Goal: Task Accomplishment & Management: Use online tool/utility

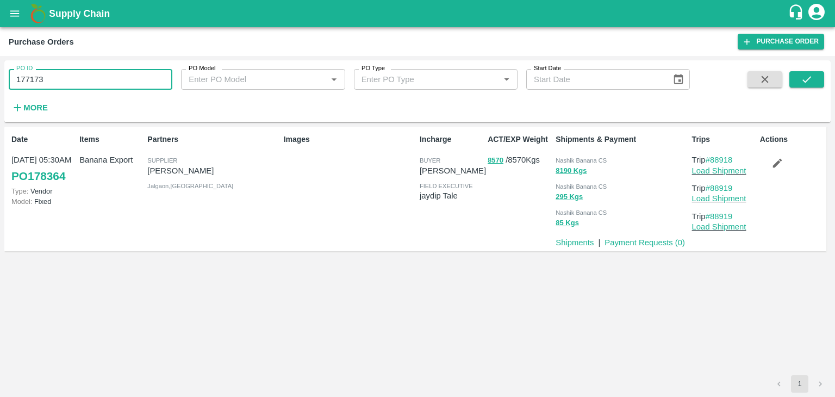
type input "177173"
click at [808, 87] on span at bounding box center [806, 93] width 35 height 45
click at [813, 79] on button "submit" at bounding box center [806, 79] width 35 height 16
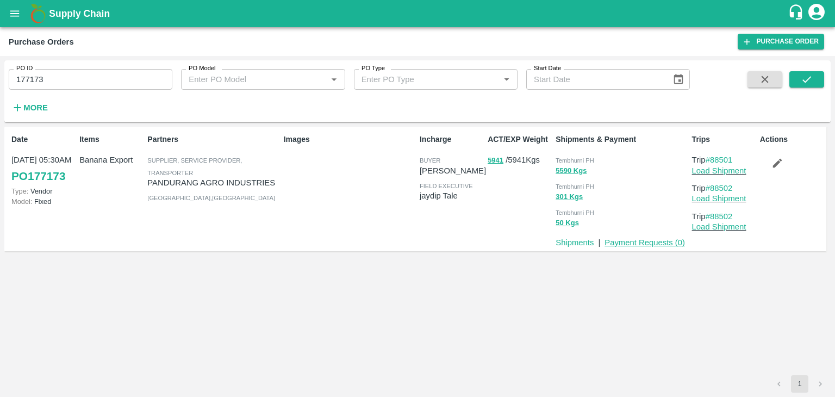
click at [656, 244] on link "Payment Requests ( 0 )" at bounding box center [644, 242] width 80 height 9
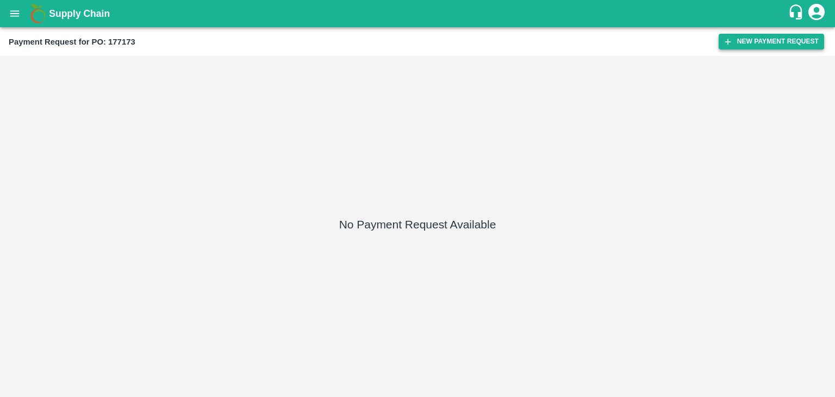
click at [754, 40] on button "New Payment Request" at bounding box center [770, 42] width 105 height 16
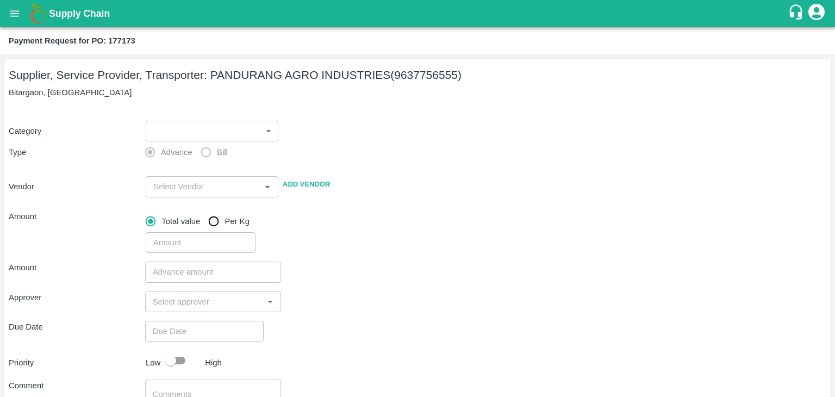
drag, startPoint x: 194, startPoint y: 118, endPoint x: 197, endPoint y: 133, distance: 15.6
click at [197, 133] on div "​ ​" at bounding box center [209, 128] width 137 height 25
click at [197, 133] on body "Supply Chain Payment Request for PO: 177173 Supplier, Service Provider, Transpo…" at bounding box center [417, 198] width 835 height 397
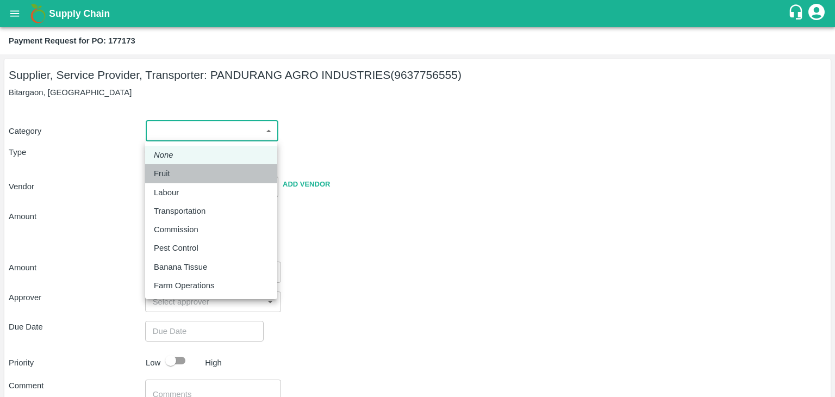
click at [192, 167] on div "Fruit" at bounding box center [211, 173] width 115 height 12
type input "1"
type input "PANDURANG AGRO INDUSTRIES - 9637756555(Supplier, Service Provider, Transporter)"
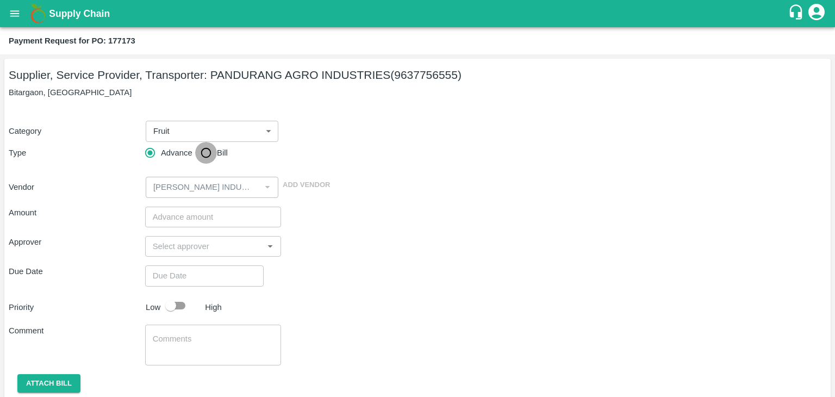
click at [205, 155] on input "Bill" at bounding box center [206, 153] width 22 height 22
radio input "true"
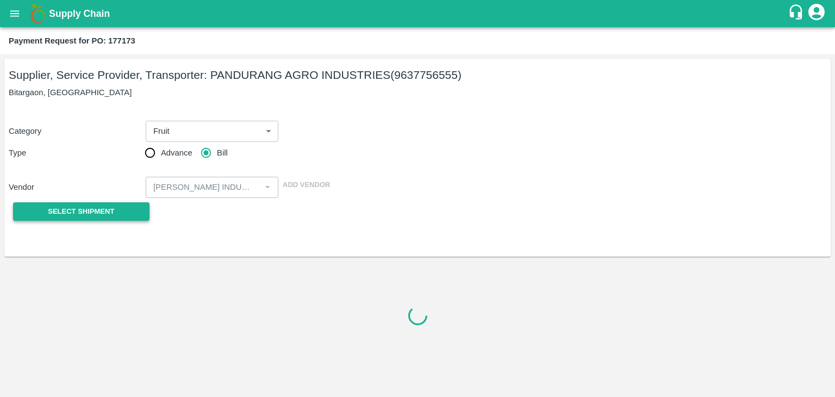
click at [82, 212] on span "Select Shipment" at bounding box center [81, 211] width 66 height 12
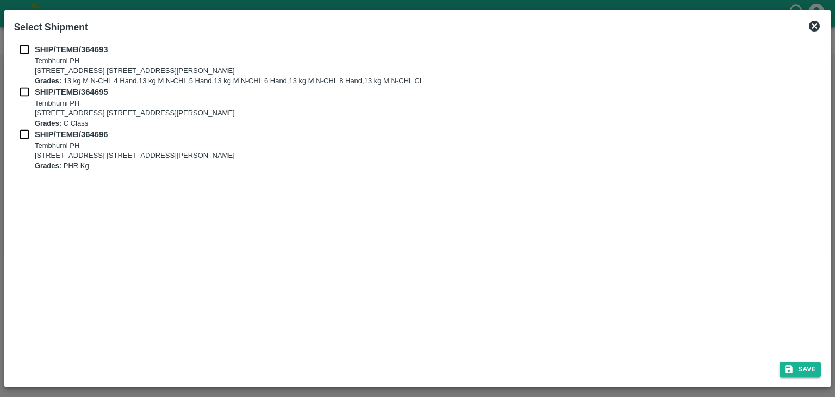
click at [22, 43] on div "SHIP/TEMB/364693 Tembhurni PH Tembhurni PH 205, PLOT NO. E-5, YASHSHREE INDUSTR…" at bounding box center [418, 195] width 816 height 313
click at [22, 49] on input "checkbox" at bounding box center [24, 49] width 21 height 12
checkbox input "true"
click at [23, 89] on input "checkbox" at bounding box center [24, 92] width 21 height 12
checkbox input "true"
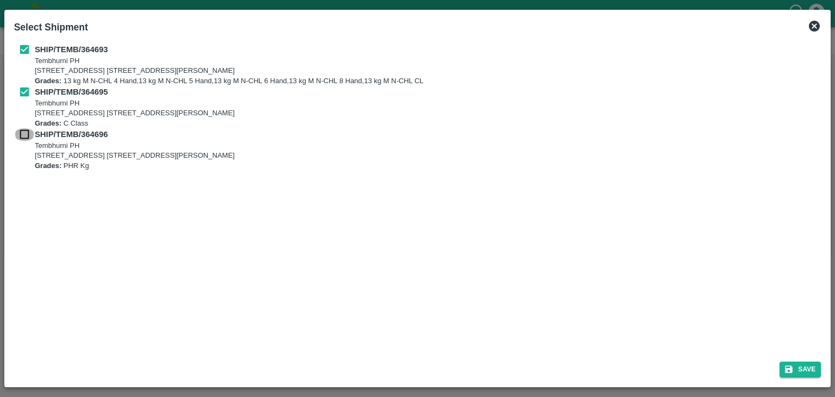
click at [22, 129] on input "checkbox" at bounding box center [24, 134] width 21 height 12
checkbox input "true"
drag, startPoint x: 804, startPoint y: 360, endPoint x: 808, endPoint y: 365, distance: 5.9
click at [808, 365] on div "Save" at bounding box center [418, 367] width 816 height 29
click at [808, 365] on button "Save" at bounding box center [799, 369] width 41 height 16
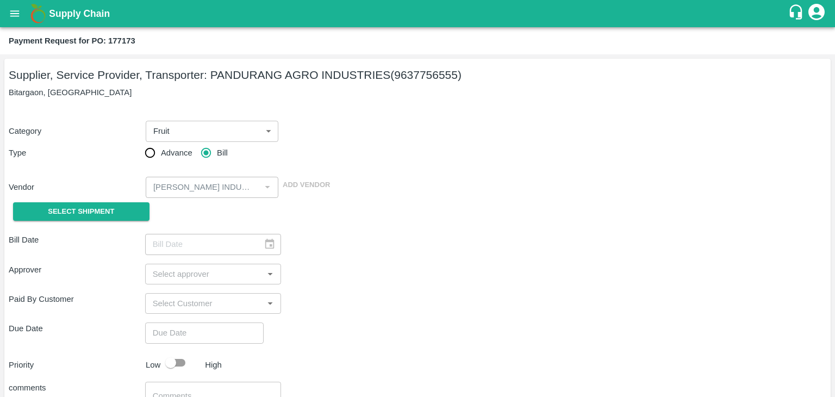
type input "18/09/2025"
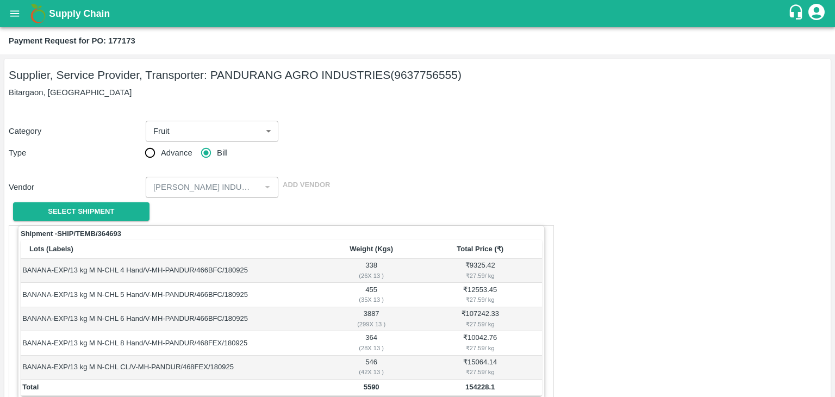
scroll to position [533, 0]
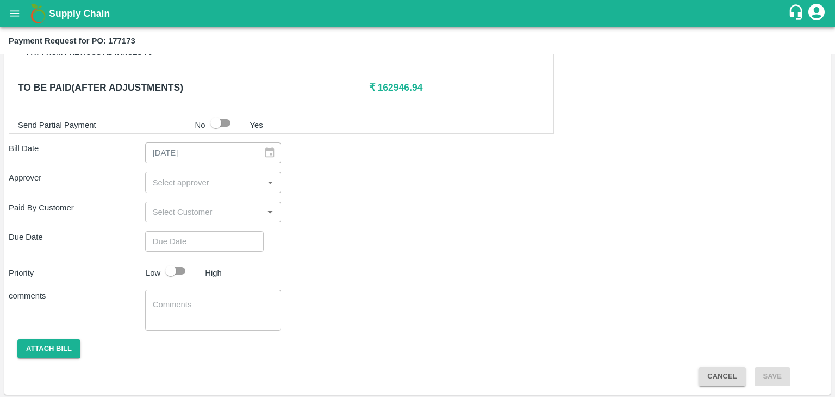
click at [214, 180] on input "input" at bounding box center [204, 182] width 112 height 14
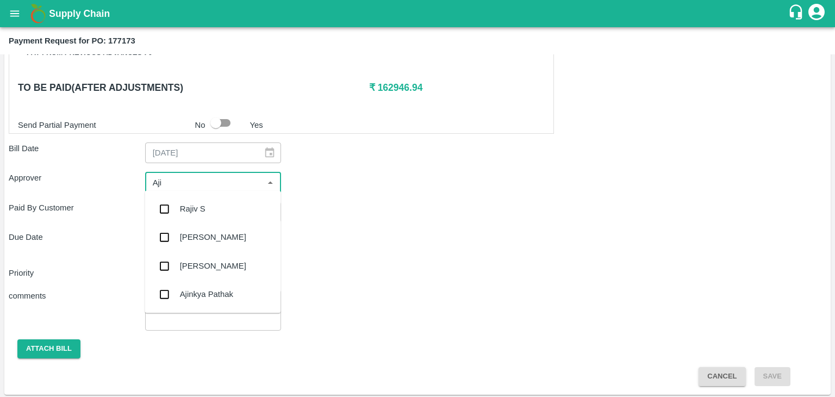
type input "Ajit"
click at [211, 209] on div "[PERSON_NAME]" at bounding box center [213, 209] width 136 height 28
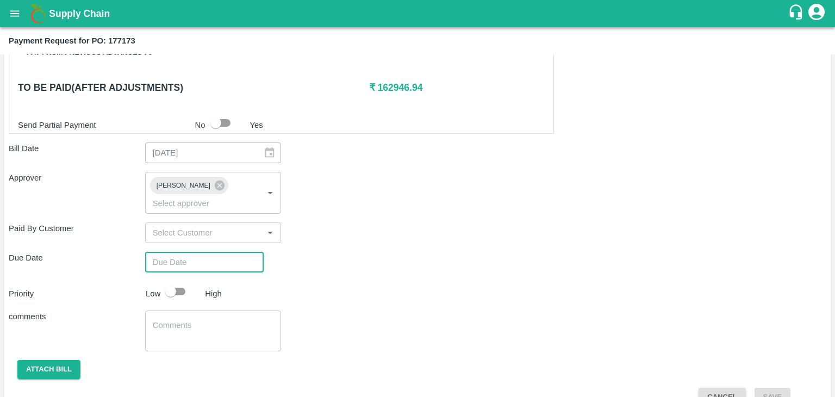
type input "DD/MM/YYYY hh:mm aa"
click at [228, 252] on input "DD/MM/YYYY hh:mm aa" at bounding box center [200, 262] width 111 height 21
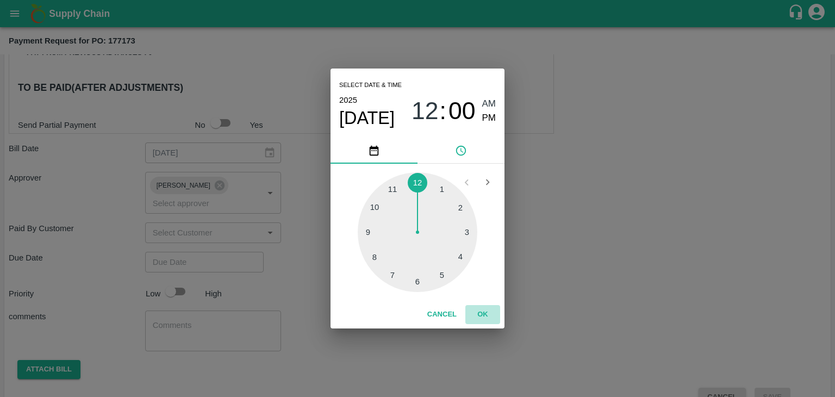
click at [489, 319] on button "OK" at bounding box center [482, 314] width 35 height 19
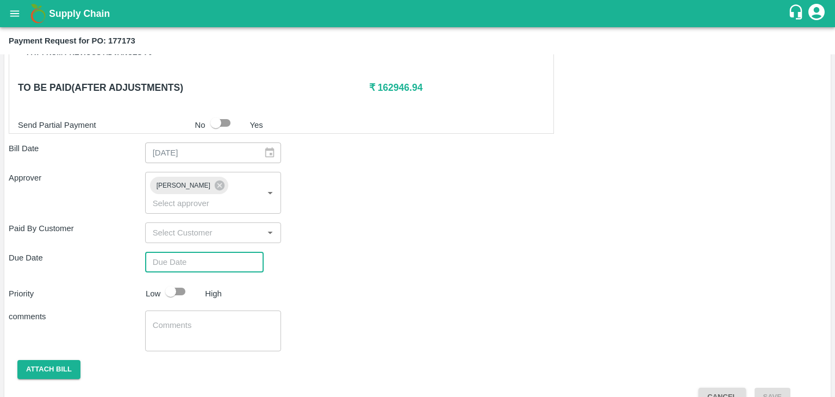
type input "28/09/2025 12:00 AM"
click at [184, 281] on input "checkbox" at bounding box center [171, 291] width 62 height 21
checkbox input "true"
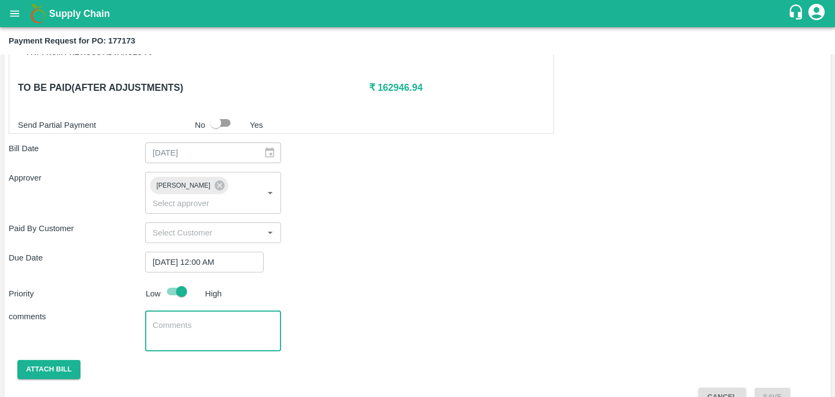
click at [215, 320] on textarea at bounding box center [213, 331] width 121 height 23
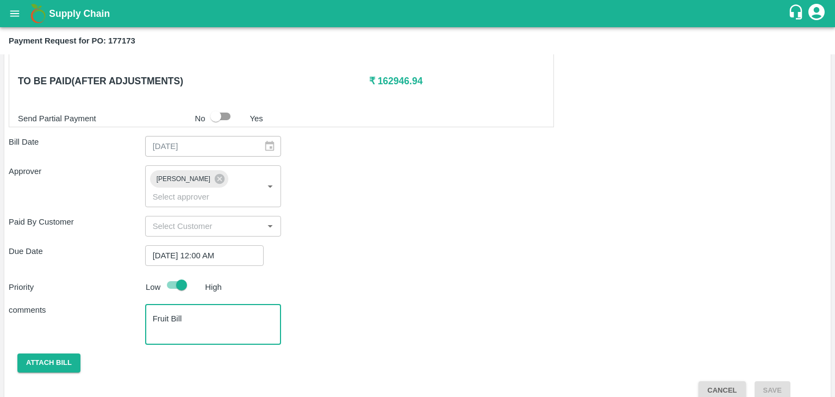
scroll to position [539, 0]
type textarea "Fruit Bill"
click at [57, 354] on button "Attach bill" at bounding box center [48, 363] width 63 height 19
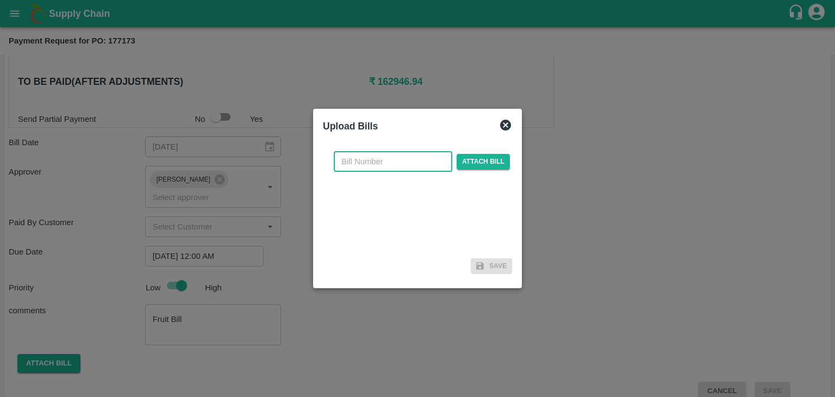
click at [370, 162] on input "text" at bounding box center [393, 161] width 118 height 21
click at [406, 162] on input "PA/CA/25-26/11" at bounding box center [393, 161] width 118 height 21
type input "PA/CA/25-26/81"
click at [474, 162] on span "Attach bill" at bounding box center [482, 162] width 53 height 16
click at [0, 0] on input "Attach bill" at bounding box center [0, 0] width 0 height 0
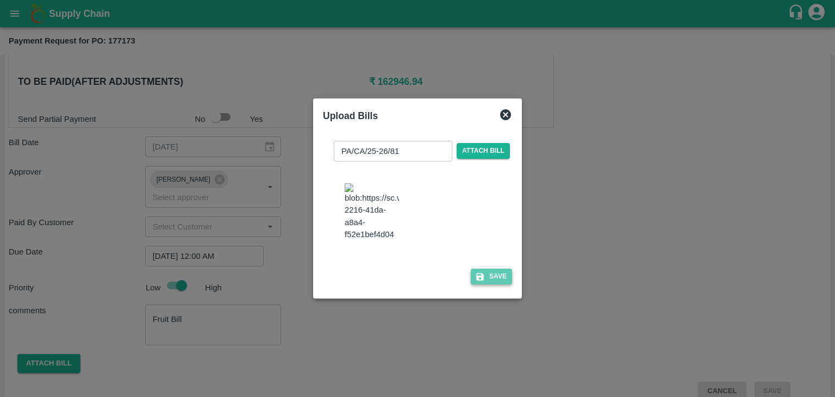
click at [489, 284] on button "Save" at bounding box center [491, 276] width 41 height 16
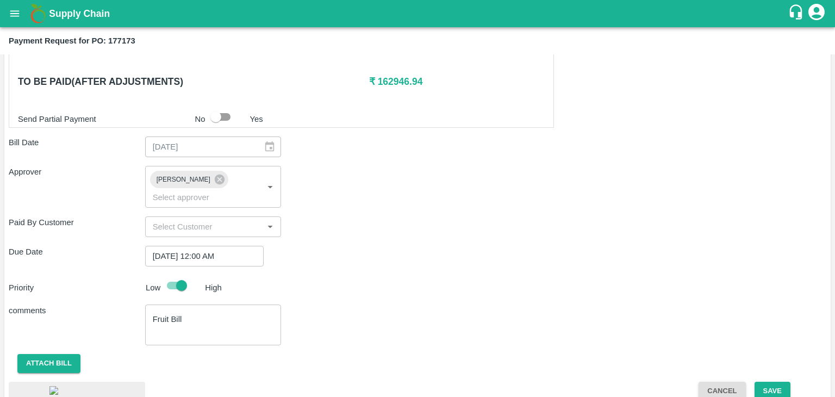
scroll to position [617, 0]
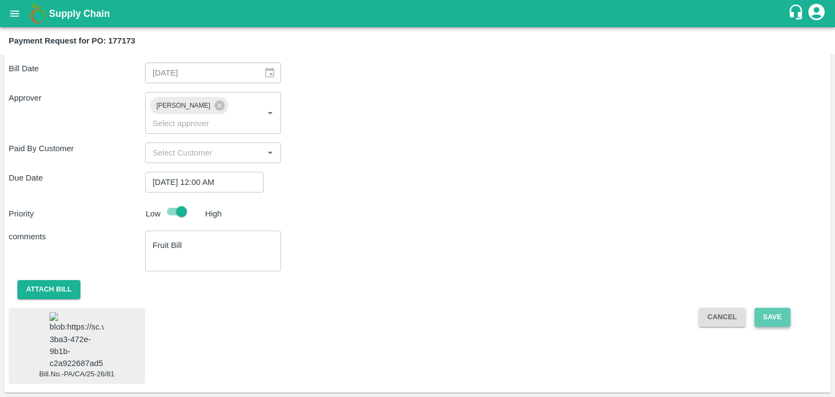
click at [786, 308] on button "Save" at bounding box center [772, 317] width 36 height 19
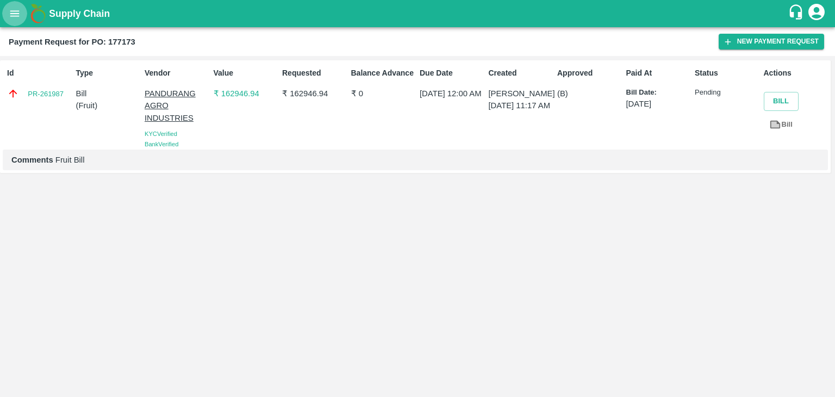
click at [17, 14] on icon "open drawer" at bounding box center [14, 13] width 9 height 6
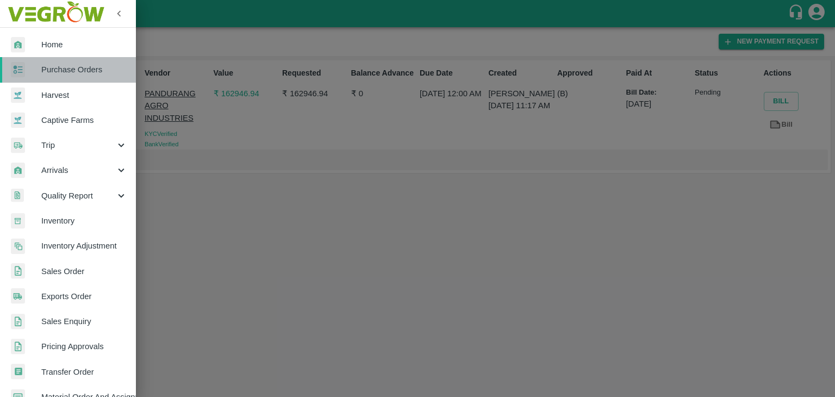
click at [72, 68] on span "Purchase Orders" at bounding box center [84, 70] width 86 height 12
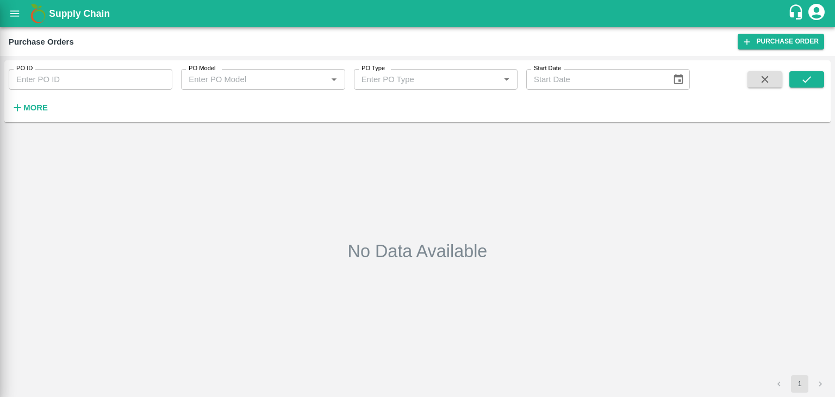
click at [144, 76] on div at bounding box center [417, 198] width 835 height 397
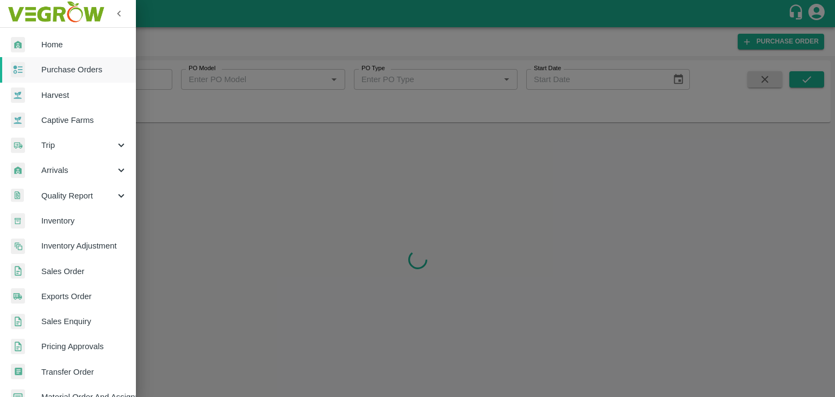
click at [145, 74] on div at bounding box center [417, 198] width 835 height 397
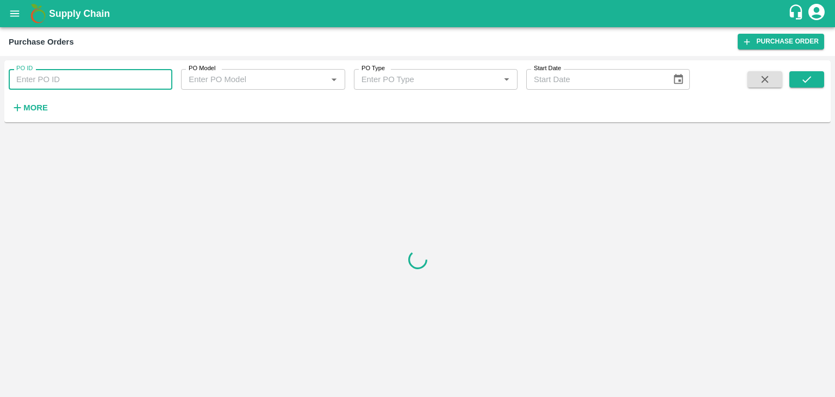
click at [154, 80] on input "PO ID" at bounding box center [91, 79] width 164 height 21
paste input "177255"
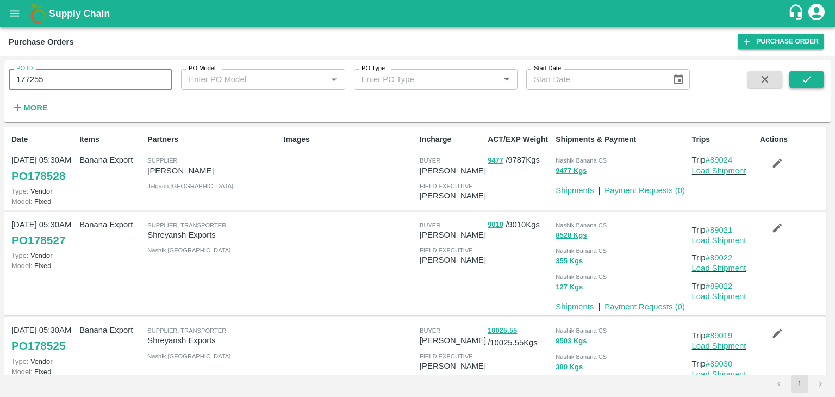
type input "177255"
click at [822, 77] on button "submit" at bounding box center [806, 79] width 35 height 16
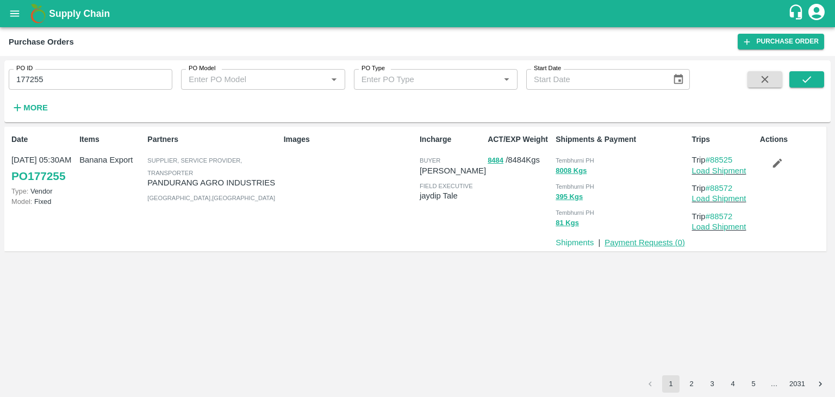
click at [625, 244] on link "Payment Requests ( 0 )" at bounding box center [644, 242] width 80 height 9
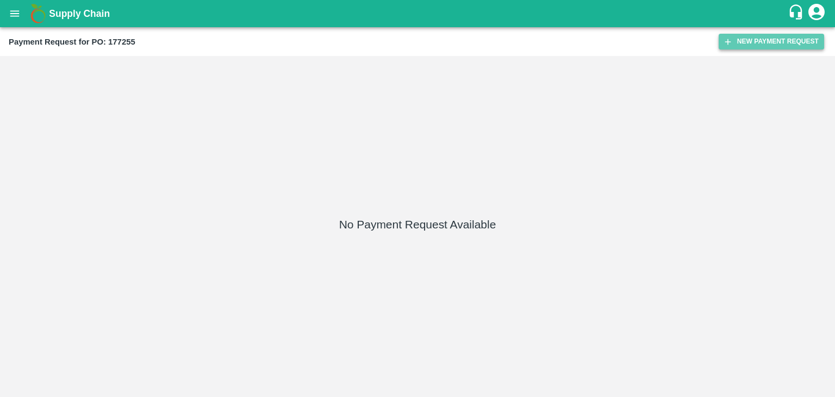
click at [754, 37] on button "New Payment Request" at bounding box center [770, 42] width 105 height 16
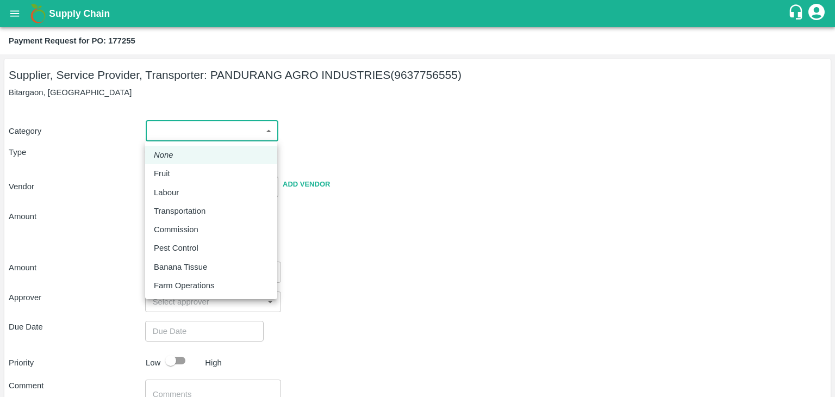
drag, startPoint x: 175, startPoint y: 137, endPoint x: 176, endPoint y: 169, distance: 31.5
click at [176, 169] on body "Supply Chain Payment Request for PO: 177255 Supplier, Service Provider, Transpo…" at bounding box center [417, 198] width 835 height 397
click at [176, 169] on div "Fruit" at bounding box center [211, 173] width 115 height 12
type input "1"
type input "PANDURANG AGRO INDUSTRIES - 9637756555(Supplier, Service Provider, Transporter)"
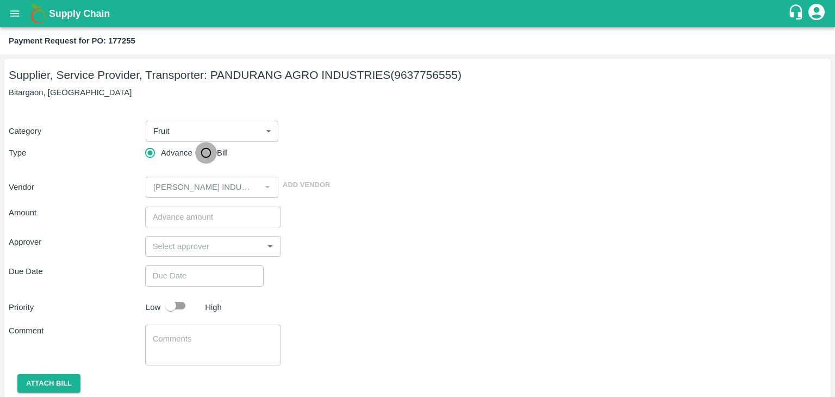
click at [204, 155] on input "Bill" at bounding box center [206, 153] width 22 height 22
radio input "true"
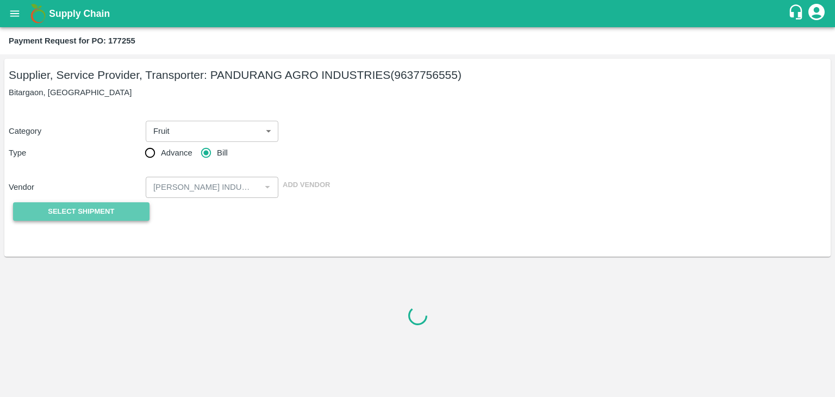
click at [90, 208] on span "Select Shipment" at bounding box center [81, 211] width 66 height 12
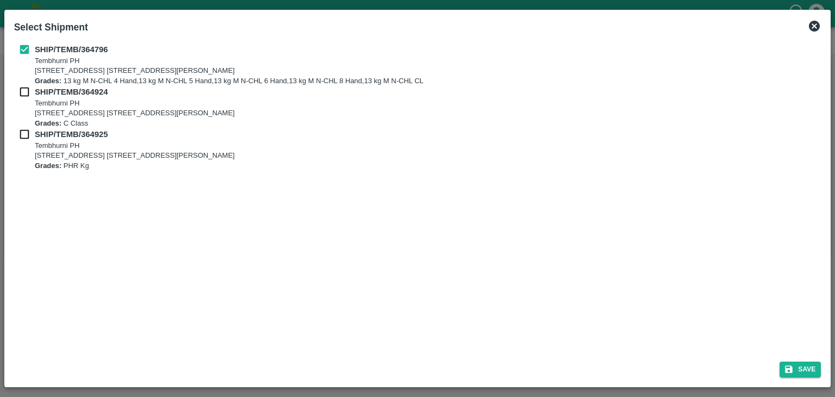
click at [26, 91] on input "checkbox" at bounding box center [24, 92] width 21 height 12
checkbox input "true"
click at [20, 138] on input "checkbox" at bounding box center [24, 134] width 21 height 12
checkbox input "true"
click at [804, 374] on button "Save" at bounding box center [799, 369] width 41 height 16
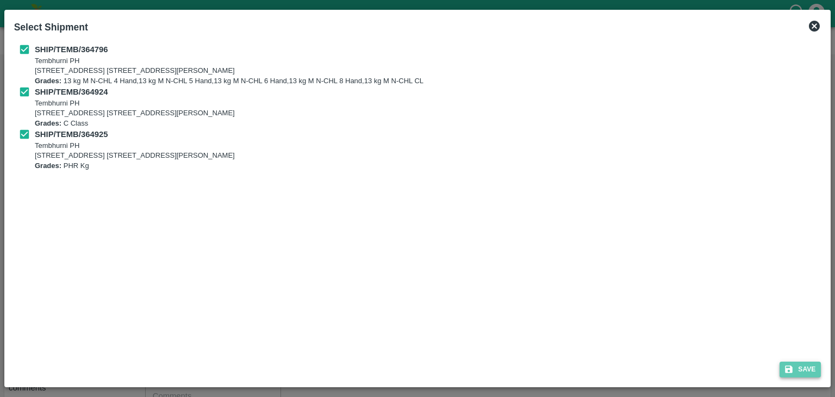
type input "19/09/2025"
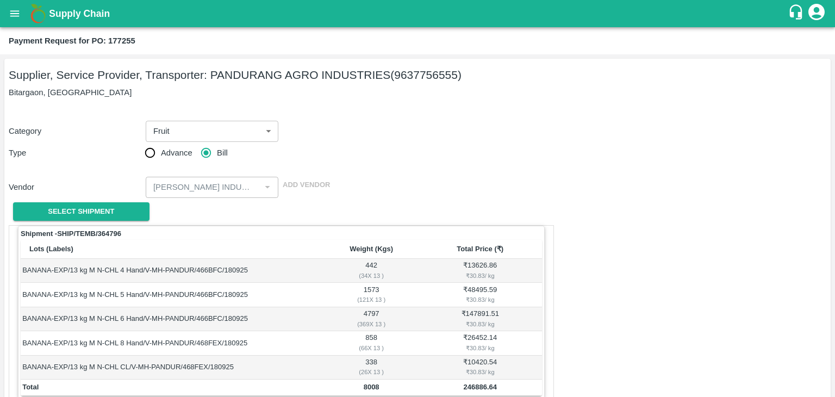
scroll to position [533, 0]
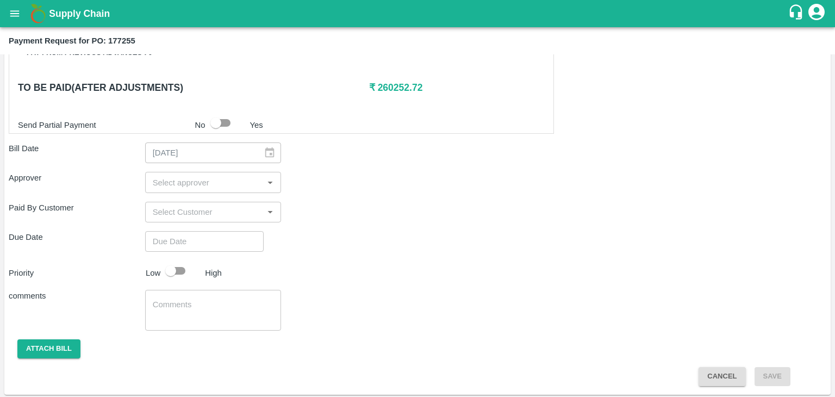
click at [252, 185] on input "input" at bounding box center [204, 182] width 112 height 14
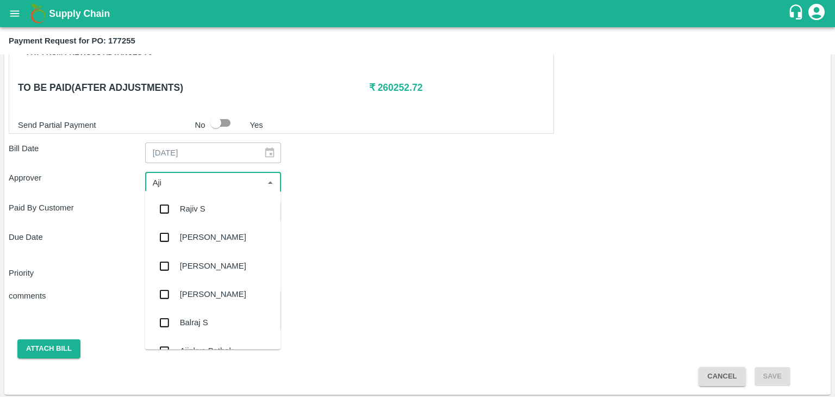
type input "Ajit"
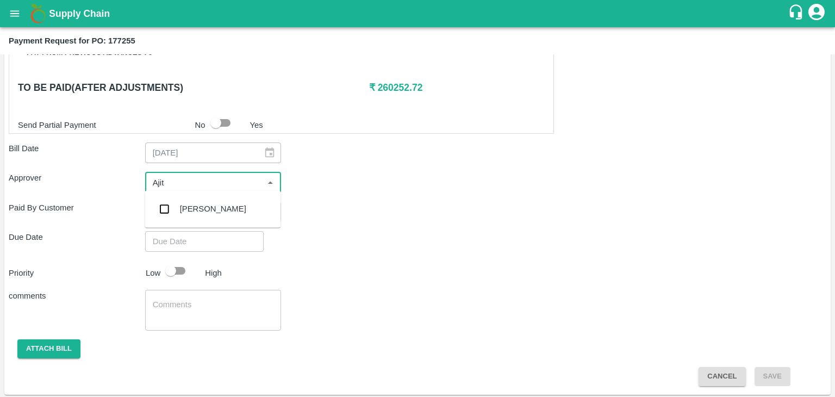
click at [222, 201] on div "[PERSON_NAME]" at bounding box center [213, 209] width 136 height 28
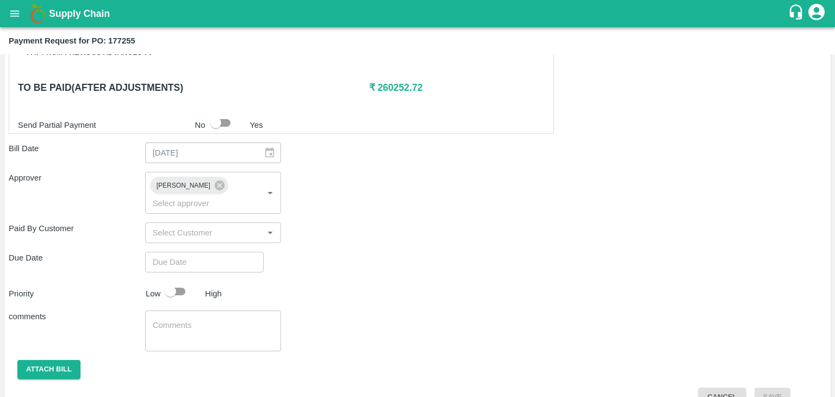
drag, startPoint x: 217, startPoint y: 260, endPoint x: 241, endPoint y: 245, distance: 27.6
click at [241, 245] on div "Shipment - SHIP/TEMB/364796 Lots (Labels) Weight (Kgs) Total Price (₹) BANANA-E…" at bounding box center [417, 49] width 817 height 714
type input "DD/MM/YYYY hh:mm aa"
click at [241, 252] on input "DD/MM/YYYY hh:mm aa" at bounding box center [200, 262] width 111 height 21
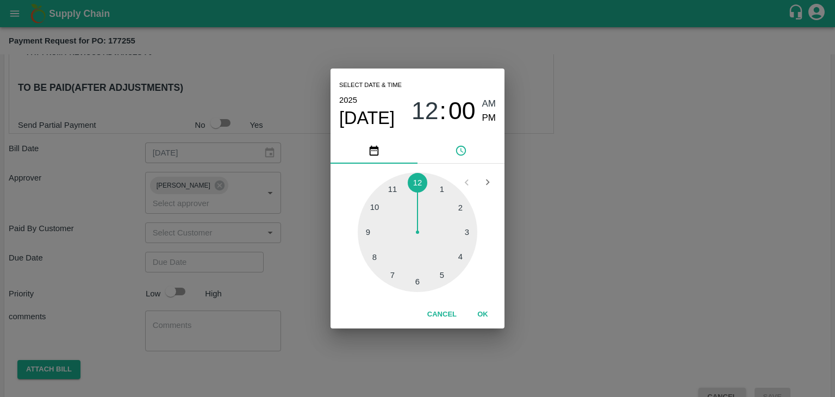
click at [491, 319] on button "OK" at bounding box center [482, 314] width 35 height 19
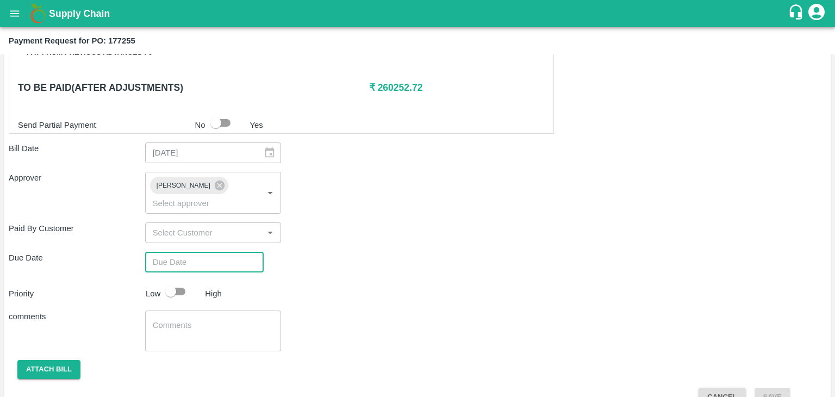
click at [180, 276] on div "Select date & time 2025 Sep 28 12 : 00 AM PM 1 2 3 4 5 6 7 8 9 10 11 12 Cancel …" at bounding box center [417, 198] width 835 height 397
click at [183, 274] on div "Select date & time 2025 Sep 28 12 : 00 AM PM 1 2 3 4 5 6 7 8 9 10 11 12 Cancel …" at bounding box center [417, 198] width 835 height 397
type input "28/09/2025 12:00 AM"
click at [181, 281] on input "checkbox" at bounding box center [171, 291] width 62 height 21
checkbox input "true"
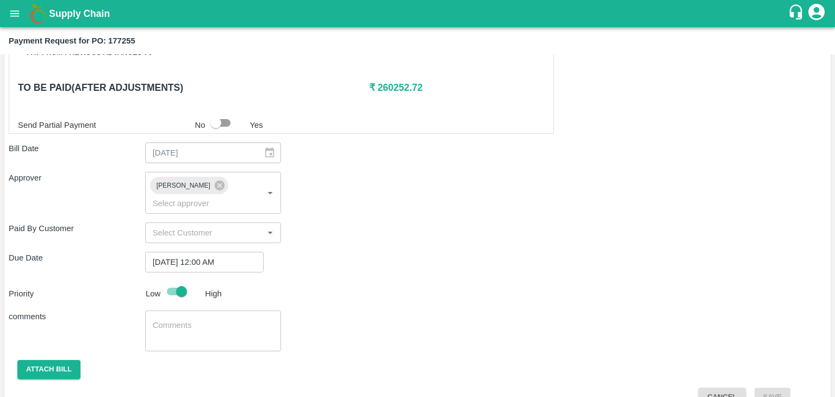
click at [209, 310] on div "x ​" at bounding box center [213, 330] width 136 height 41
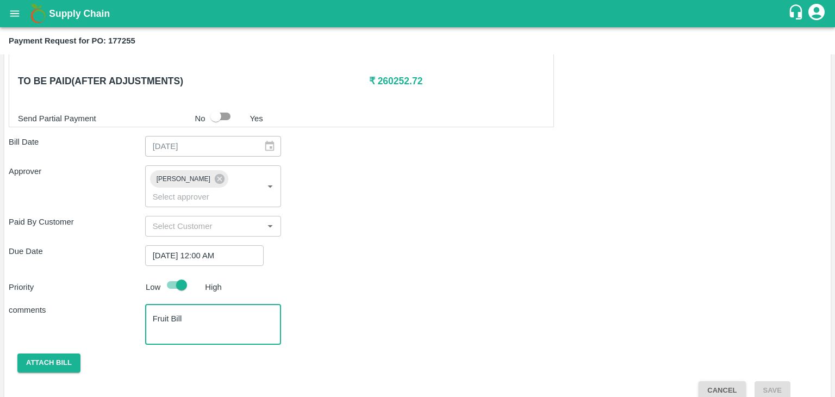
type textarea "Fruit Bill"
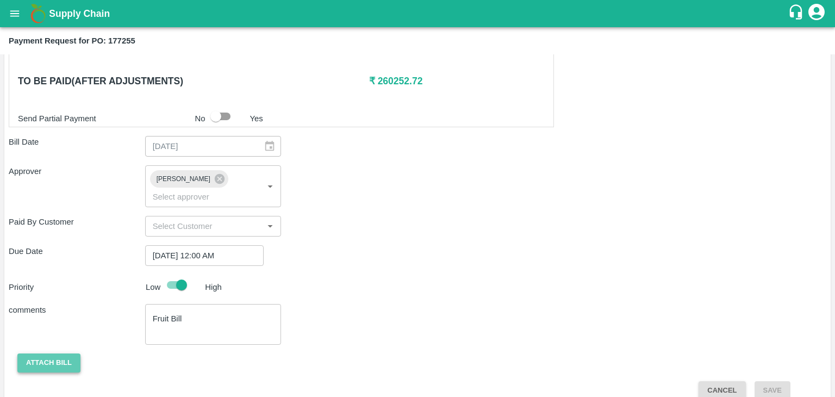
click at [54, 353] on button "Attach bill" at bounding box center [48, 362] width 63 height 19
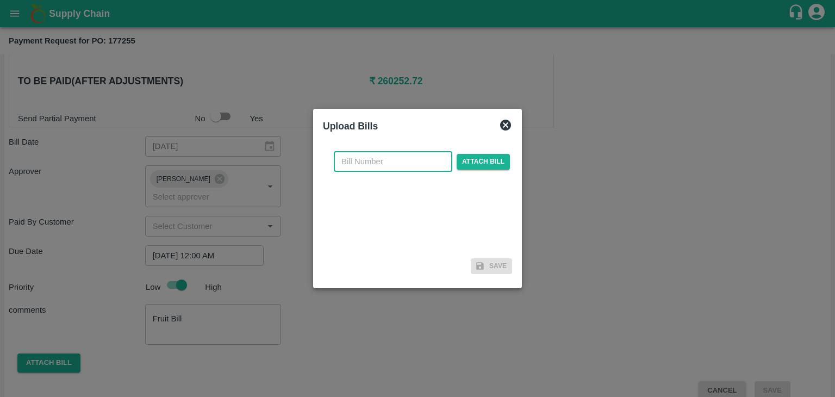
click at [356, 159] on input "text" at bounding box center [393, 161] width 118 height 21
click at [413, 162] on input "PA/CA/25-26/11" at bounding box center [393, 161] width 118 height 21
type input "PA/CA/25-26/82"
click at [483, 162] on span "Attach bill" at bounding box center [482, 162] width 53 height 16
click at [0, 0] on input "Attach bill" at bounding box center [0, 0] width 0 height 0
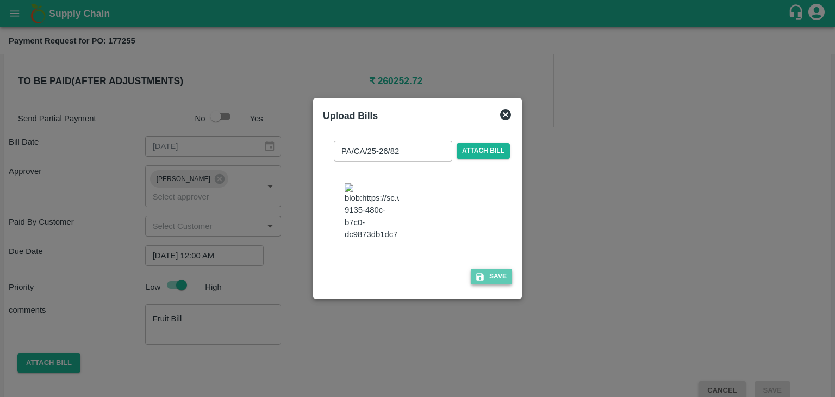
click at [496, 284] on button "Save" at bounding box center [491, 276] width 41 height 16
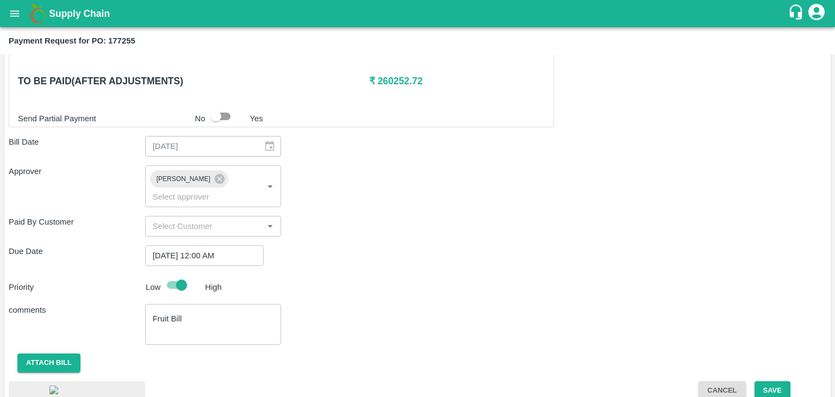
scroll to position [615, 0]
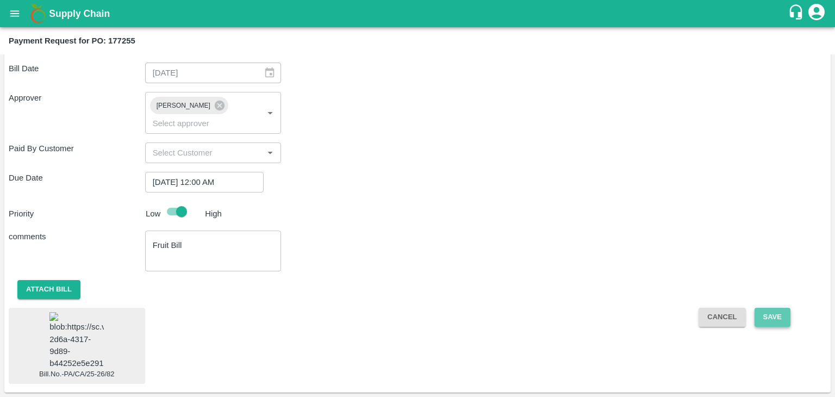
click at [773, 308] on button "Save" at bounding box center [772, 317] width 36 height 19
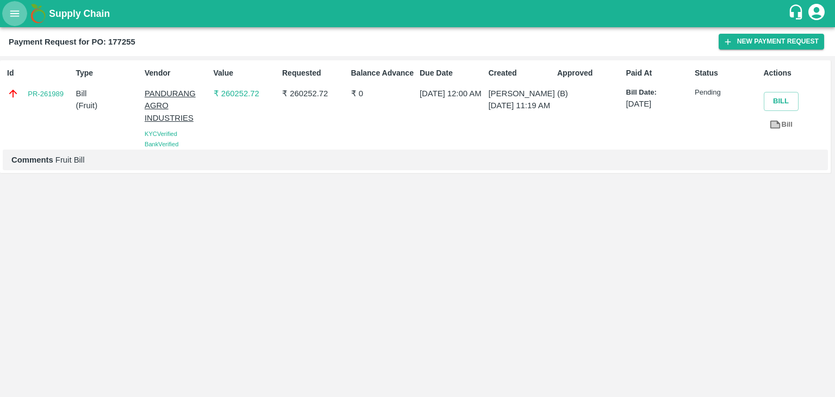
click at [15, 8] on icon "open drawer" at bounding box center [15, 14] width 12 height 12
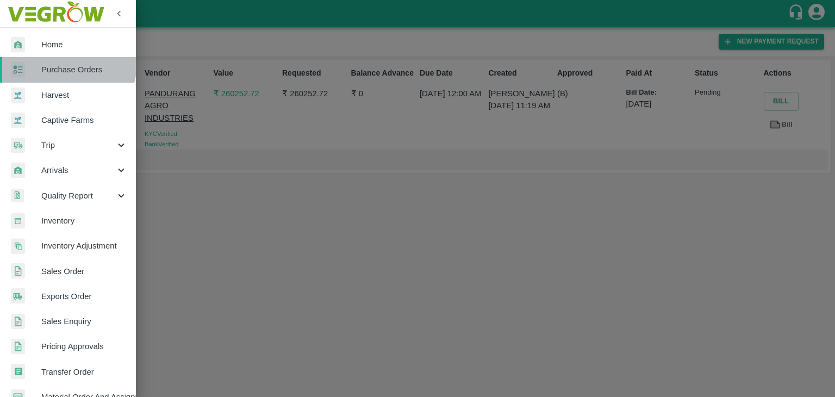
click at [55, 59] on link "Purchase Orders" at bounding box center [68, 69] width 136 height 25
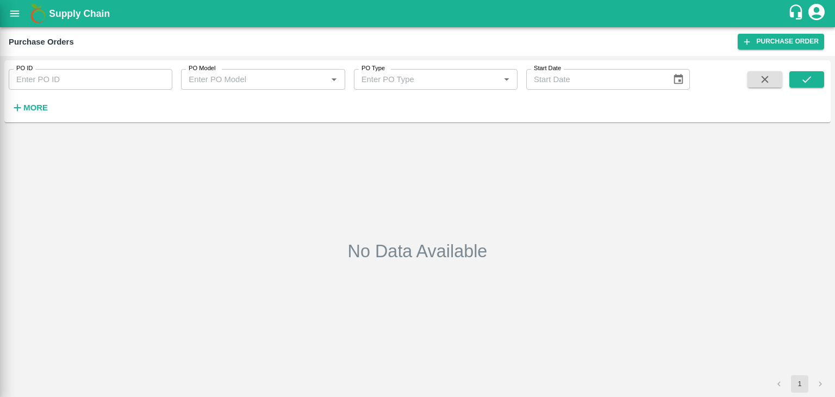
click at [161, 71] on div at bounding box center [417, 198] width 835 height 397
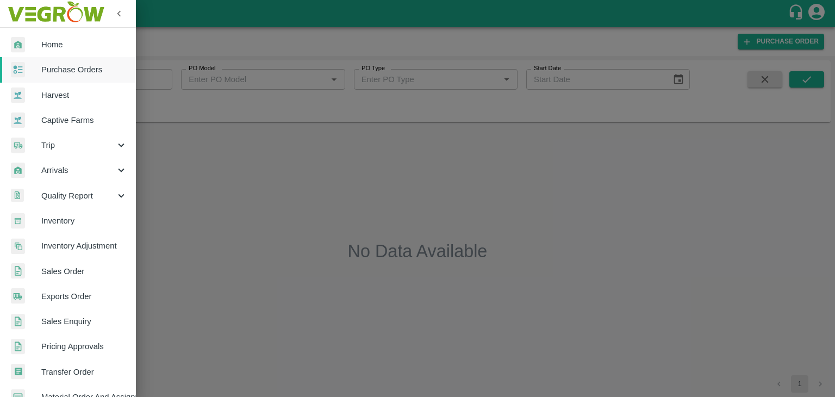
click at [159, 77] on div at bounding box center [417, 198] width 835 height 397
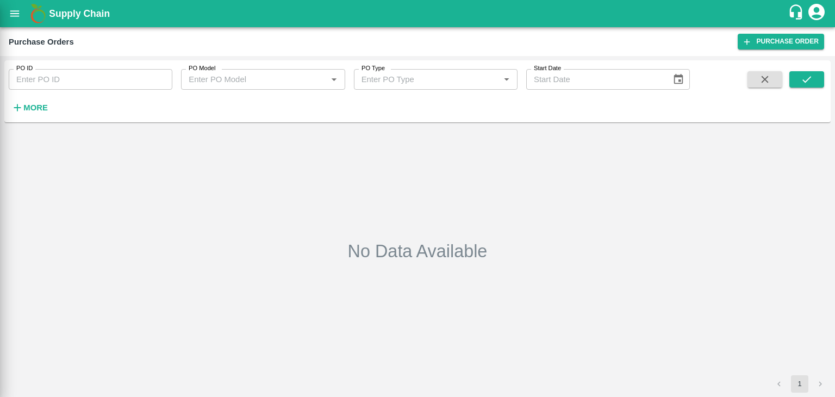
click at [159, 77] on div at bounding box center [417, 198] width 835 height 397
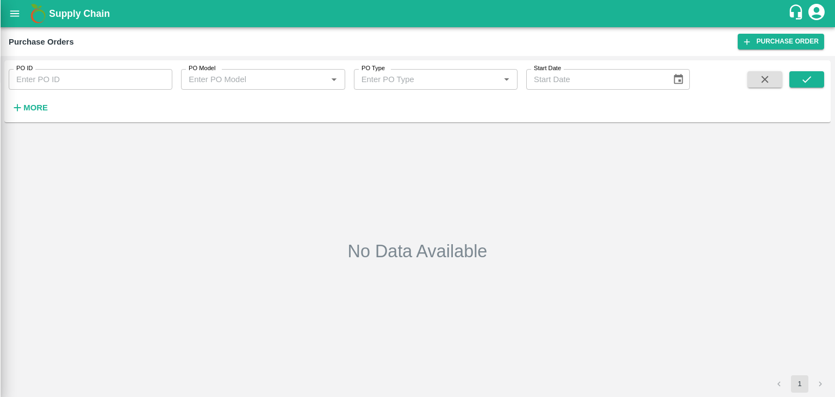
click at [159, 77] on div at bounding box center [417, 198] width 835 height 397
click at [161, 74] on div at bounding box center [417, 198] width 835 height 397
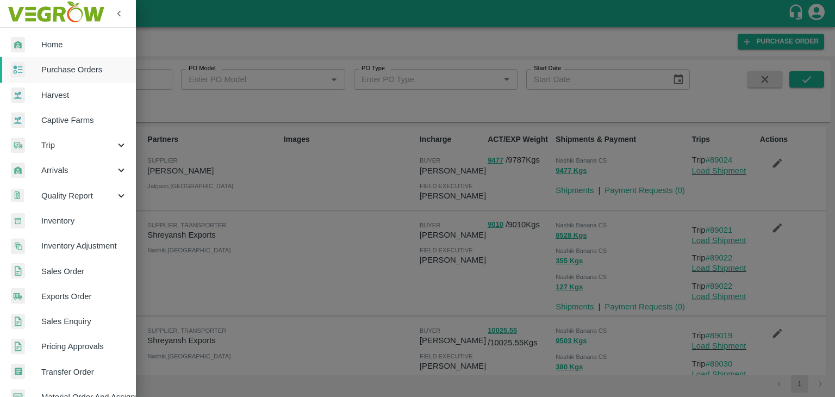
click at [163, 74] on div at bounding box center [417, 198] width 835 height 397
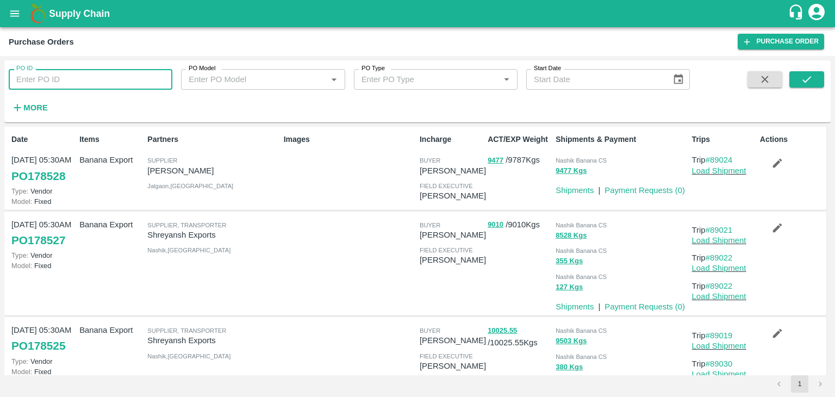
click at [163, 74] on input "PO ID" at bounding box center [91, 79] width 164 height 21
paste input "176172"
type input "176172"
click at [812, 76] on button "submit" at bounding box center [806, 79] width 35 height 16
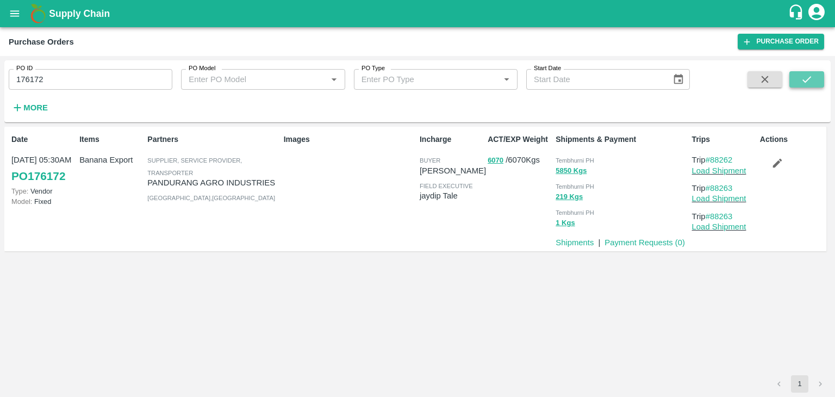
click at [812, 76] on button "submit" at bounding box center [806, 79] width 35 height 16
click at [634, 240] on link "Payment Requests ( 0 )" at bounding box center [644, 242] width 80 height 9
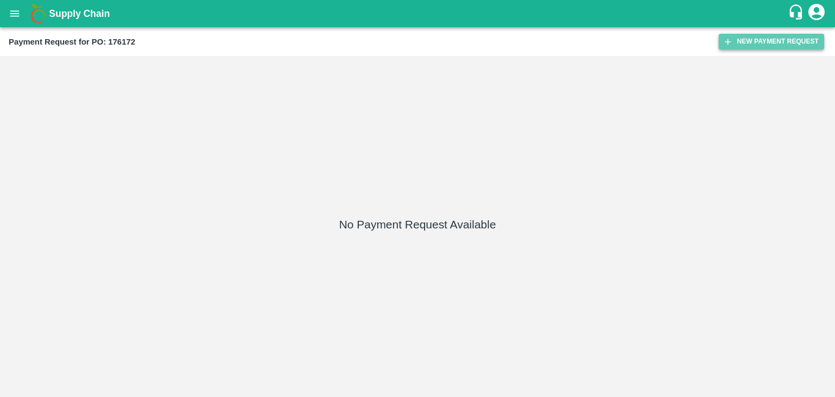
click at [786, 37] on button "New Payment Request" at bounding box center [770, 42] width 105 height 16
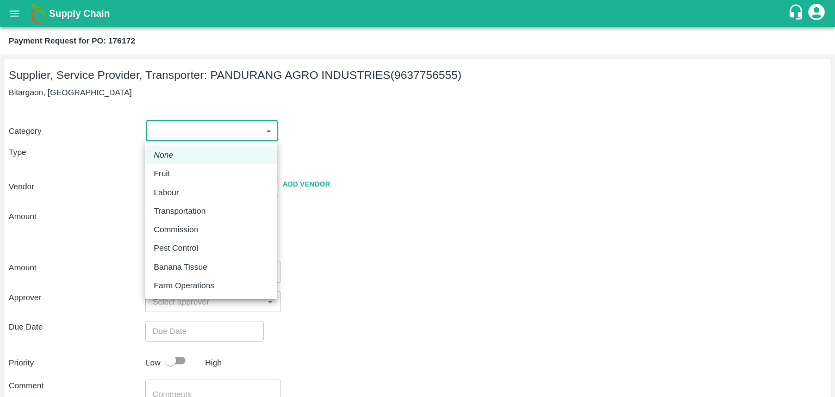
click at [161, 128] on body "Supply Chain Payment Request for PO: 176172 Supplier, Service Provider, Transpo…" at bounding box center [417, 198] width 835 height 397
click at [178, 181] on li "Fruit" at bounding box center [211, 173] width 132 height 18
type input "1"
type input "PANDURANG AGRO INDUSTRIES - 9637756555(Supplier, Service Provider, Transporter)"
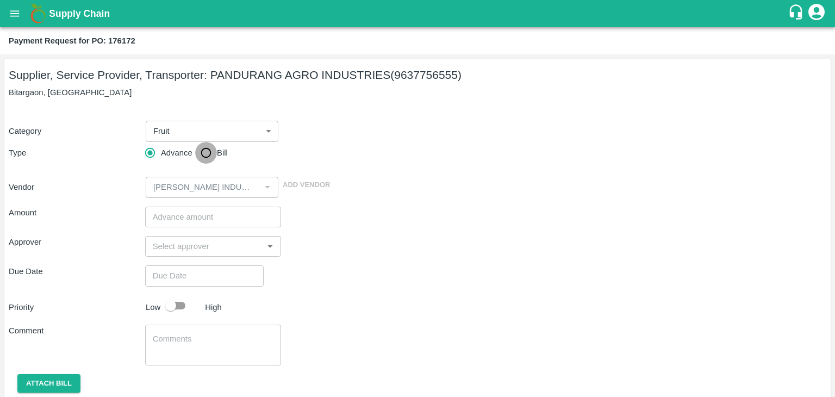
click at [205, 153] on input "Bill" at bounding box center [206, 153] width 22 height 22
radio input "true"
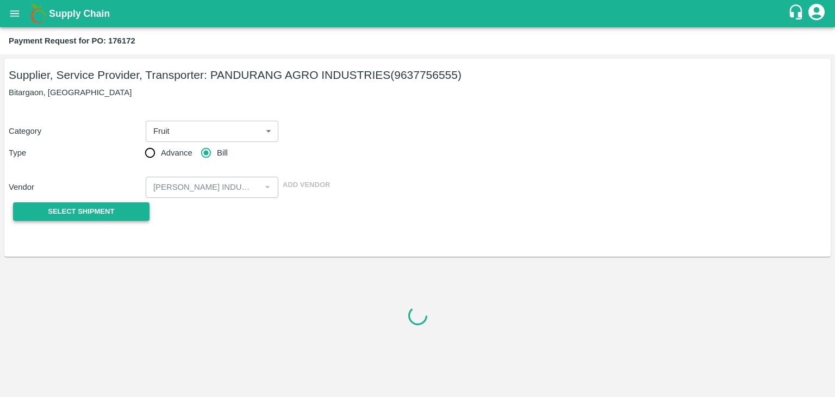
click at [82, 214] on span "Select Shipment" at bounding box center [81, 211] width 66 height 12
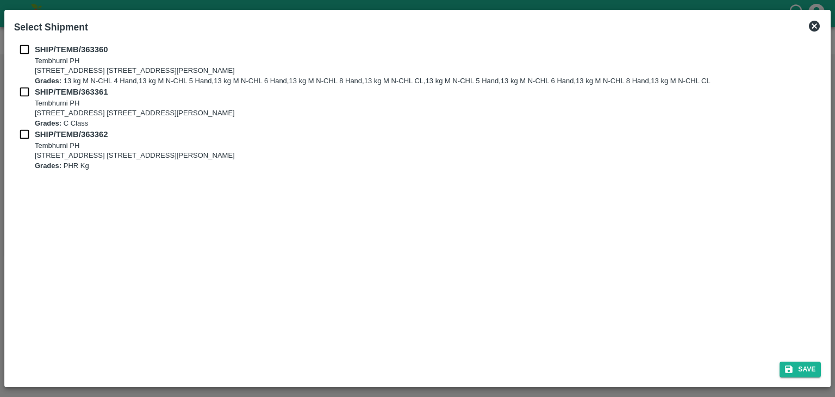
click at [26, 47] on input "checkbox" at bounding box center [24, 49] width 21 height 12
checkbox input "true"
click at [24, 91] on input "checkbox" at bounding box center [24, 92] width 21 height 12
checkbox input "true"
click at [24, 134] on input "checkbox" at bounding box center [24, 134] width 21 height 12
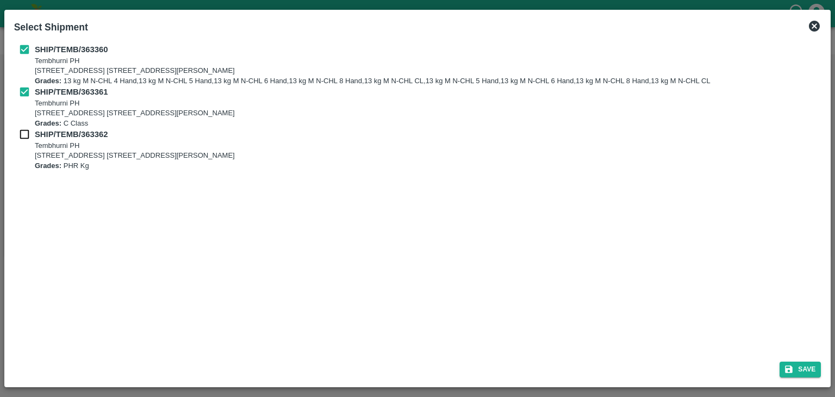
checkbox input "true"
click at [786, 364] on icon "submit" at bounding box center [789, 369] width 10 height 10
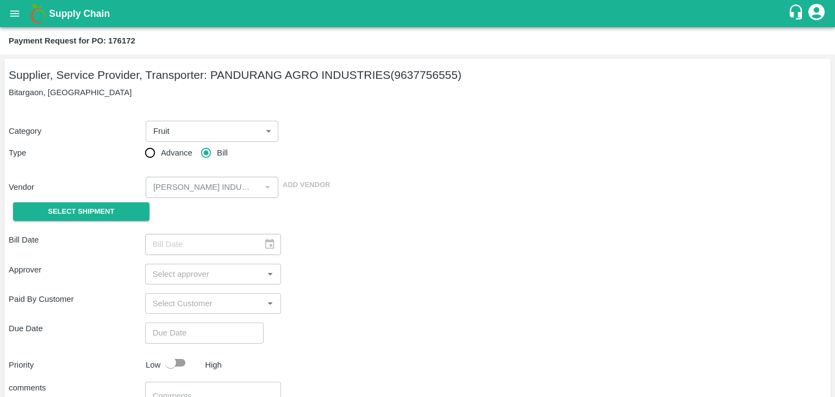
type input "15/09/2025"
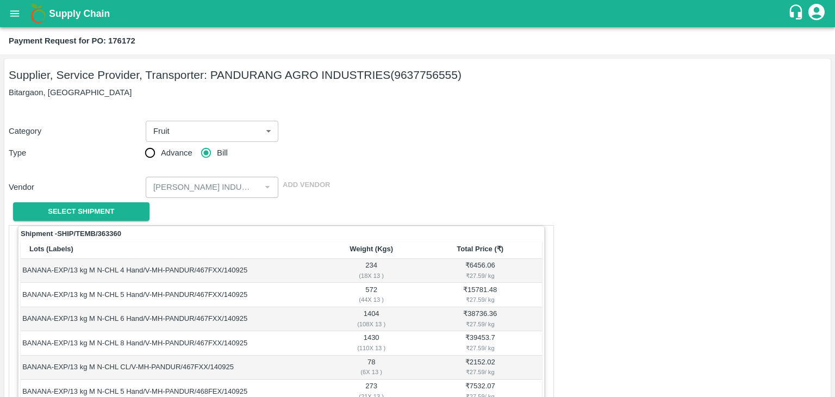
scroll to position [629, 0]
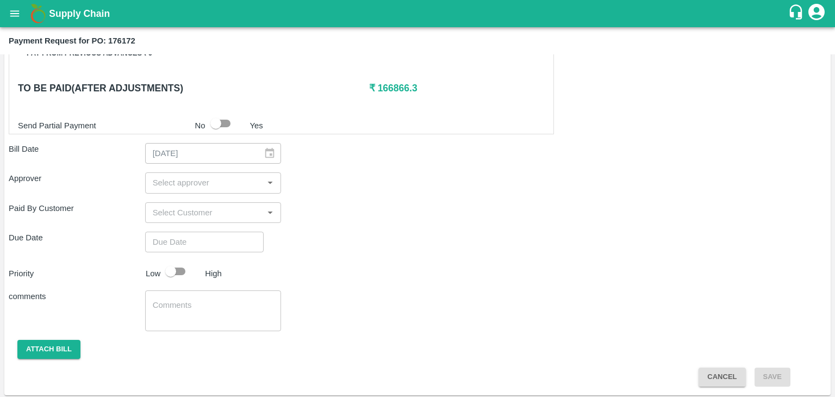
click at [214, 184] on input "input" at bounding box center [204, 183] width 112 height 14
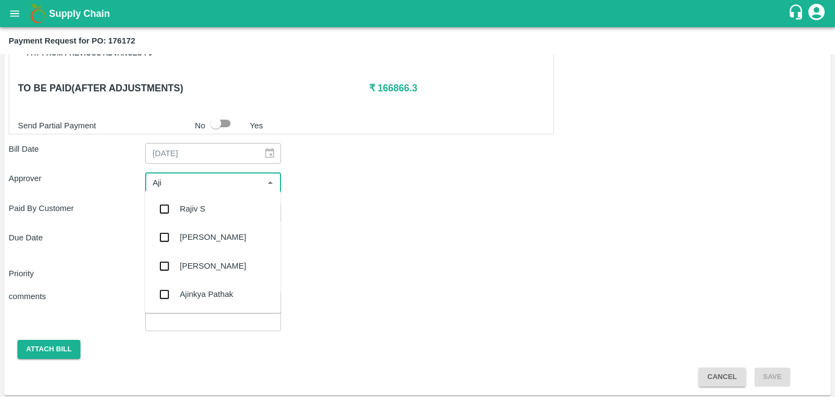
type input "Ajit"
click at [214, 209] on div "[PERSON_NAME]" at bounding box center [213, 209] width 136 height 28
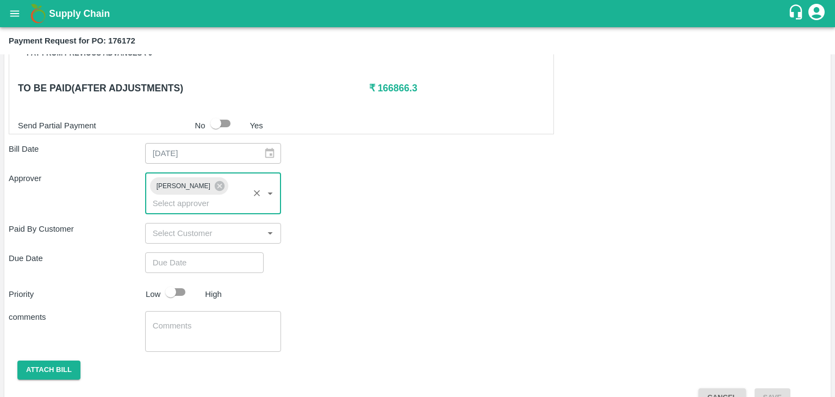
type input "DD/MM/YYYY hh:mm aa"
click at [233, 252] on input "DD/MM/YYYY hh:mm aa" at bounding box center [200, 262] width 111 height 21
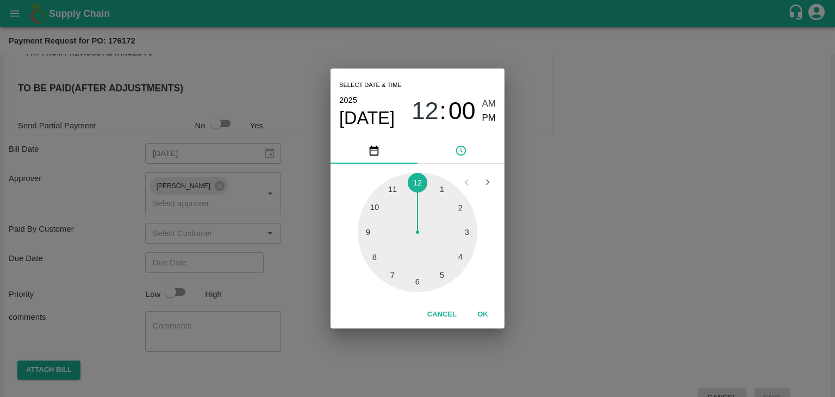
click at [484, 316] on button "OK" at bounding box center [482, 314] width 35 height 19
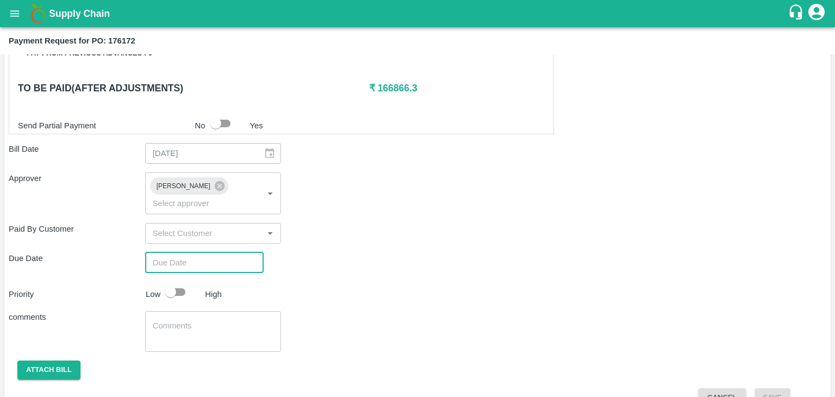
click at [184, 276] on div "Select date & time 2025 Sep 28 12 : 00 AM PM 1 2 3 4 5 6 7 8 9 10 11 12 Cancel …" at bounding box center [417, 198] width 835 height 397
click at [180, 274] on div "Select date & time 2025 Sep 28 12 : 00 AM PM 1 2 3 4 5 6 7 8 9 10 11 12 Cancel …" at bounding box center [417, 198] width 835 height 397
type input "28/09/2025 12:00 AM"
click at [183, 281] on input "checkbox" at bounding box center [171, 291] width 62 height 21
checkbox input "true"
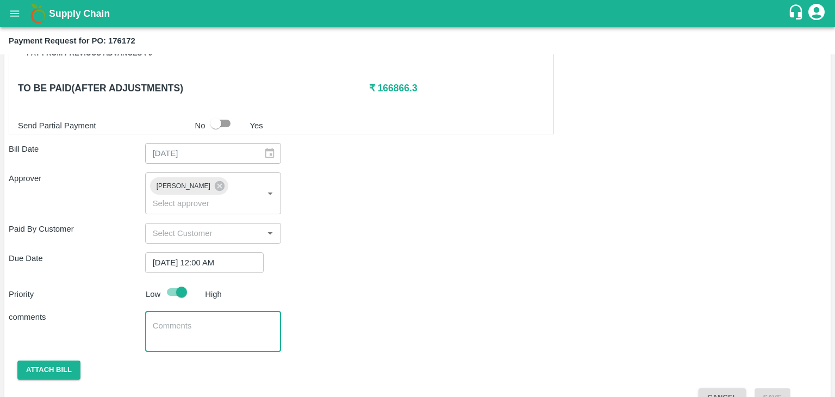
click at [215, 320] on textarea at bounding box center [213, 331] width 121 height 23
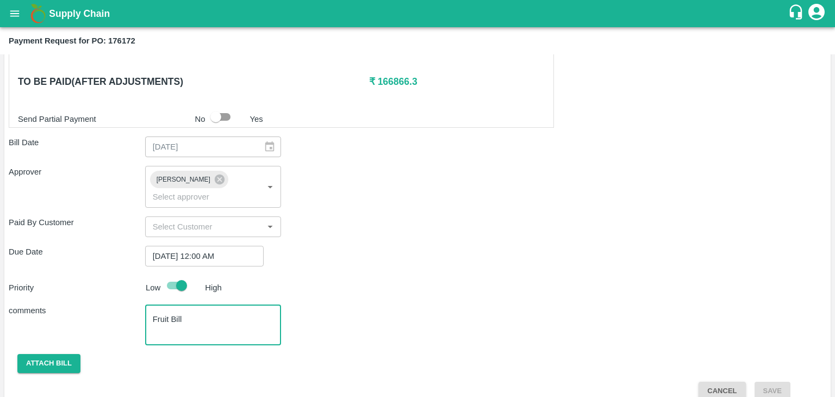
type textarea "Fruit Bill"
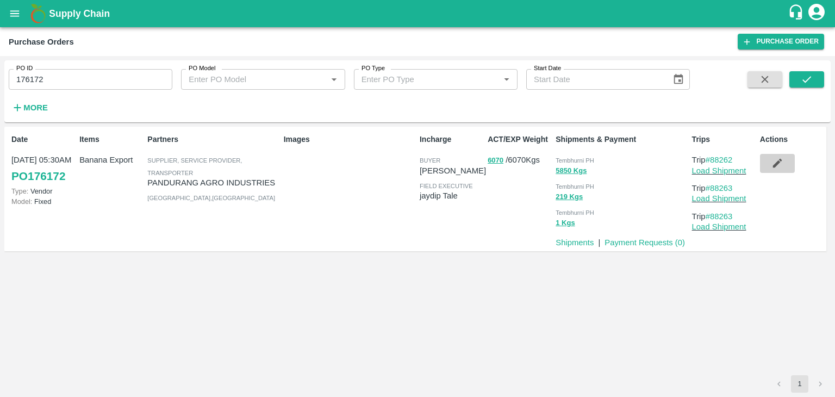
click at [777, 155] on button "button" at bounding box center [777, 163] width 35 height 18
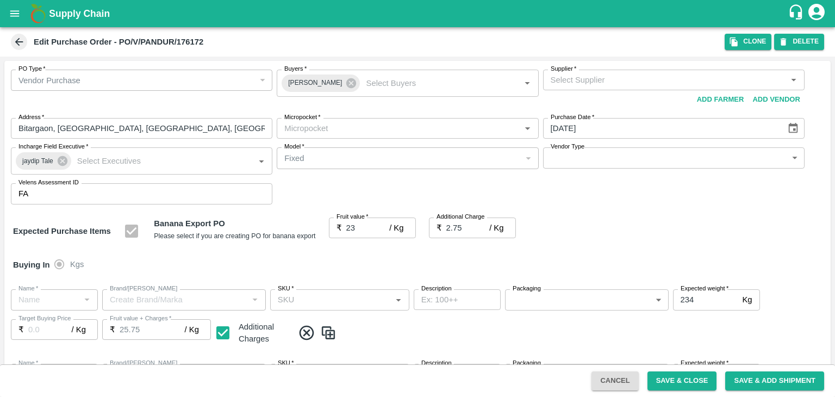
click at [361, 225] on input "23" at bounding box center [367, 227] width 43 height 21
type input "2"
type input "4.75"
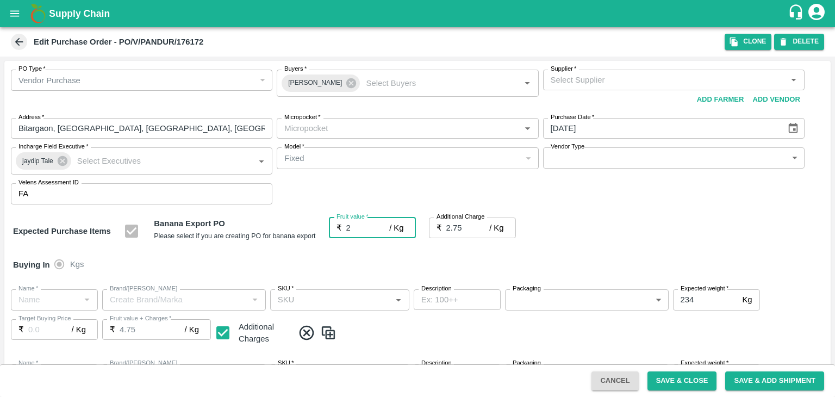
type input "4.75"
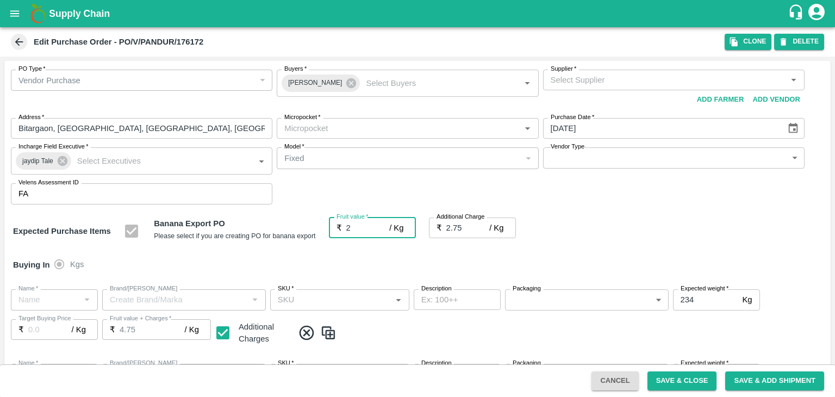
type input "4.75"
type input "2"
type input "26"
type input "28.75"
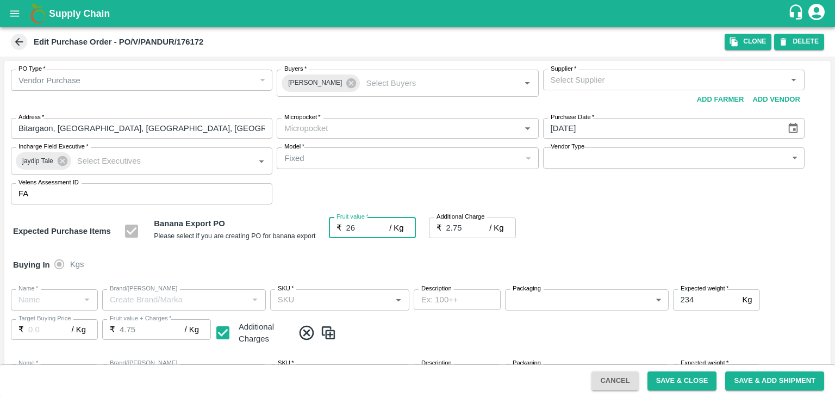
type input "28.75"
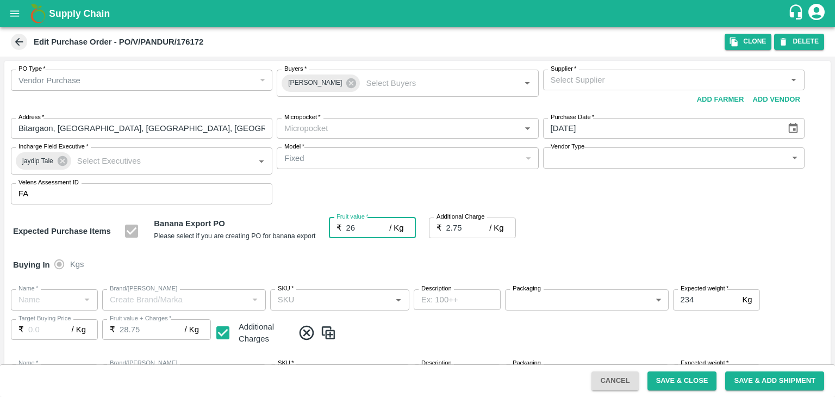
type input "28.75"
type input "26"
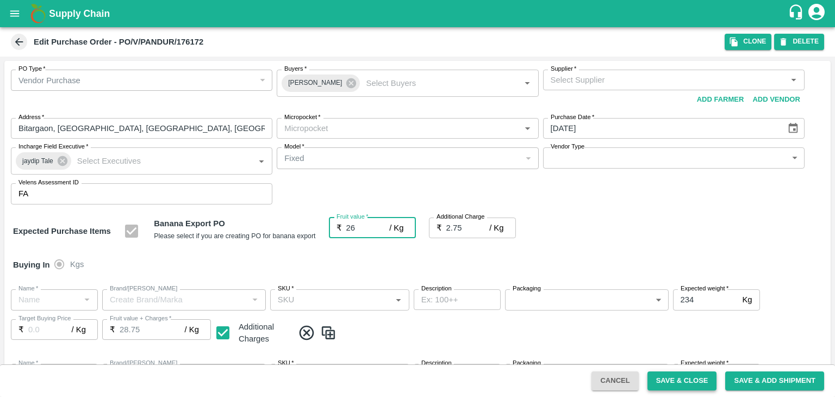
type input "26"
click at [692, 382] on button "Save & Close" at bounding box center [682, 380] width 70 height 19
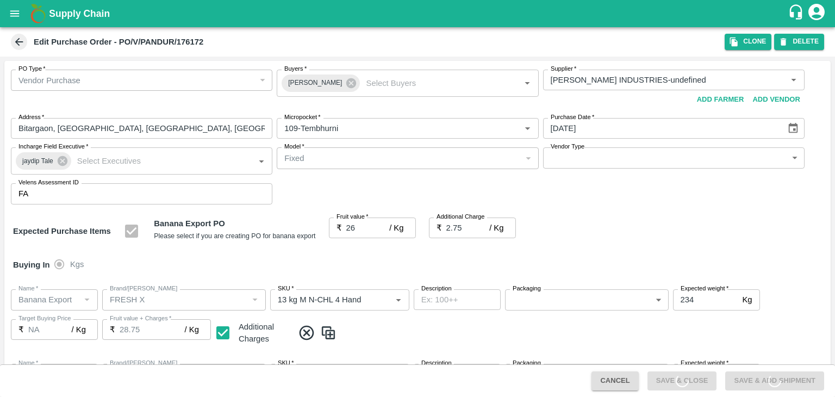
type input "PANDURANG AGRO INDUSTRIES-undefined"
type input "109-Tembhurni"
type input "Banana Export"
type input "FRESH X"
type input "13 kg M N-CHL 4 Hand"
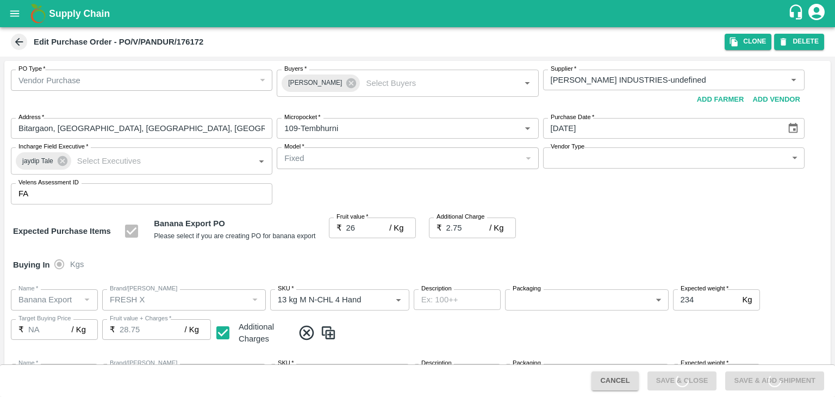
type input "NA"
type input "Banana Export"
type input "FRESH X"
type input "13 kg M N-CHL 5 Hand"
type input "NA"
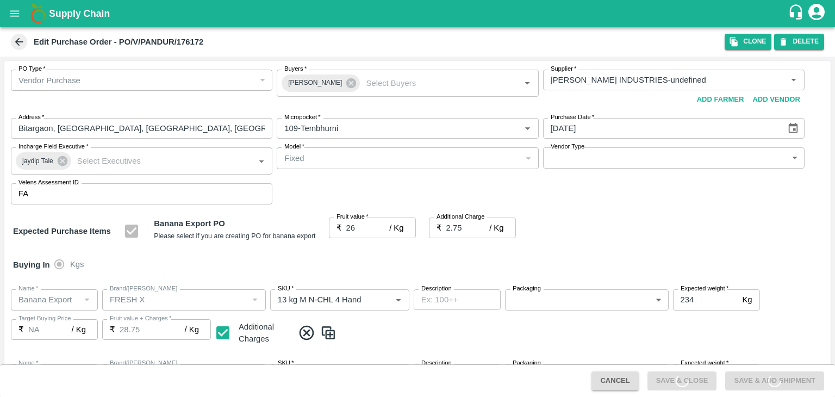
type input "Banana Export"
type input "FRESH X"
type input "13 kg M N-CHL 6 Hand"
type input "NA"
type input "Banana Export"
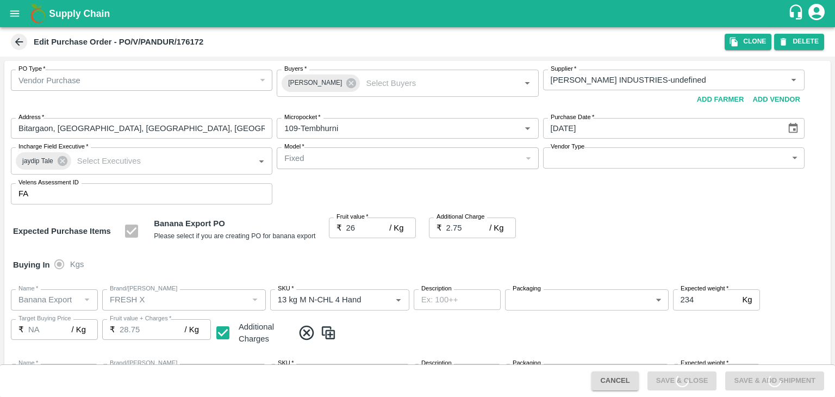
type input "FRESH X"
type input "13 kg M N-CHL 8 Hand"
type input "NA"
type input "Banana Export"
type input "FRESH X"
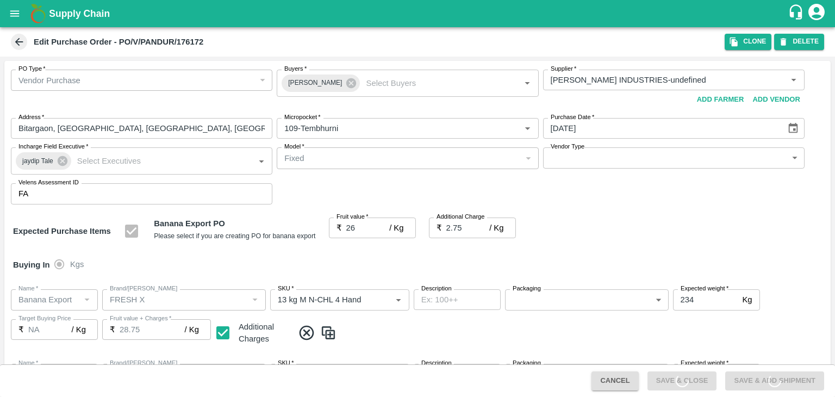
type input "13 kg M N-CHL CL"
type input "NA"
type input "Banana Export"
type input "FARM EXPRESS"
type input "13 kg M N-CHL 5 Hand"
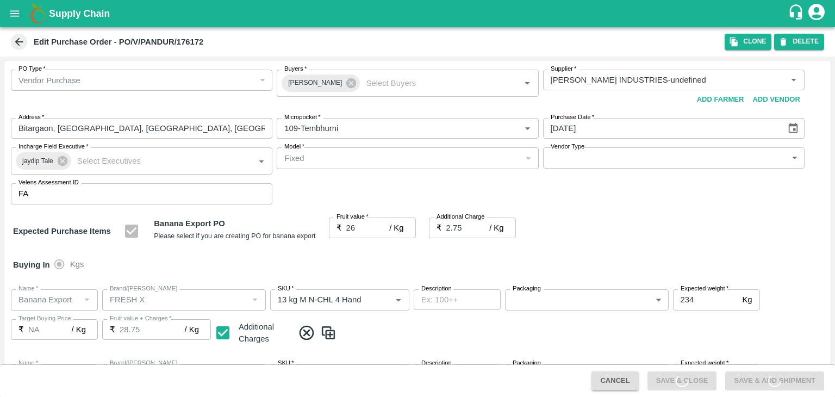
type input "NA"
type input "Banana Export"
type input "FARM EXPRESS"
type input "13 kg M N-CHL 6 Hand"
type input "NA"
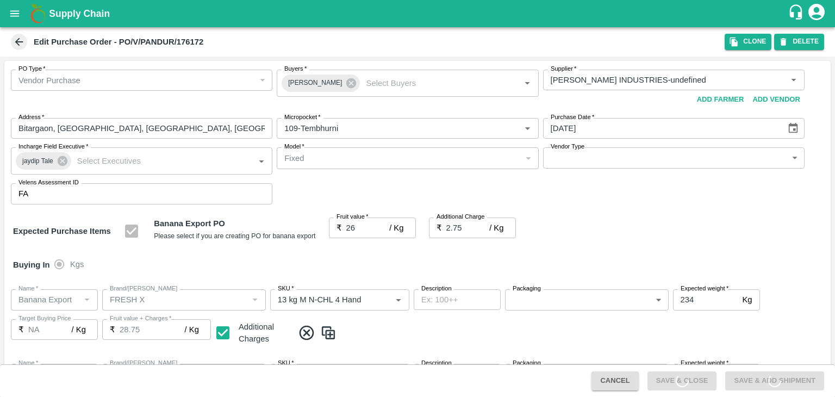
type input "Banana Export"
type input "FARM EXPRESS"
type input "13 kg M N-CHL 8 Hand"
type input "NA"
type input "Banana Export"
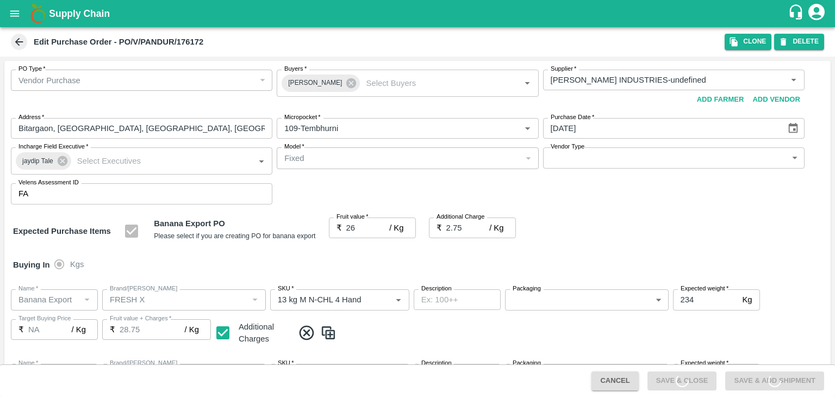
type input "FARM EXPRESS"
type input "13 kg M N-CHL CL"
type input "NA"
type input "Banana Export"
type input "FRESH X"
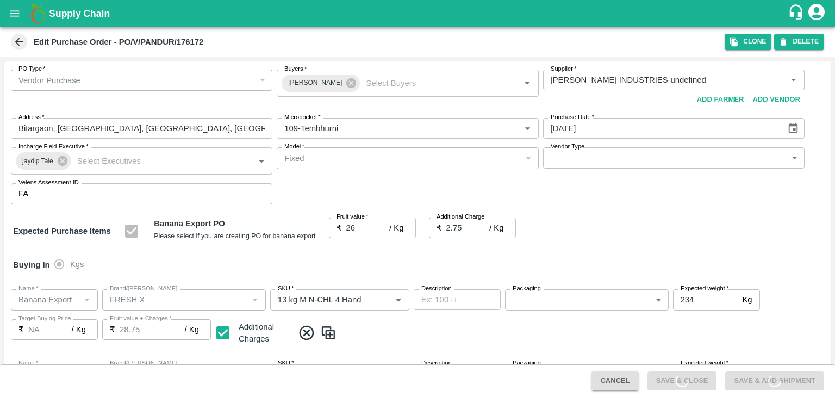
type input "C Class"
type input "NA"
type input "Banana Export"
type input "FRESH X"
type input "PHR Kg"
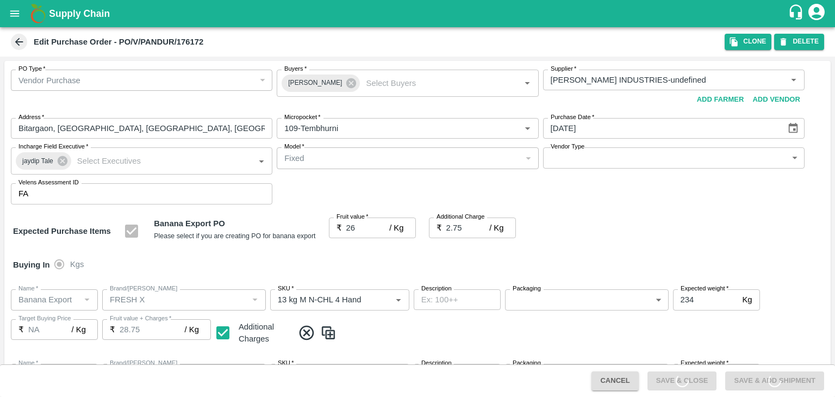
type input "NA"
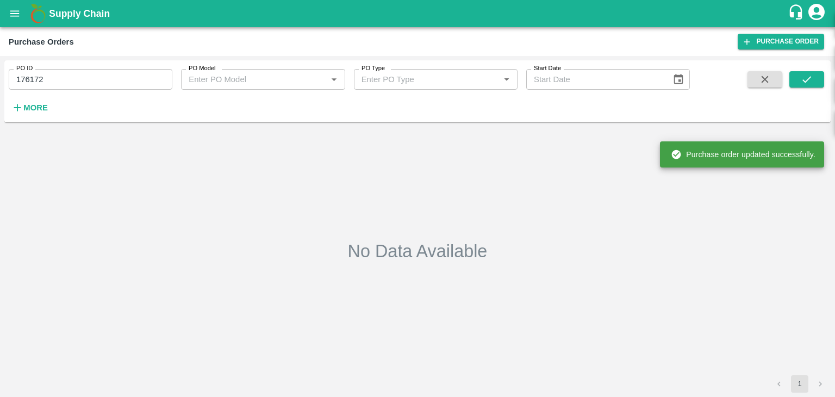
type input "176172"
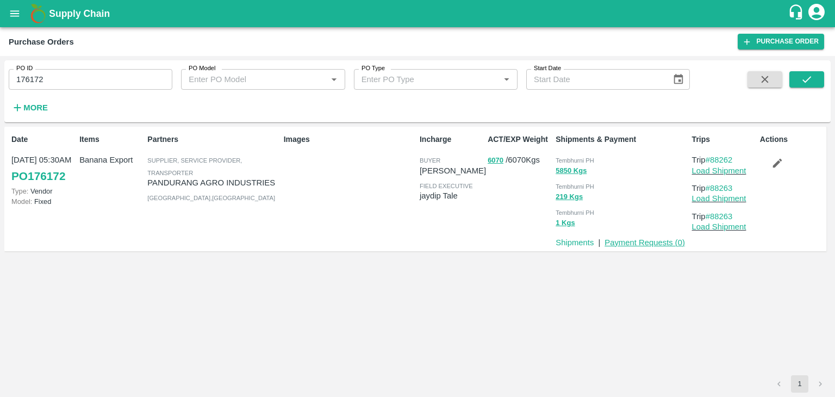
click at [637, 241] on link "Payment Requests ( 0 )" at bounding box center [644, 242] width 80 height 9
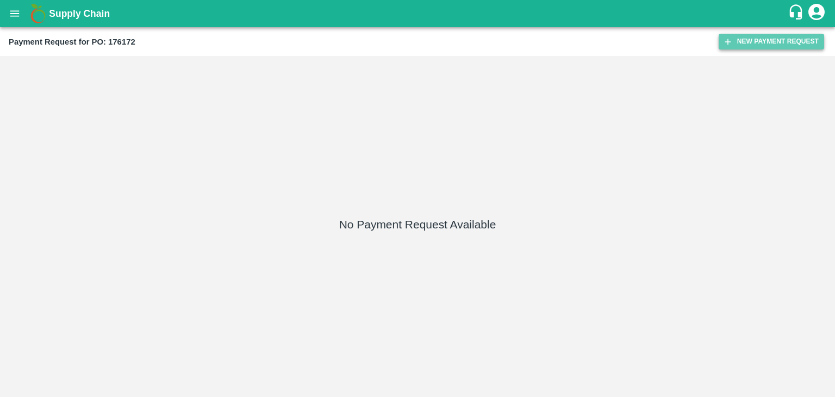
click at [791, 42] on button "New Payment Request" at bounding box center [770, 42] width 105 height 16
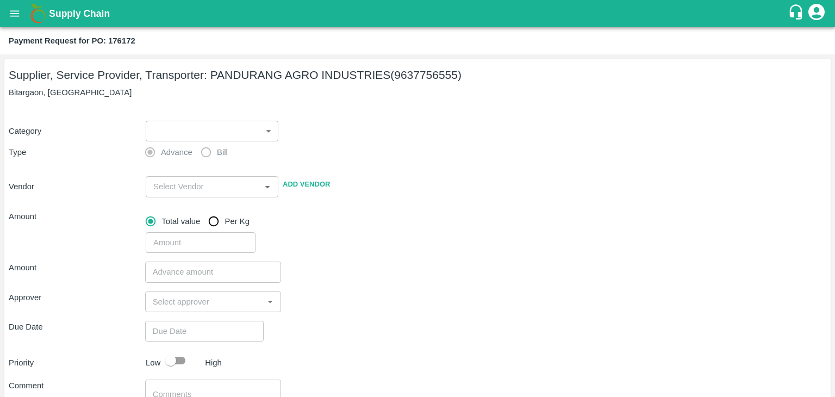
click at [200, 124] on body "Supply Chain Payment Request for PO: 176172 Supplier, Service Provider, Transpo…" at bounding box center [417, 198] width 835 height 397
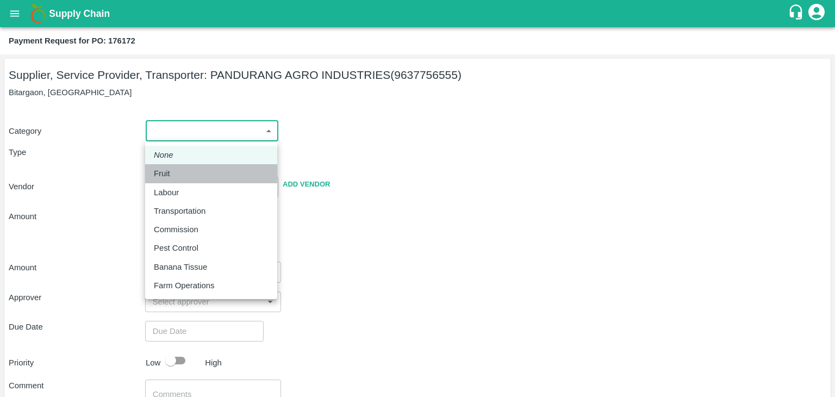
click at [180, 165] on li "Fruit" at bounding box center [211, 173] width 132 height 18
type input "1"
type input "PANDURANG AGRO INDUSTRIES - 9637756555(Supplier, Service Provider, Transporter)"
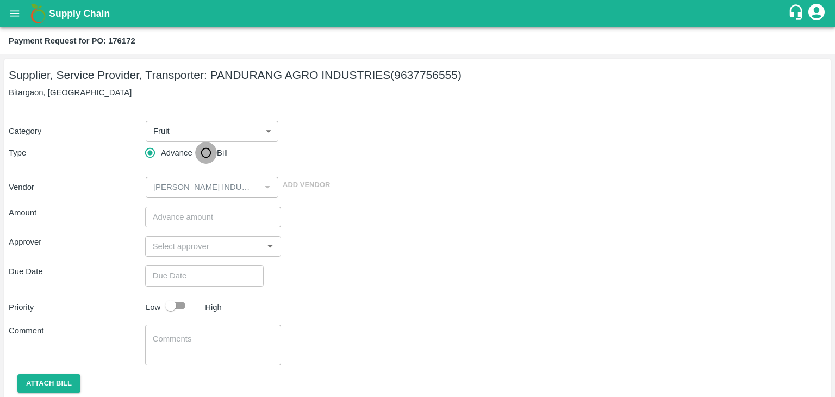
click at [210, 155] on input "Bill" at bounding box center [206, 153] width 22 height 22
radio input "true"
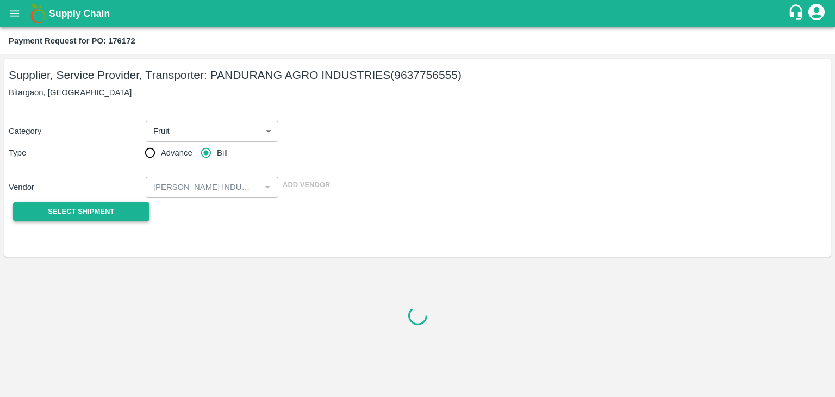
click at [85, 217] on span "Select Shipment" at bounding box center [81, 211] width 66 height 12
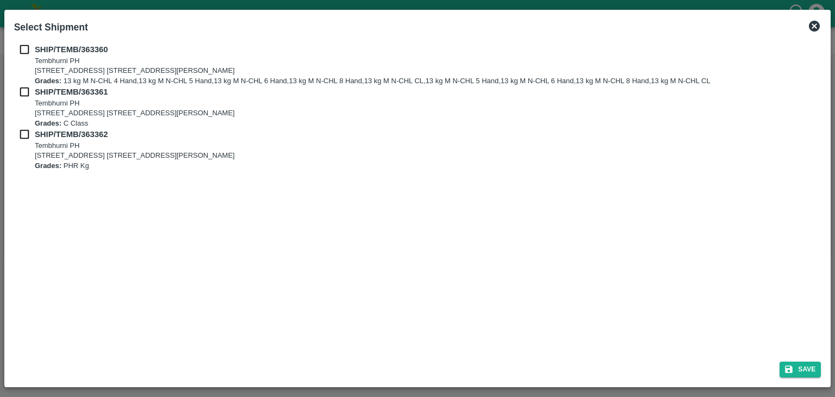
click at [22, 46] on input "checkbox" at bounding box center [24, 49] width 21 height 12
checkbox input "true"
click at [22, 92] on input "checkbox" at bounding box center [24, 92] width 21 height 12
checkbox input "true"
click at [22, 127] on div "SHIP/TEMB/363361 Tembhurni PH Tembhurni PH 205, PLOT NO. E-5, YASHSHREE INDUSTR…" at bounding box center [417, 107] width 807 height 42
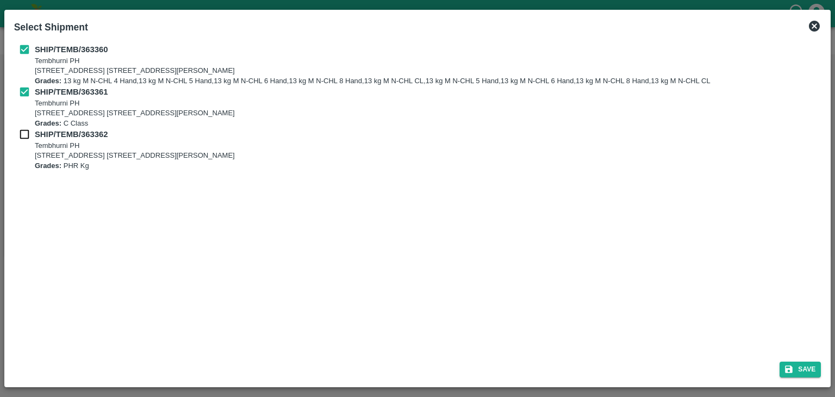
click at [22, 137] on input "checkbox" at bounding box center [24, 134] width 21 height 12
checkbox input "true"
click at [787, 363] on button "Save" at bounding box center [799, 369] width 41 height 16
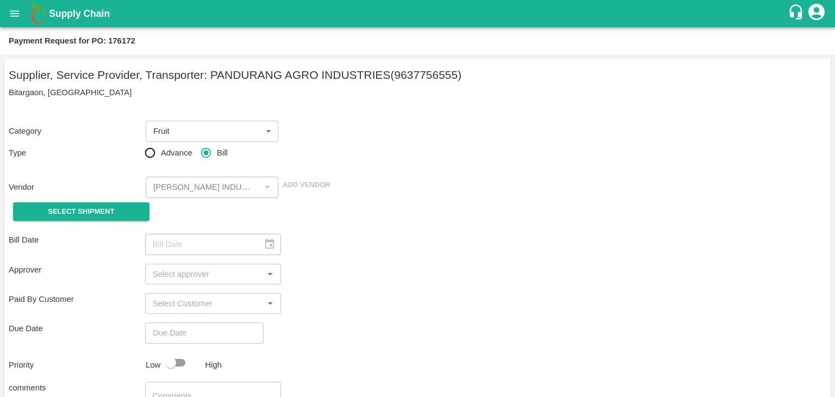
type input "15/09/2025"
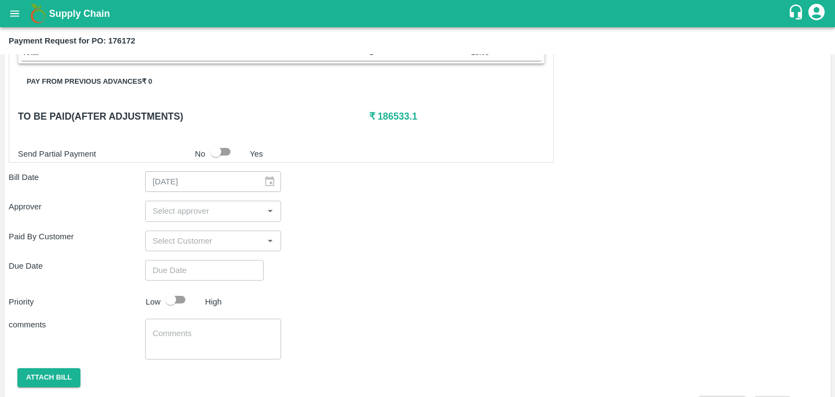
scroll to position [629, 0]
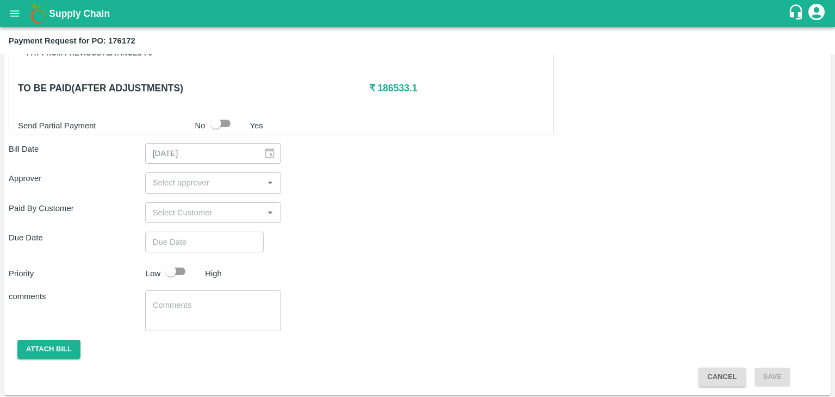
click at [198, 176] on input "input" at bounding box center [204, 183] width 112 height 14
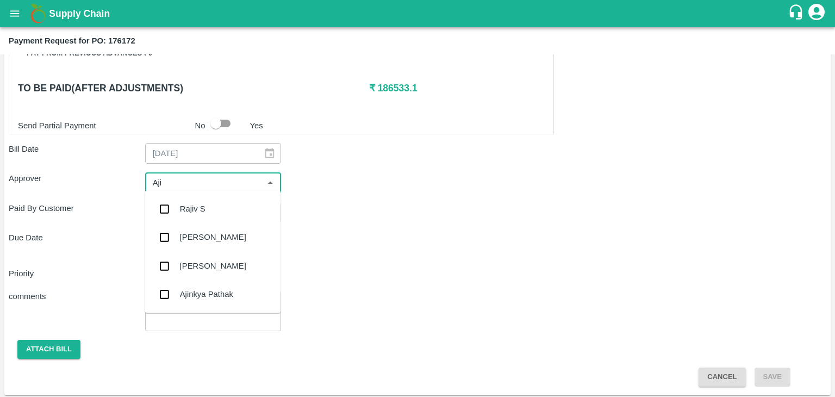
type input "Ajit"
click at [206, 207] on div "Ajit Otari" at bounding box center [213, 209] width 66 height 12
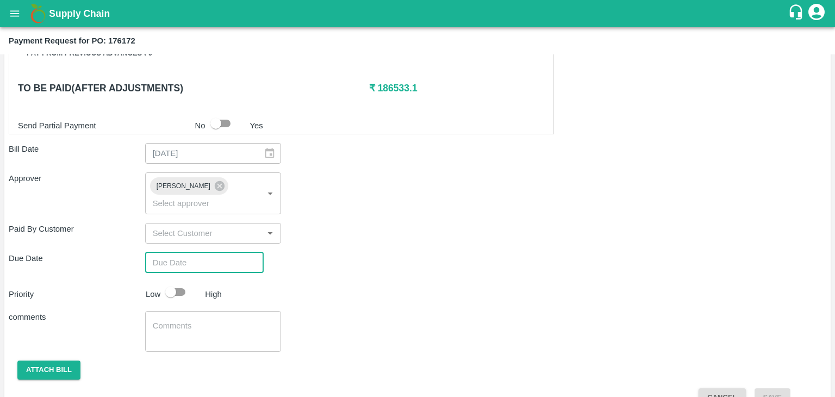
type input "DD/MM/YYYY hh:mm aa"
click at [223, 252] on input "DD/MM/YYYY hh:mm aa" at bounding box center [200, 262] width 111 height 21
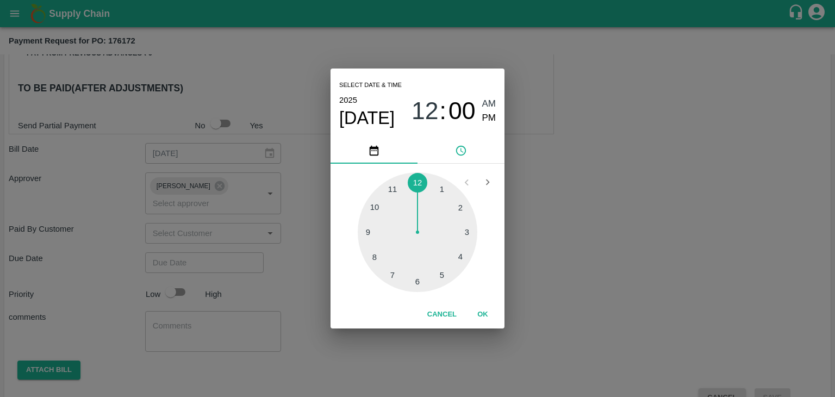
click at [483, 313] on button "OK" at bounding box center [482, 314] width 35 height 19
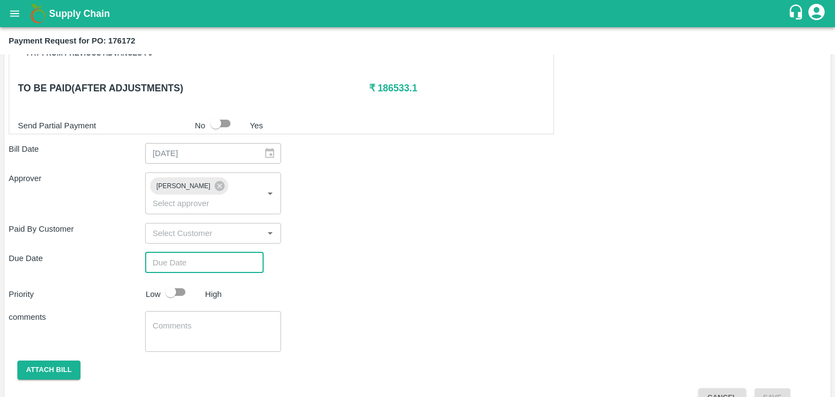
type input "28/09/2025 12:00 AM"
click at [183, 281] on input "checkbox" at bounding box center [171, 291] width 62 height 21
checkbox input "true"
click at [216, 322] on textarea at bounding box center [213, 331] width 121 height 23
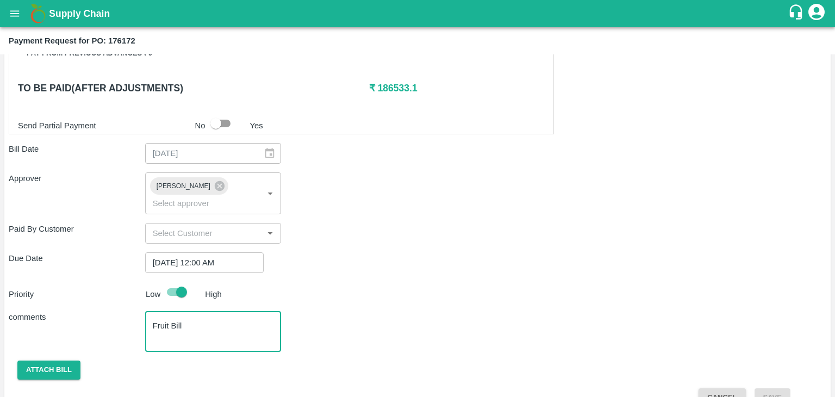
scroll to position [635, 0]
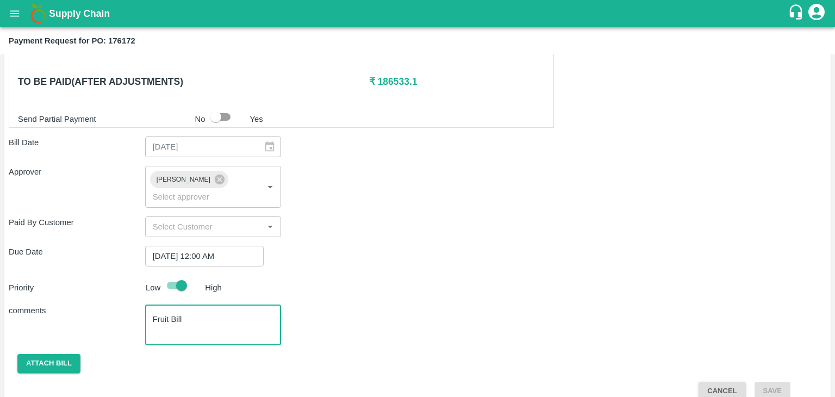
type textarea "Fruit Bill"
click at [30, 354] on button "Attach bill" at bounding box center [48, 363] width 63 height 19
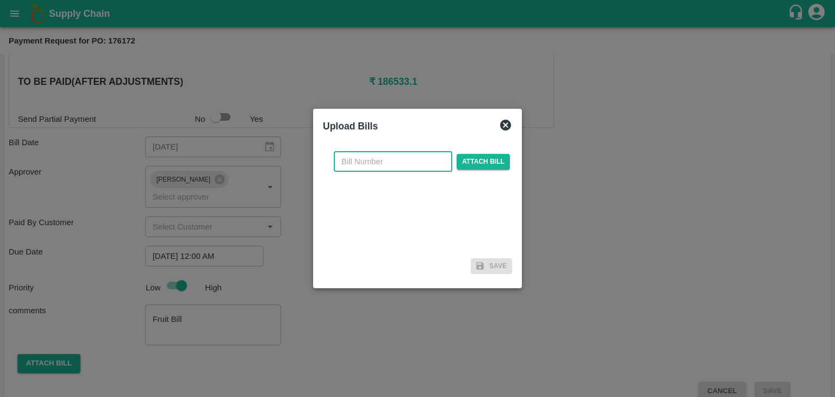
click at [359, 160] on input "text" at bounding box center [393, 161] width 118 height 21
click at [411, 165] on input "PA/CA/25-26/11" at bounding box center [393, 161] width 118 height 21
type input "PA/CA/25-26/80"
click at [480, 157] on span "Attach bill" at bounding box center [482, 162] width 53 height 16
click at [0, 0] on input "Attach bill" at bounding box center [0, 0] width 0 height 0
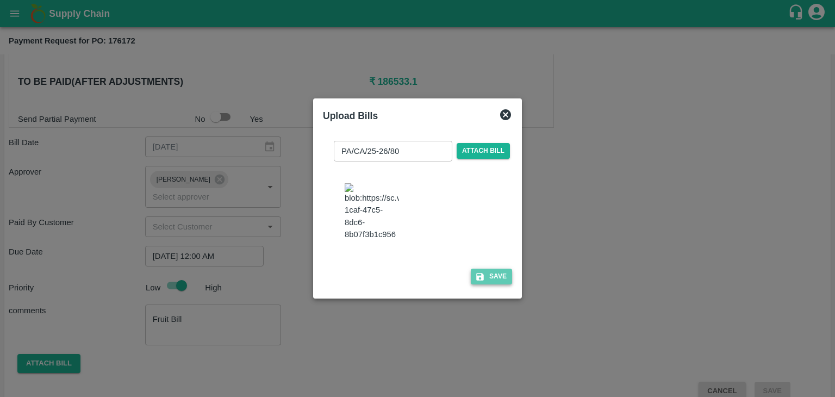
click at [497, 284] on button "Save" at bounding box center [491, 276] width 41 height 16
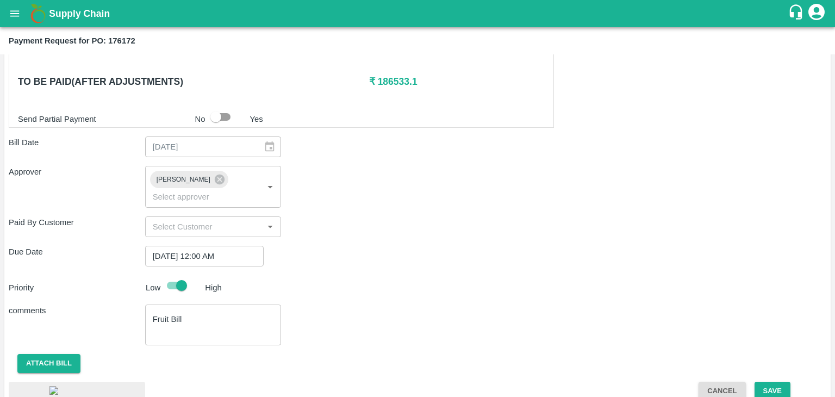
scroll to position [711, 0]
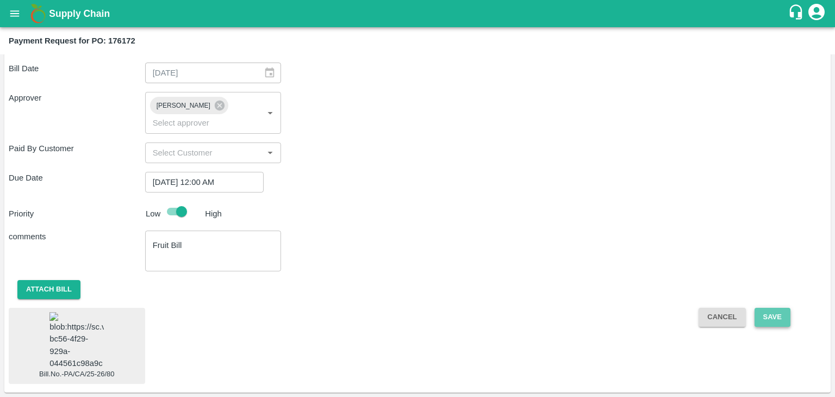
click at [772, 308] on button "Save" at bounding box center [772, 317] width 36 height 19
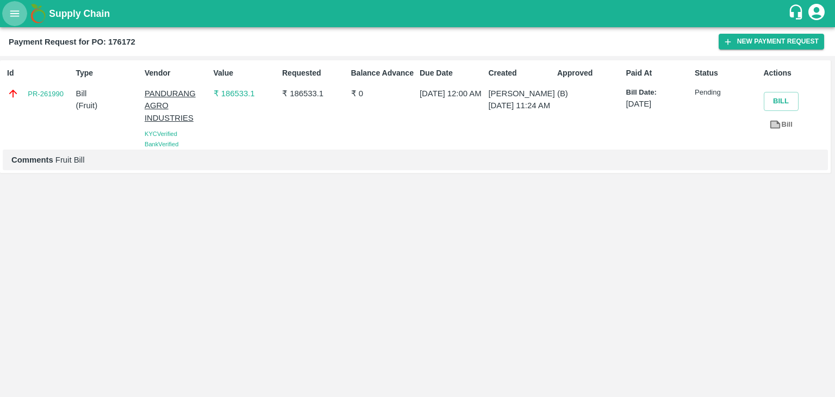
click at [14, 8] on icon "open drawer" at bounding box center [15, 14] width 12 height 12
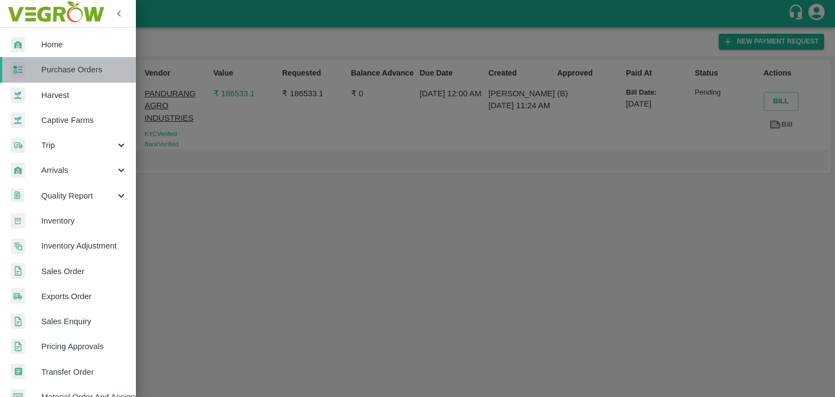
click at [77, 68] on span "Purchase Orders" at bounding box center [84, 70] width 86 height 12
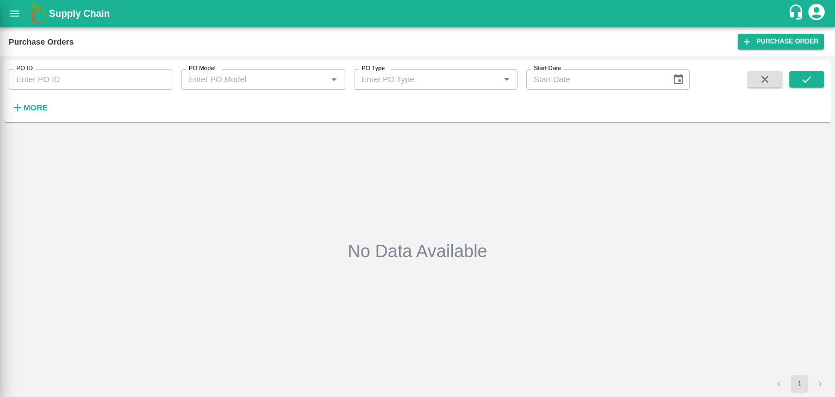
click at [156, 75] on div at bounding box center [417, 198] width 835 height 397
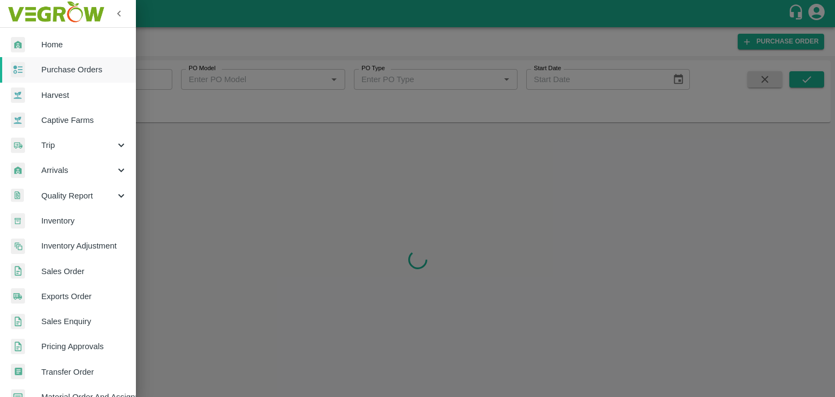
click at [162, 79] on div at bounding box center [417, 198] width 835 height 397
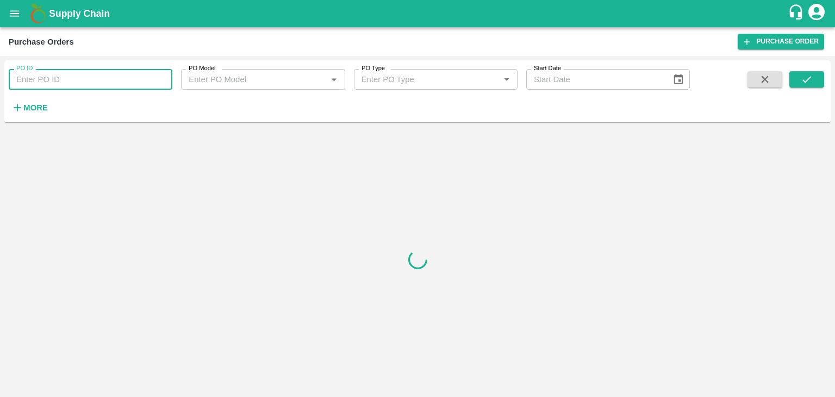
click at [161, 78] on input "PO ID" at bounding box center [91, 79] width 164 height 21
paste input "175562"
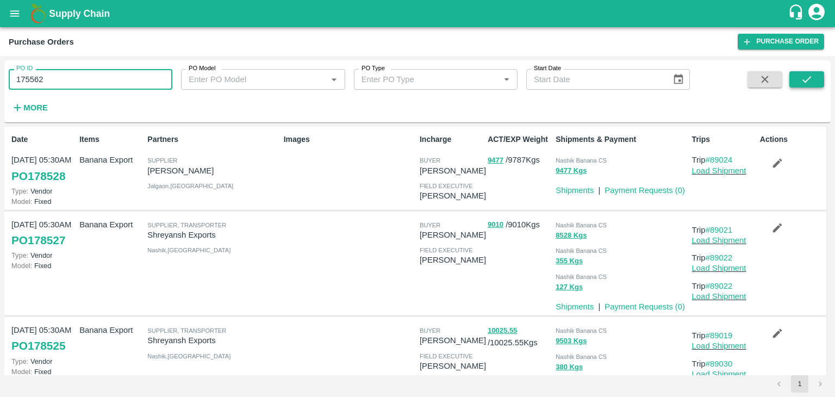
type input "175562"
click at [811, 78] on icon "submit" at bounding box center [806, 79] width 12 height 12
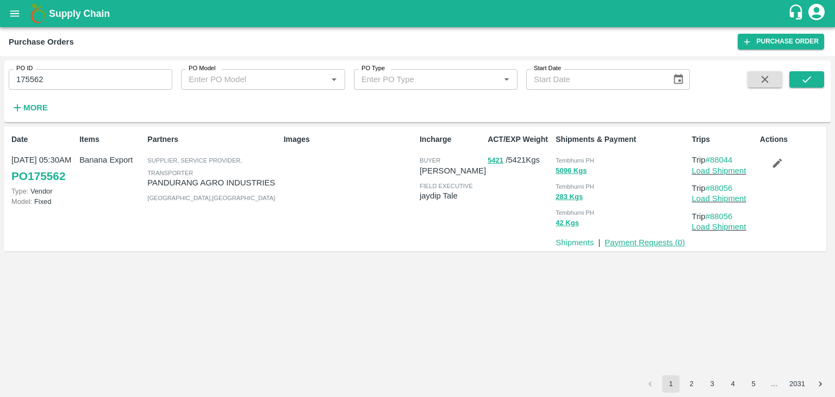
click at [616, 243] on link "Payment Requests ( 0 )" at bounding box center [644, 242] width 80 height 9
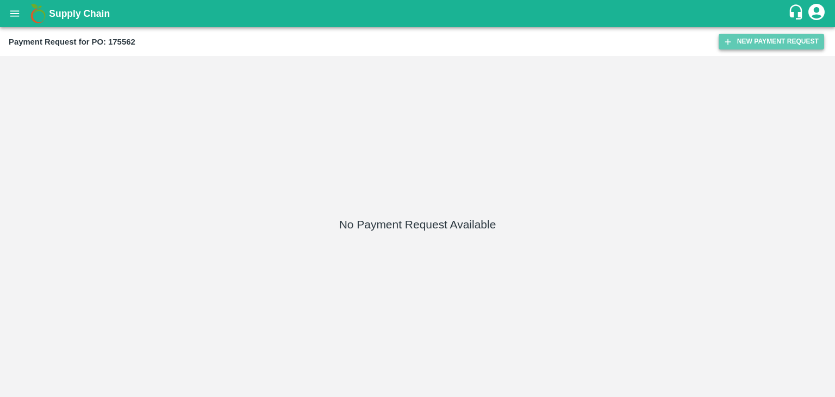
click at [753, 40] on button "New Payment Request" at bounding box center [770, 42] width 105 height 16
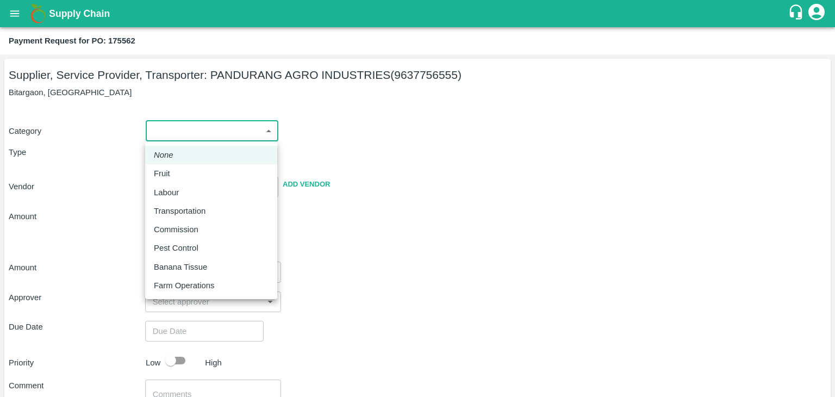
drag, startPoint x: 183, startPoint y: 135, endPoint x: 183, endPoint y: 178, distance: 42.4
click at [183, 178] on body "Supply Chain Payment Request for PO: 175562 Supplier, Service Provider, Transpo…" at bounding box center [417, 198] width 835 height 397
click at [183, 178] on div "Fruit" at bounding box center [211, 173] width 115 height 12
type input "1"
type input "PANDURANG AGRO INDUSTRIES - 9637756555(Supplier, Service Provider, Transporter)"
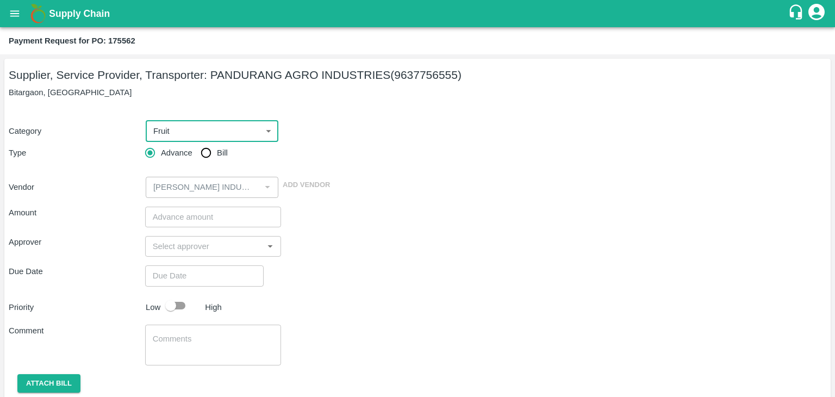
click at [208, 150] on input "Bill" at bounding box center [206, 153] width 22 height 22
radio input "true"
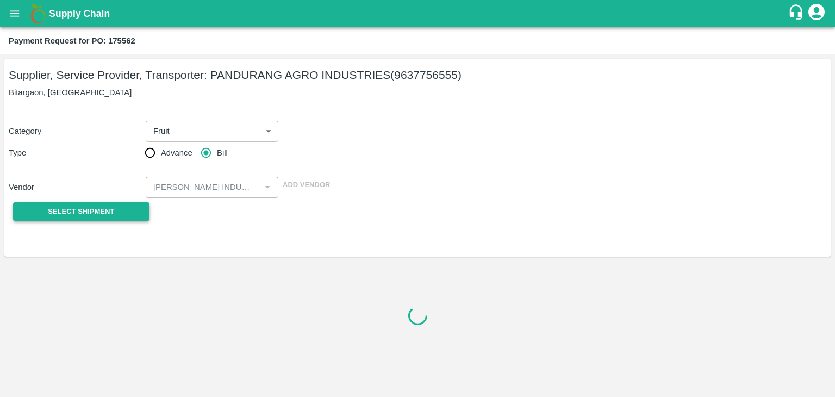
click at [89, 214] on span "Select Shipment" at bounding box center [81, 211] width 66 height 12
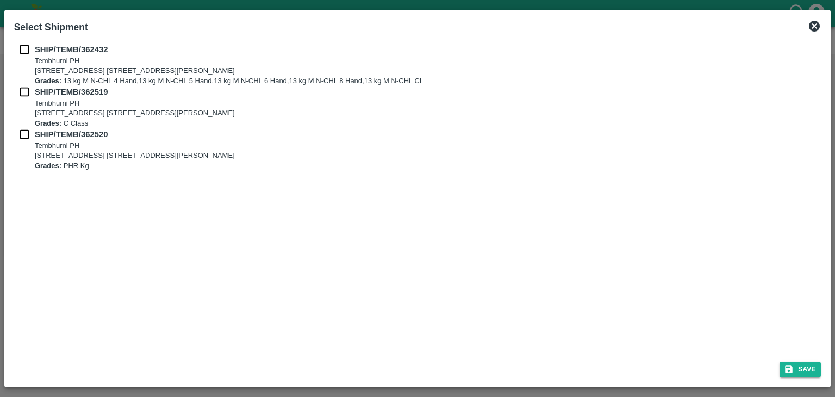
click at [25, 47] on input "checkbox" at bounding box center [24, 49] width 21 height 12
checkbox input "true"
click at [22, 90] on input "checkbox" at bounding box center [24, 92] width 21 height 12
checkbox input "true"
click at [21, 137] on input "checkbox" at bounding box center [24, 134] width 21 height 12
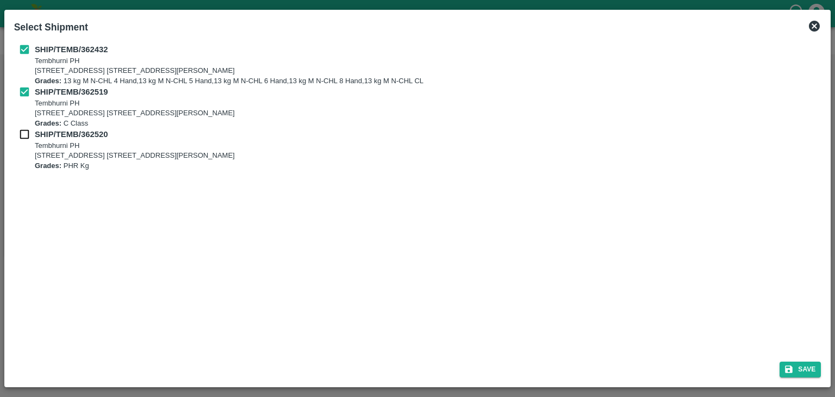
checkbox input "true"
click at [800, 366] on button "Save" at bounding box center [799, 369] width 41 height 16
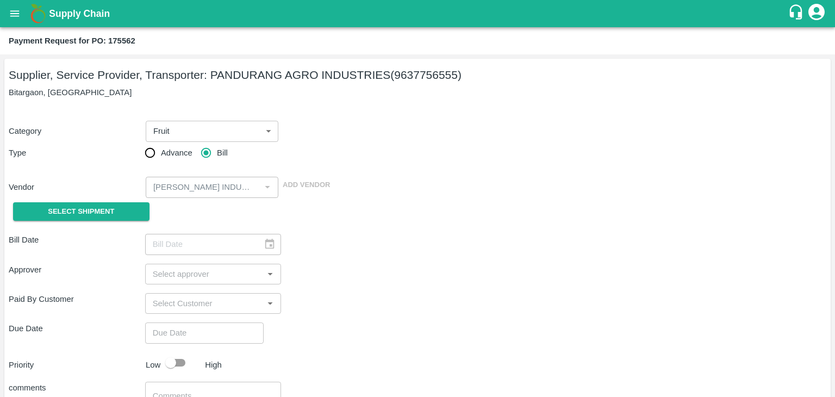
type input "12/09/2025"
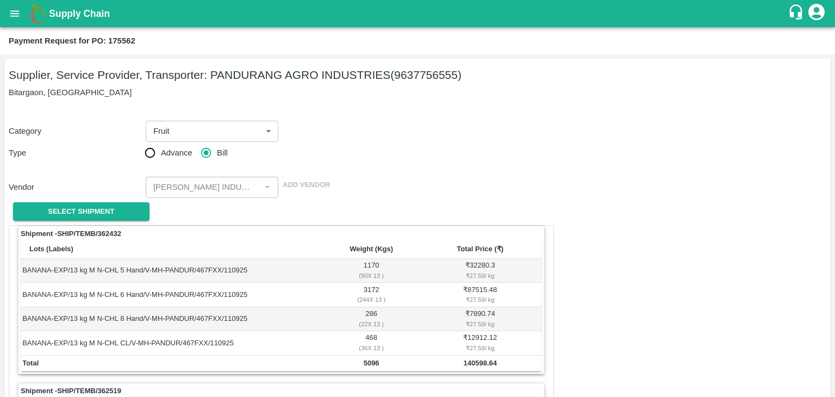
scroll to position [509, 0]
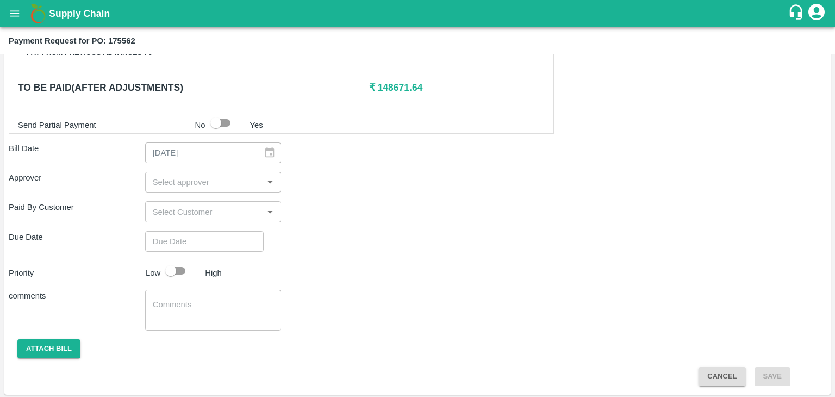
click at [240, 182] on input "input" at bounding box center [204, 182] width 112 height 14
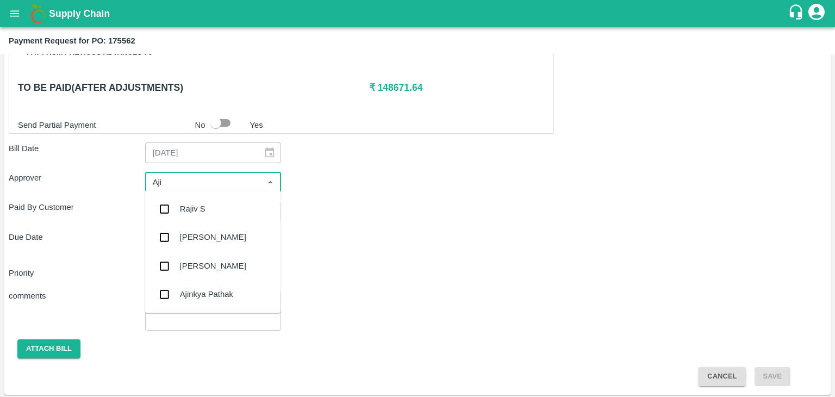
type input "Ajit"
click at [215, 201] on div "Ajit Otari" at bounding box center [213, 209] width 136 height 28
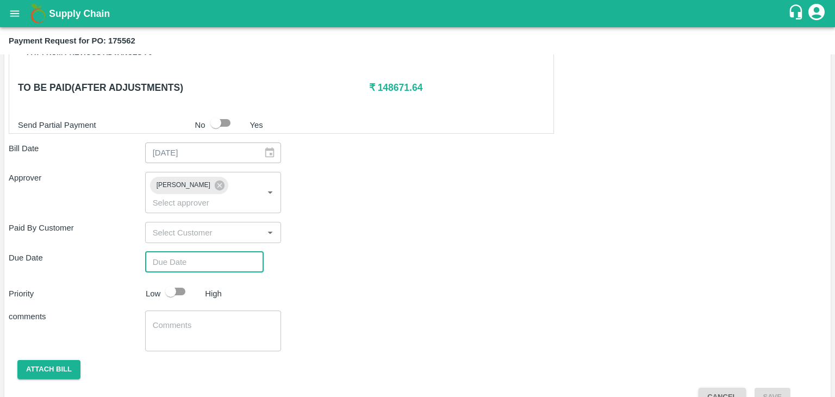
type input "DD/MM/YYYY hh:mm aa"
click at [230, 252] on input "DD/MM/YYYY hh:mm aa" at bounding box center [200, 262] width 111 height 21
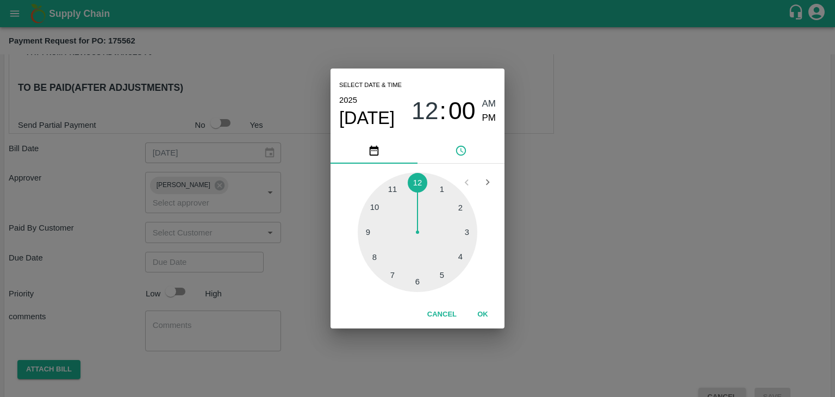
click at [486, 311] on button "OK" at bounding box center [482, 314] width 35 height 19
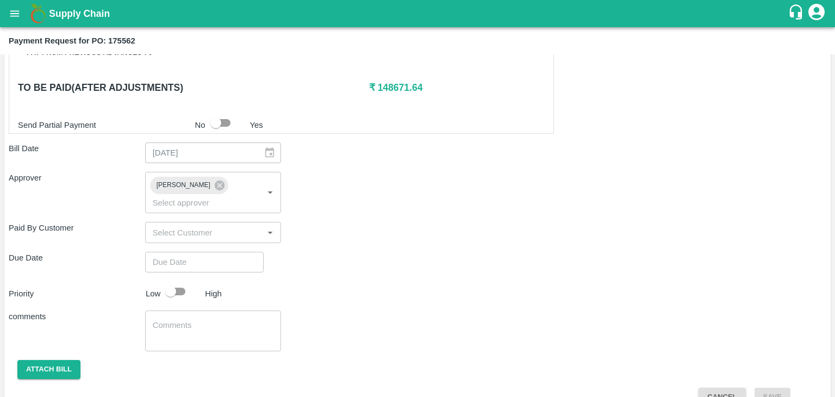
click at [183, 272] on div "Select date & time 2025 Sep 28 12 : 00 AM PM 1 2 3 4 5 6 7 8 9 10 11 12 Cancel …" at bounding box center [417, 198] width 835 height 397
type input "28/09/2025 12:00 AM"
click at [184, 281] on input "checkbox" at bounding box center [171, 291] width 62 height 21
click at [184, 281] on input "checkbox" at bounding box center [182, 291] width 62 height 21
drag, startPoint x: 210, startPoint y: 305, endPoint x: 180, endPoint y: 274, distance: 42.7
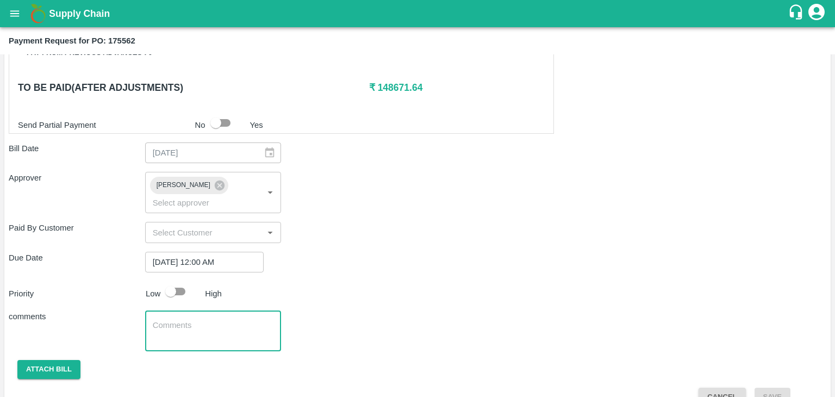
click at [180, 274] on div "Shipment - SHIP/TEMB/362432 Lots (Labels) Weight (Kgs) Total Price (₹) BANANA-E…" at bounding box center [417, 61] width 817 height 690
click at [180, 281] on input "checkbox" at bounding box center [171, 291] width 62 height 21
checkbox input "true"
click at [215, 320] on textarea at bounding box center [213, 331] width 121 height 23
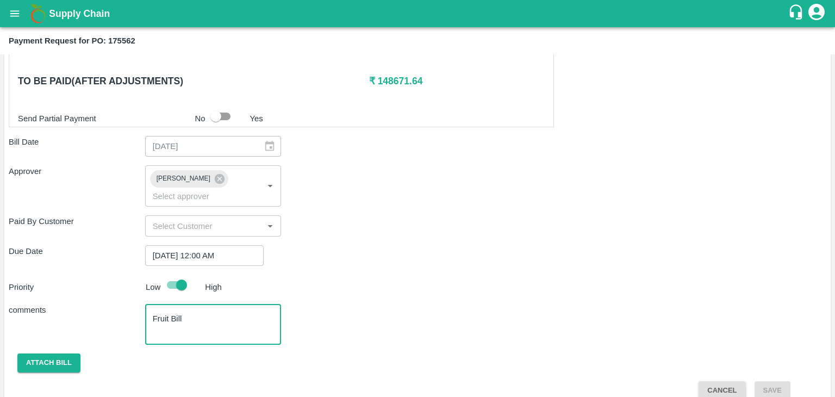
type textarea "Fruit Bill"
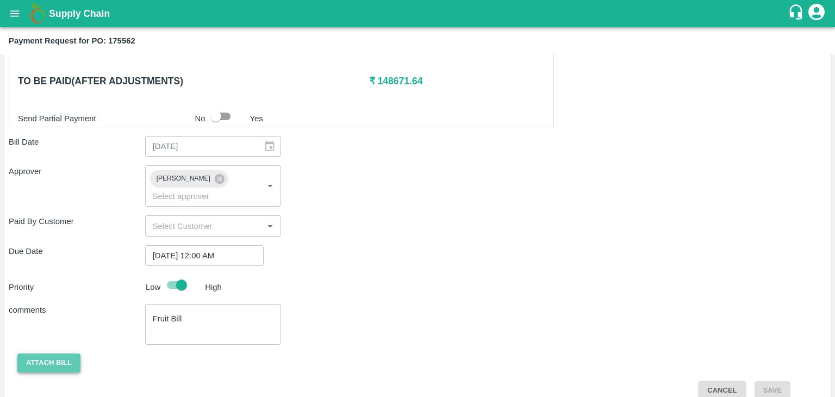
click at [43, 353] on button "Attach bill" at bounding box center [48, 362] width 63 height 19
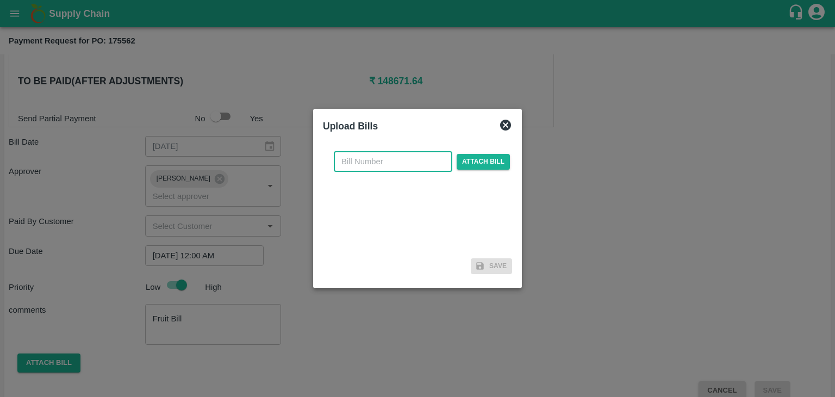
click at [370, 163] on input "text" at bounding box center [393, 161] width 118 height 21
click at [418, 167] on input "PA/CA/25-26/11" at bounding box center [393, 161] width 118 height 21
type input "PA/CA/25-26/79"
click at [485, 155] on span "Attach bill" at bounding box center [482, 162] width 53 height 16
click at [0, 0] on input "Attach bill" at bounding box center [0, 0] width 0 height 0
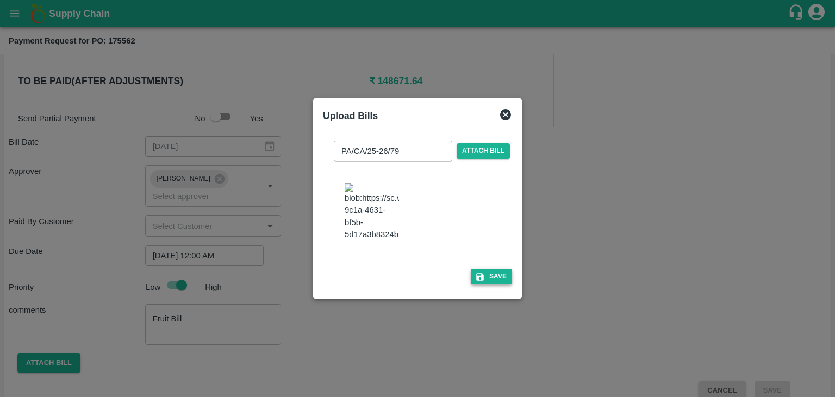
click at [482, 281] on icon "button" at bounding box center [480, 277] width 10 height 10
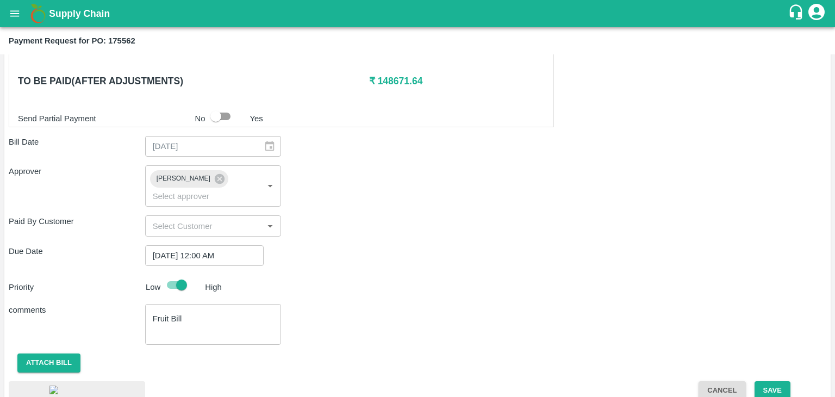
scroll to position [590, 0]
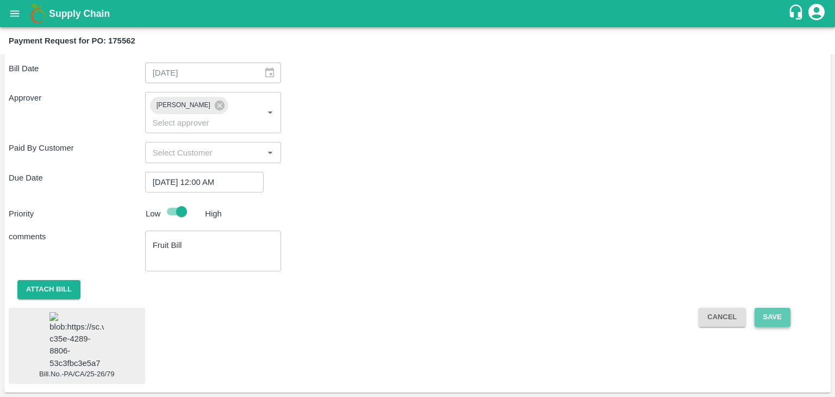
click at [771, 308] on button "Save" at bounding box center [772, 317] width 36 height 19
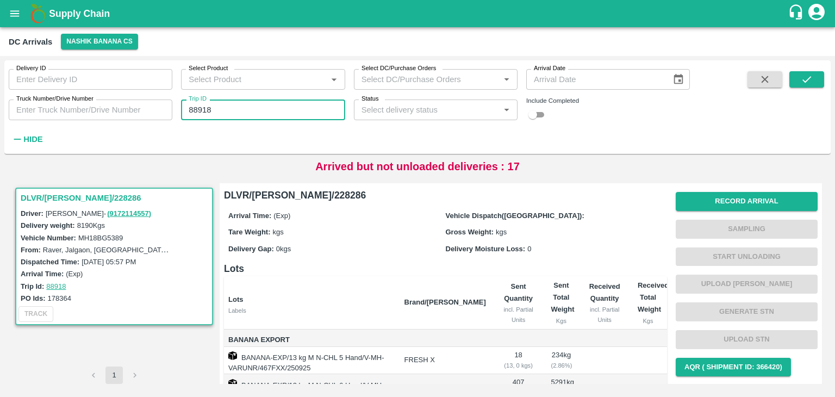
click at [213, 112] on input "88918" at bounding box center [263, 109] width 164 height 21
type input "88950"
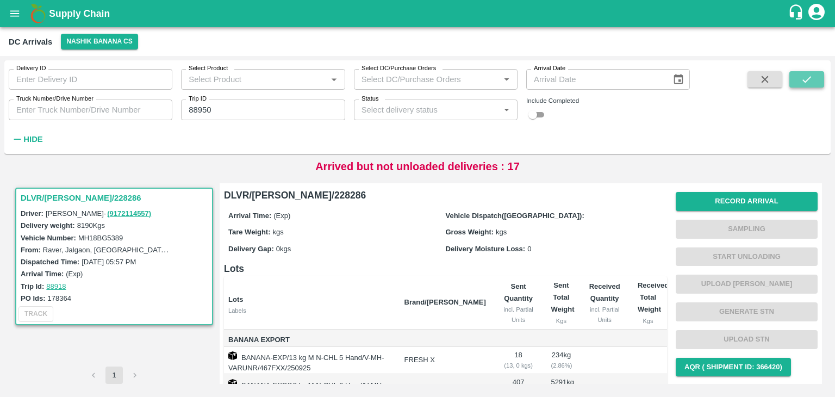
click at [812, 77] on button "submit" at bounding box center [806, 79] width 35 height 16
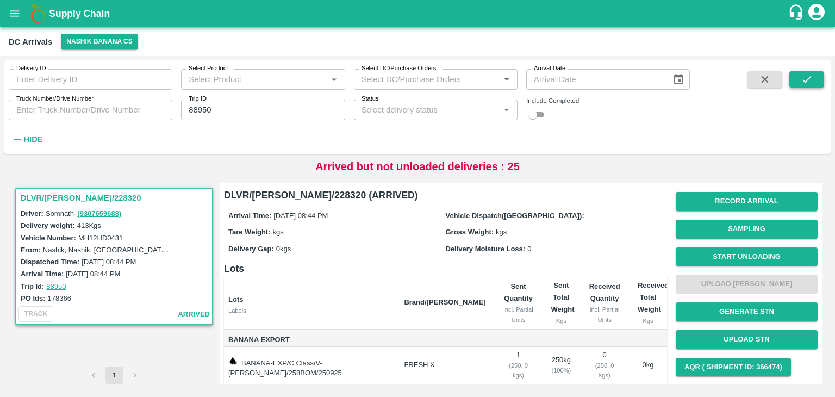
click at [817, 79] on button "submit" at bounding box center [806, 79] width 35 height 16
click at [726, 251] on button "Start Unloading" at bounding box center [746, 256] width 142 height 19
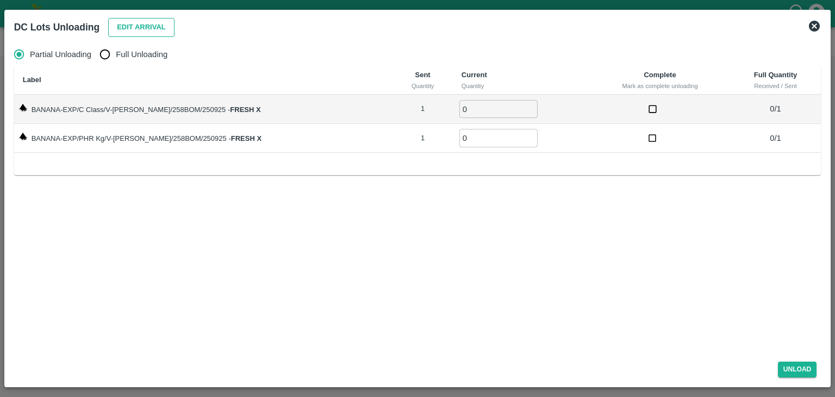
click at [146, 29] on button "Edit Arrival" at bounding box center [141, 27] width 66 height 19
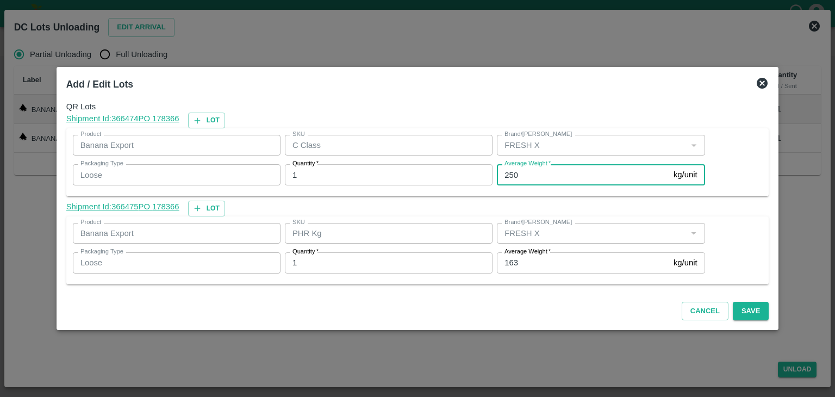
click at [528, 178] on input "250" at bounding box center [583, 174] width 172 height 21
type input "2"
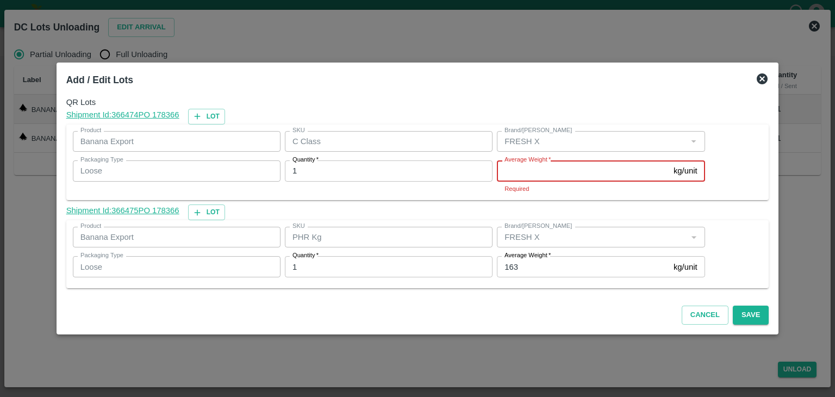
click at [543, 168] on input "Average Weight   *" at bounding box center [583, 170] width 172 height 21
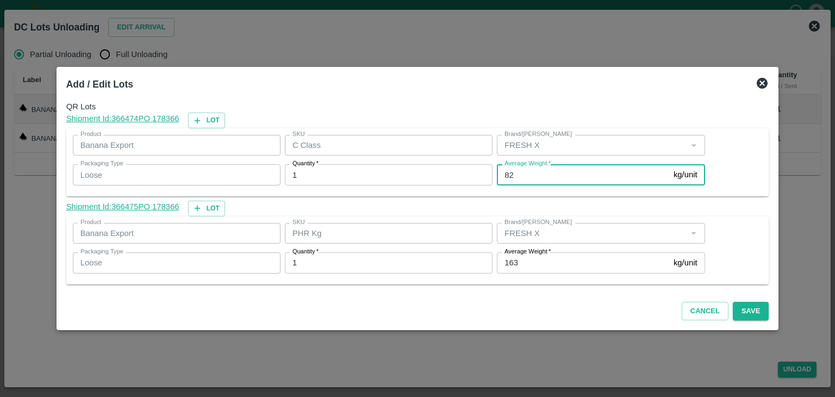
type input "82"
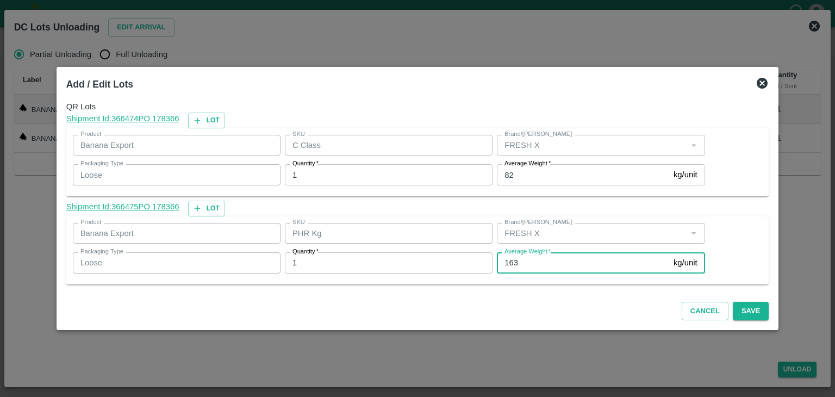
click at [531, 260] on input "163" at bounding box center [583, 262] width 172 height 21
type input "1"
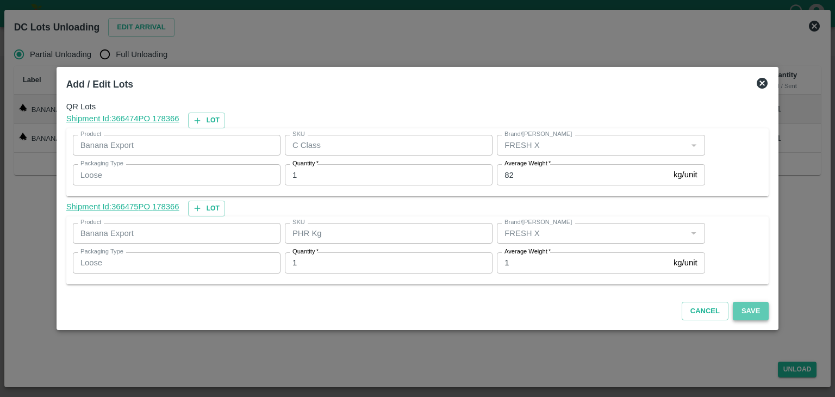
click at [733, 310] on button "Save" at bounding box center [751, 311] width 36 height 19
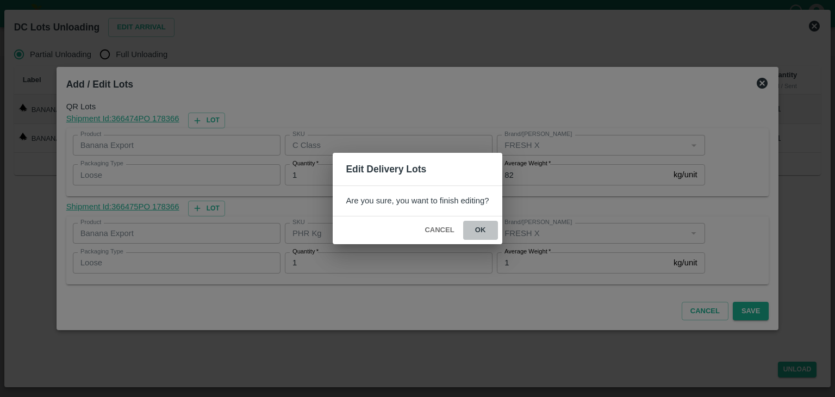
click at [477, 229] on button "ok" at bounding box center [480, 230] width 35 height 19
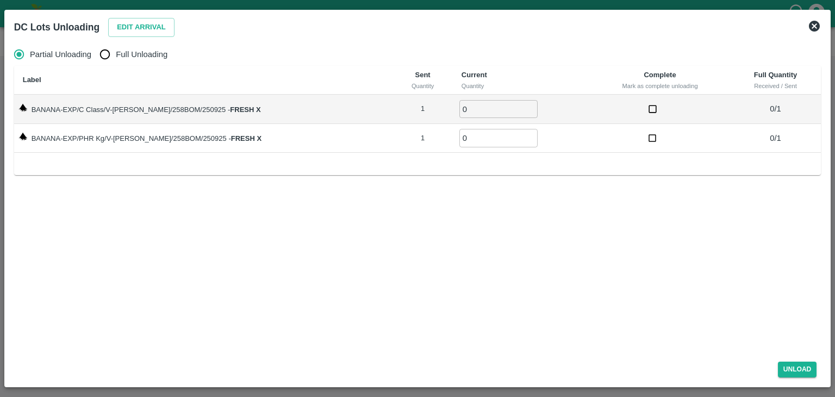
click at [155, 57] on span "Full Unloading" at bounding box center [142, 54] width 52 height 12
click at [116, 57] on input "Full Unloading" at bounding box center [105, 54] width 22 height 22
radio input "true"
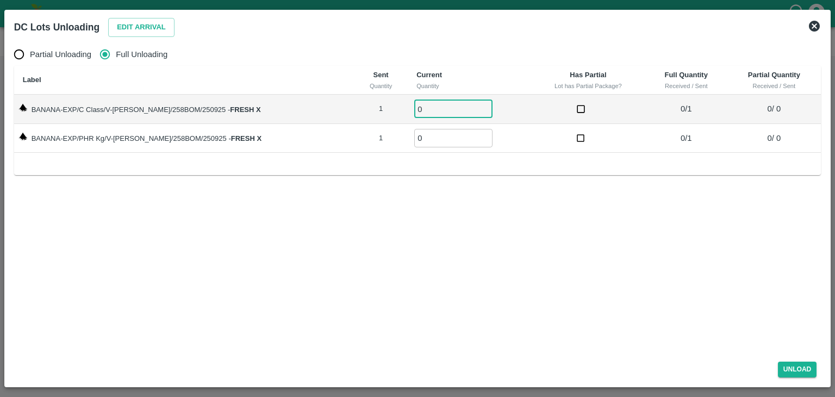
click at [426, 109] on input "0" at bounding box center [453, 109] width 78 height 18
type input "01"
click at [427, 140] on input "0" at bounding box center [453, 138] width 78 height 18
type input "01"
click at [802, 362] on button "Unload" at bounding box center [797, 369] width 39 height 16
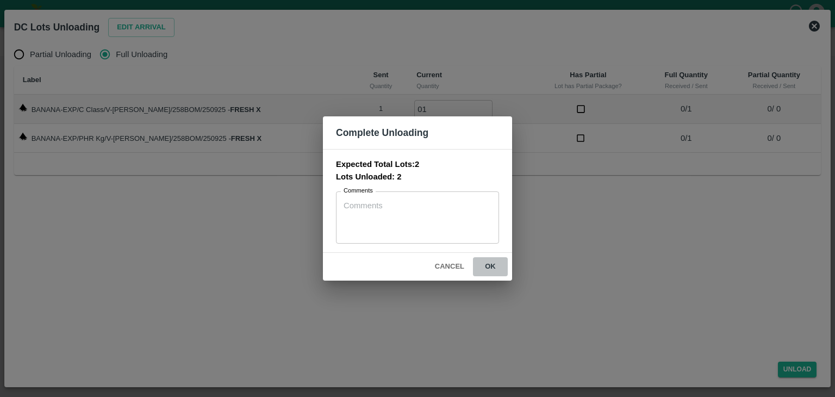
click at [490, 262] on button "ok" at bounding box center [490, 266] width 35 height 19
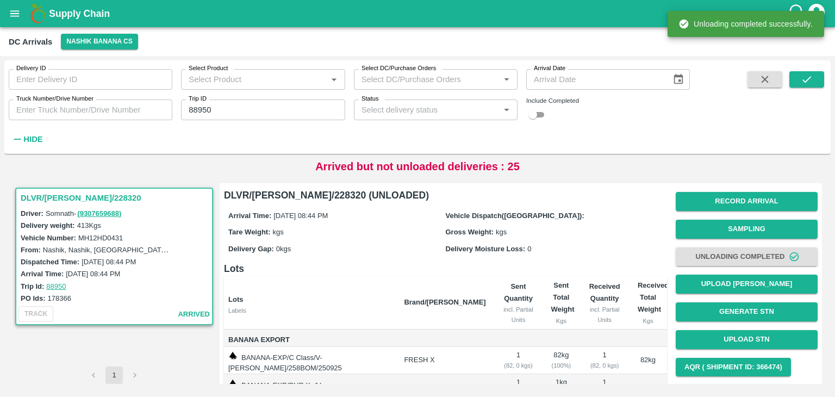
scroll to position [57, 0]
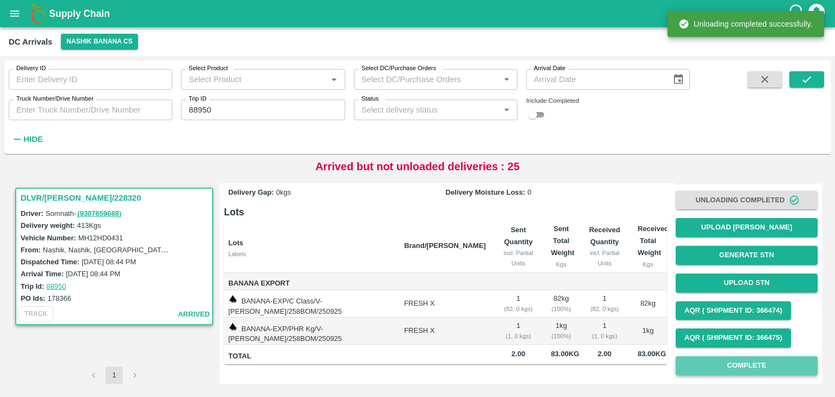
click at [733, 360] on button "Complete" at bounding box center [746, 365] width 142 height 19
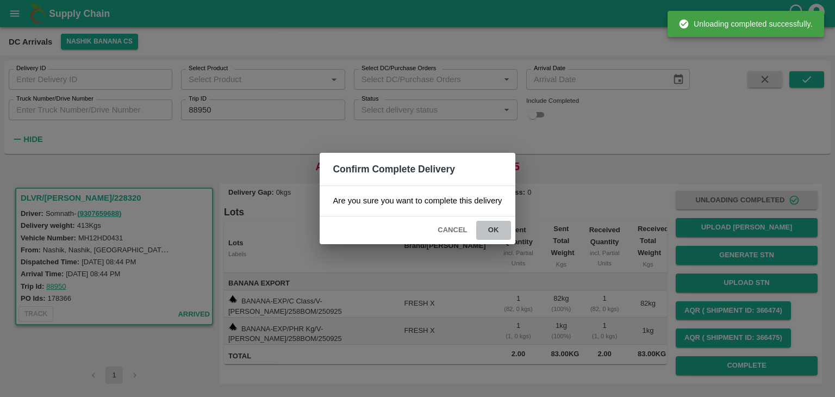
click at [498, 230] on button "ok" at bounding box center [493, 230] width 35 height 19
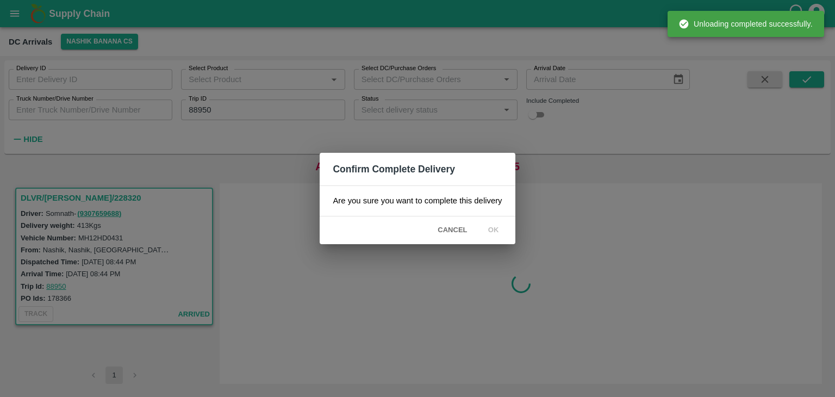
scroll to position [0, 0]
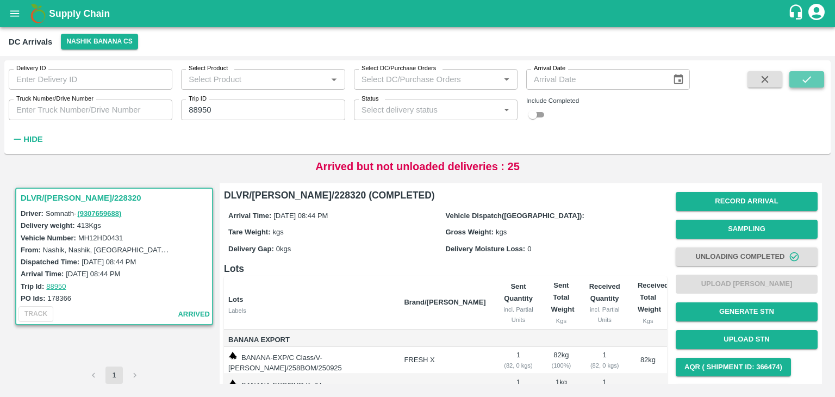
click at [823, 77] on button "submit" at bounding box center [806, 79] width 35 height 16
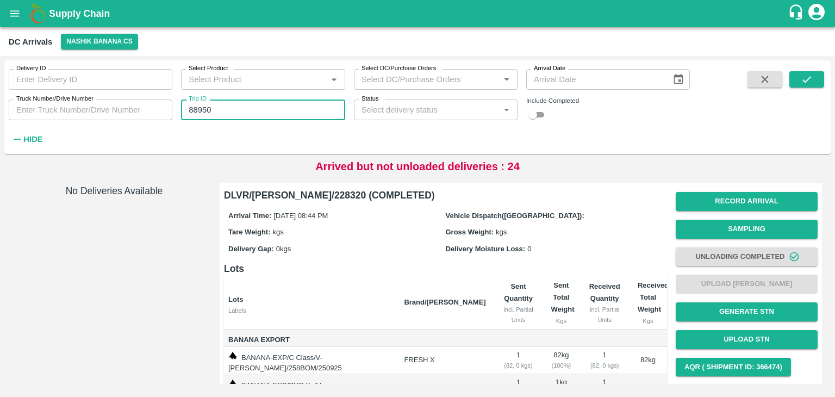
click at [236, 112] on input "88950" at bounding box center [263, 109] width 164 height 21
type input "88930"
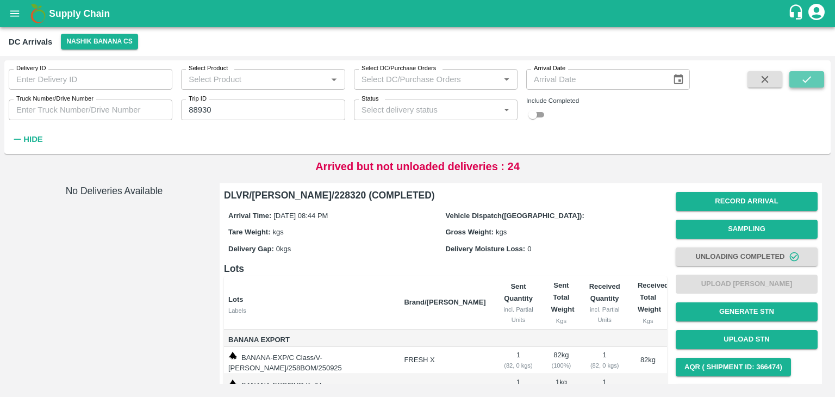
click at [802, 78] on icon "submit" at bounding box center [806, 79] width 12 height 12
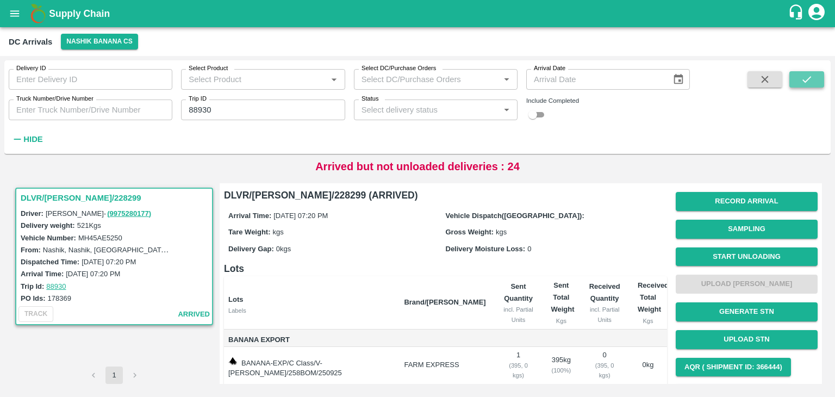
click at [802, 78] on icon "submit" at bounding box center [806, 79] width 12 height 12
click at [734, 251] on button "Start Unloading" at bounding box center [746, 256] width 142 height 19
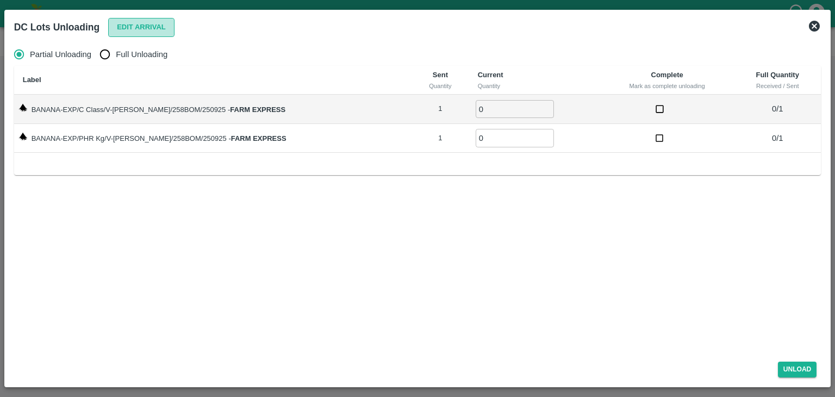
click at [165, 32] on button "Edit Arrival" at bounding box center [141, 27] width 66 height 19
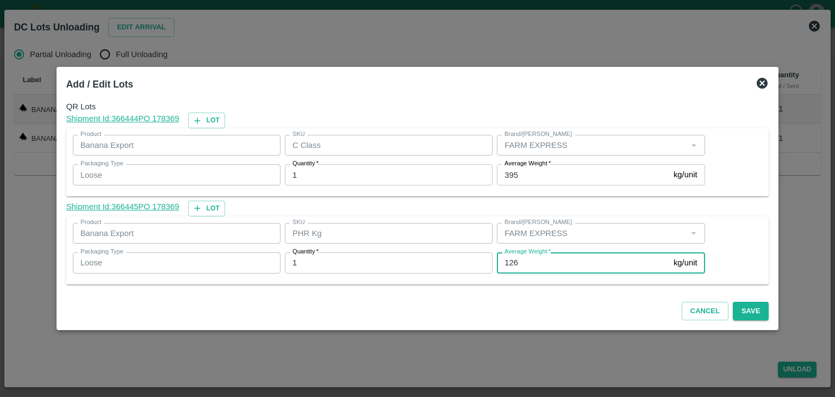
click at [511, 265] on input "126" at bounding box center [583, 262] width 172 height 21
click at [520, 264] on input "126" at bounding box center [583, 262] width 172 height 21
type input "1"
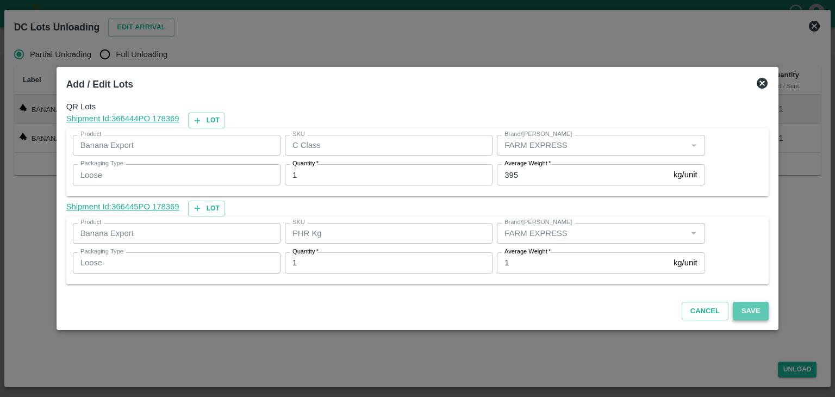
click at [740, 306] on button "Save" at bounding box center [751, 311] width 36 height 19
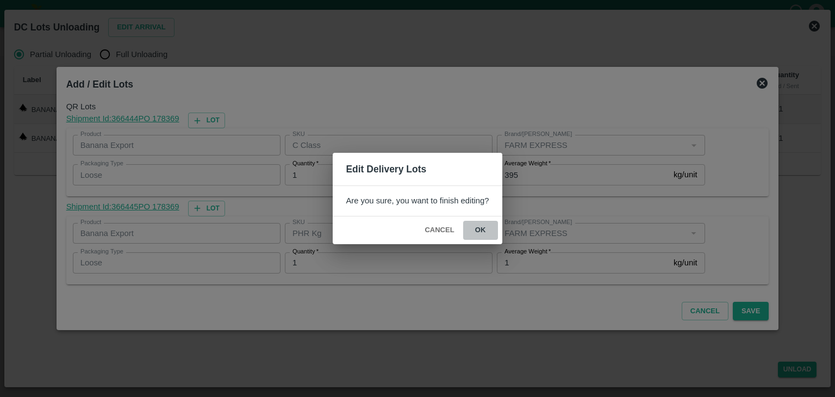
click at [476, 226] on button "ok" at bounding box center [480, 230] width 35 height 19
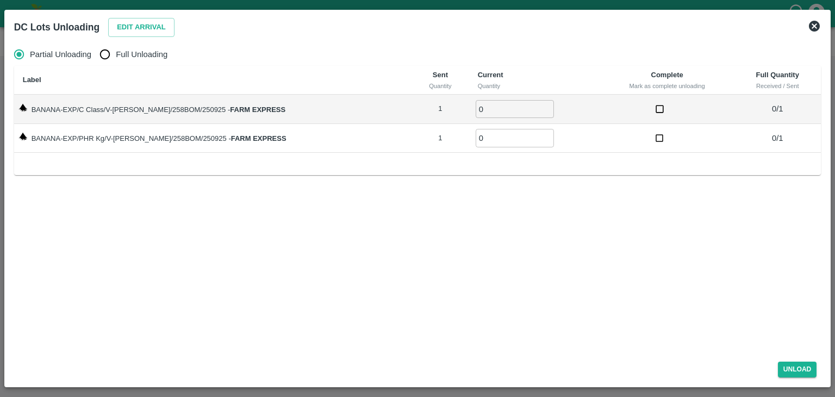
click at [159, 54] on span "Full Unloading" at bounding box center [142, 54] width 52 height 12
click at [116, 54] on input "Full Unloading" at bounding box center [105, 54] width 22 height 22
radio input "true"
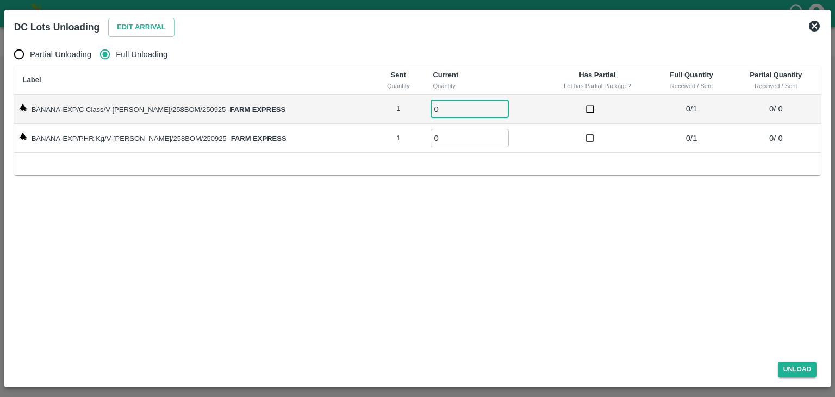
click at [438, 107] on input "0" at bounding box center [469, 109] width 78 height 18
type input "01"
click at [442, 129] on input "0" at bounding box center [469, 138] width 78 height 18
type input "01"
click at [800, 364] on button "Unload" at bounding box center [797, 369] width 39 height 16
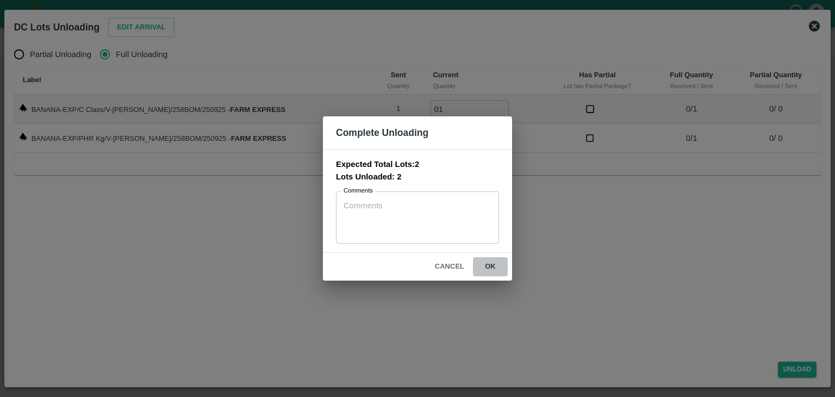
click at [493, 264] on button "ok" at bounding box center [490, 266] width 35 height 19
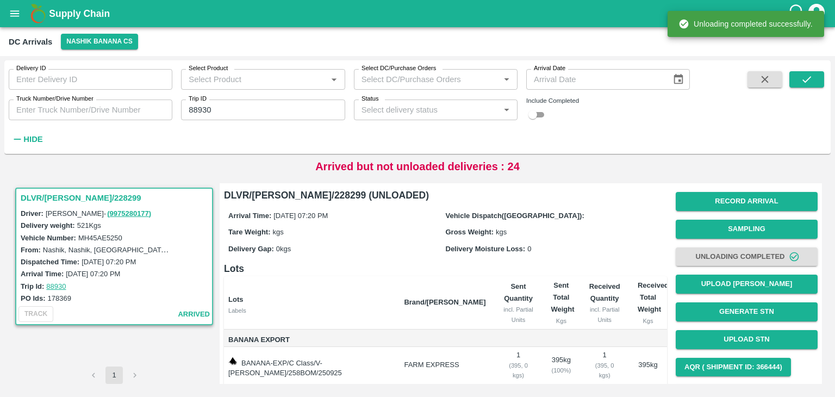
scroll to position [67, 0]
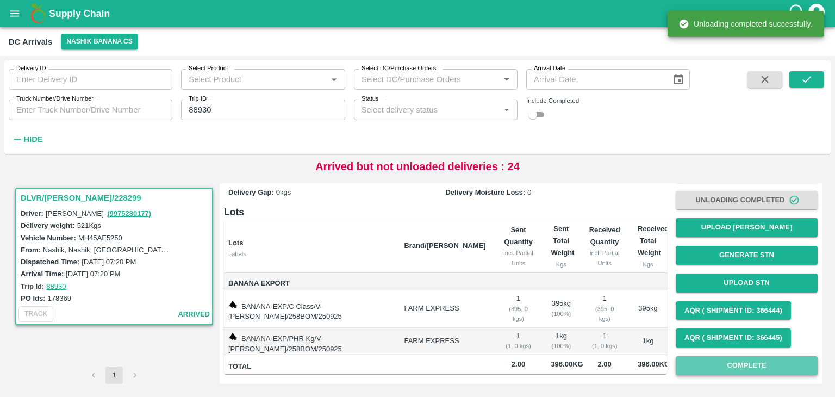
click at [733, 356] on button "Complete" at bounding box center [746, 365] width 142 height 19
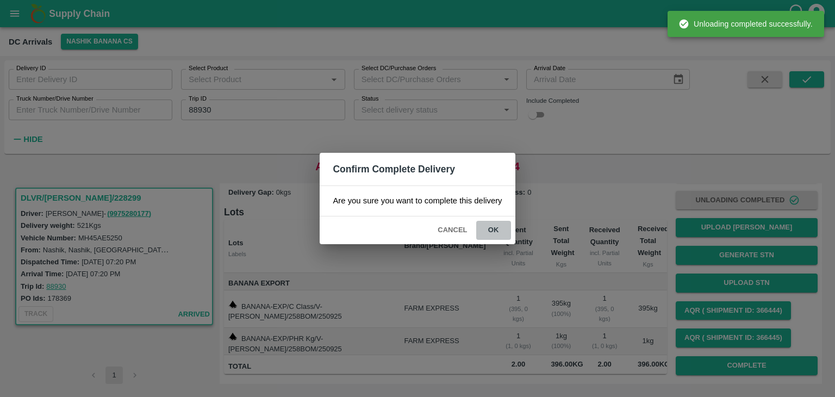
click at [496, 230] on button "ok" at bounding box center [493, 230] width 35 height 19
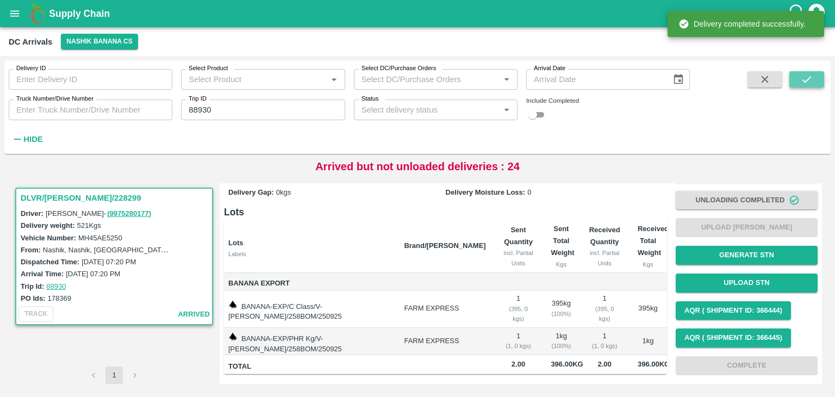
click at [807, 81] on icon "submit" at bounding box center [806, 79] width 12 height 12
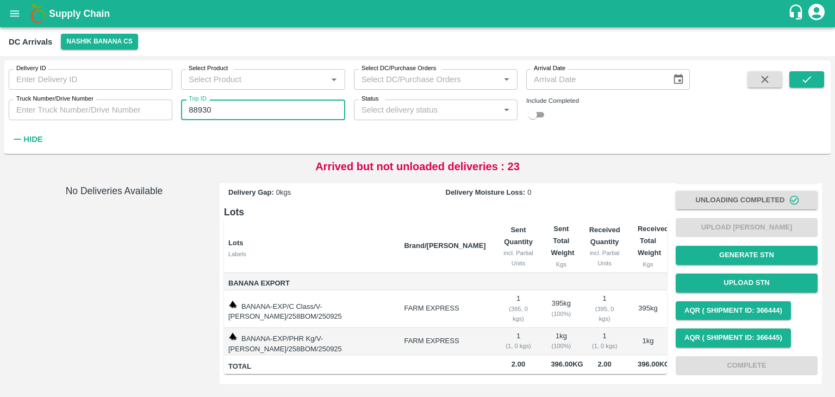
click at [229, 116] on input "88930" at bounding box center [263, 109] width 164 height 21
type input "88937"
click at [817, 75] on button "submit" at bounding box center [806, 79] width 35 height 16
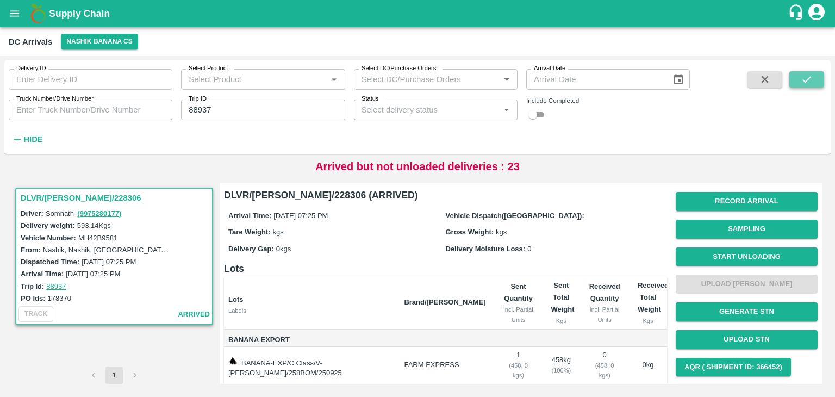
click at [817, 75] on button "submit" at bounding box center [806, 79] width 35 height 16
click at [737, 255] on button "Start Unloading" at bounding box center [746, 256] width 142 height 19
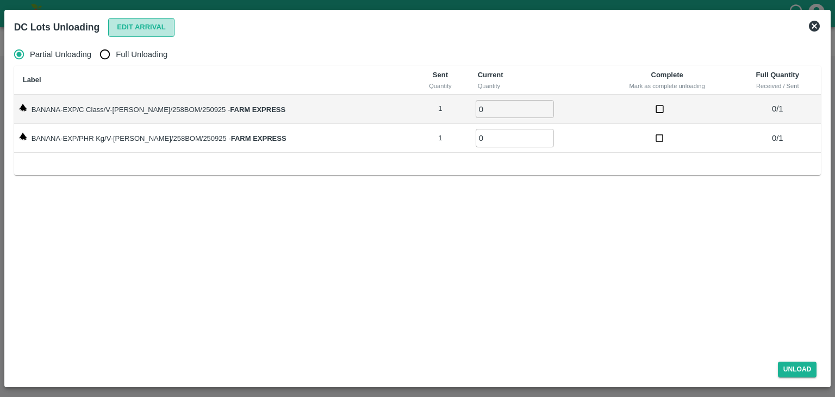
click at [137, 24] on button "Edit Arrival" at bounding box center [141, 27] width 66 height 19
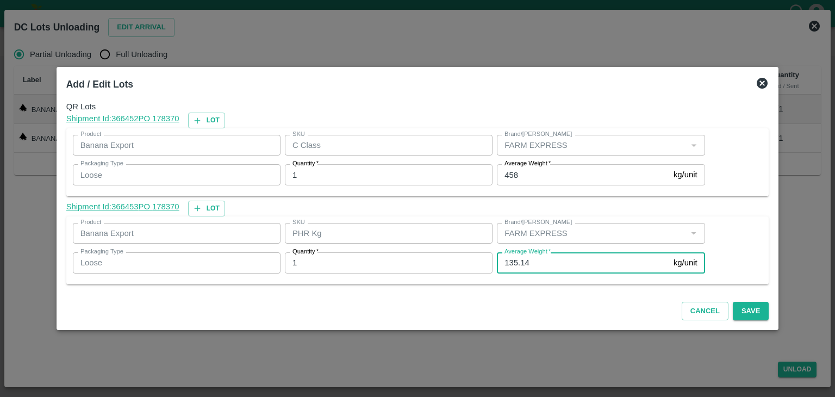
click at [538, 262] on input "135.14" at bounding box center [583, 262] width 172 height 21
type input "1"
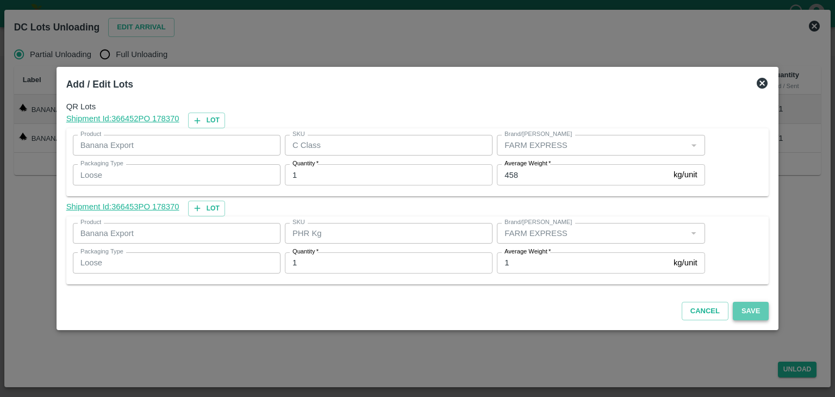
click at [733, 307] on button "Save" at bounding box center [751, 311] width 36 height 19
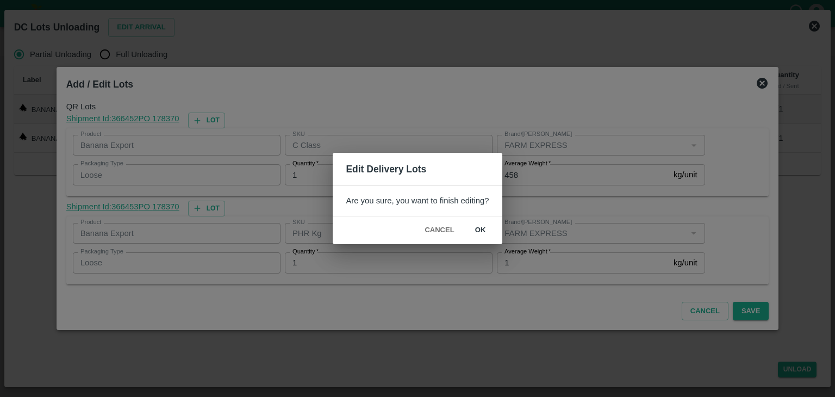
click at [475, 227] on button "ok" at bounding box center [480, 230] width 35 height 19
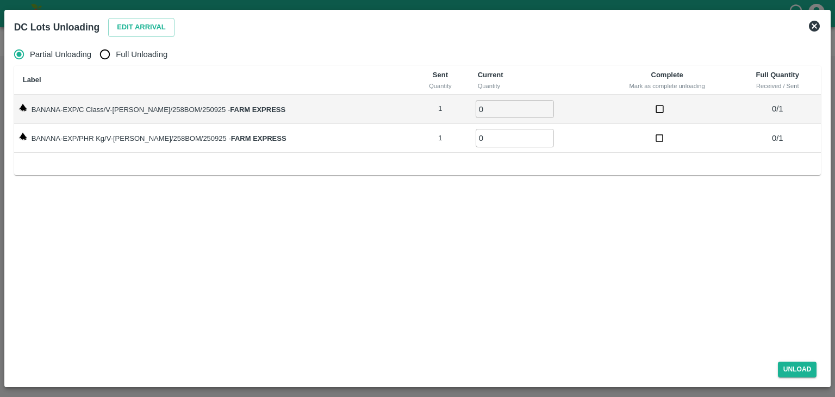
click at [118, 53] on span "Full Unloading" at bounding box center [142, 54] width 52 height 12
click at [116, 53] on input "Full Unloading" at bounding box center [105, 54] width 22 height 22
radio input "true"
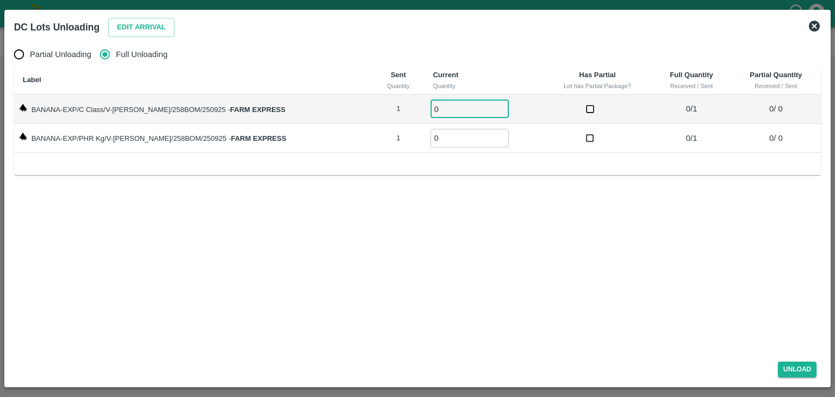
click at [431, 104] on input "0" at bounding box center [469, 109] width 78 height 18
type input "01"
click at [445, 140] on input "0" at bounding box center [469, 138] width 78 height 18
type input "01"
click at [814, 373] on button "Unload" at bounding box center [797, 369] width 39 height 16
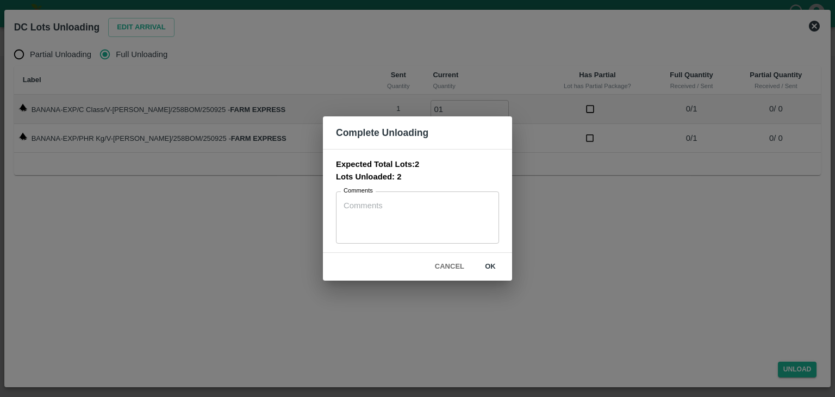
click at [487, 262] on button "ok" at bounding box center [490, 266] width 35 height 19
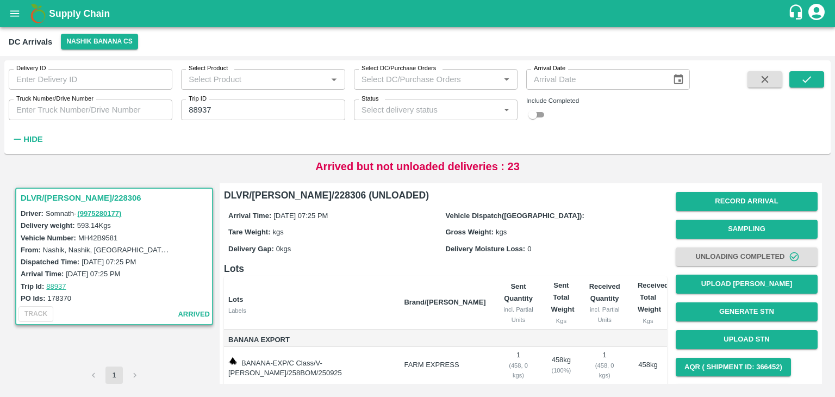
scroll to position [67, 0]
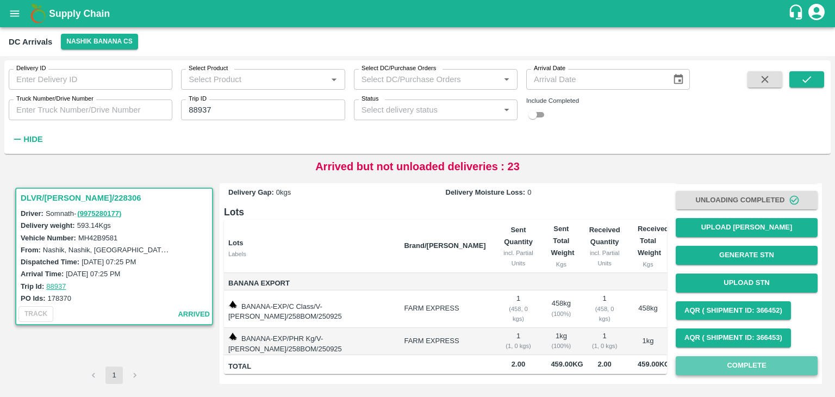
click at [762, 356] on button "Complete" at bounding box center [746, 365] width 142 height 19
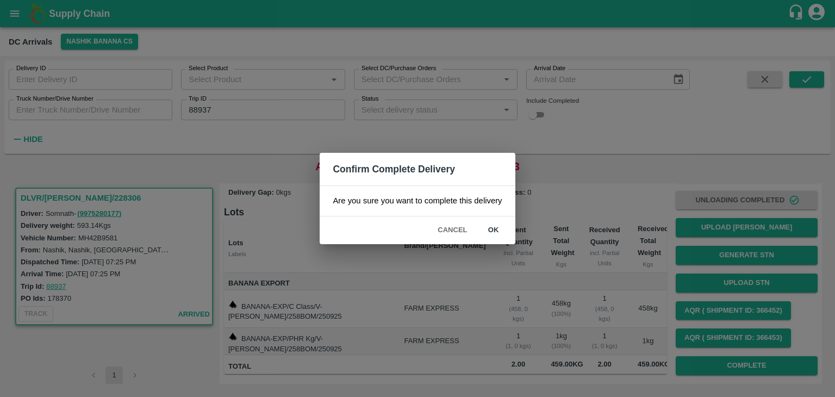
click at [498, 240] on div "Cancel ok" at bounding box center [417, 230] width 195 height 28
click at [496, 234] on button "ok" at bounding box center [493, 230] width 35 height 19
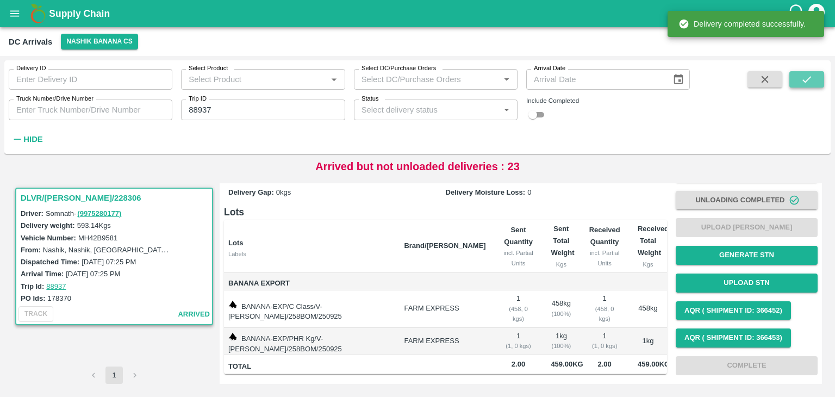
click at [805, 81] on icon "submit" at bounding box center [806, 79] width 9 height 7
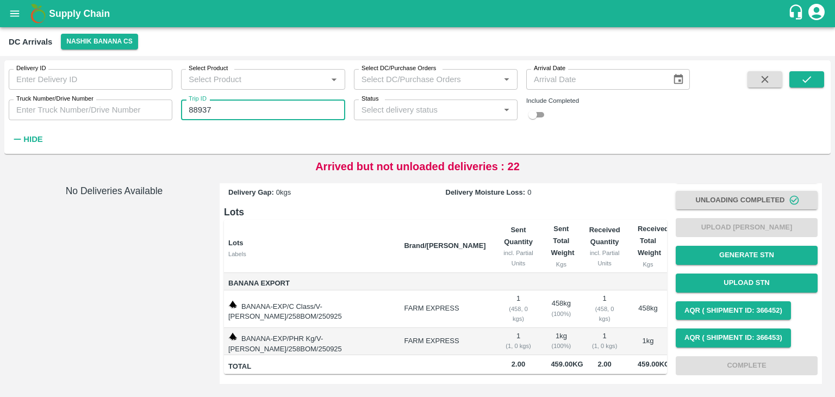
click at [252, 111] on input "88937" at bounding box center [263, 109] width 164 height 21
type input "88942"
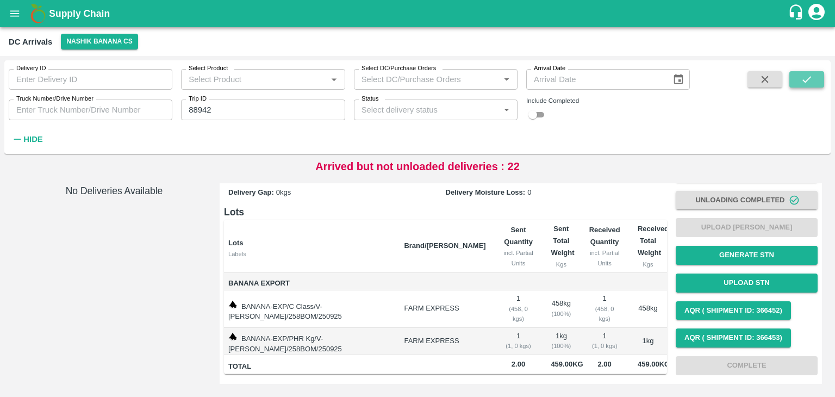
click at [811, 81] on icon "submit" at bounding box center [806, 79] width 12 height 12
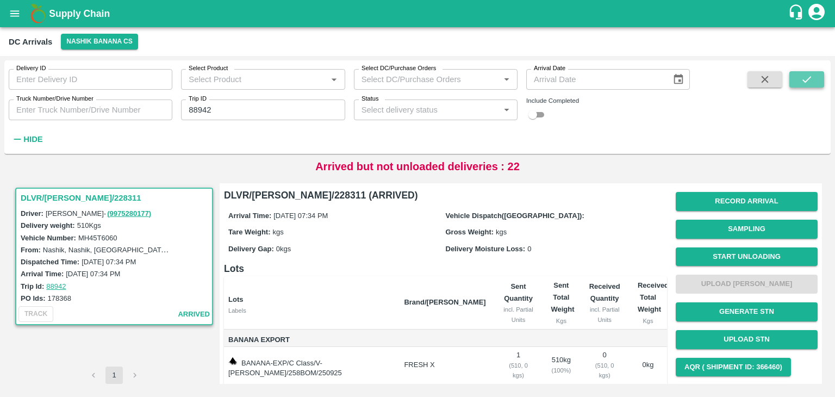
click at [811, 81] on icon "submit" at bounding box center [806, 79] width 12 height 12
click at [735, 257] on button "Start Unloading" at bounding box center [746, 256] width 142 height 19
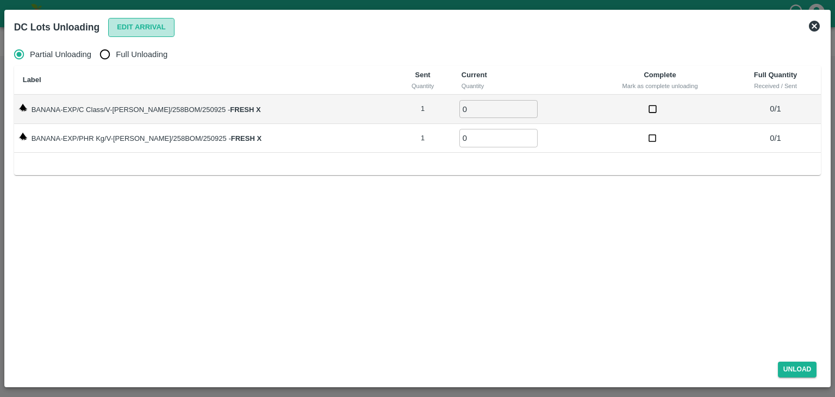
click at [153, 29] on button "Edit Arrival" at bounding box center [141, 27] width 66 height 19
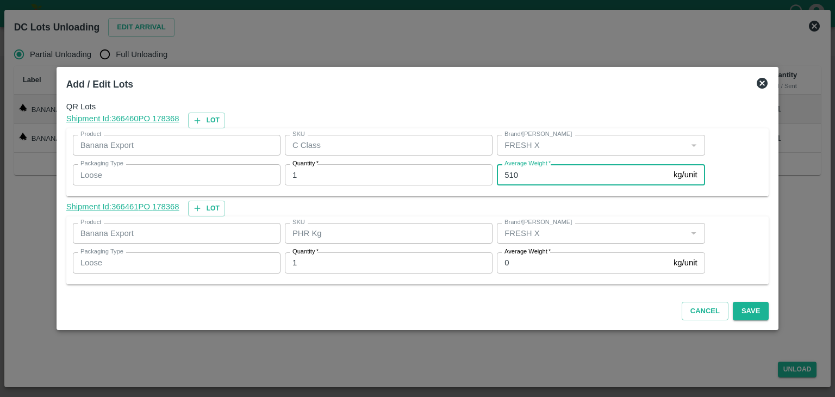
click at [533, 176] on input "510" at bounding box center [583, 174] width 172 height 21
type input "5"
type input "465"
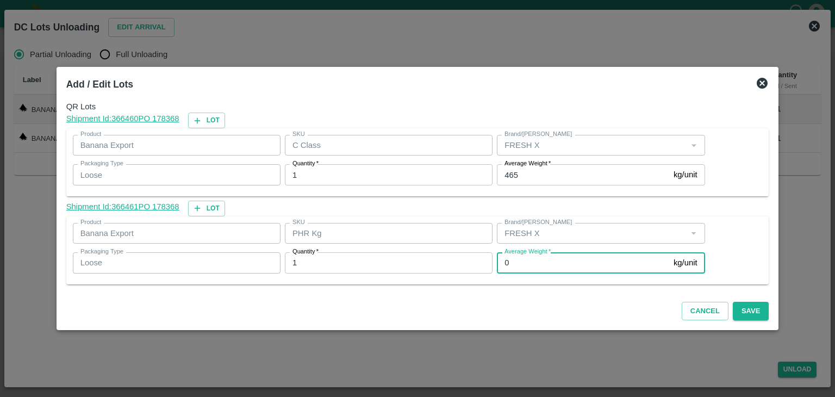
click at [540, 268] on input "0" at bounding box center [583, 262] width 172 height 21
type input "1"
click at [748, 318] on button "Save" at bounding box center [751, 311] width 36 height 19
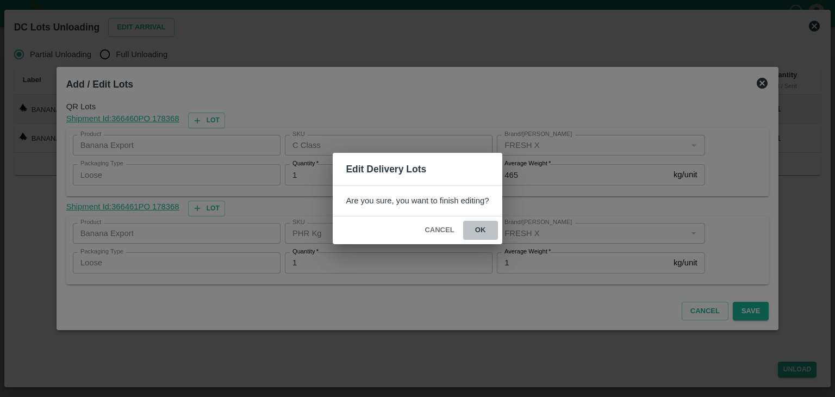
click at [477, 227] on button "ok" at bounding box center [480, 230] width 35 height 19
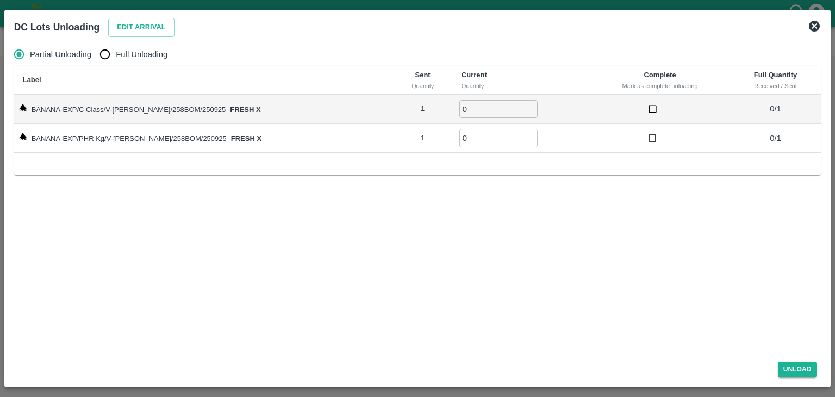
click at [146, 47] on label "Full Unloading" at bounding box center [130, 54] width 73 height 22
click at [116, 47] on input "Full Unloading" at bounding box center [105, 54] width 22 height 22
radio input "true"
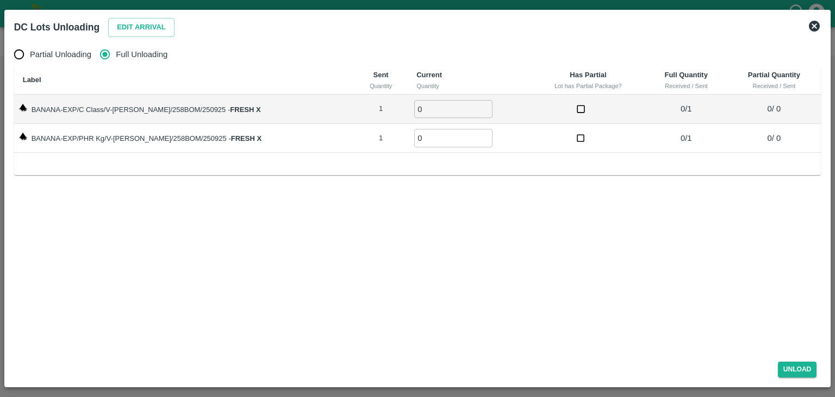
click at [417, 107] on input "0" at bounding box center [453, 109] width 78 height 18
type input "01"
click at [422, 136] on input "0" at bounding box center [453, 138] width 78 height 18
type input "01"
click at [805, 370] on button "Unload" at bounding box center [797, 369] width 39 height 16
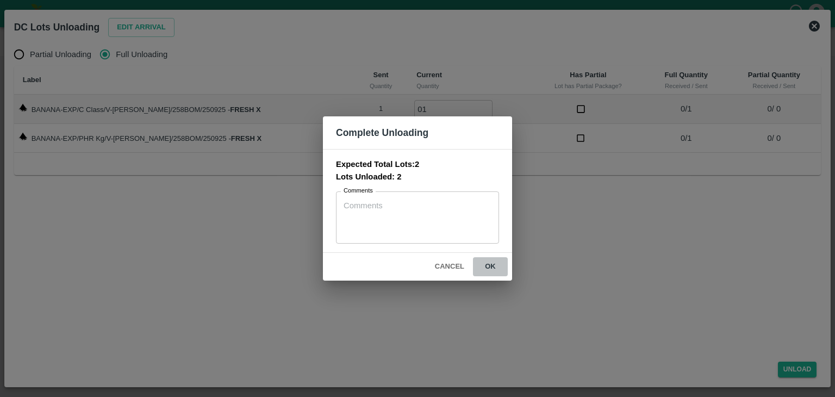
click at [500, 266] on button "ok" at bounding box center [490, 266] width 35 height 19
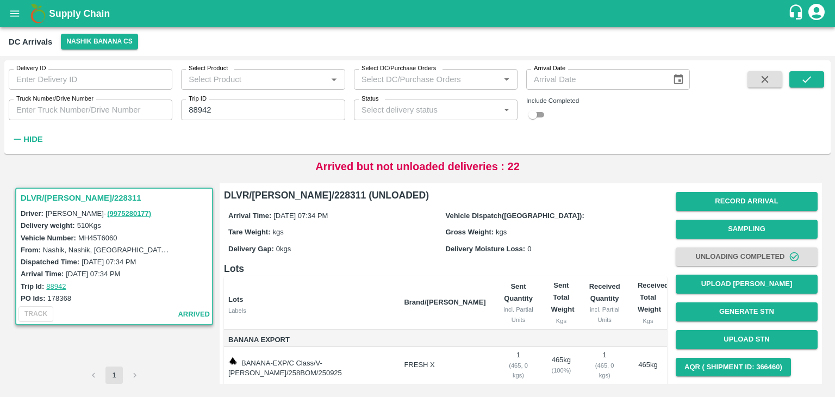
scroll to position [57, 0]
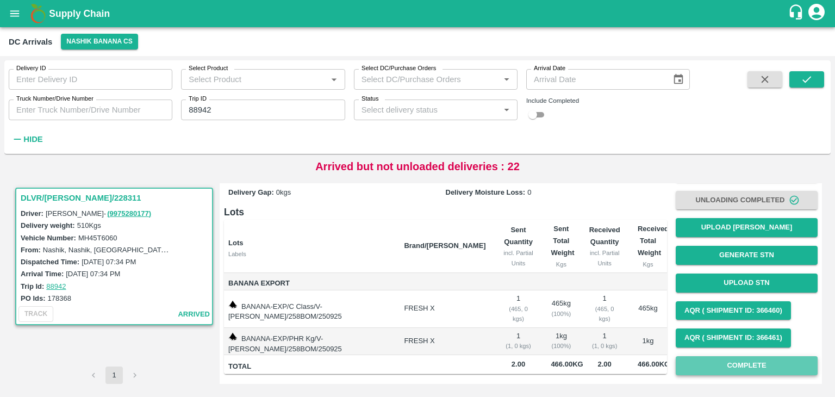
click at [803, 360] on button "Complete" at bounding box center [746, 365] width 142 height 19
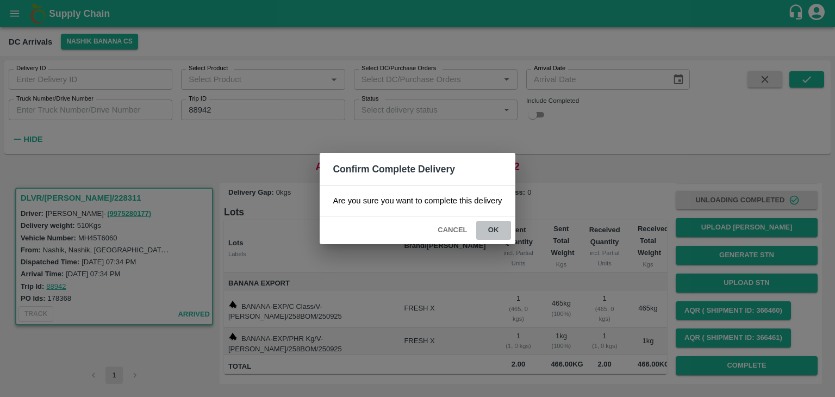
click at [496, 231] on button "ok" at bounding box center [493, 230] width 35 height 19
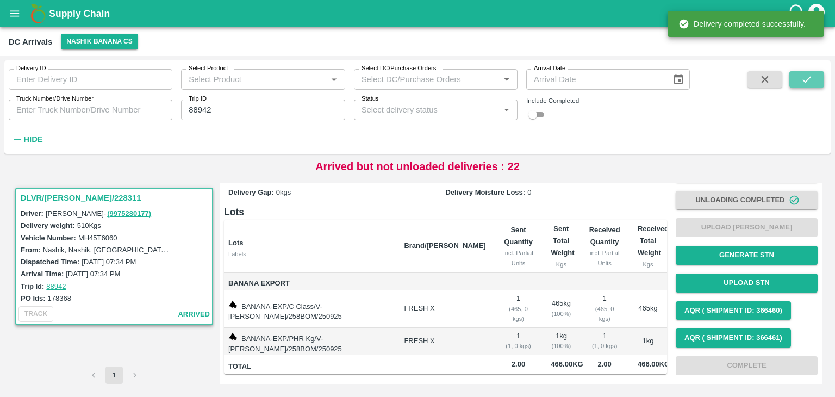
click at [792, 80] on button "submit" at bounding box center [806, 79] width 35 height 16
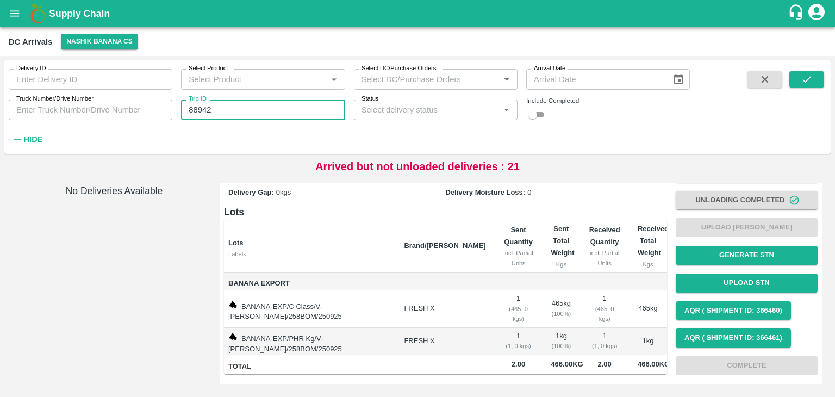
click at [251, 105] on input "88942" at bounding box center [263, 109] width 164 height 21
type input "88951"
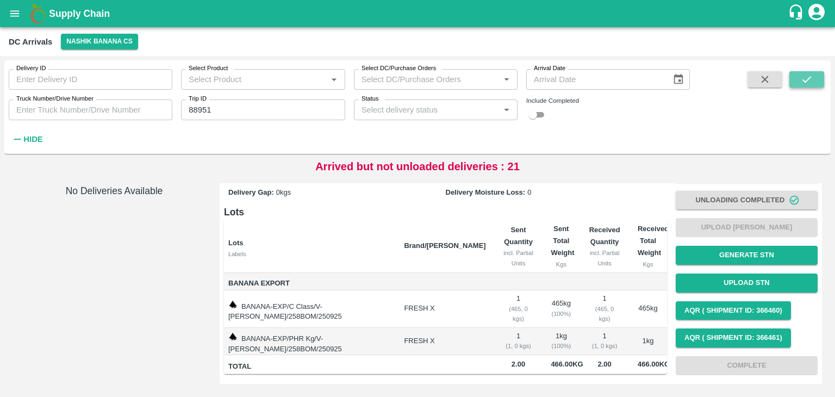
click at [808, 77] on icon "submit" at bounding box center [806, 79] width 12 height 12
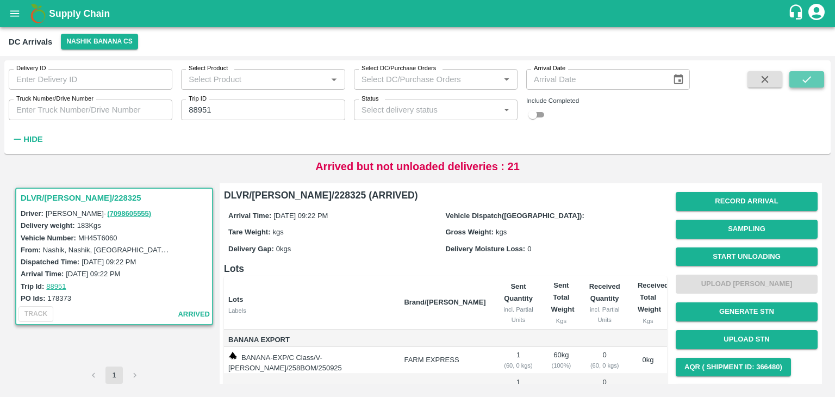
click at [808, 77] on icon "submit" at bounding box center [806, 79] width 12 height 12
click at [731, 256] on button "Start Unloading" at bounding box center [746, 256] width 142 height 19
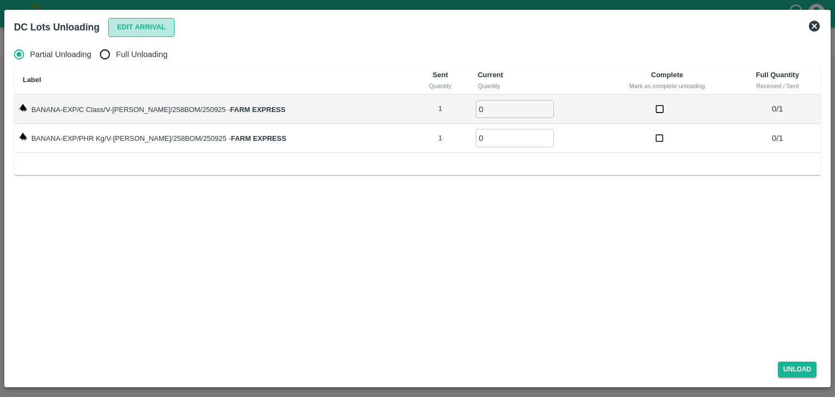
click at [167, 33] on button "Edit Arrival" at bounding box center [141, 27] width 66 height 19
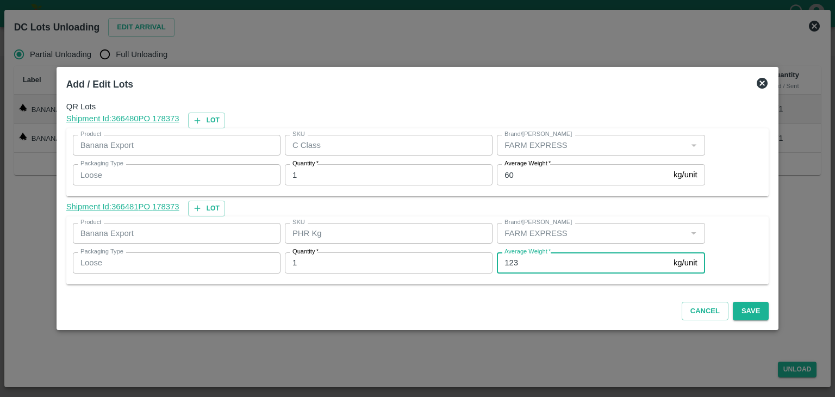
click at [526, 259] on input "123" at bounding box center [583, 262] width 172 height 21
type input "1"
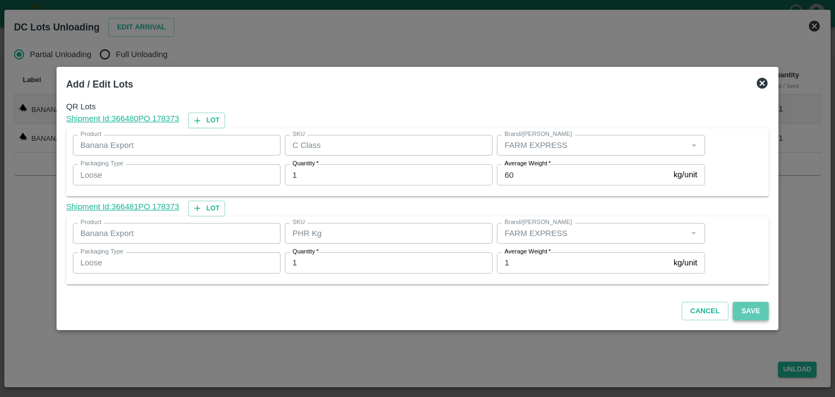
click at [739, 309] on button "Save" at bounding box center [751, 311] width 36 height 19
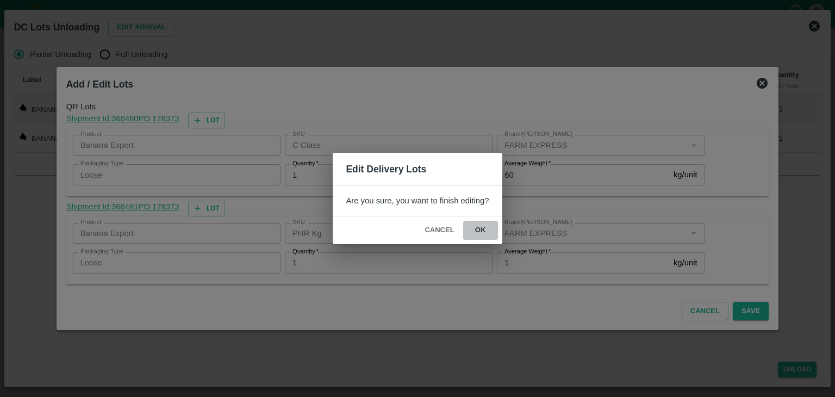
click at [483, 222] on button "ok" at bounding box center [480, 230] width 35 height 19
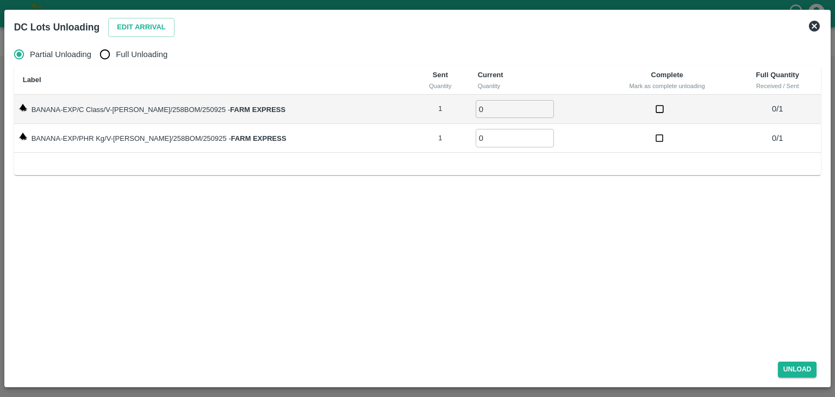
click at [147, 54] on span "Full Unloading" at bounding box center [142, 54] width 52 height 12
click at [116, 54] on input "Full Unloading" at bounding box center [105, 54] width 22 height 22
radio input "true"
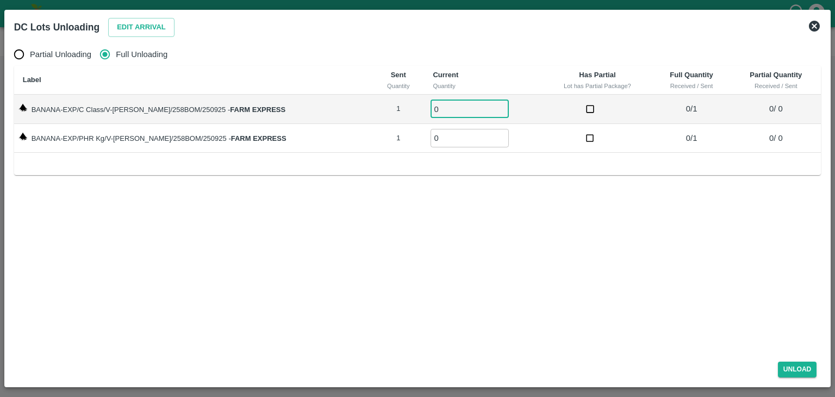
click at [439, 107] on input "0" at bounding box center [469, 109] width 78 height 18
type input "01"
click at [441, 137] on input "0" at bounding box center [469, 138] width 78 height 18
type input "01"
click at [798, 374] on button "Unload" at bounding box center [797, 369] width 39 height 16
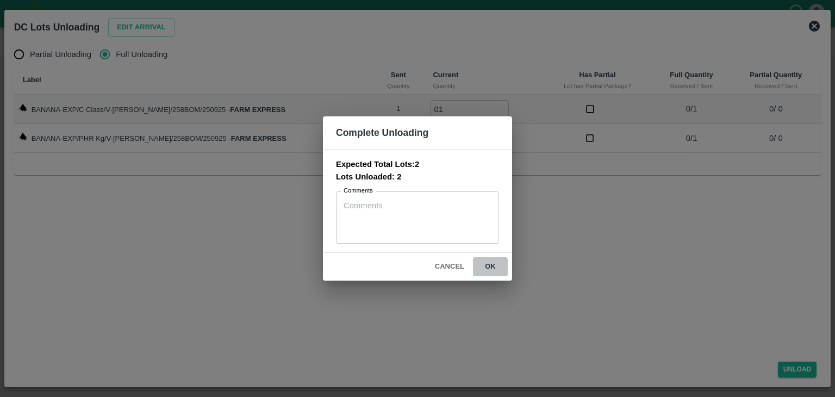
click at [489, 265] on button "ok" at bounding box center [490, 266] width 35 height 19
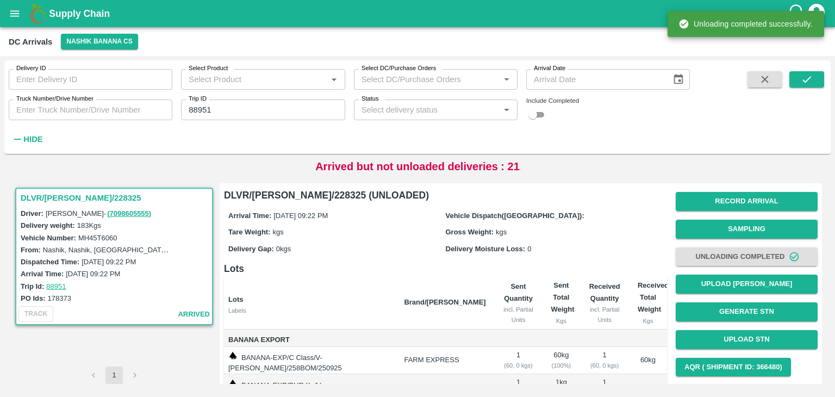
scroll to position [57, 0]
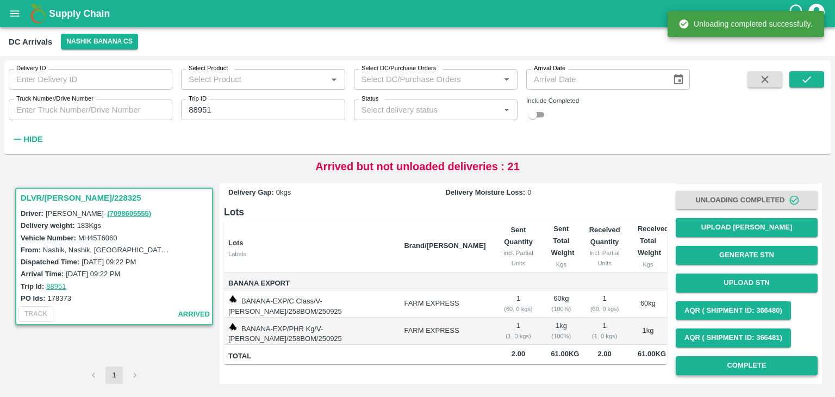
click at [728, 361] on button "Complete" at bounding box center [746, 365] width 142 height 19
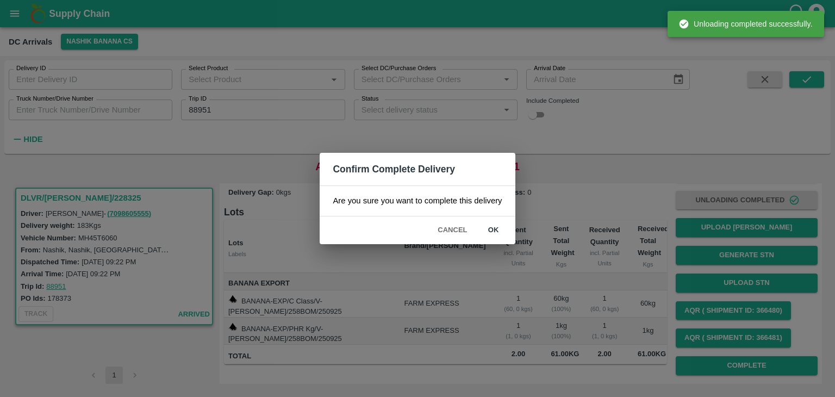
click at [485, 221] on button "ok" at bounding box center [493, 230] width 35 height 19
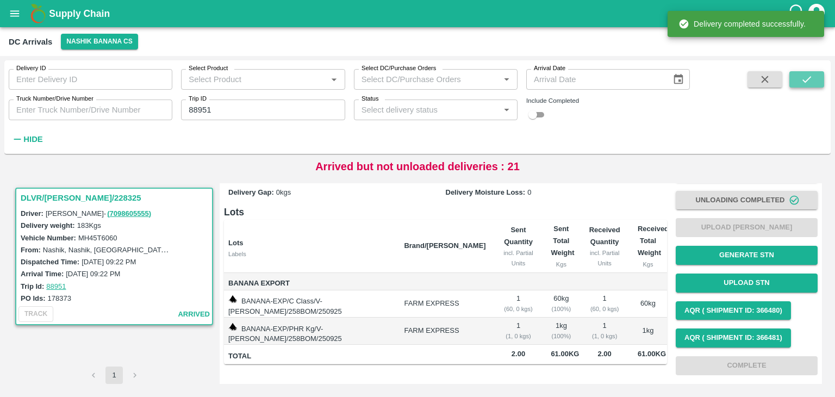
click at [812, 81] on icon "submit" at bounding box center [806, 79] width 12 height 12
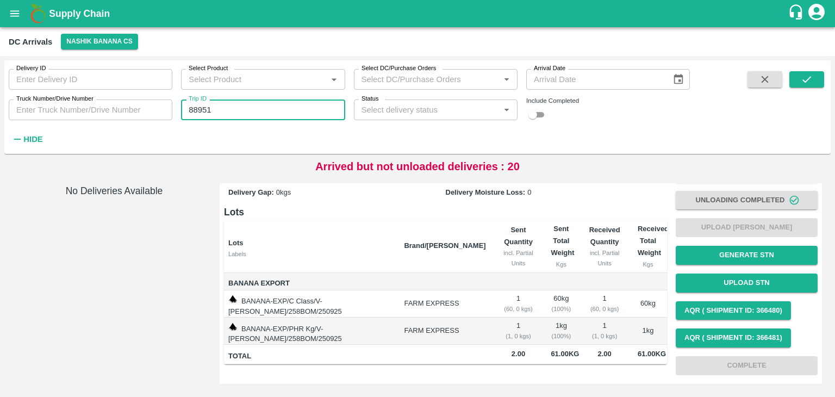
click at [243, 109] on input "88951" at bounding box center [263, 109] width 164 height 21
type input "88957"
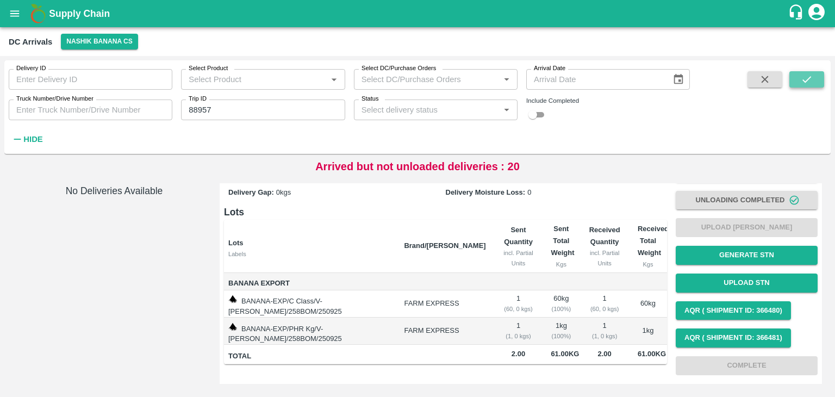
click at [806, 80] on icon "submit" at bounding box center [806, 79] width 9 height 7
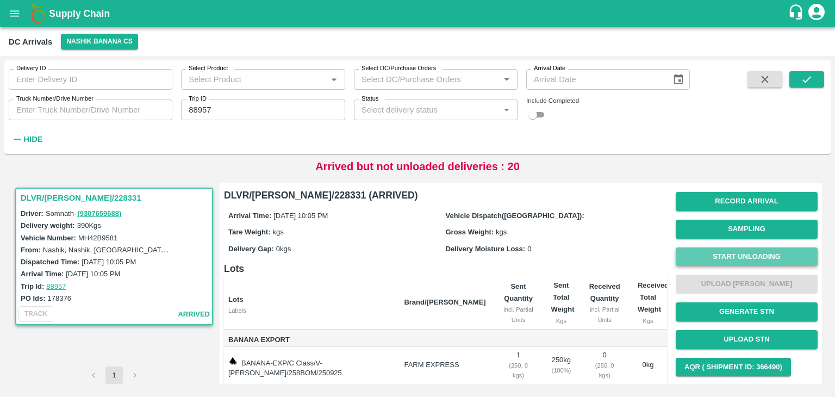
click at [752, 251] on button "Start Unloading" at bounding box center [746, 256] width 142 height 19
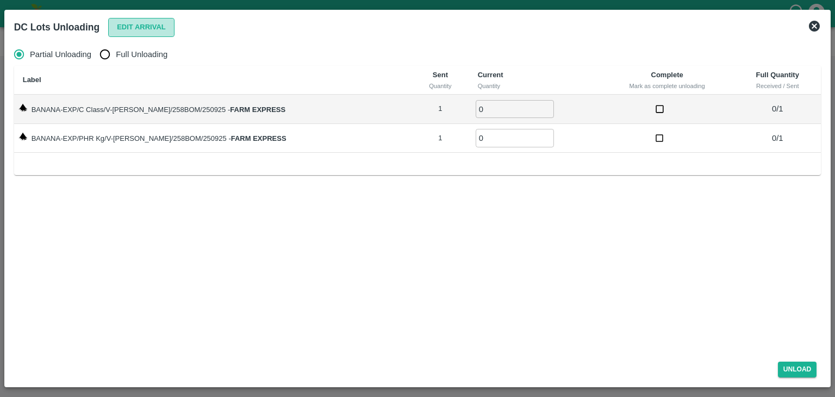
click at [155, 22] on button "Edit Arrival" at bounding box center [141, 27] width 66 height 19
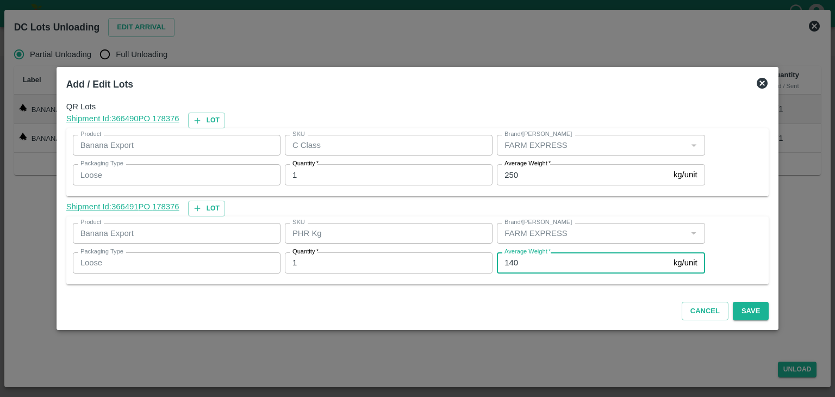
click at [536, 263] on input "140" at bounding box center [583, 262] width 172 height 21
type input "1"
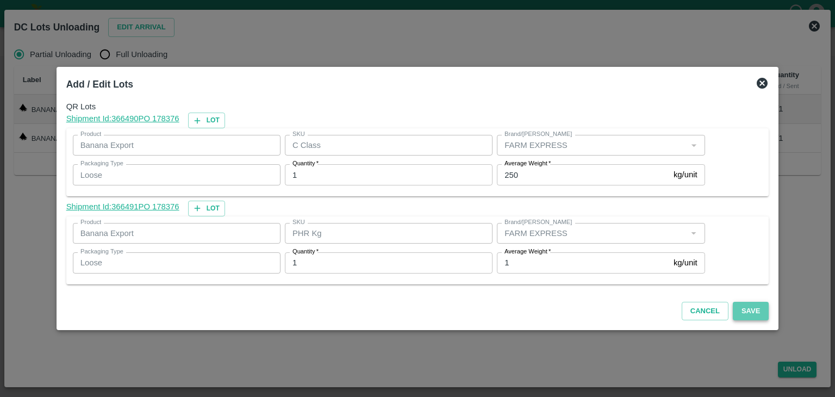
click at [748, 305] on button "Save" at bounding box center [751, 311] width 36 height 19
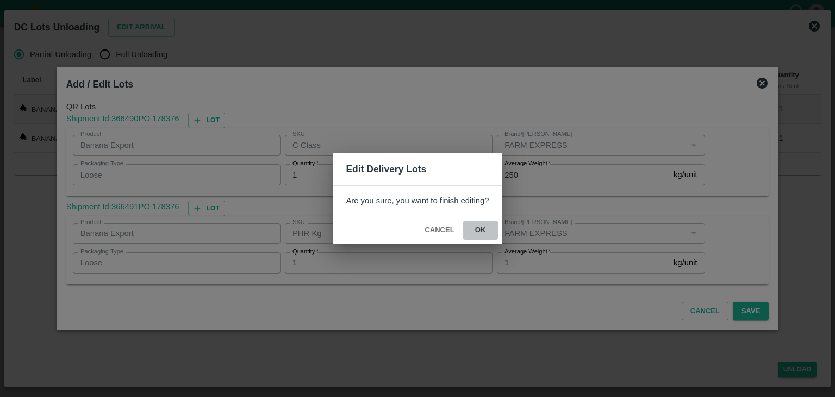
click at [491, 223] on button "ok" at bounding box center [480, 230] width 35 height 19
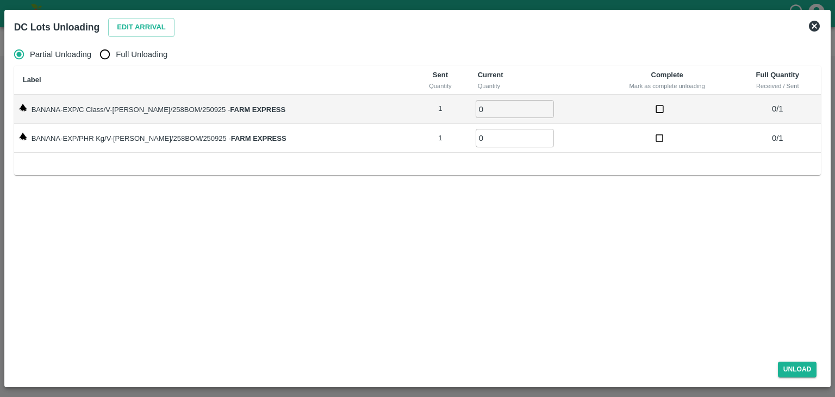
click at [125, 52] on span "Full Unloading" at bounding box center [142, 54] width 52 height 12
click at [116, 52] on input "Full Unloading" at bounding box center [105, 54] width 22 height 22
radio input "true"
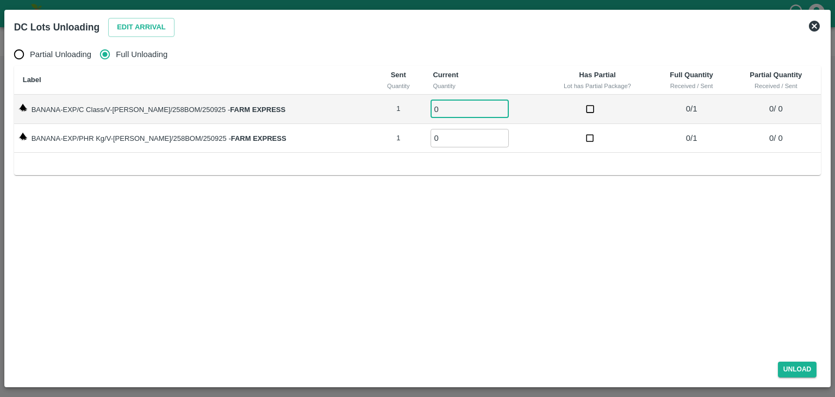
click at [442, 106] on input "0" at bounding box center [469, 109] width 78 height 18
type input "01"
click at [438, 140] on input "0" at bounding box center [469, 138] width 78 height 18
type input "01"
click at [796, 366] on button "Unload" at bounding box center [797, 369] width 39 height 16
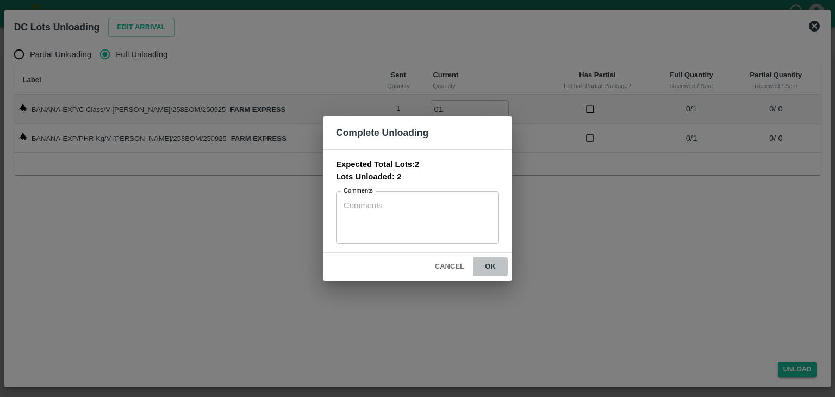
click at [491, 266] on button "ok" at bounding box center [490, 266] width 35 height 19
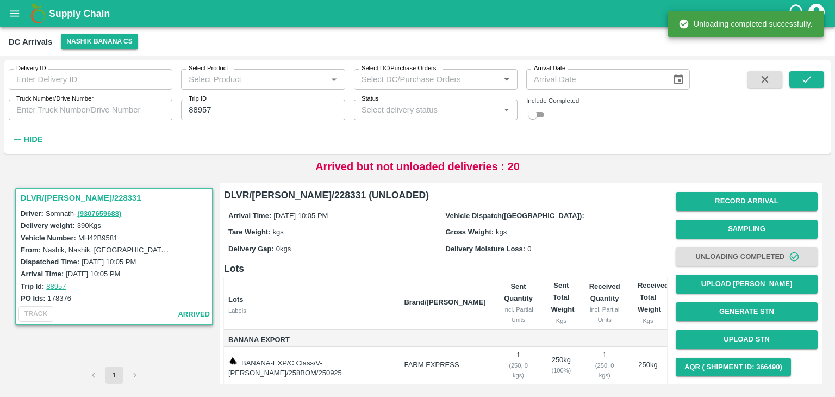
scroll to position [67, 0]
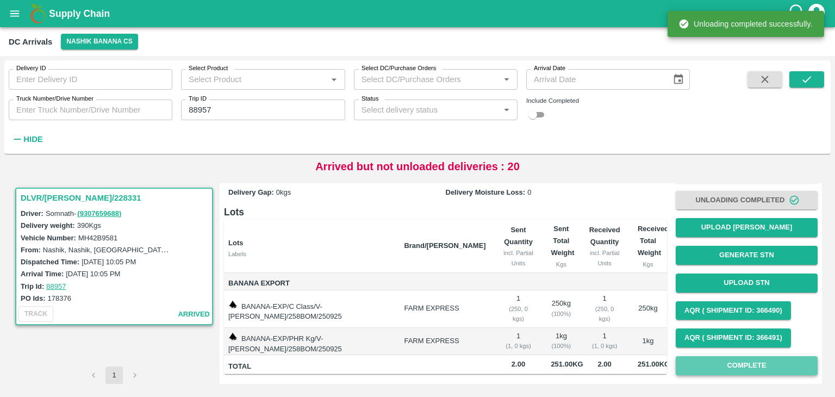
click at [754, 356] on button "Complete" at bounding box center [746, 365] width 142 height 19
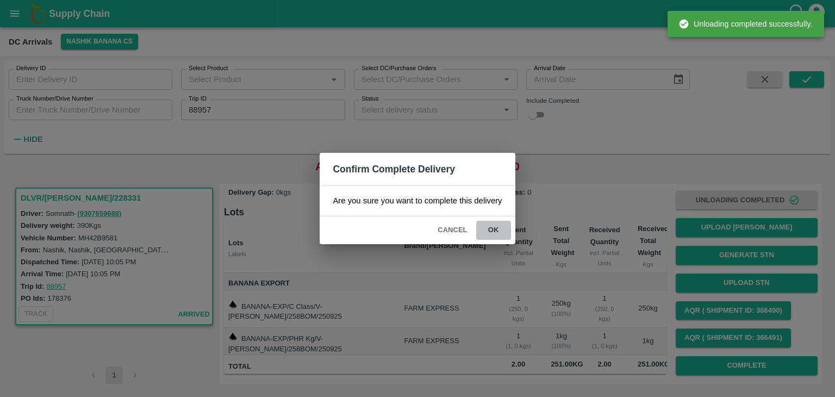
click at [492, 224] on button "ok" at bounding box center [493, 230] width 35 height 19
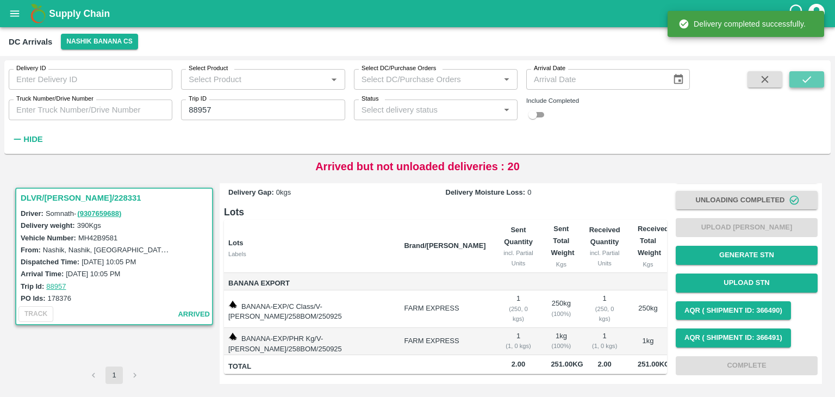
click at [817, 74] on button "submit" at bounding box center [806, 79] width 35 height 16
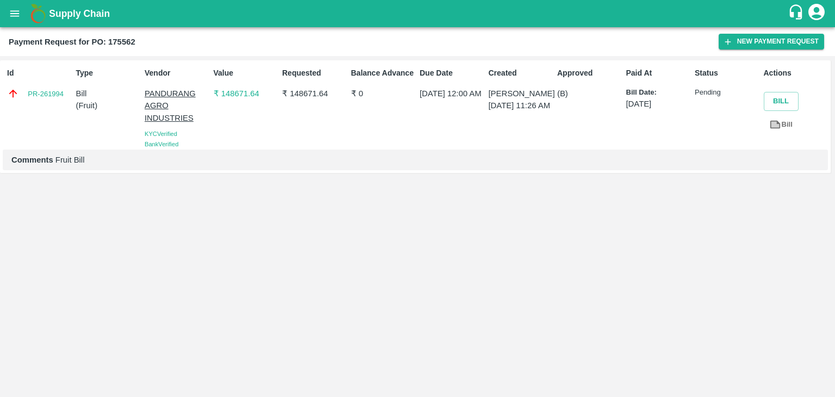
click at [2, 12] on div "Supply Chain" at bounding box center [417, 13] width 835 height 27
click at [10, 14] on icon "open drawer" at bounding box center [14, 13] width 9 height 6
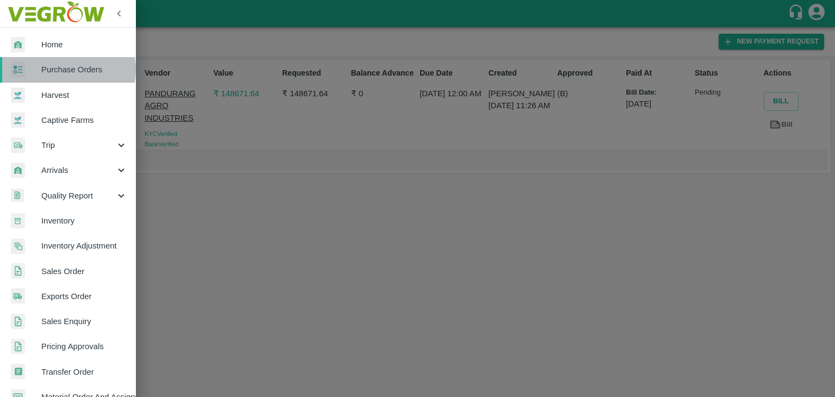
click at [67, 69] on span "Purchase Orders" at bounding box center [84, 70] width 86 height 12
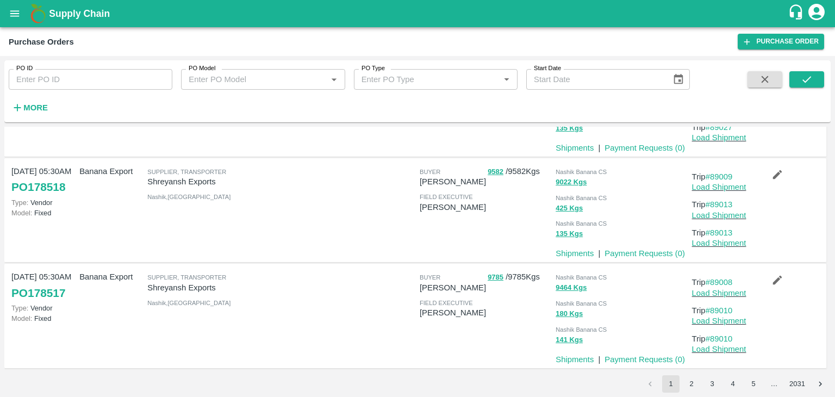
scroll to position [796, 0]
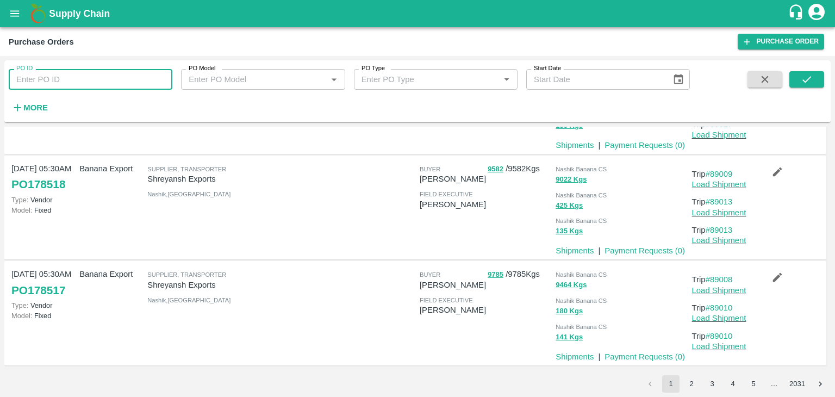
click at [65, 79] on input "PO ID" at bounding box center [91, 79] width 164 height 21
paste input "178366"
type input "178366"
click at [800, 71] on button "submit" at bounding box center [806, 79] width 35 height 16
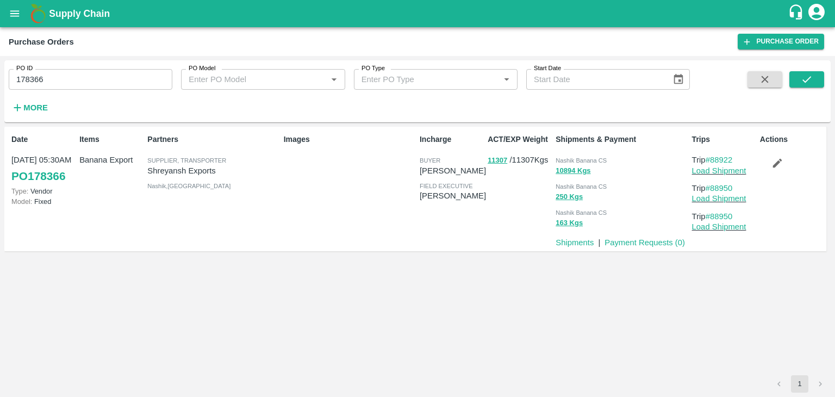
click at [82, 79] on input "178366" at bounding box center [91, 79] width 164 height 21
click at [809, 79] on icon "submit" at bounding box center [806, 79] width 12 height 12
click at [810, 81] on icon "submit" at bounding box center [806, 79] width 12 height 12
click at [733, 170] on link "Load Shipment" at bounding box center [719, 170] width 54 height 9
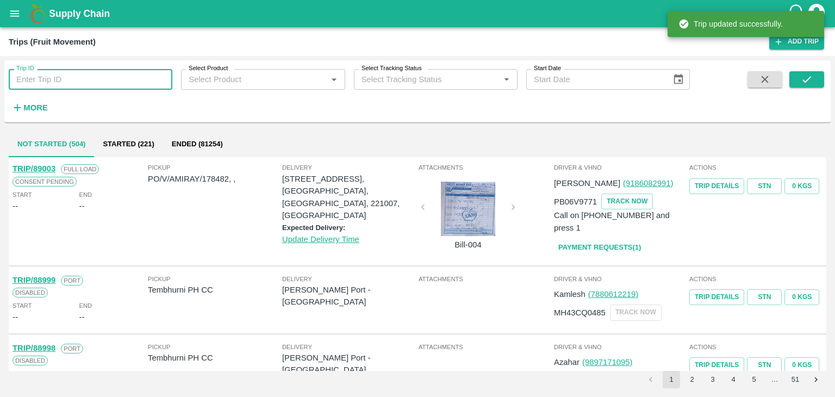
click at [48, 77] on input "Trip ID" at bounding box center [91, 79] width 164 height 21
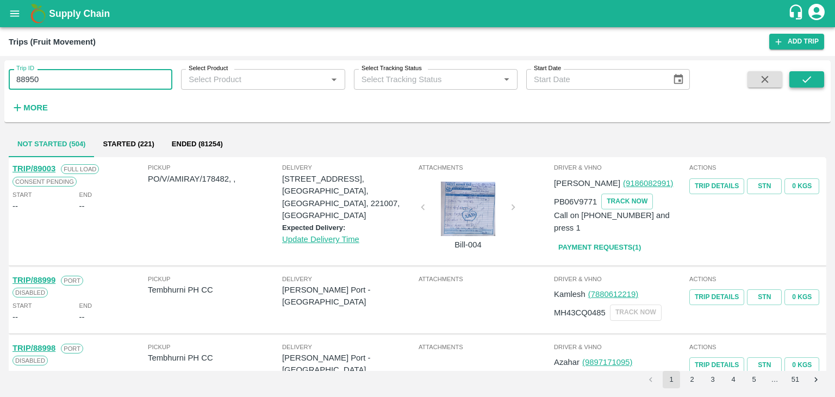
type input "88950"
click at [806, 83] on icon "submit" at bounding box center [806, 79] width 12 height 12
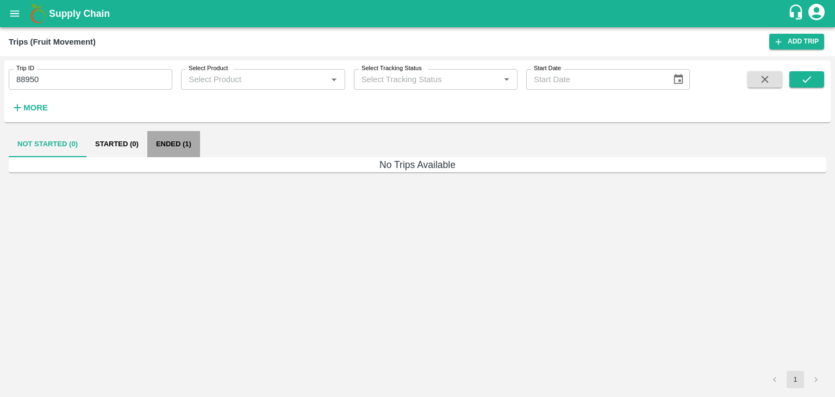
click at [174, 139] on button "Ended (1)" at bounding box center [173, 144] width 53 height 26
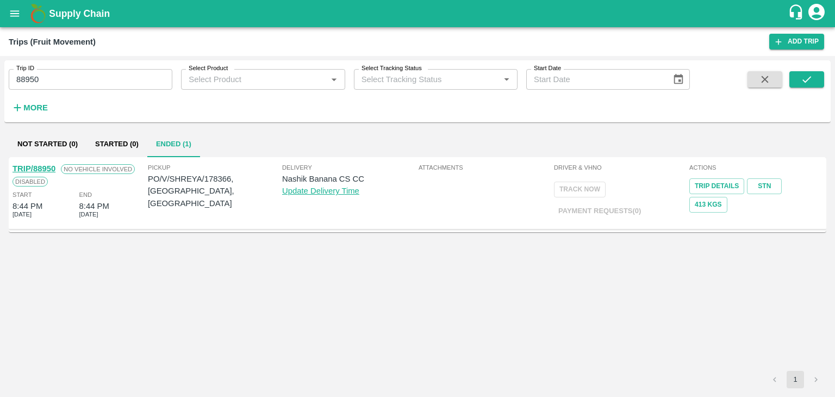
click at [33, 166] on link "TRIP/88950" at bounding box center [33, 168] width 43 height 9
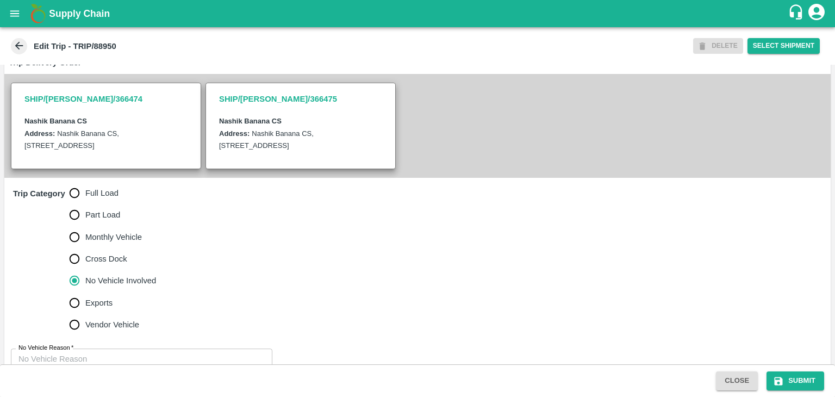
scroll to position [267, 0]
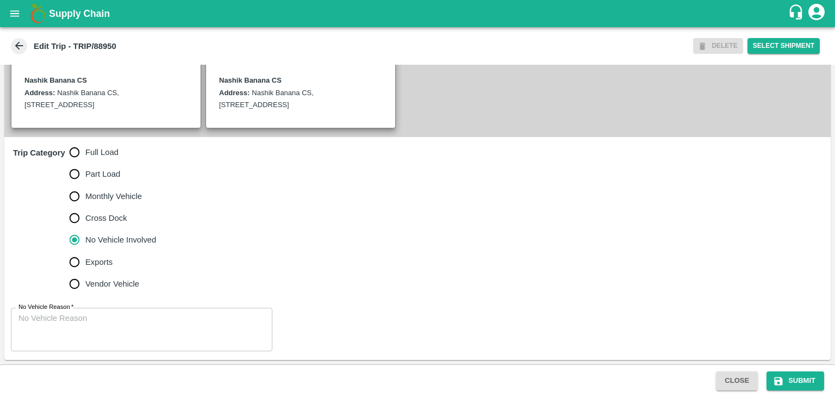
click at [97, 146] on span "Full Load" at bounding box center [101, 152] width 33 height 12
click at [85, 146] on input "Full Load" at bounding box center [75, 152] width 22 height 22
radio input "true"
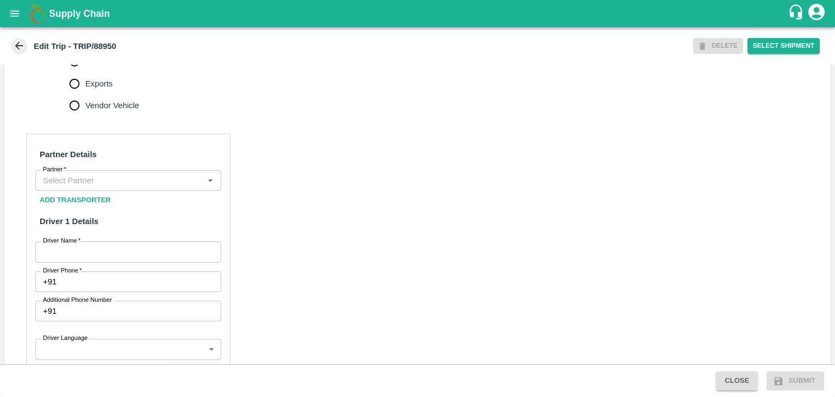
scroll to position [434, 0]
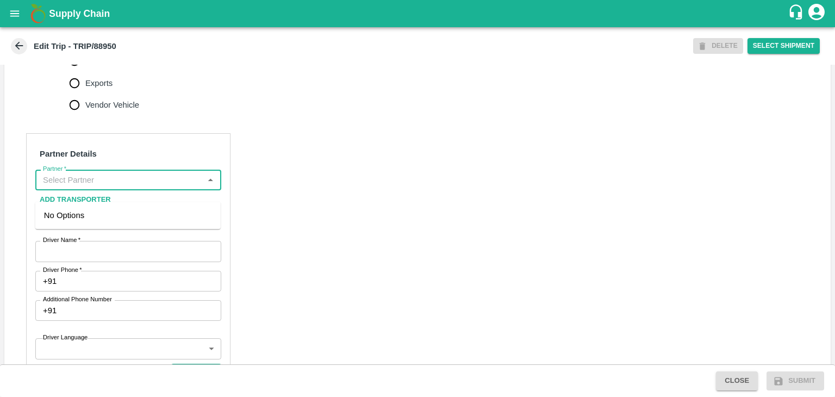
click at [114, 187] on input "Partner   *" at bounding box center [119, 180] width 161 height 14
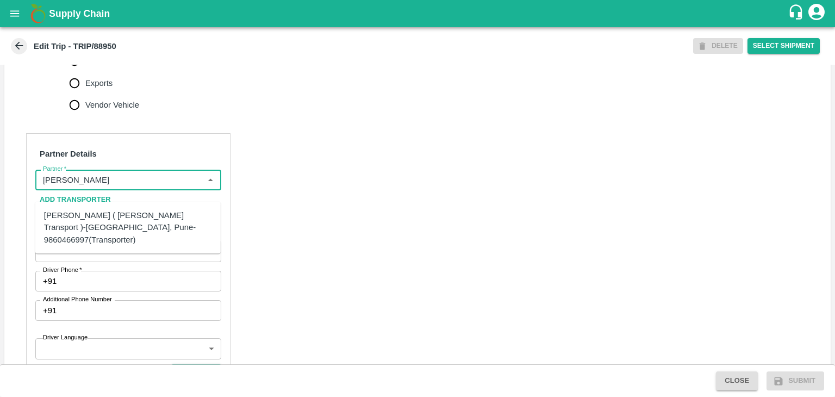
click at [124, 224] on div "[PERSON_NAME] ( [PERSON_NAME] Transport )-[GEOGRAPHIC_DATA], Pune-9860466997(Tr…" at bounding box center [128, 227] width 168 height 36
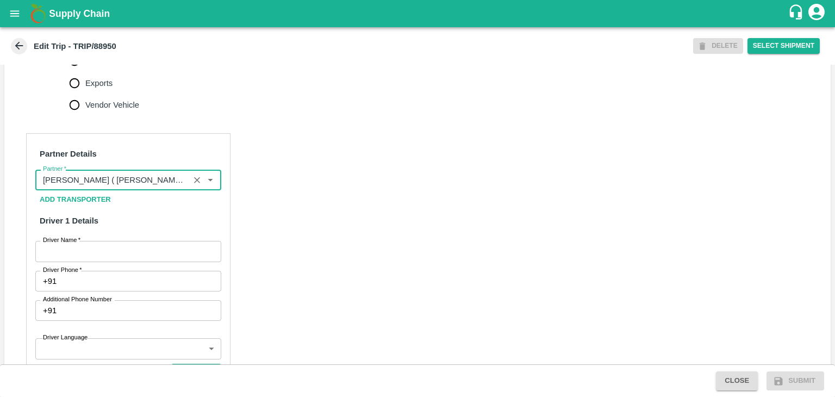
type input "[PERSON_NAME] ( [PERSON_NAME] Transport )-[GEOGRAPHIC_DATA], Pune-9860466997(Tr…"
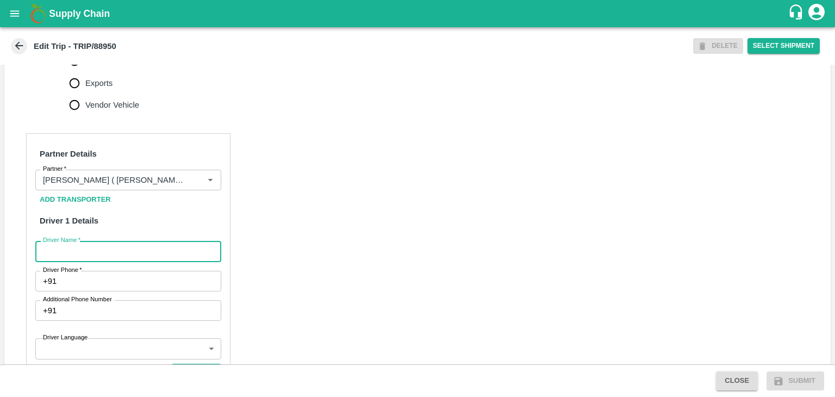
click at [110, 260] on input "Driver Name   *" at bounding box center [128, 251] width 186 height 21
type input "Somnath"
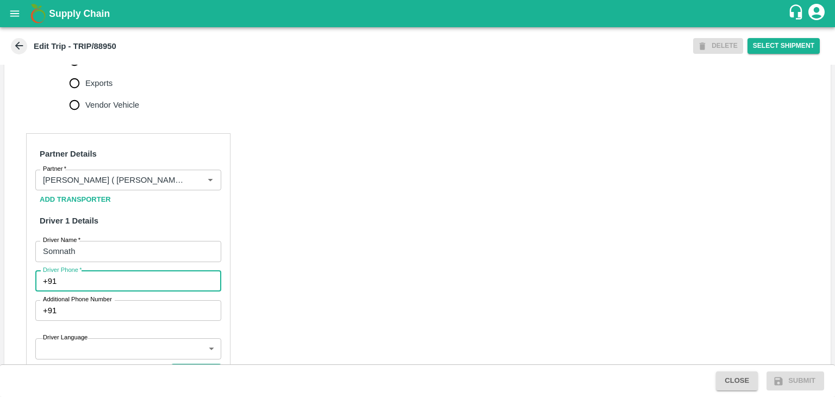
click at [123, 290] on input "Driver Phone   *" at bounding box center [141, 281] width 160 height 21
type input "9307659688"
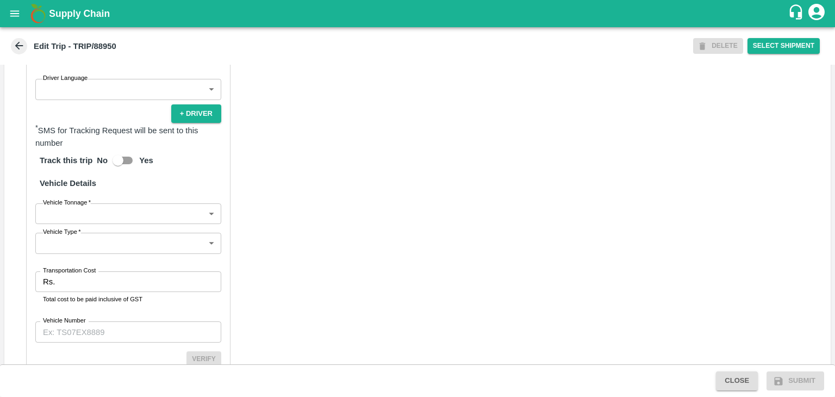
scroll to position [695, 0]
click at [82, 233] on body "Supply Chain Edit Trip - TRIP/88950 DELETE Select Shipment Trip Details Trip Ty…" at bounding box center [417, 198] width 835 height 397
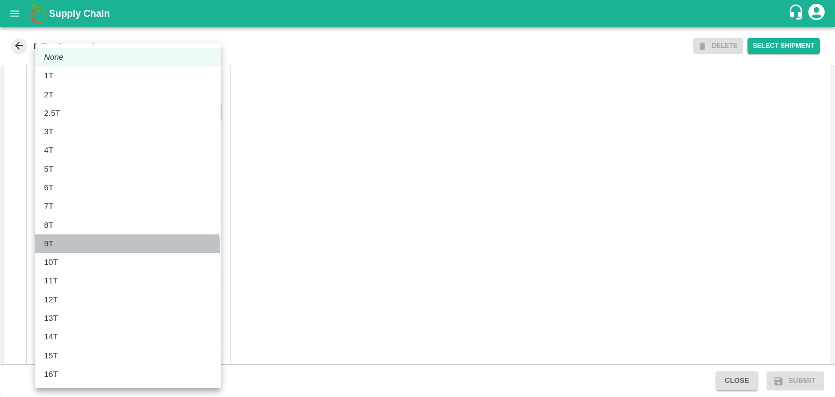
click at [76, 251] on li "9T" at bounding box center [127, 243] width 185 height 18
type input "9000"
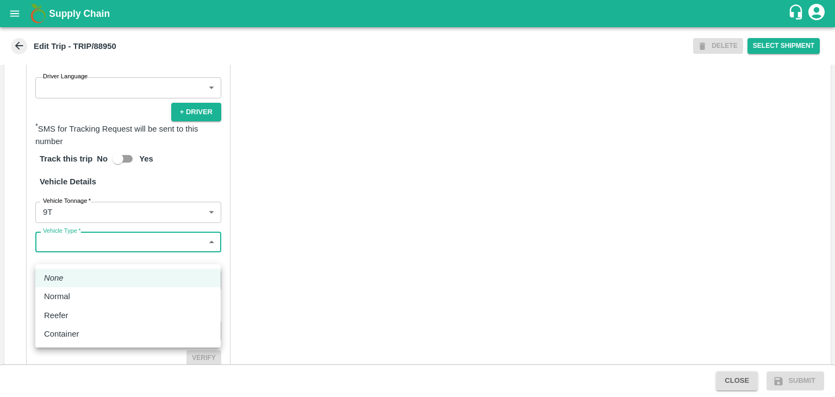
click at [92, 251] on body "Supply Chain Edit Trip - TRIP/88950 DELETE Select Shipment Trip Details Trip Ty…" at bounding box center [417, 198] width 835 height 397
click at [81, 301] on div "Normal" at bounding box center [128, 296] width 168 height 12
type input "Normal"
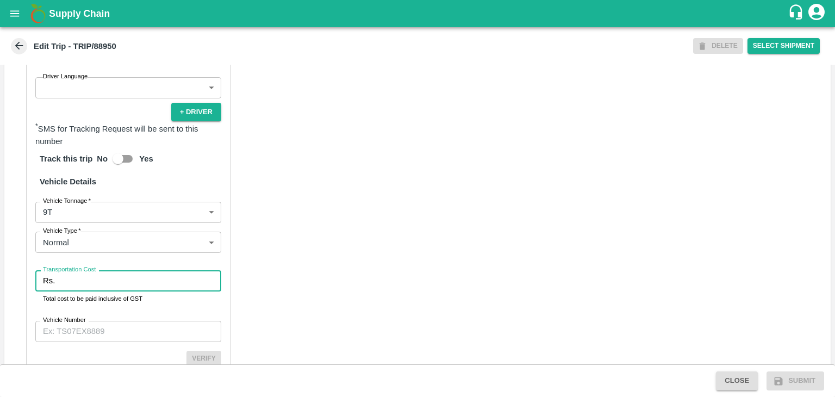
click at [109, 291] on input "Transportation Cost" at bounding box center [140, 280] width 162 height 21
type input "1"
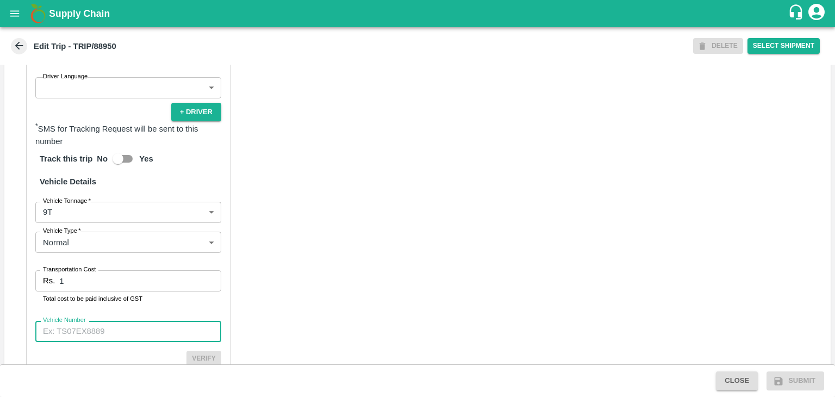
drag, startPoint x: 133, startPoint y: 346, endPoint x: 109, endPoint y: 284, distance: 66.4
click at [109, 284] on div "Partner Details Partner   * Partner Add Transporter Driver 1 Details Driver Nam…" at bounding box center [128, 132] width 204 height 521
type input "MH12HD0431"
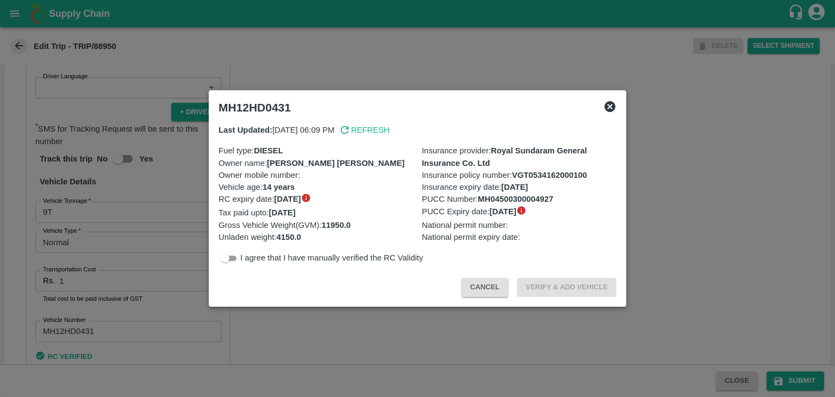
click at [799, 381] on div at bounding box center [417, 198] width 835 height 397
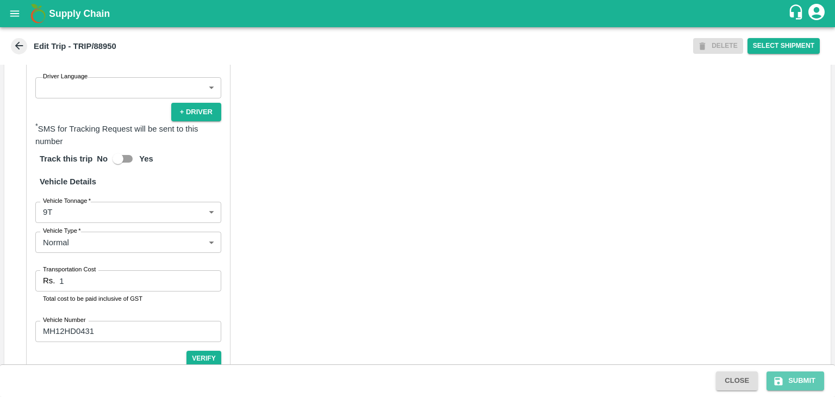
click at [799, 381] on button "Submit" at bounding box center [795, 380] width 58 height 19
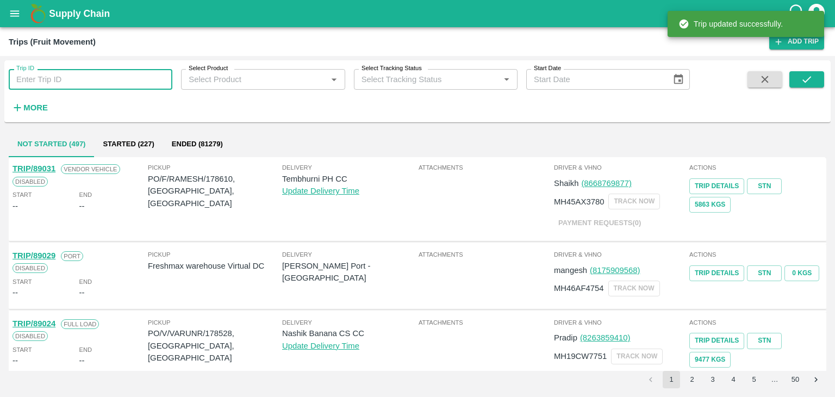
click at [107, 73] on input "Trip ID" at bounding box center [91, 79] width 164 height 21
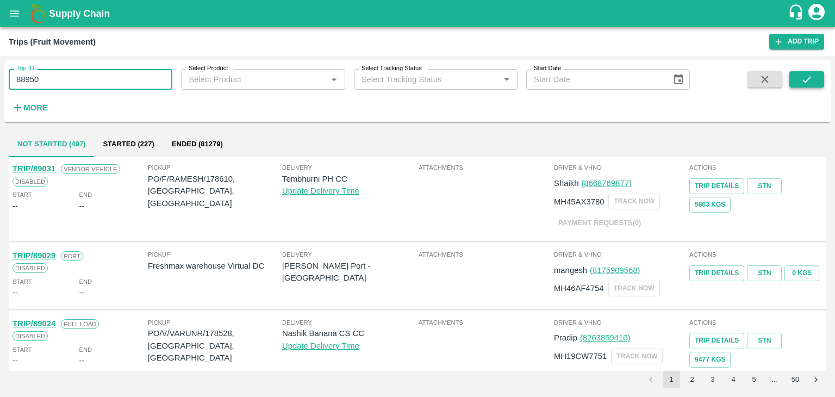
type input "88950"
drag, startPoint x: 789, startPoint y: 86, endPoint x: 802, endPoint y: 86, distance: 12.5
click at [802, 86] on button "submit" at bounding box center [806, 79] width 35 height 16
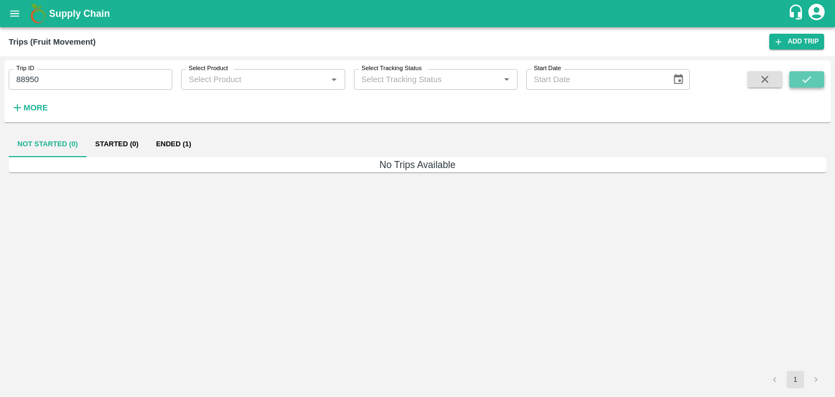
click at [802, 86] on button "submit" at bounding box center [806, 79] width 35 height 16
click at [182, 139] on button "Ended (1)" at bounding box center [173, 144] width 53 height 26
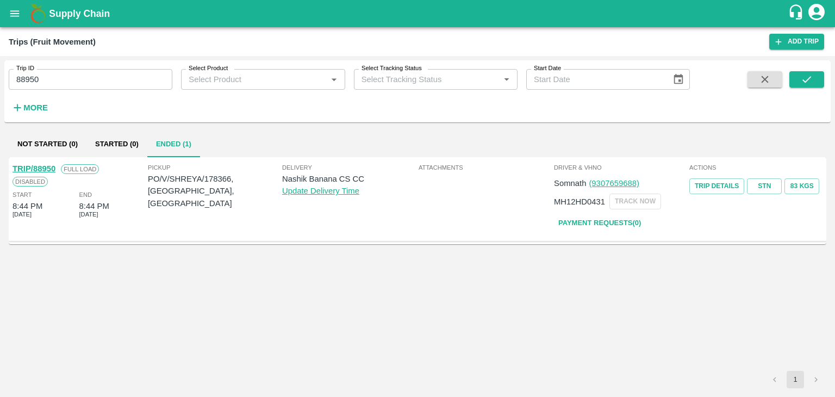
click at [37, 166] on link "TRIP/88950" at bounding box center [33, 168] width 43 height 9
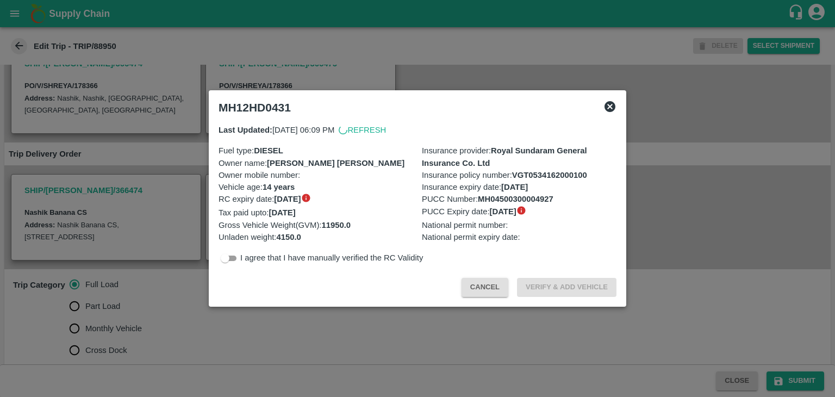
scroll to position [226, 0]
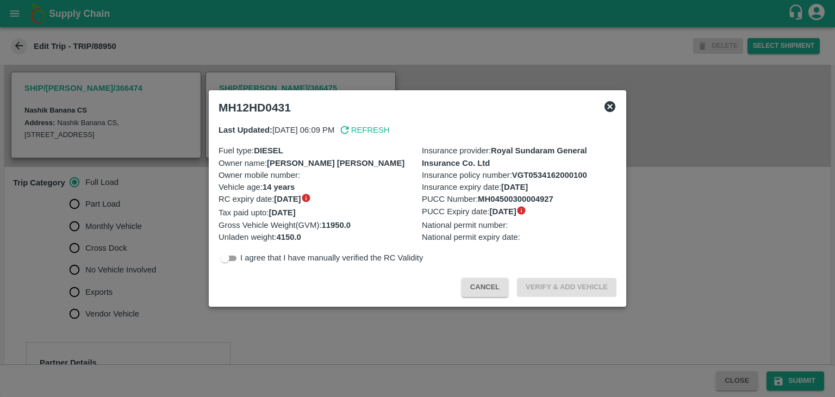
click at [448, 335] on div at bounding box center [417, 198] width 835 height 397
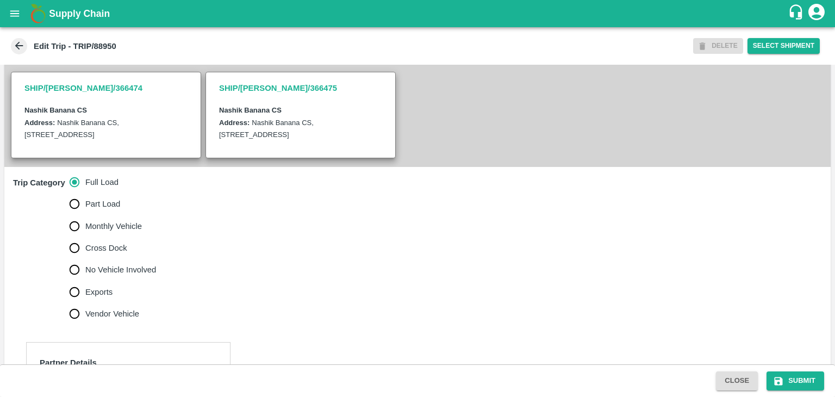
click at [137, 274] on label "No Vehicle Involved" at bounding box center [110, 270] width 93 height 22
click at [85, 274] on input "No Vehicle Involved" at bounding box center [75, 270] width 22 height 22
radio input "true"
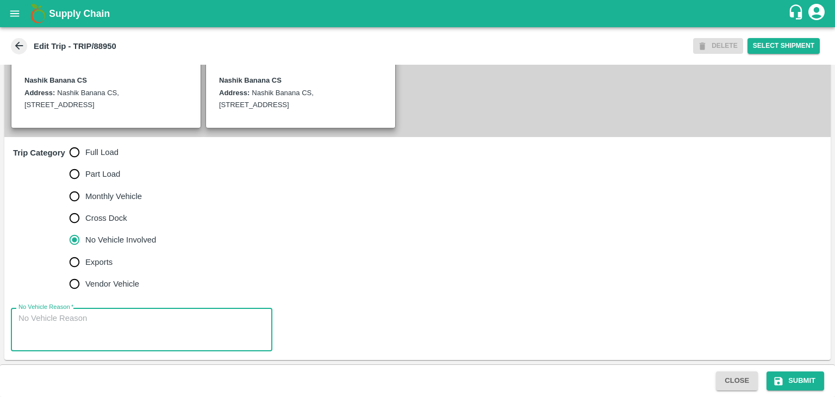
click at [144, 324] on textarea "No Vehicle Reason   *" at bounding box center [141, 329] width 246 height 34
type textarea "Field Dump"
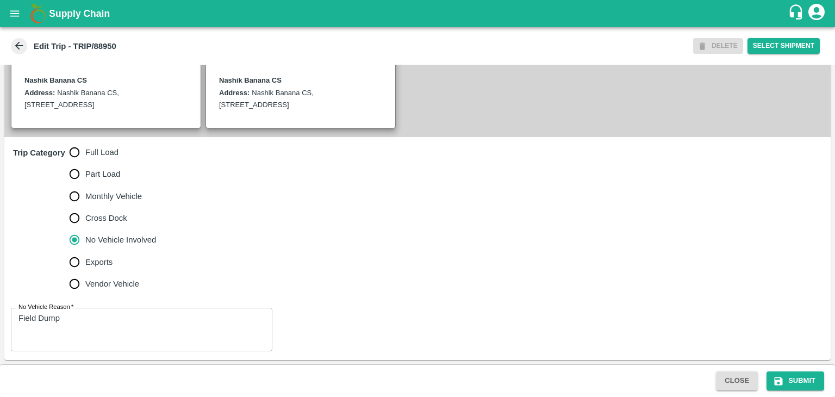
click at [791, 391] on div "Close Submit" at bounding box center [417, 380] width 835 height 33
click at [804, 379] on button "Submit" at bounding box center [795, 380] width 58 height 19
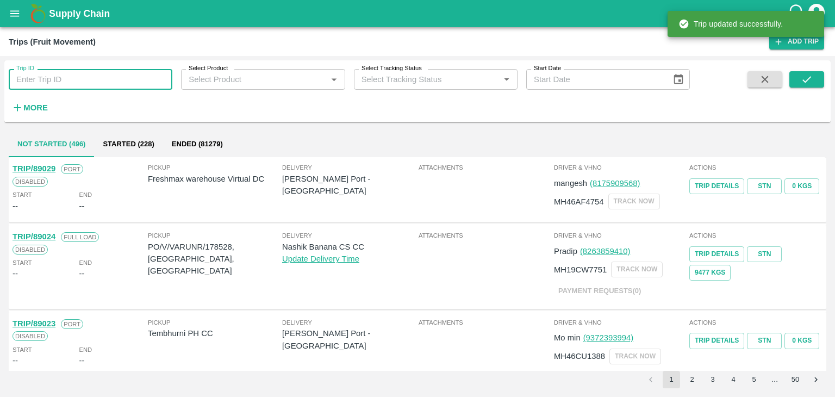
click at [89, 73] on input "Trip ID" at bounding box center [91, 79] width 164 height 21
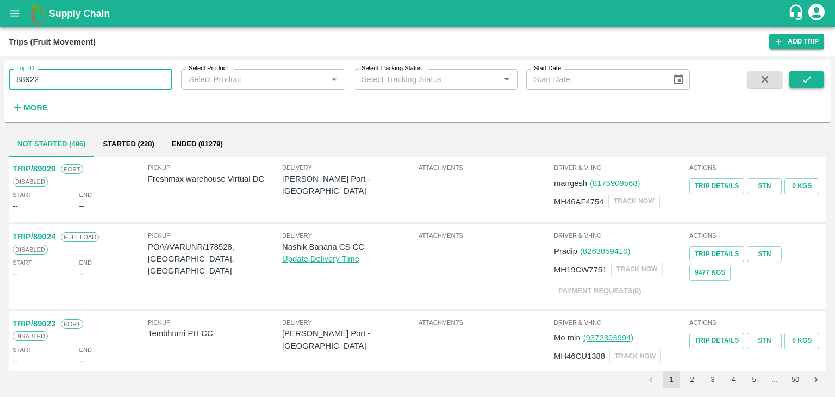
type input "88922"
click at [811, 79] on icon "submit" at bounding box center [806, 79] width 12 height 12
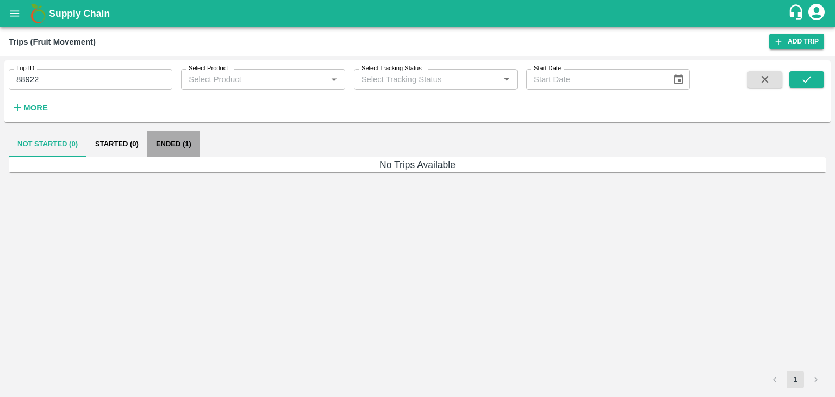
click at [198, 147] on button "Ended (1)" at bounding box center [173, 144] width 53 height 26
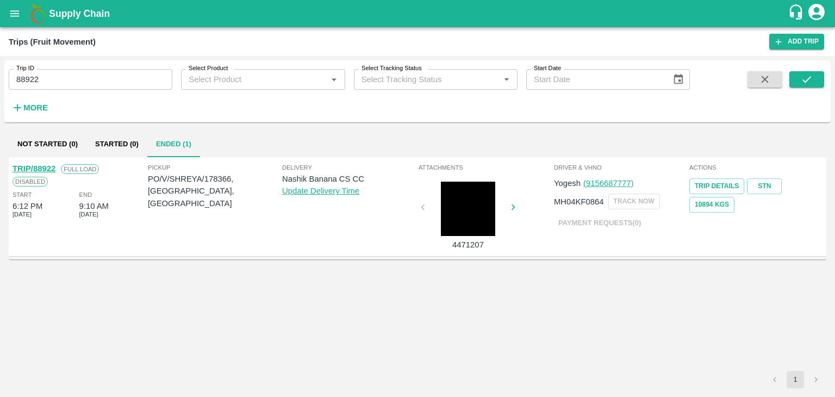
click at [36, 165] on link "TRIP/88922" at bounding box center [33, 168] width 43 height 9
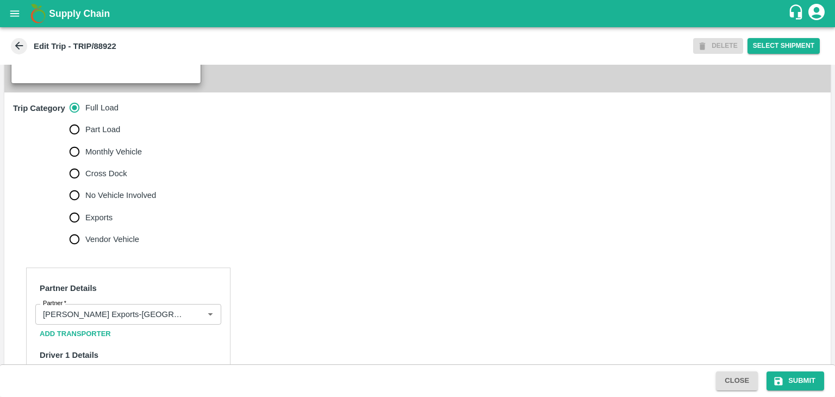
scroll to position [317, 0]
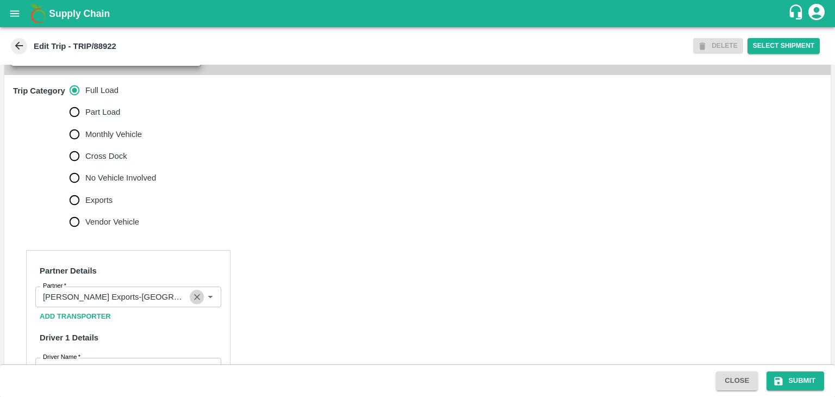
click at [195, 302] on icon "Clear" at bounding box center [197, 297] width 10 height 10
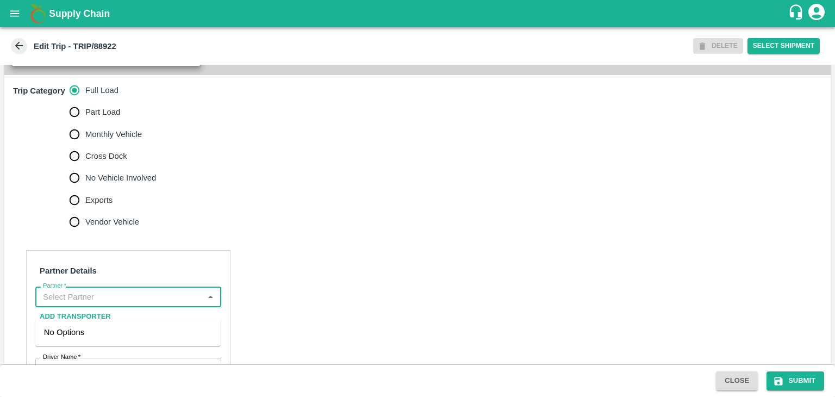
click at [183, 304] on input "Partner   *" at bounding box center [119, 297] width 161 height 14
click at [141, 331] on div "Nitin Rasal ( Bhairavnath Transport )-Deulgaon, Pune-9860466997(Transporter)" at bounding box center [128, 344] width 168 height 36
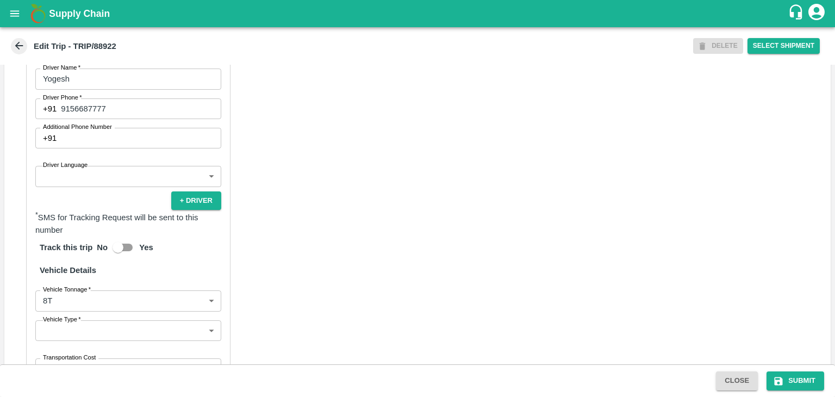
scroll to position [610, 0]
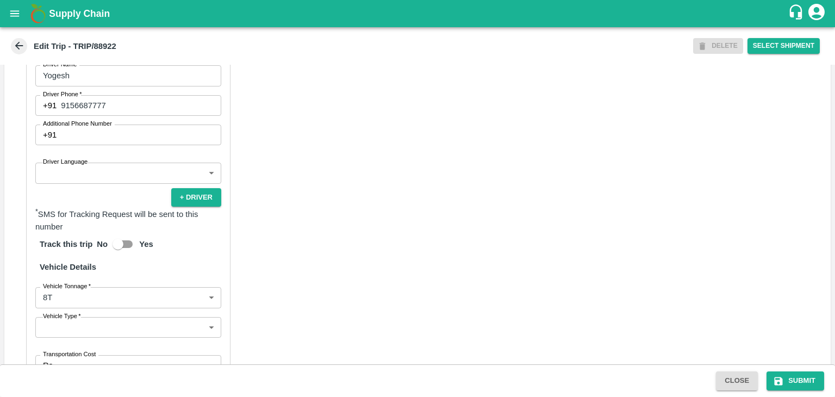
type input "Nitin Rasal ( Bhairavnath Transport )-Deulgaon, Pune-9860466997(Transporter)"
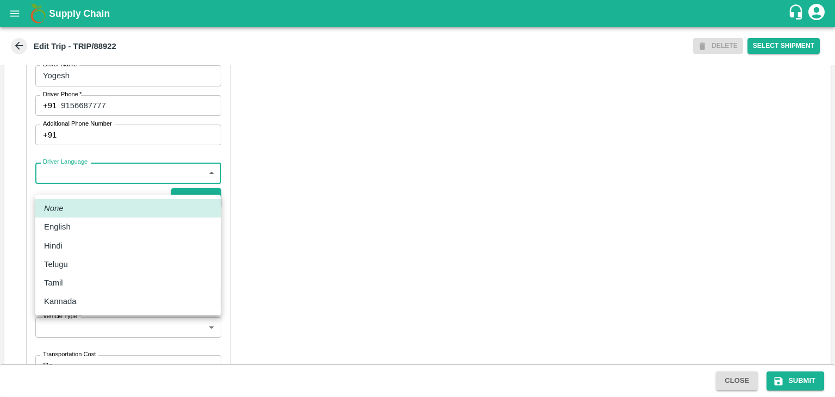
click at [93, 193] on body "Supply Chain Edit Trip - TRIP/88922 DELETE Select Shipment Trip Details Trip Ty…" at bounding box center [417, 198] width 835 height 397
click at [72, 246] on div "Hindi" at bounding box center [128, 246] width 168 height 12
type input "hi"
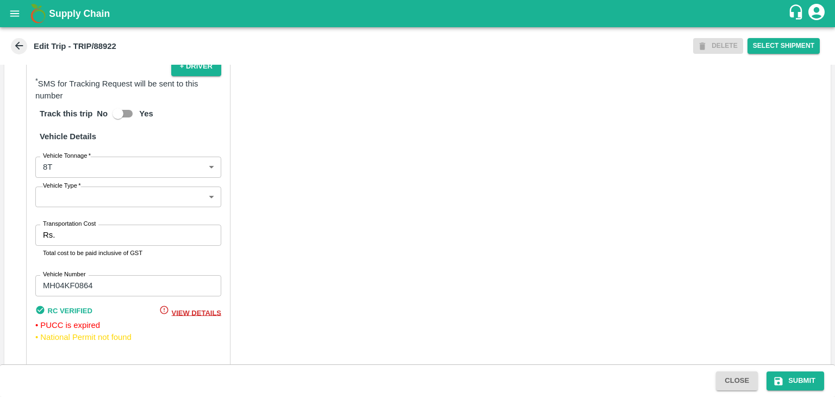
scroll to position [774, 0]
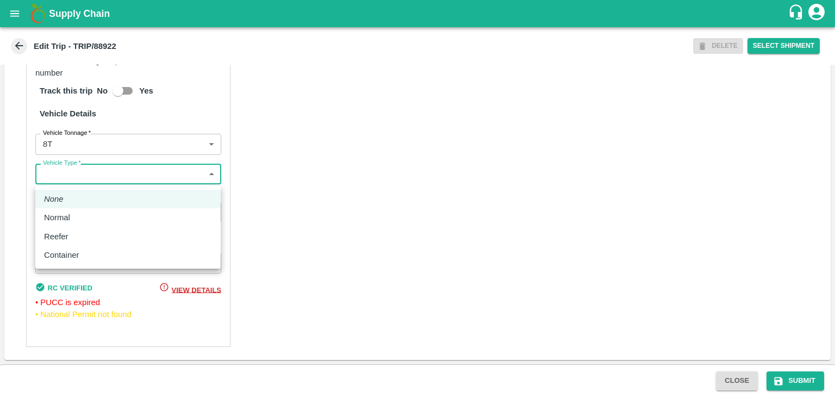
click at [83, 179] on body "Supply Chain Edit Trip - TRIP/88922 DELETE Select Shipment Trip Details Trip Ty…" at bounding box center [417, 198] width 835 height 397
click at [80, 216] on div "Normal" at bounding box center [128, 217] width 168 height 12
type input "Normal"
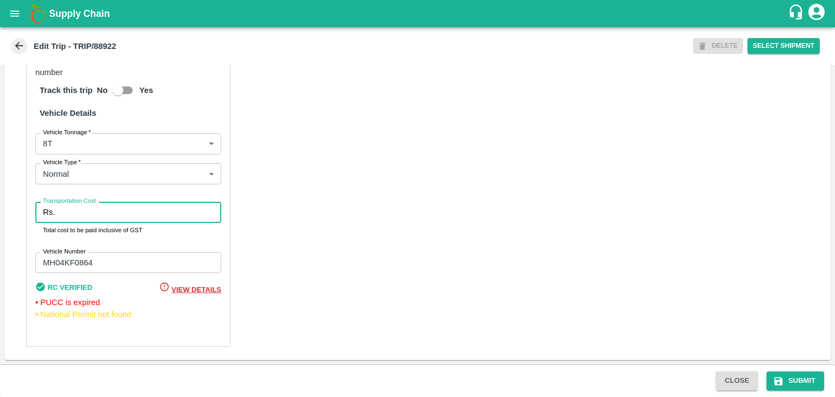
click at [98, 215] on input "Transportation Cost" at bounding box center [140, 212] width 162 height 21
type input "10000"
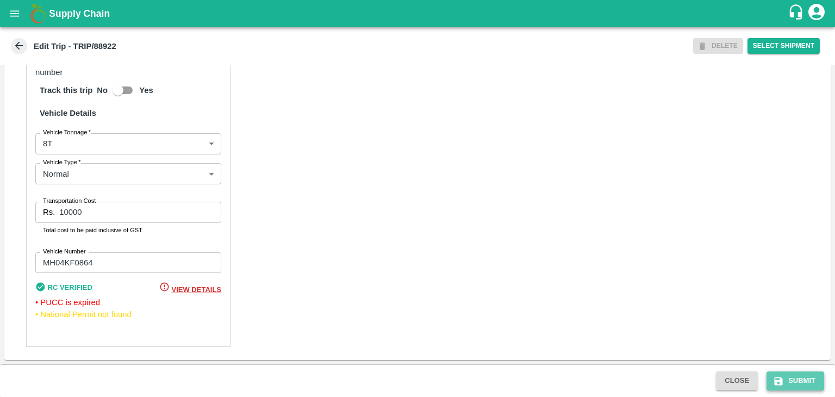
click at [806, 388] on button "Submit" at bounding box center [795, 380] width 58 height 19
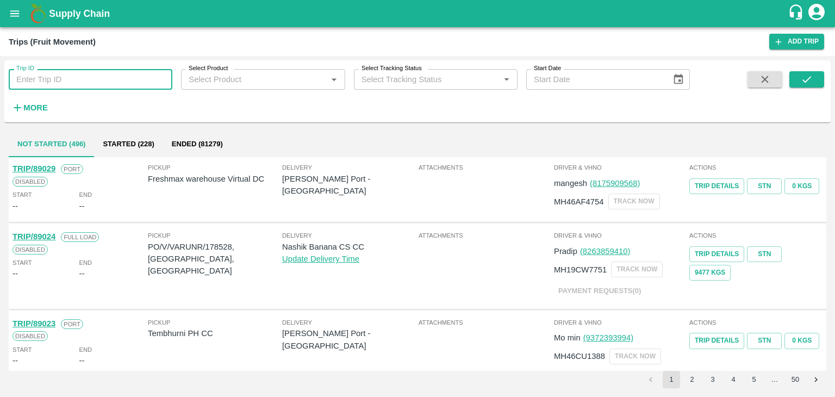
click at [98, 87] on input "Trip ID" at bounding box center [91, 79] width 164 height 21
type input "88930"
click at [798, 80] on button "submit" at bounding box center [806, 79] width 35 height 16
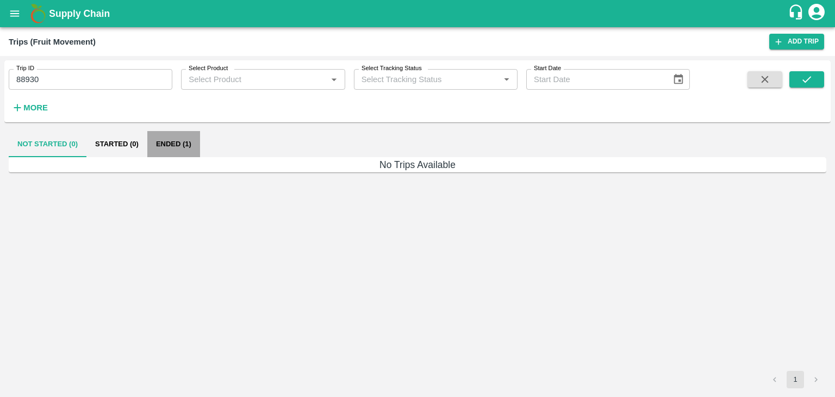
click at [174, 144] on button "Ended (1)" at bounding box center [173, 144] width 53 height 26
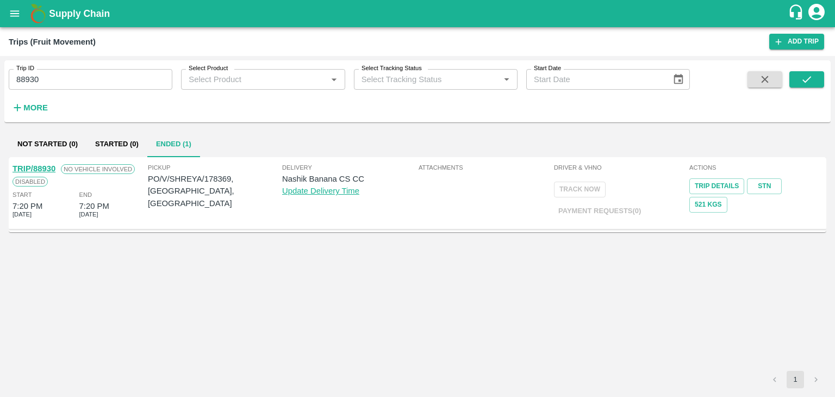
click at [42, 165] on link "TRIP/88930" at bounding box center [33, 168] width 43 height 9
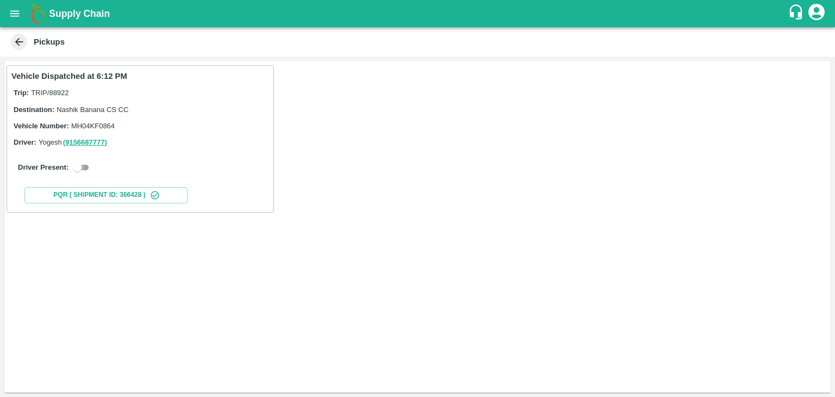
click at [81, 165] on input "checkbox" at bounding box center [77, 167] width 39 height 13
checkbox input "true"
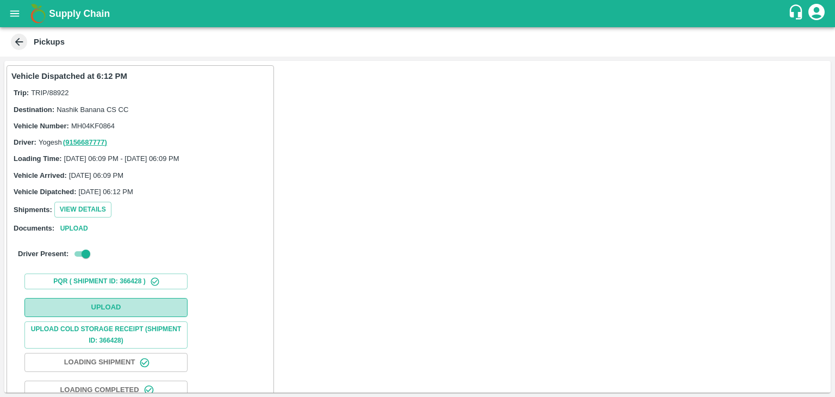
click at [126, 299] on button "Upload" at bounding box center [105, 307] width 163 height 19
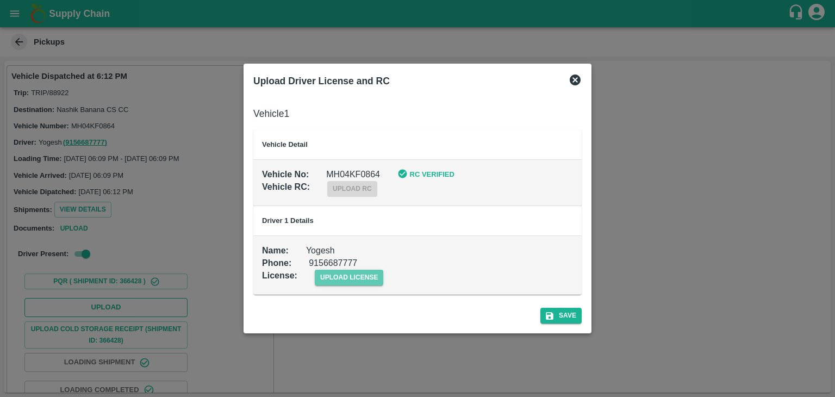
click at [329, 280] on span "upload license" at bounding box center [349, 278] width 69 height 16
click at [0, 0] on input "upload license" at bounding box center [0, 0] width 0 height 0
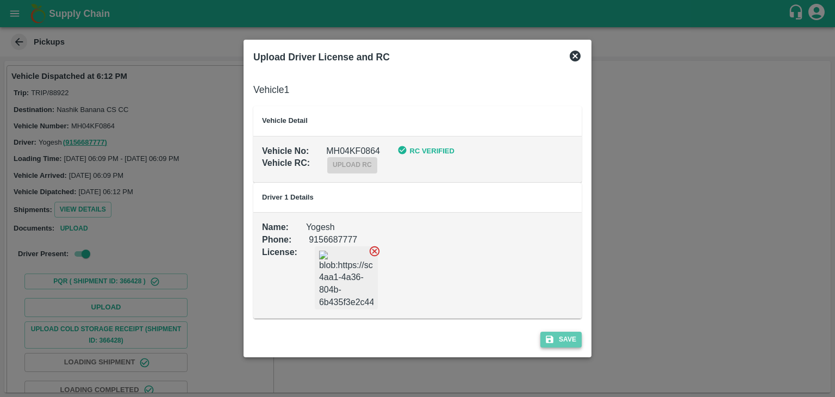
click at [560, 342] on button "Save" at bounding box center [560, 339] width 41 height 16
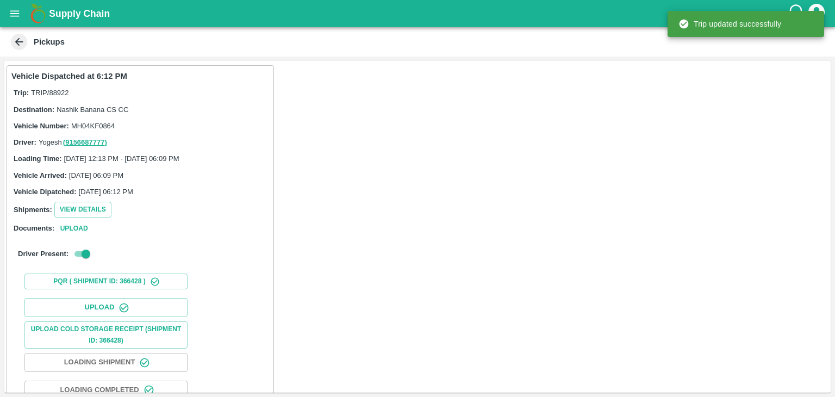
scroll to position [114, 0]
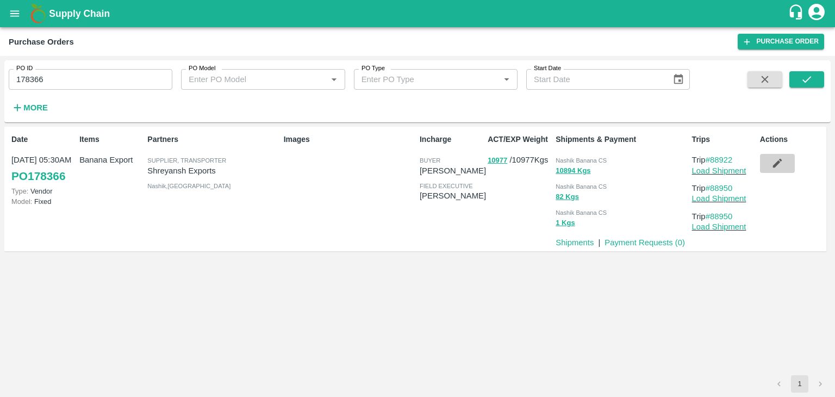
click at [784, 163] on button "button" at bounding box center [777, 163] width 35 height 18
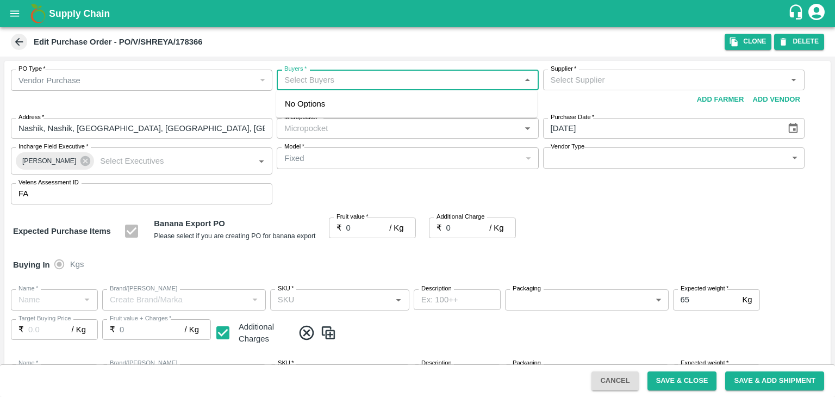
click at [337, 79] on input "Buyers   *" at bounding box center [398, 80] width 237 height 14
type input "Ajit O"
type input "[PERSON_NAME] Exports-undefined"
type input "172-Savda"
type input "Banana Export"
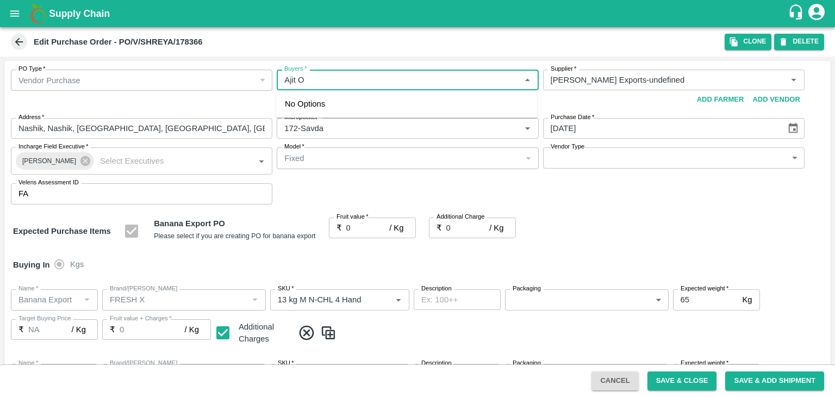
type input "FRESH X"
type input "13 kg M N-CHL 4 Hand"
type input "NA"
type input "Banana Export"
type input "FRESH X"
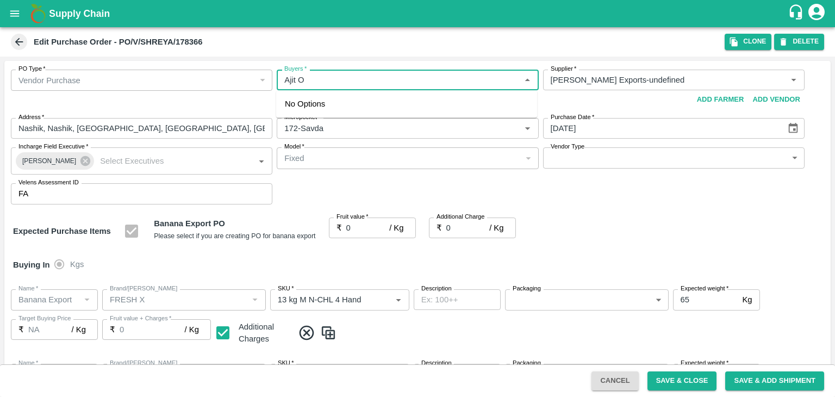
type input "13 kg M N-CHL 5 Hand"
type input "NA"
type input "Banana Export"
type input "FRESH X"
type input "13 kg M N-CHL 6 Hand"
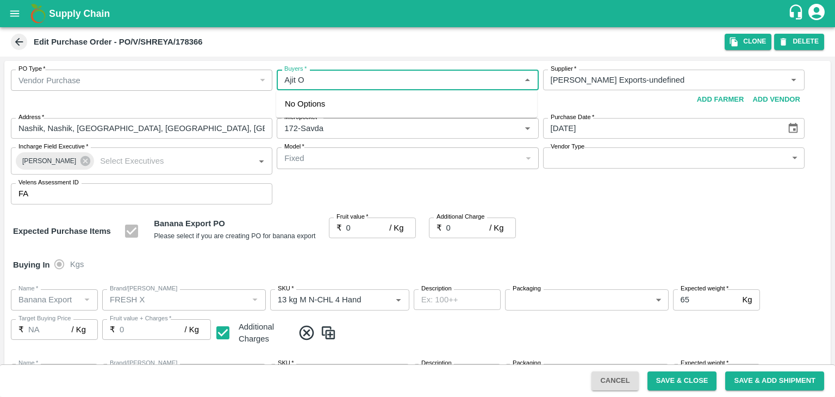
type input "NA"
type input "Banana Export"
type input "FRESH X"
type input "13 kg M N-CHL 8 Hand"
type input "NA"
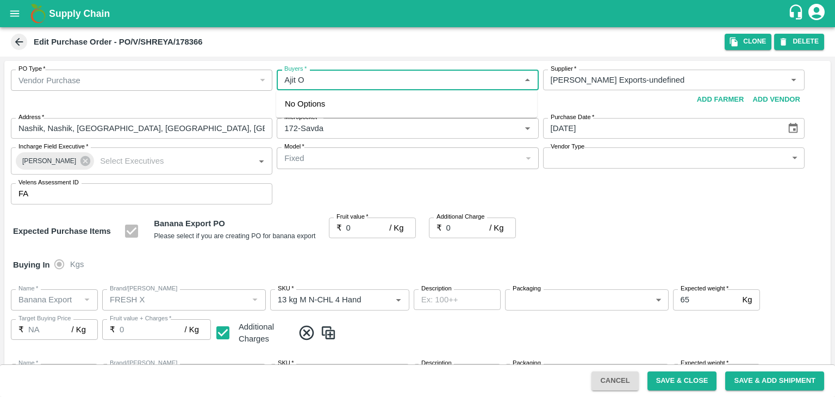
type input "Banana Export"
type input "FRESH X"
type input "13 kg M N-CHL CL"
type input "NA"
type input "Banana Export"
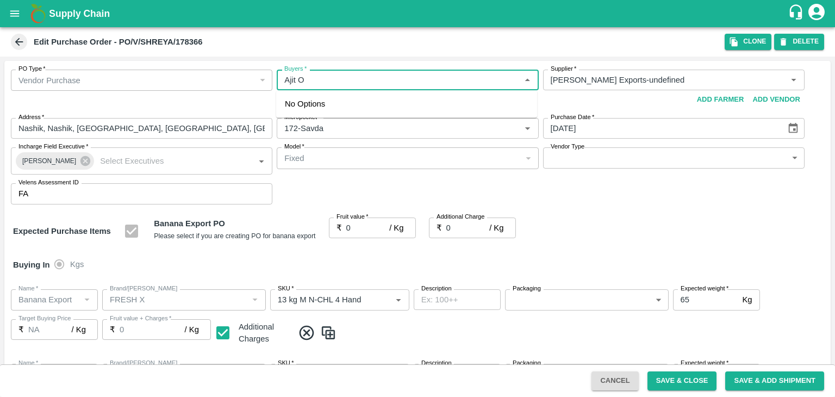
type input "FRESH X"
type input "C Class"
type input "NA"
type input "Banana Export"
type input "FRESH X"
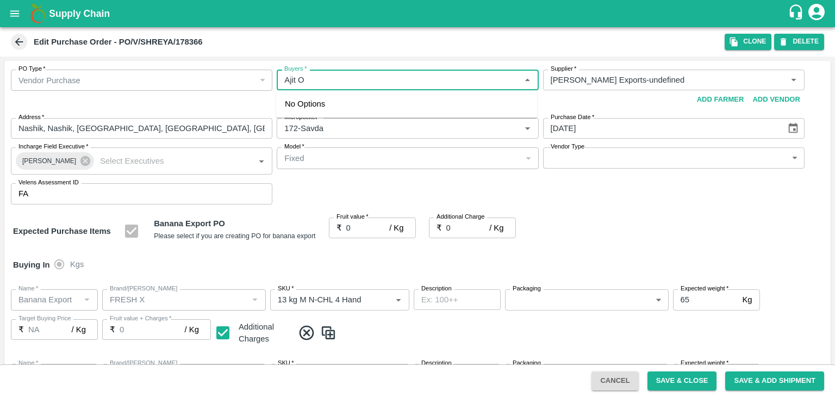
type input "PHR Kg"
type input "NA"
click at [334, 110] on div "Ajit Otari" at bounding box center [344, 109] width 66 height 12
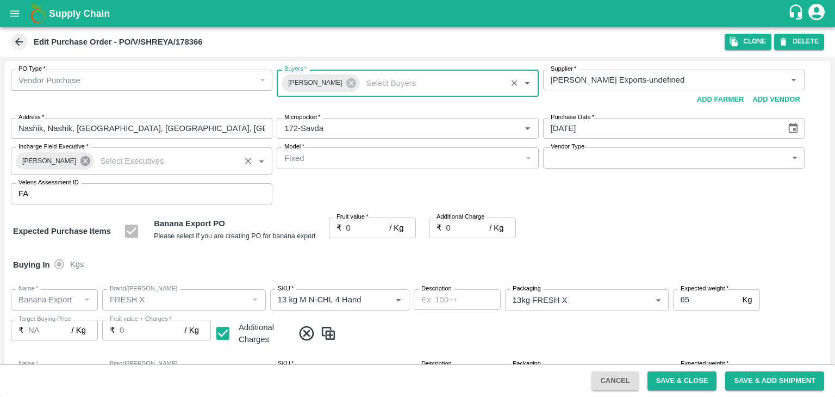
click at [80, 161] on icon at bounding box center [85, 161] width 12 height 12
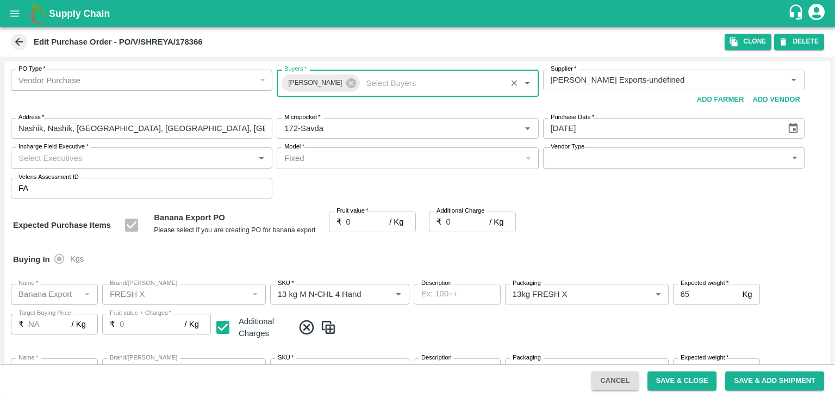
click at [104, 159] on input "Incharge Field Executive   *" at bounding box center [132, 158] width 237 height 14
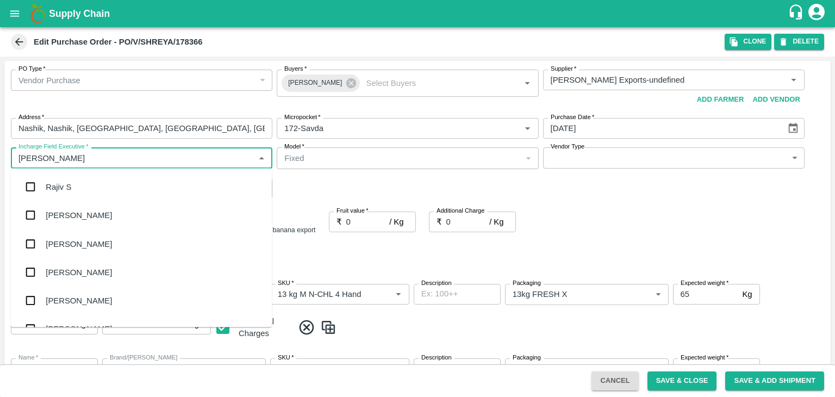
type input "Jay"
click at [95, 245] on div "jaydip Tale" at bounding box center [141, 243] width 261 height 28
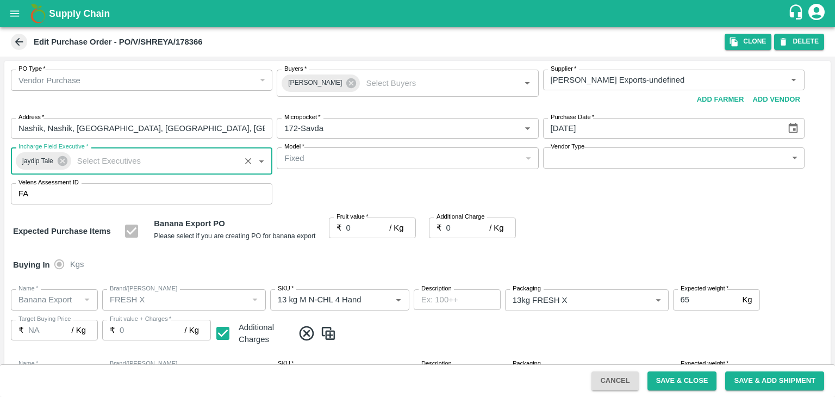
click at [582, 162] on body "Supply Chain Edit Purchase Order - PO/V/SHREYA/178366 Clone DELETE PO Type   * …" at bounding box center [417, 198] width 835 height 397
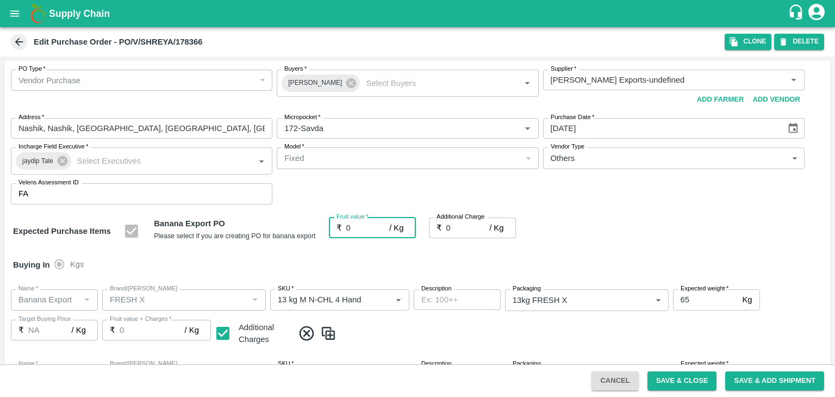
type input "OTHER"
type input "1"
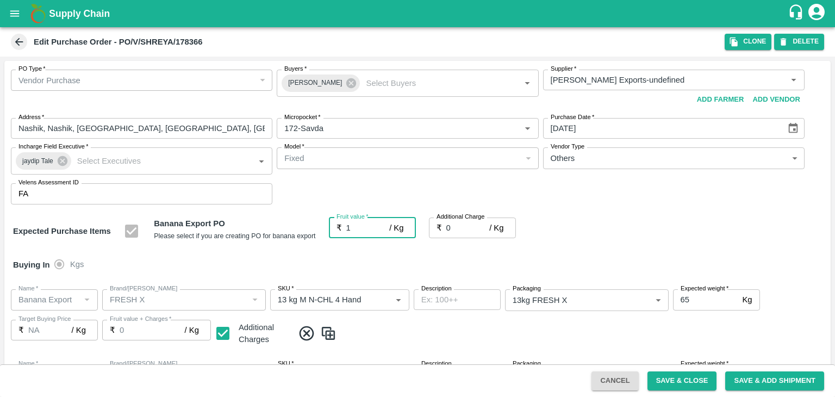
type input "1"
type input "18.5"
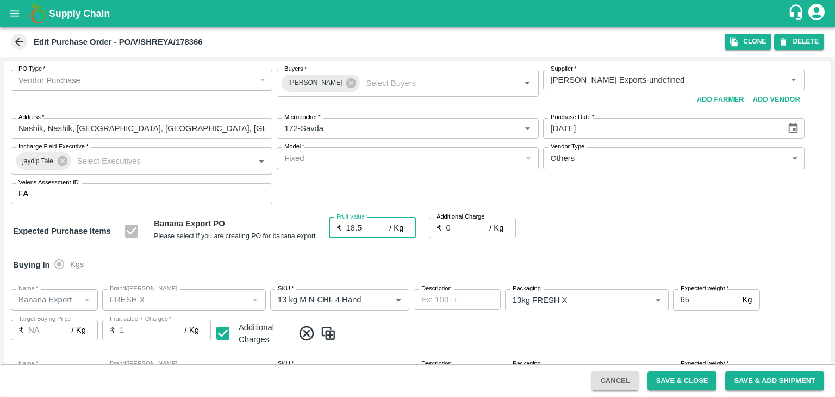
type input "18.5"
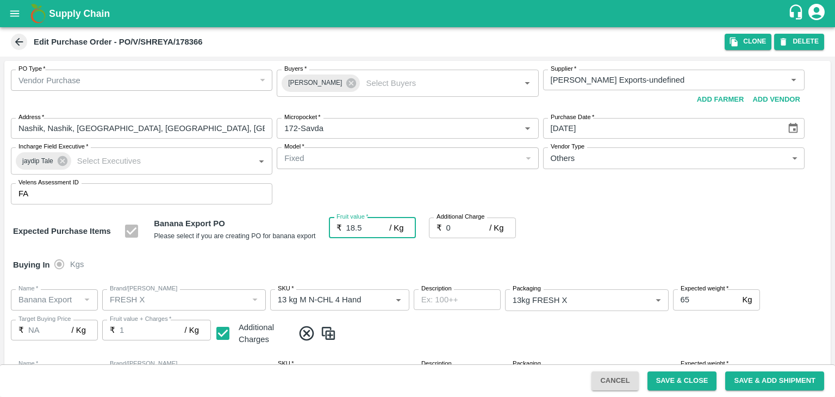
type input "18.5"
type input "2"
type input "20.5"
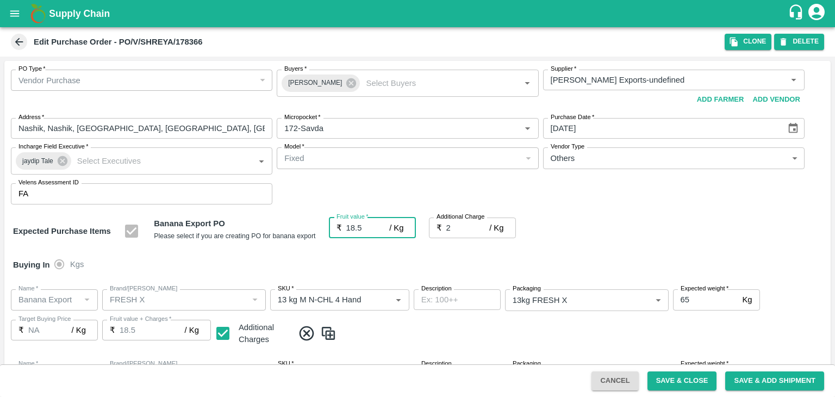
type input "20.5"
type input "2.7"
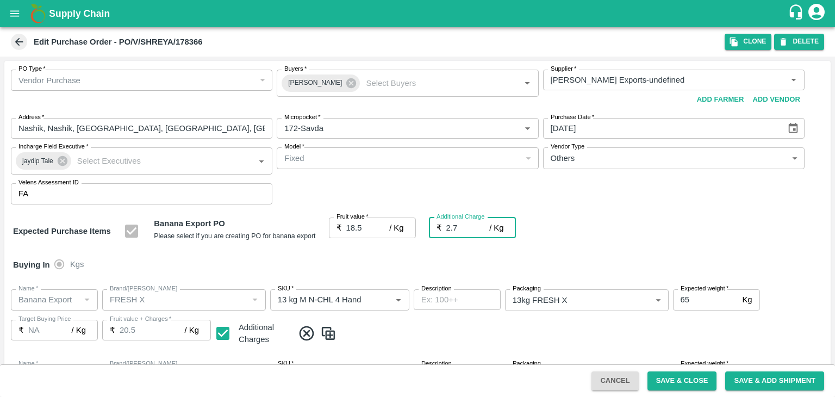
type input "21.2"
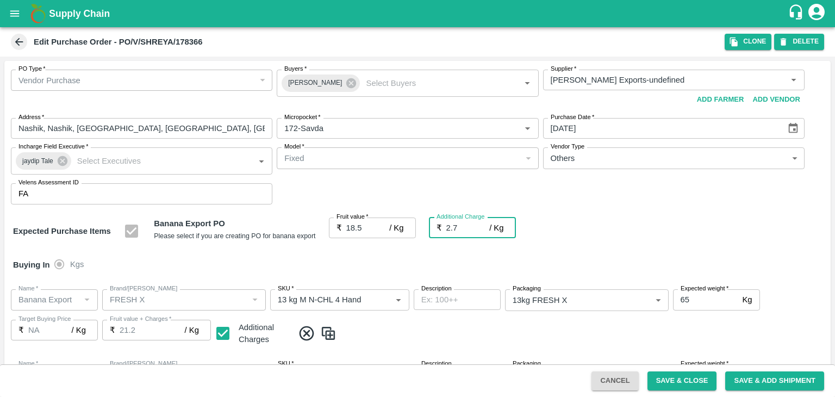
type input "2.75"
type input "21.25"
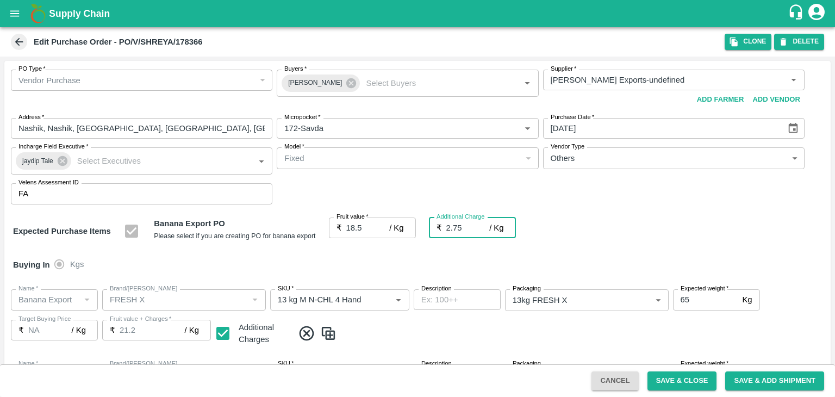
type input "21.25"
type input "2.75"
click at [700, 381] on div at bounding box center [417, 198] width 835 height 397
click at [678, 385] on div at bounding box center [417, 198] width 835 height 397
click at [659, 380] on button "Save & Close" at bounding box center [682, 380] width 70 height 19
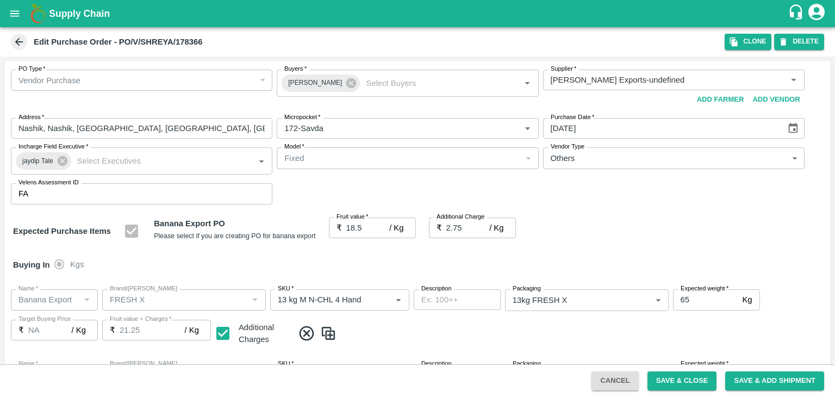
scroll to position [576, 0]
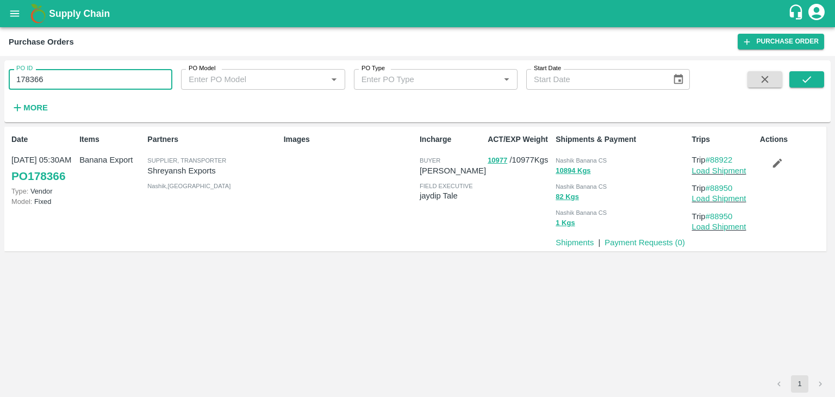
click at [68, 83] on input "178366" at bounding box center [91, 79] width 164 height 21
paste input "text"
type input "178369"
click at [803, 79] on icon "submit" at bounding box center [806, 79] width 12 height 12
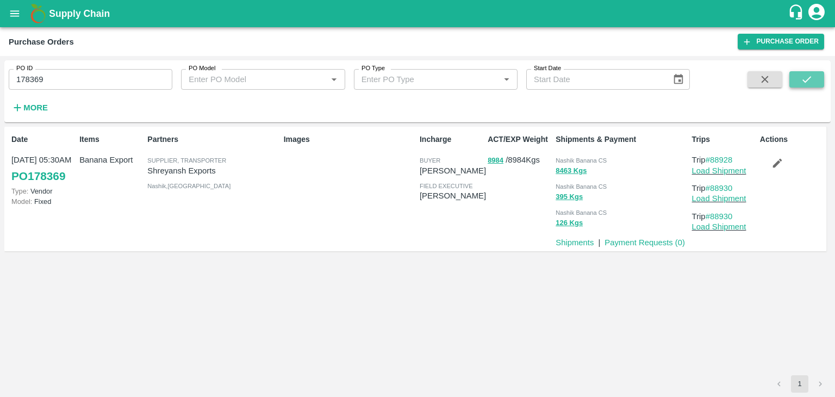
click at [799, 80] on button "submit" at bounding box center [806, 79] width 35 height 16
click at [730, 172] on link "Load Shipment" at bounding box center [719, 170] width 54 height 9
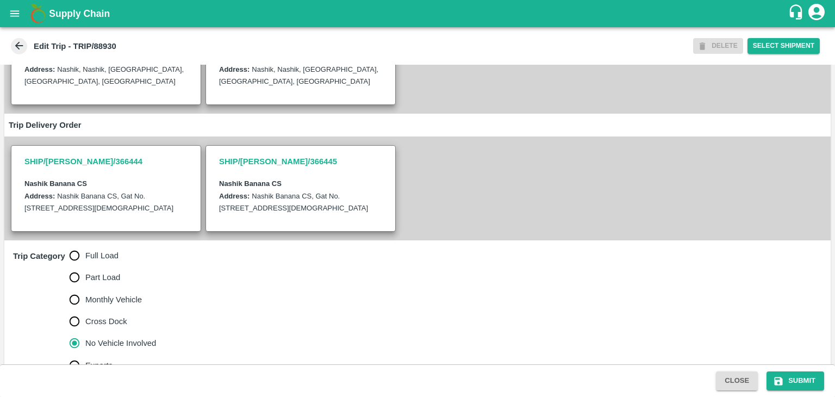
scroll to position [267, 0]
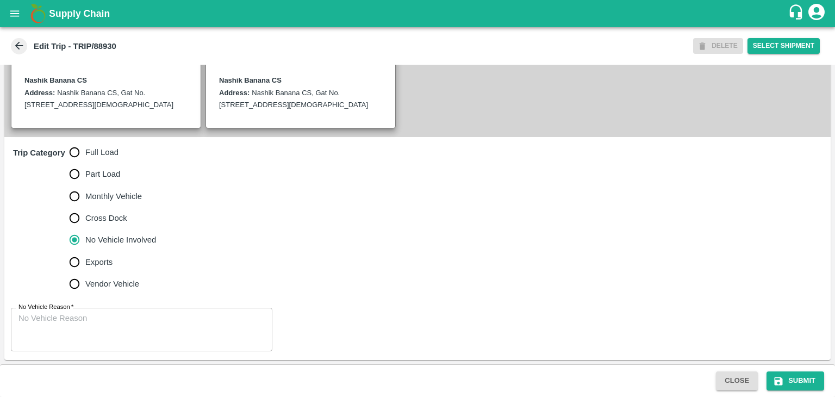
click at [104, 161] on label "Full Load" at bounding box center [110, 152] width 93 height 22
click at [85, 161] on input "Full Load" at bounding box center [75, 152] width 22 height 22
radio input "true"
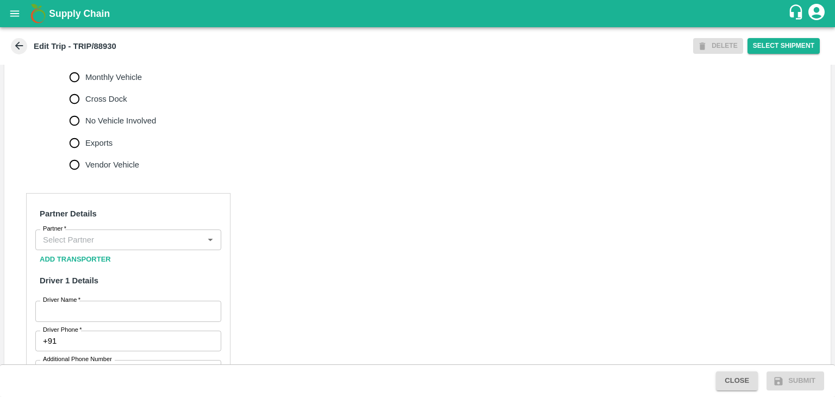
scroll to position [416, 0]
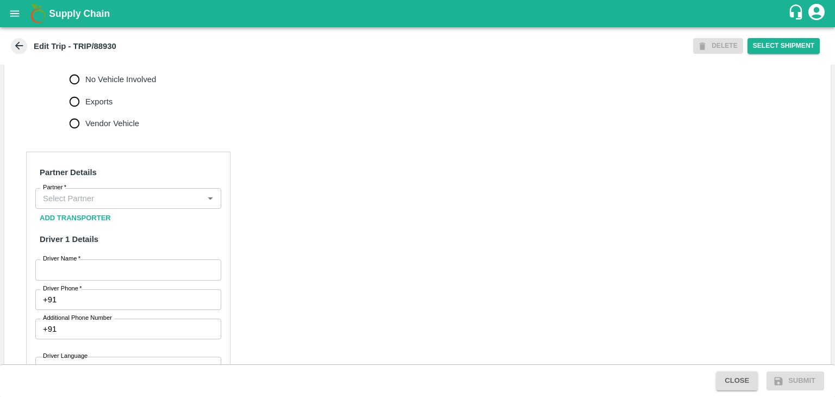
click at [137, 205] on input "Partner   *" at bounding box center [119, 198] width 161 height 14
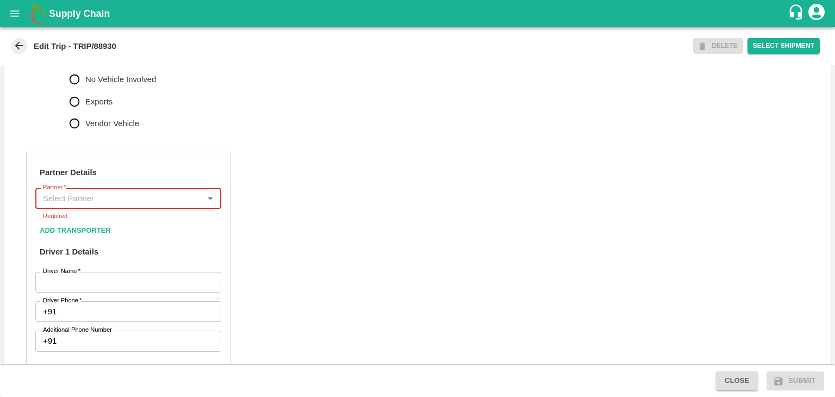
click at [121, 205] on input "Partner   *" at bounding box center [119, 198] width 161 height 14
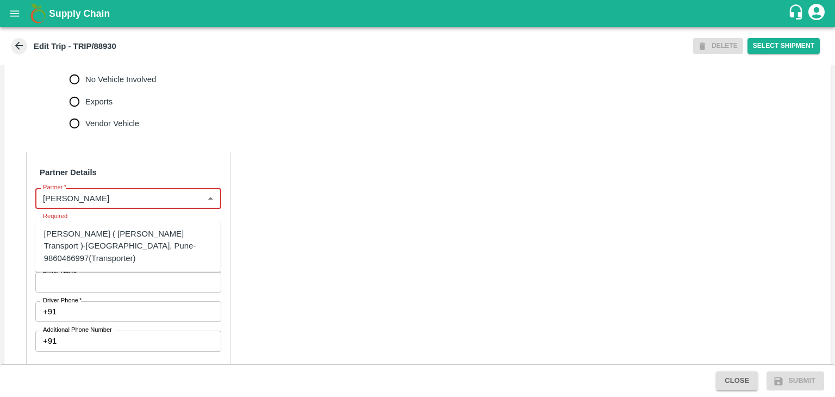
click at [170, 240] on div "[PERSON_NAME] ( [PERSON_NAME] Transport )-[GEOGRAPHIC_DATA], Pune-9860466997(Tr…" at bounding box center [128, 246] width 168 height 36
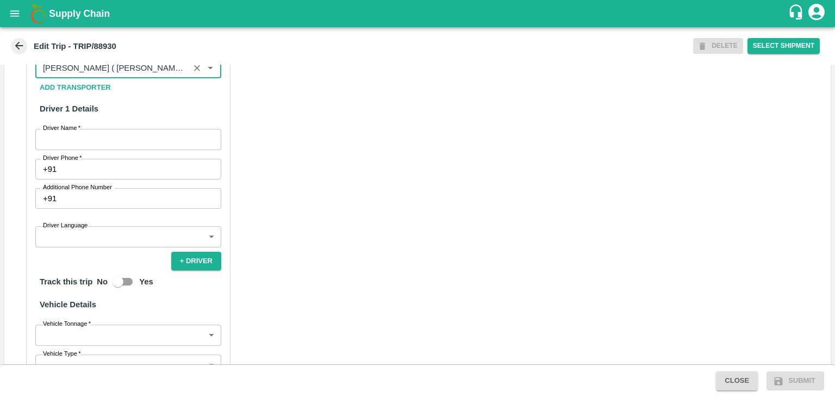
scroll to position [546, 0]
type input "[PERSON_NAME] ( [PERSON_NAME] Transport )-[GEOGRAPHIC_DATA], Pune-9860466997(Tr…"
click at [110, 147] on input "Driver Name   *" at bounding box center [128, 139] width 186 height 21
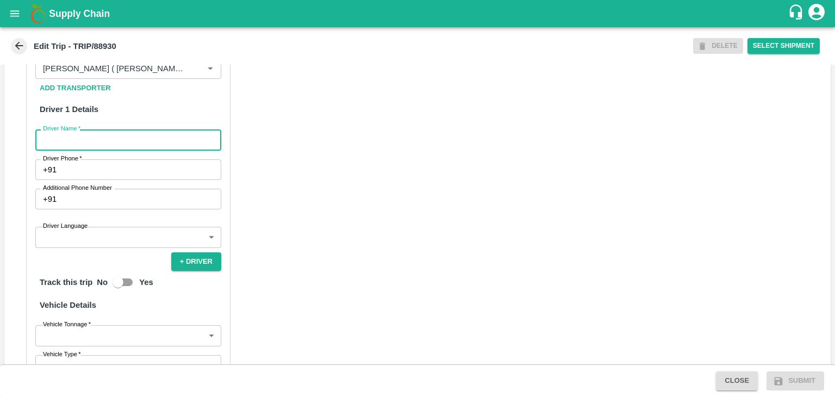
type input "Godase"
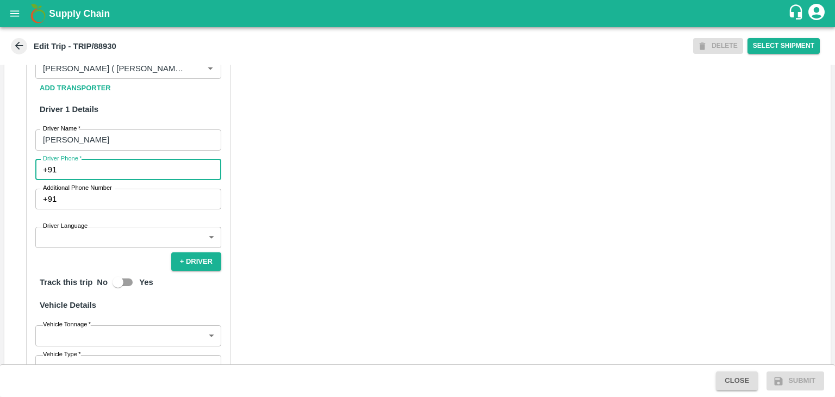
click at [115, 180] on input "Driver Phone   *" at bounding box center [141, 169] width 160 height 21
type input "9975280177"
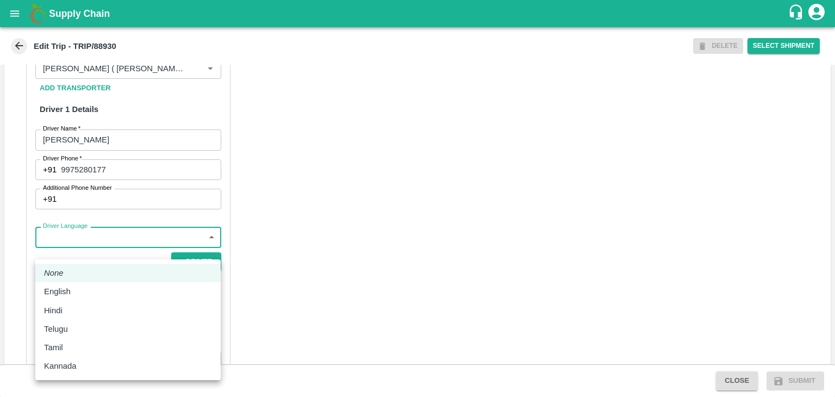
click at [115, 255] on body "Supply Chain Edit Trip - TRIP/88930 DELETE Select Shipment Trip Details Trip Ty…" at bounding box center [417, 198] width 835 height 397
click at [98, 290] on div "English" at bounding box center [128, 291] width 168 height 12
type input "en"
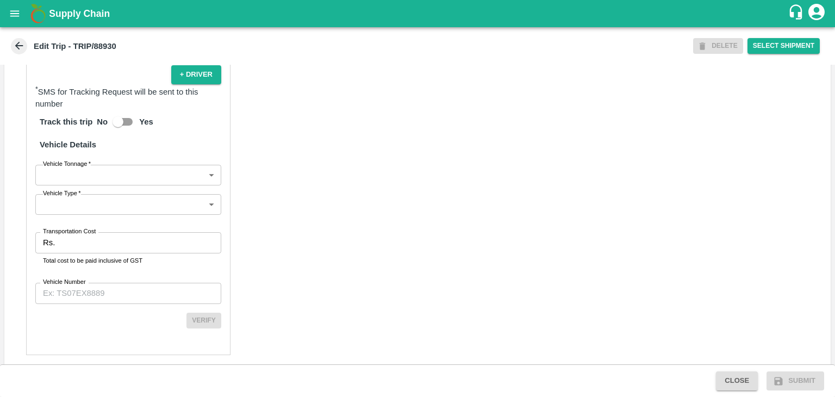
scroll to position [733, 0]
click at [79, 182] on body "Supply Chain Edit Trip - TRIP/88930 DELETE Select Shipment Trip Details Trip Ty…" at bounding box center [417, 198] width 835 height 397
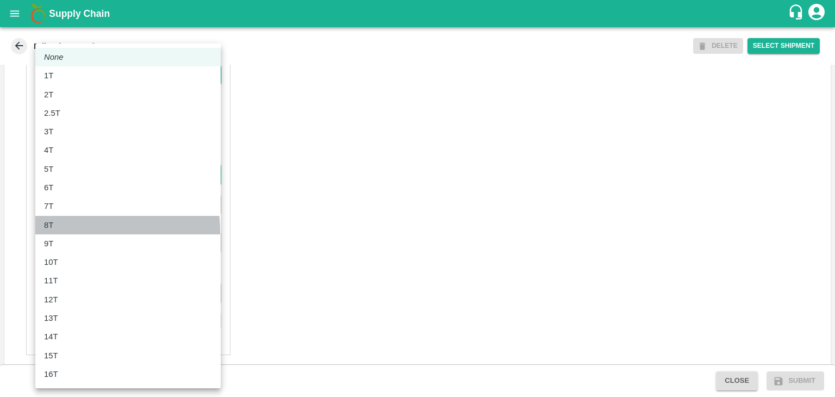
click at [78, 231] on li "8T" at bounding box center [127, 225] width 185 height 18
type input "8000"
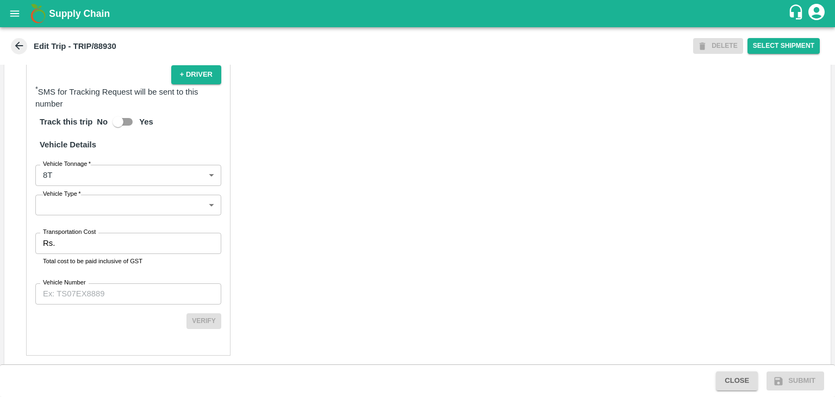
drag, startPoint x: 97, startPoint y: 228, endPoint x: 120, endPoint y: 220, distance: 24.1
click at [120, 220] on div "Partner Details Partner   * Partner Add Transporter Driver 1 Details Driver Nam…" at bounding box center [128, 95] width 204 height 521
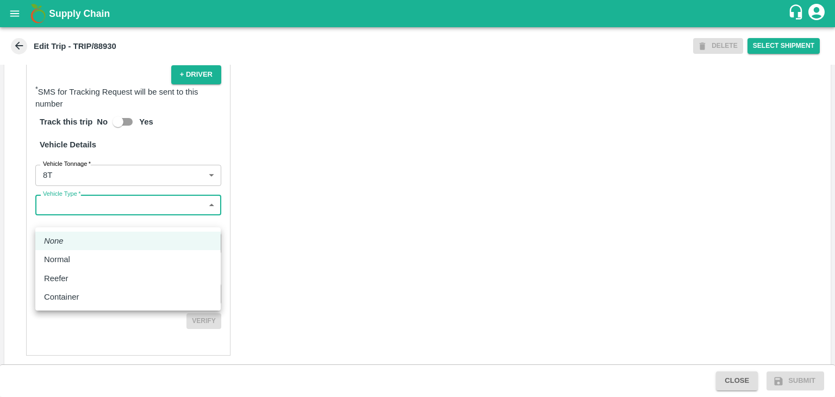
click at [120, 220] on body "Supply Chain Edit Trip - TRIP/88930 DELETE Select Shipment Trip Details Trip Ty…" at bounding box center [417, 198] width 835 height 397
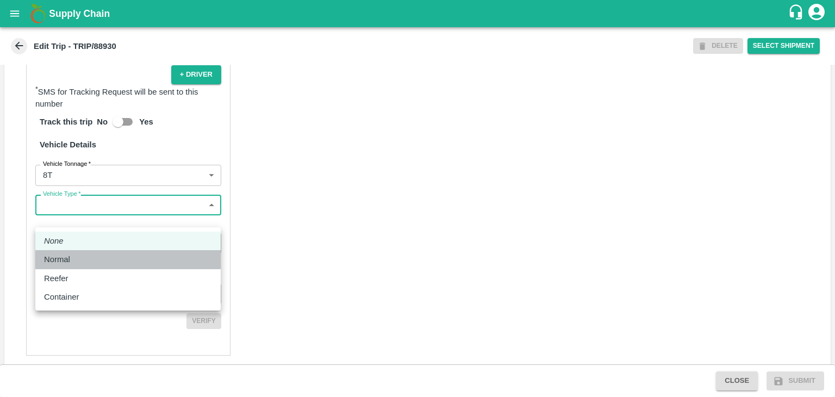
click at [95, 253] on div "Normal" at bounding box center [128, 259] width 168 height 12
type input "Normal"
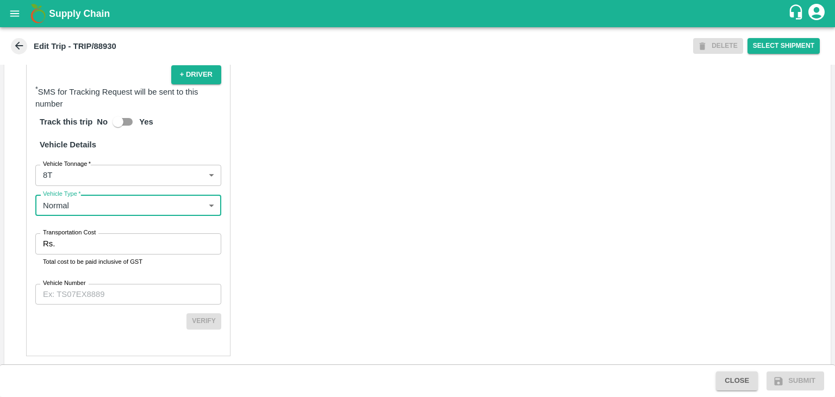
click at [112, 253] on input "Transportation Cost" at bounding box center [140, 243] width 162 height 21
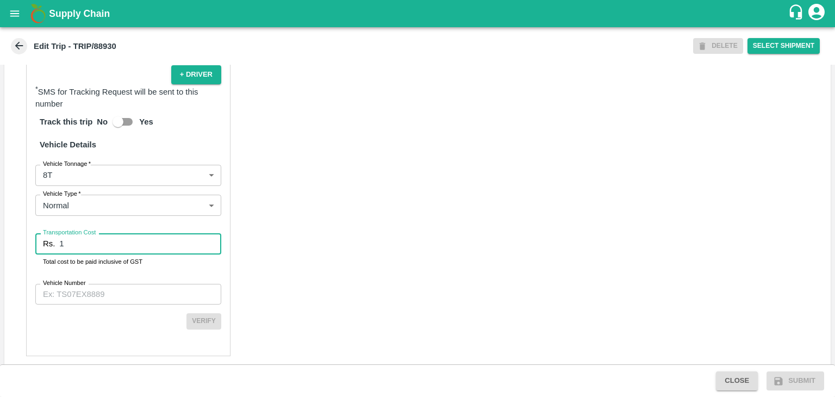
type input "1"
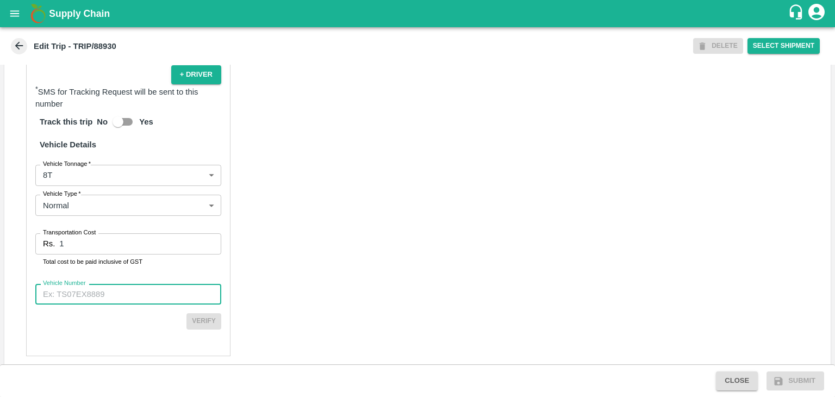
click at [130, 304] on input "Vehicle Number" at bounding box center [128, 294] width 186 height 21
type input "MH45AE5250"
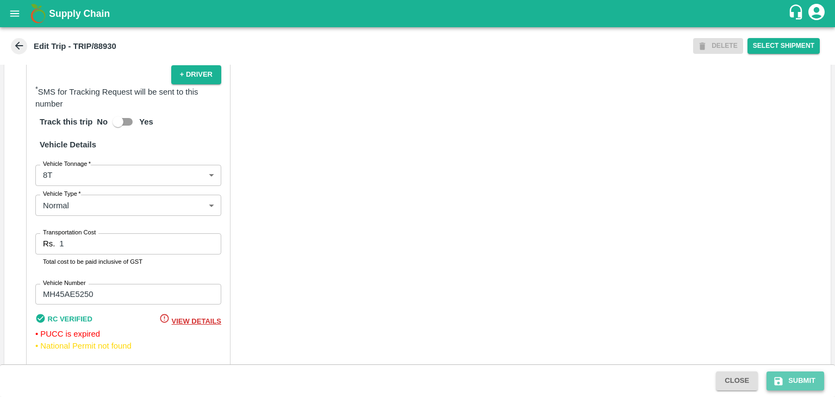
click at [796, 383] on button "Submit" at bounding box center [795, 380] width 58 height 19
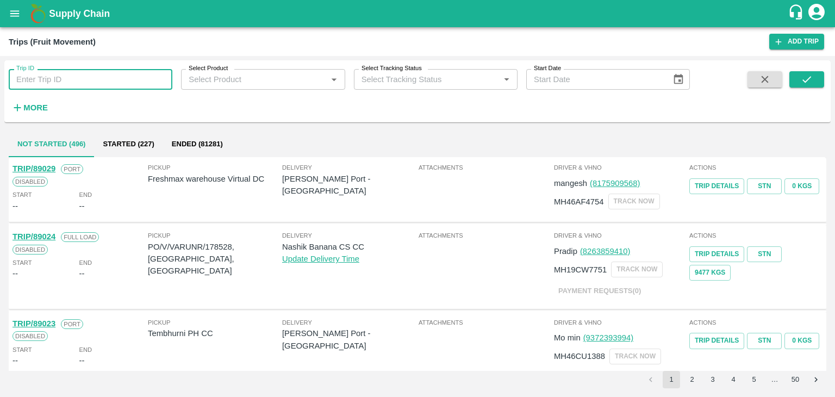
click at [80, 85] on input "Trip ID" at bounding box center [91, 79] width 164 height 21
type input "88930"
click at [817, 75] on button "submit" at bounding box center [806, 79] width 35 height 16
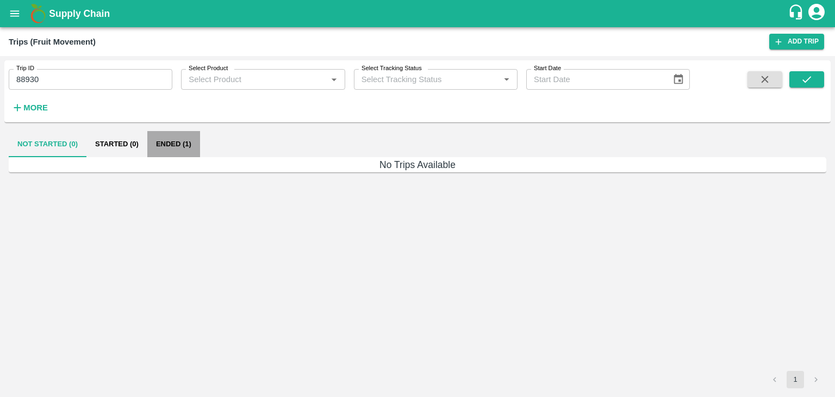
click at [167, 141] on button "Ended (1)" at bounding box center [173, 144] width 53 height 26
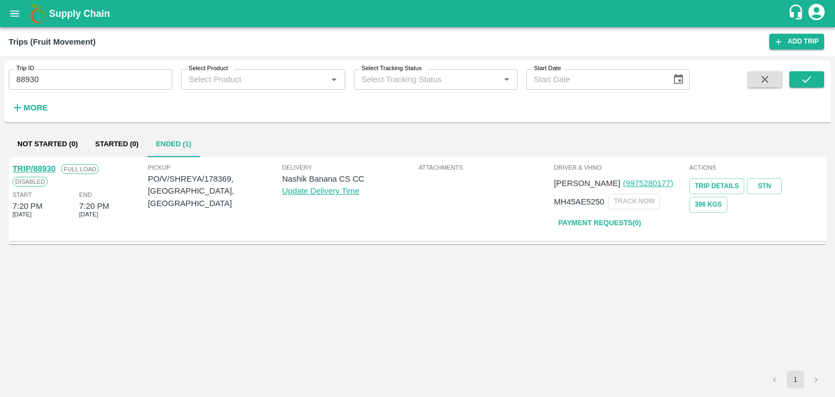
click at [37, 167] on link "TRIP/88930" at bounding box center [33, 168] width 43 height 9
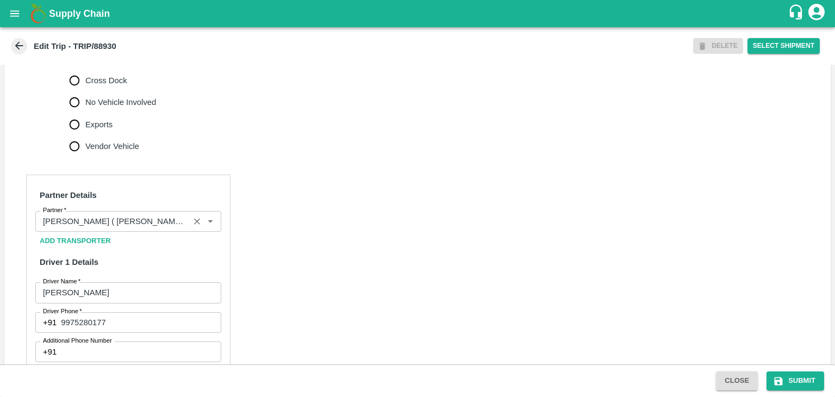
scroll to position [420, 0]
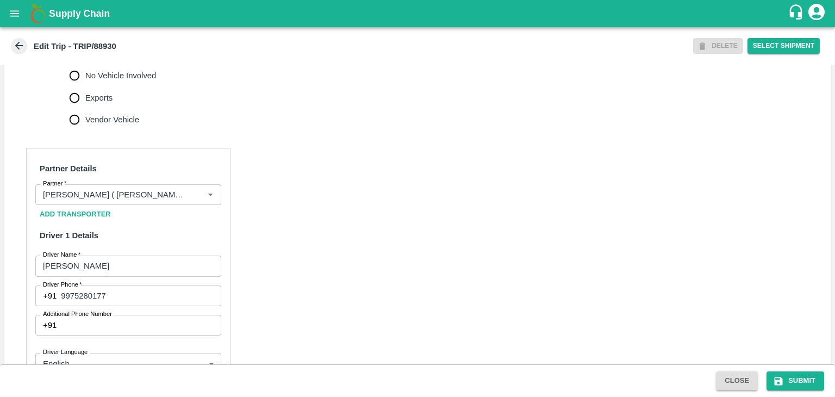
click at [129, 82] on span "No Vehicle Involved" at bounding box center [120, 76] width 71 height 12
click at [85, 86] on input "No Vehicle Involved" at bounding box center [75, 76] width 22 height 22
radio input "true"
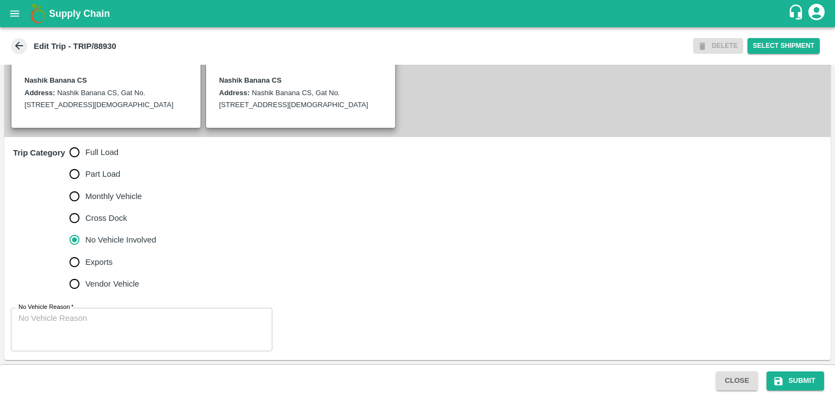
scroll to position [267, 0]
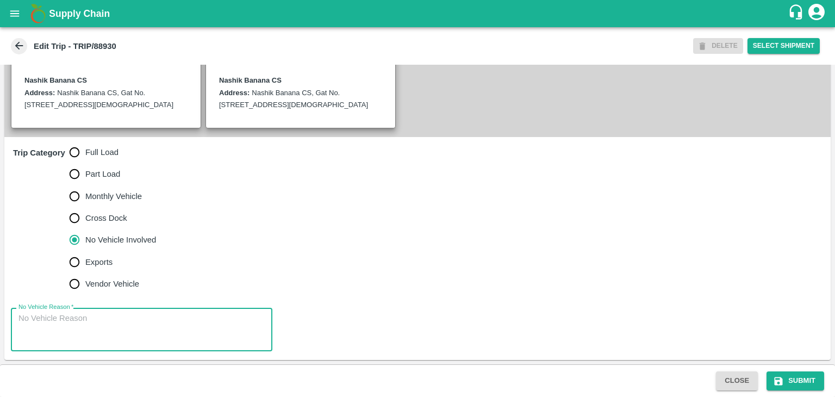
click at [116, 323] on textarea "No Vehicle Reason   *" at bounding box center [141, 329] width 246 height 34
type textarea "Field Dump"
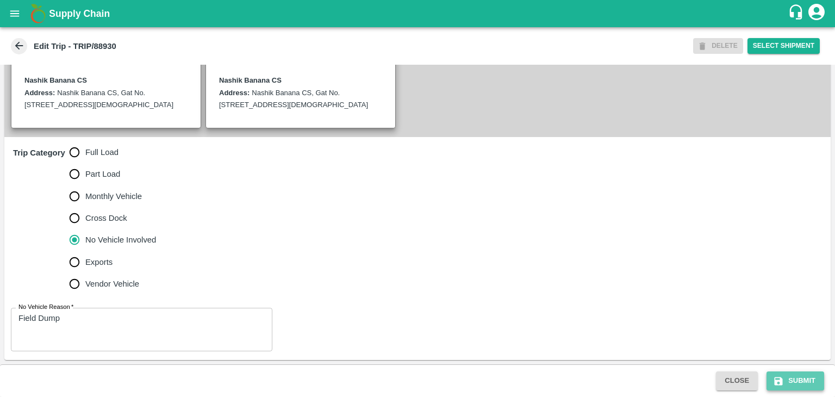
click at [784, 379] on button "Submit" at bounding box center [795, 380] width 58 height 19
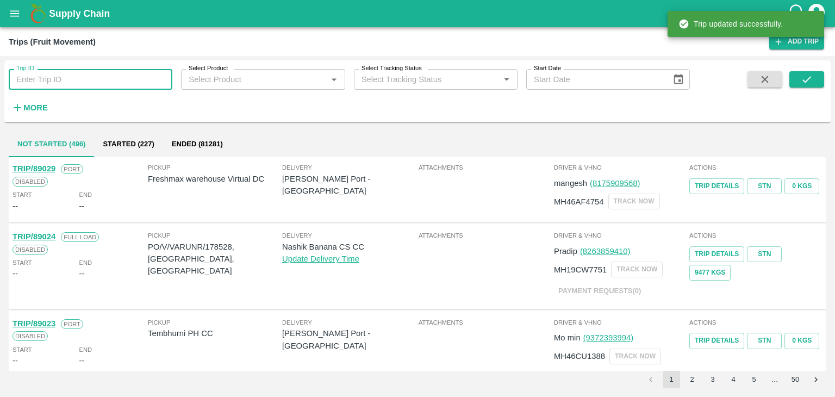
click at [97, 80] on input "Trip ID" at bounding box center [91, 79] width 164 height 21
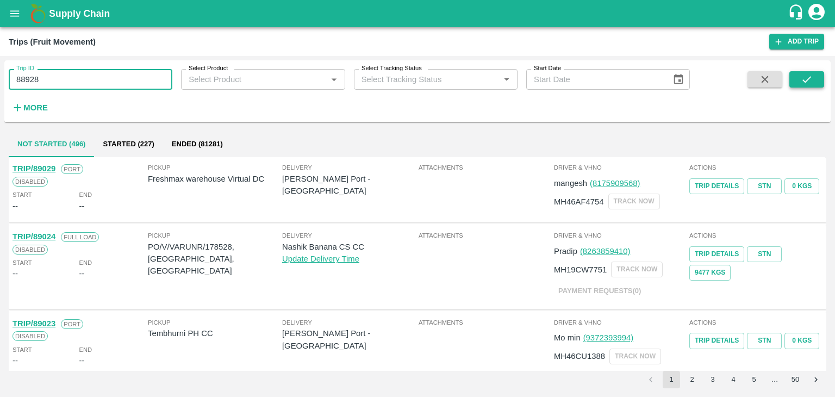
type input "88928"
click at [817, 82] on button "submit" at bounding box center [806, 79] width 35 height 16
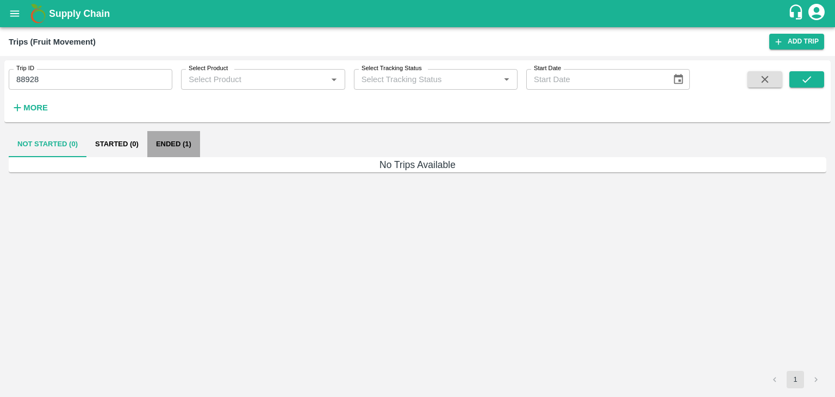
click at [172, 152] on button "Ended (1)" at bounding box center [173, 144] width 53 height 26
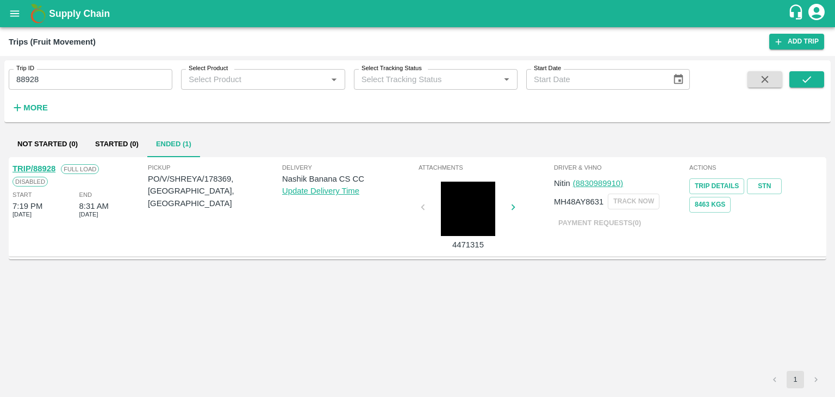
click at [38, 164] on link "TRIP/88928" at bounding box center [33, 168] width 43 height 9
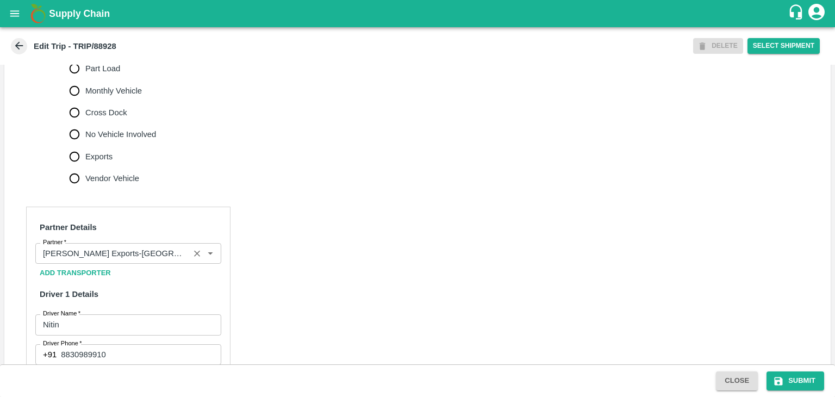
scroll to position [361, 0]
click at [191, 261] on button "Clear" at bounding box center [197, 253] width 15 height 15
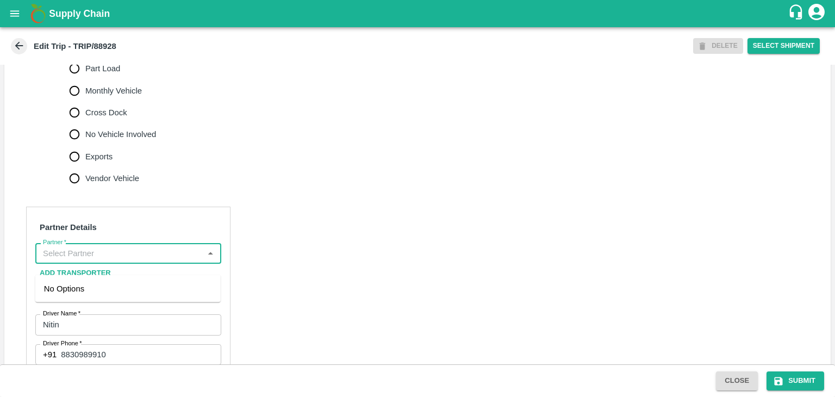
click at [172, 260] on input "Partner   *" at bounding box center [119, 253] width 161 height 14
click at [111, 290] on div "[PERSON_NAME] ( [PERSON_NAME] Transport )-[GEOGRAPHIC_DATA], Pune-9860466997(Tr…" at bounding box center [128, 301] width 168 height 36
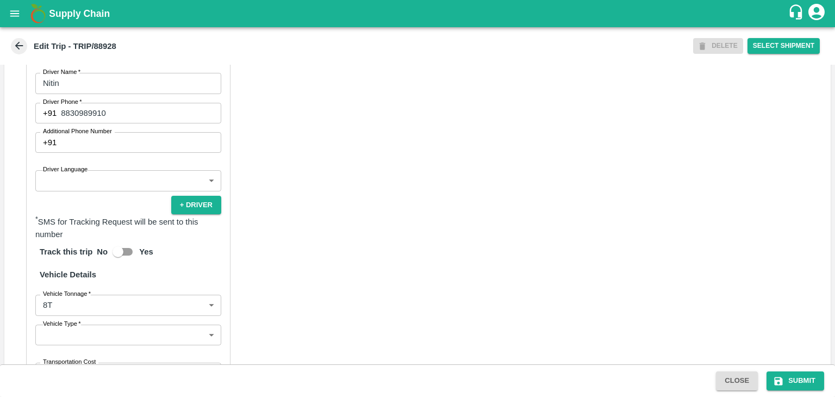
scroll to position [627, 0]
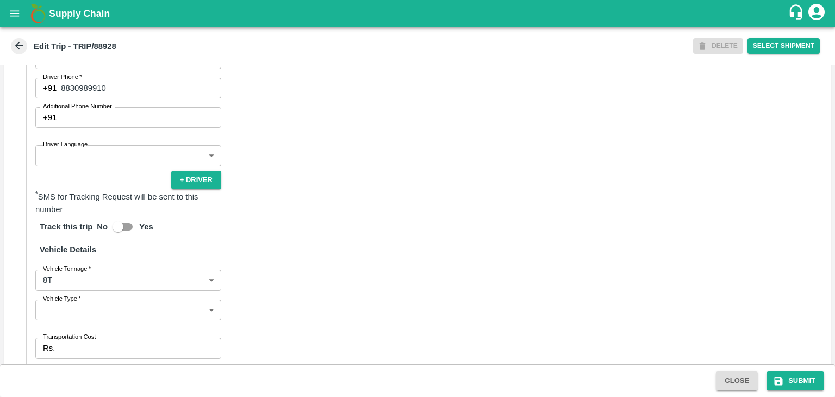
type input "Nitin Rasal ( Bhairavnath Transport )-Deulgaon, Pune-9860466997(Transporter)"
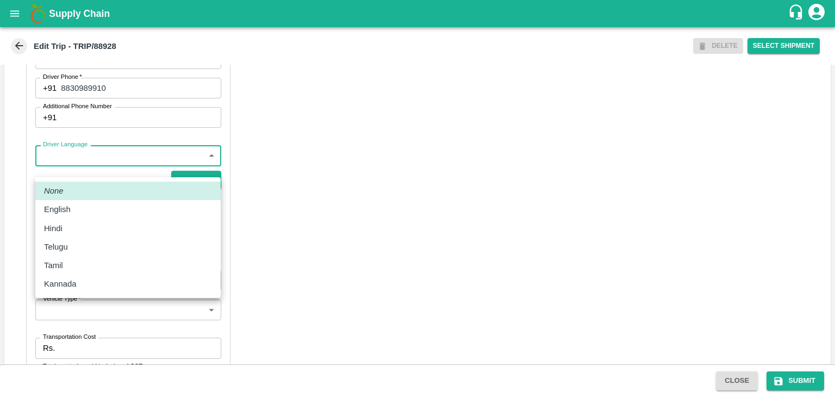
click at [60, 165] on body "Supply Chain Edit Trip - TRIP/88928 DELETE Select Shipment Trip Details Trip Ty…" at bounding box center [417, 198] width 835 height 397
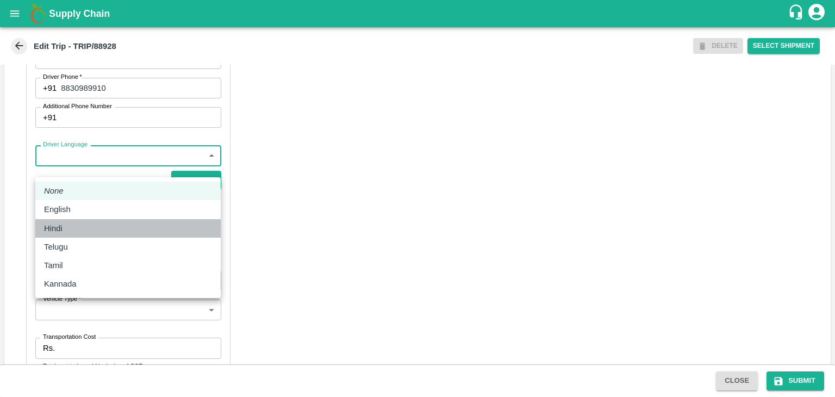
click at [76, 227] on div "Hindi" at bounding box center [128, 228] width 168 height 12
type input "hi"
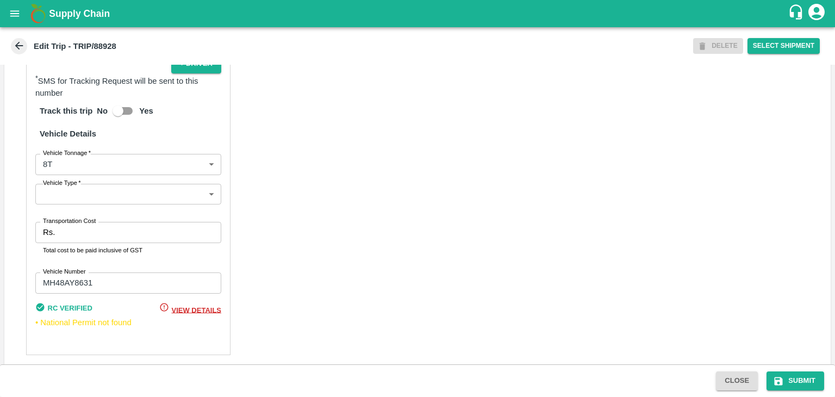
scroll to position [762, 0]
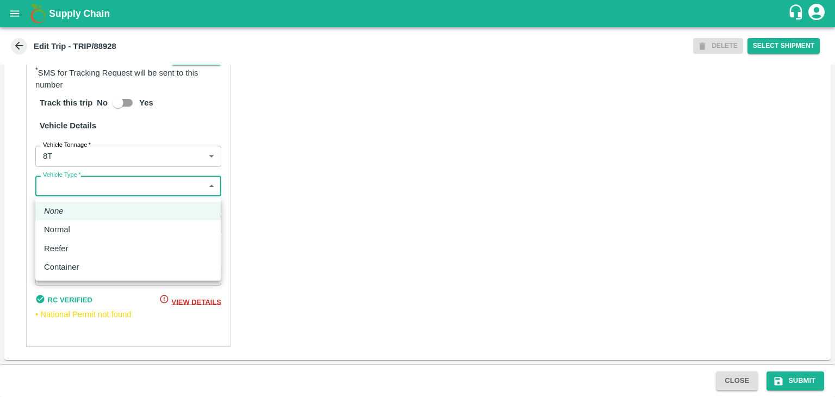
click at [73, 183] on body "Supply Chain Edit Trip - TRIP/88928 DELETE Select Shipment Trip Details Trip Ty…" at bounding box center [417, 198] width 835 height 397
click at [72, 226] on div "Normal" at bounding box center [60, 229] width 32 height 12
type input "Normal"
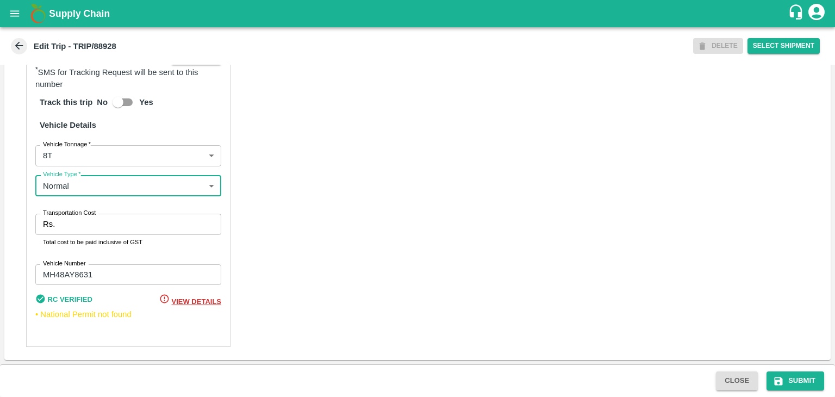
click at [93, 229] on input "Transportation Cost" at bounding box center [140, 224] width 162 height 21
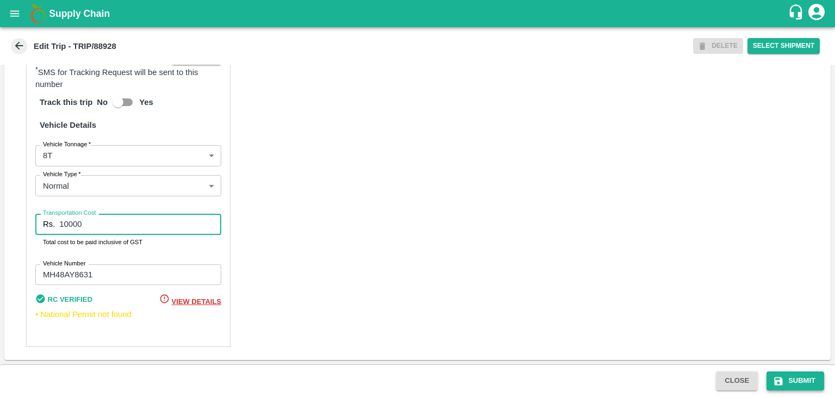
type input "10000"
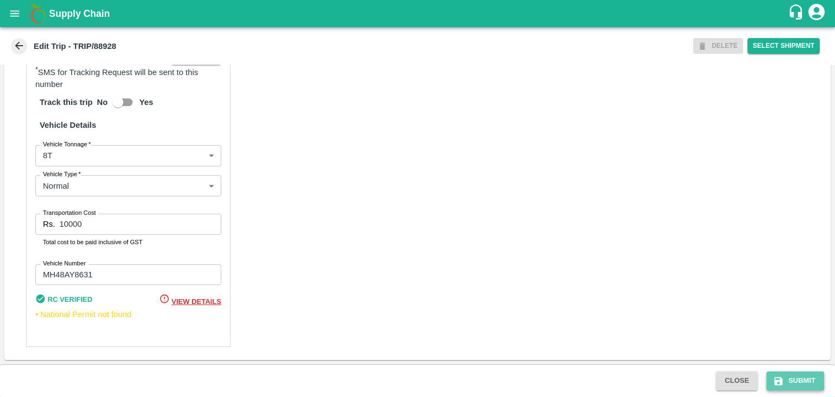
click at [801, 383] on button "Submit" at bounding box center [795, 380] width 58 height 19
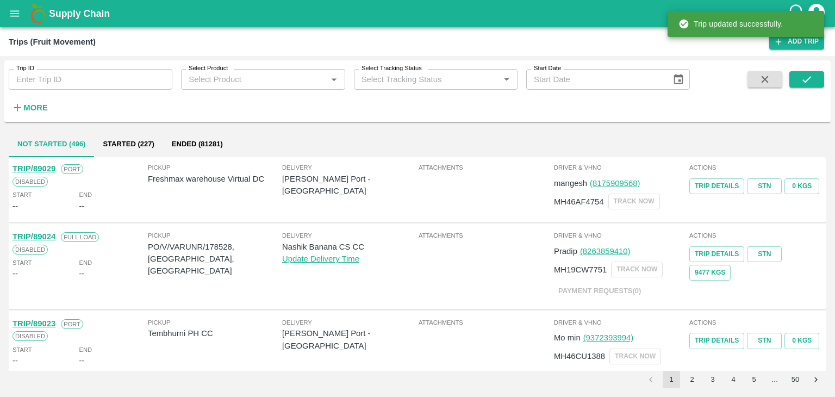
click at [73, 77] on input "Trip ID" at bounding box center [91, 79] width 164 height 21
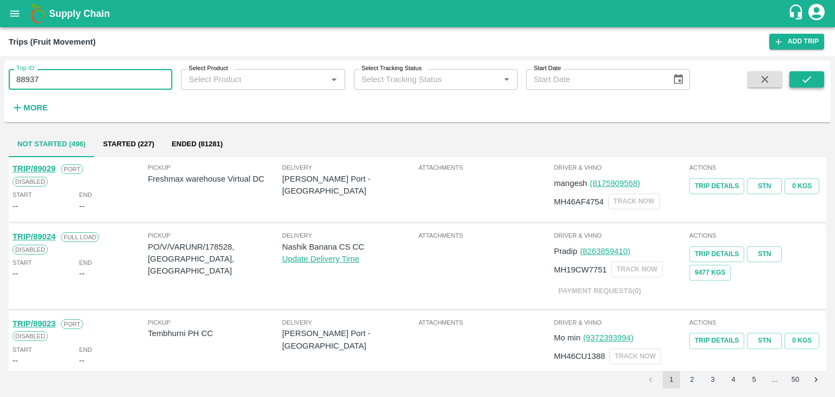
type input "88937"
click at [815, 83] on button "submit" at bounding box center [806, 79] width 35 height 16
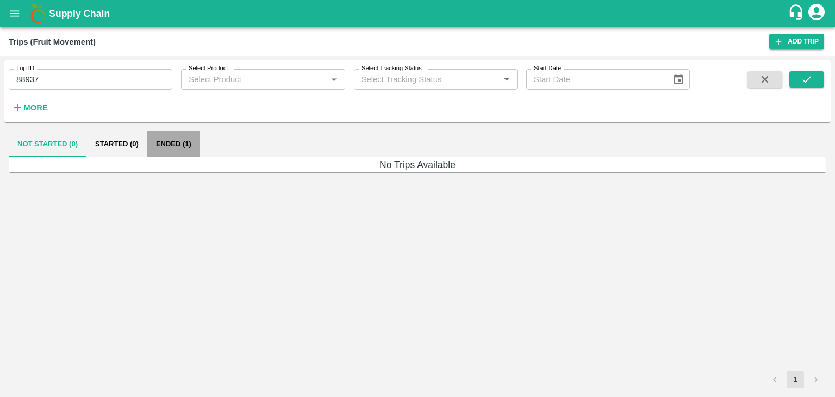
click at [183, 148] on button "Ended (1)" at bounding box center [173, 144] width 53 height 26
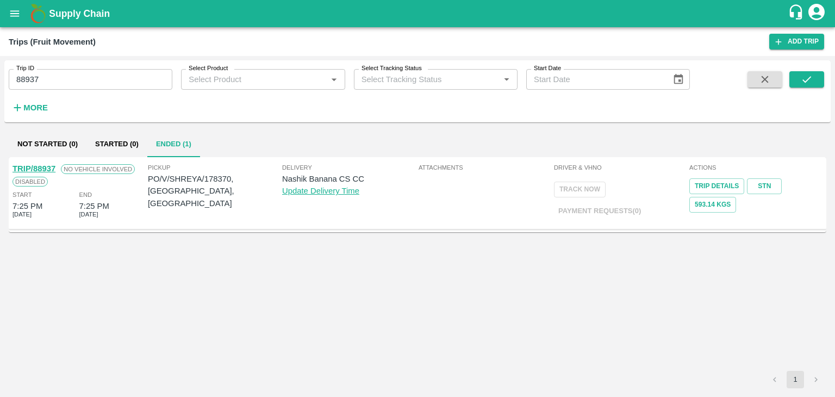
click at [36, 168] on link "TRIP/88937" at bounding box center [33, 168] width 43 height 9
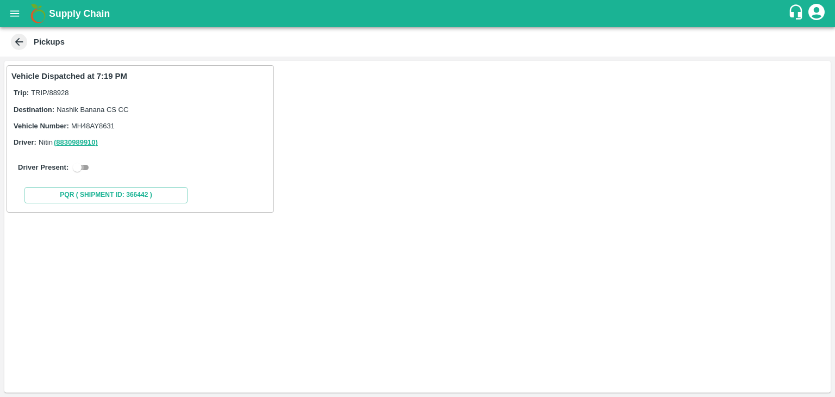
click at [77, 166] on input "checkbox" at bounding box center [77, 167] width 39 height 13
checkbox input "true"
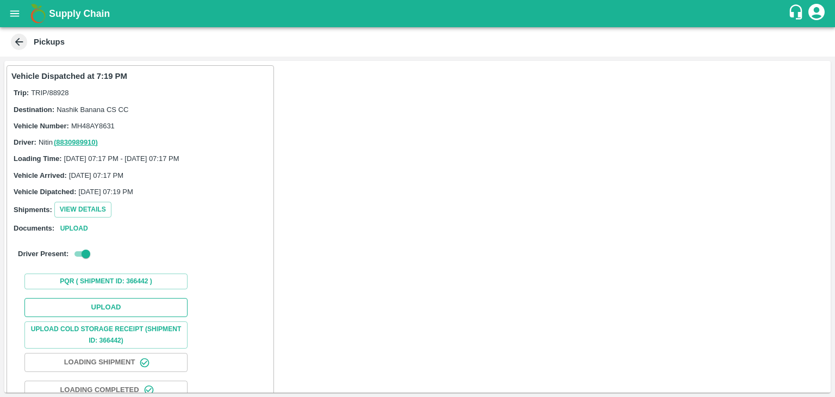
drag, startPoint x: 115, startPoint y: 295, endPoint x: 127, endPoint y: 303, distance: 14.5
click at [127, 303] on div "Upload Upload Cold Storage Receipt (SHIPMENT ID: 366442) Loading Shipment Loadi…" at bounding box center [140, 375] width 258 height 165
click at [127, 303] on button "Upload" at bounding box center [105, 307] width 163 height 19
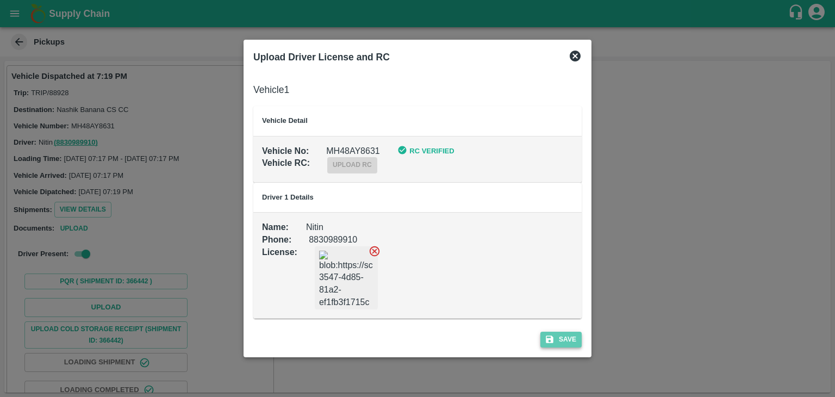
click at [561, 331] on button "Save" at bounding box center [560, 339] width 41 height 16
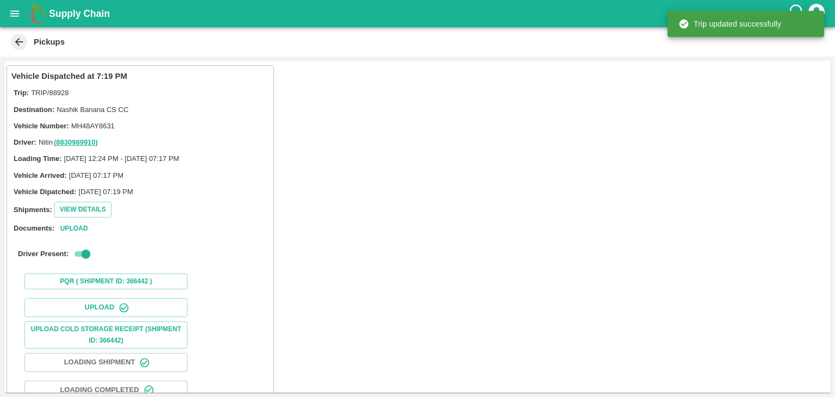
scroll to position [114, 0]
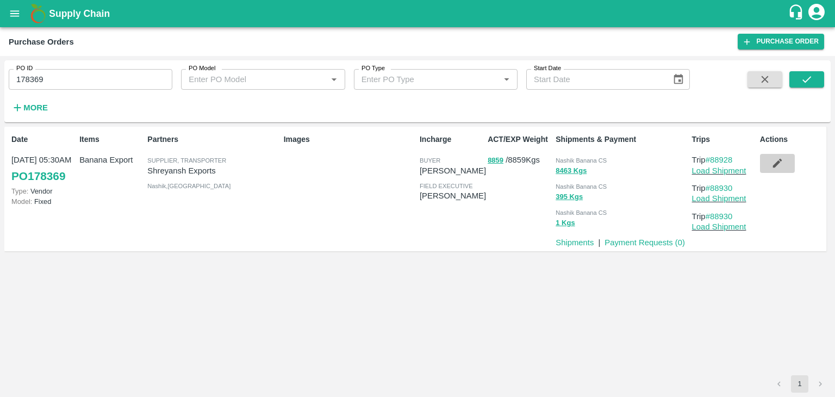
click at [779, 162] on icon "button" at bounding box center [776, 163] width 9 height 9
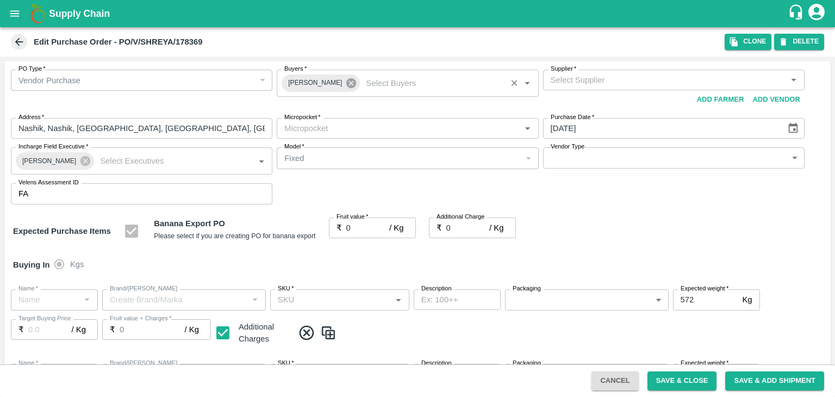
click at [346, 79] on icon at bounding box center [351, 83] width 10 height 10
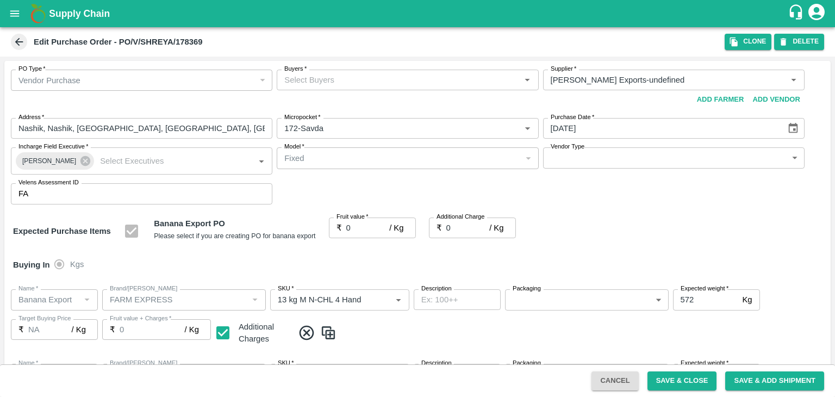
type input "[PERSON_NAME] Exports-undefined"
type input "172-Savda"
type input "Banana Export"
type input "FARM EXPRESS"
type input "13 kg M N-CHL 4 Hand"
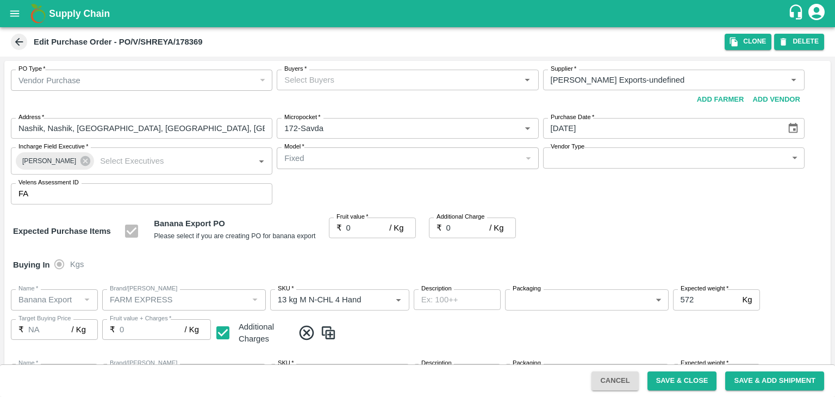
type input "NA"
type input "Banana Export"
type input "FARM EXPRESS"
type input "13 kg M N-CHL 5 Hand"
type input "NA"
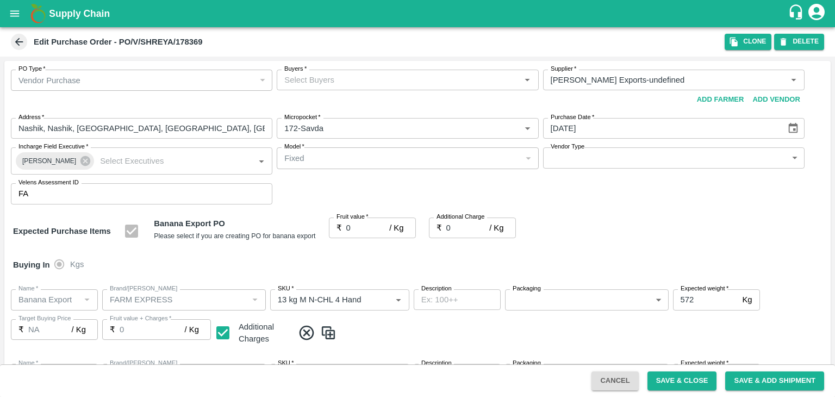
type input "Banana Export"
type input "FARM EXPRESS"
type input "13 kg M N-CHL 6 Hand"
type input "NA"
type input "Banana Export"
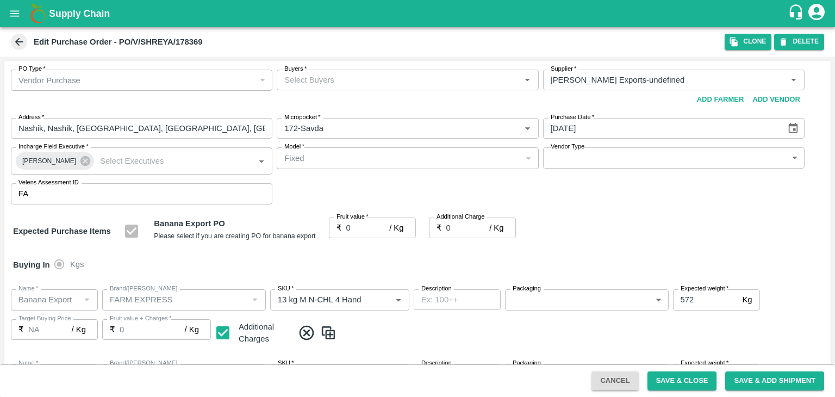
type input "FARM EXPRESS"
type input "13 kg M N-CHL 8 Hand"
type input "NA"
type input "Banana Export"
type input "FARM EXPRESS"
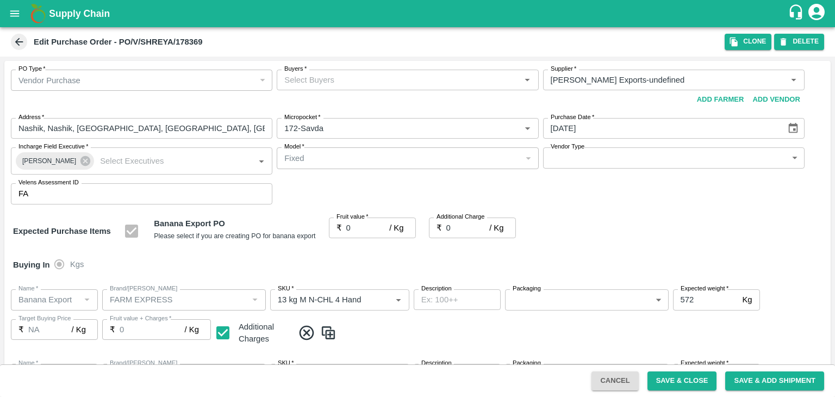
type input "13 kg M N-CHL CL"
type input "NA"
type input "Banana Export"
type input "FARM EXPRESS"
type input "C Class"
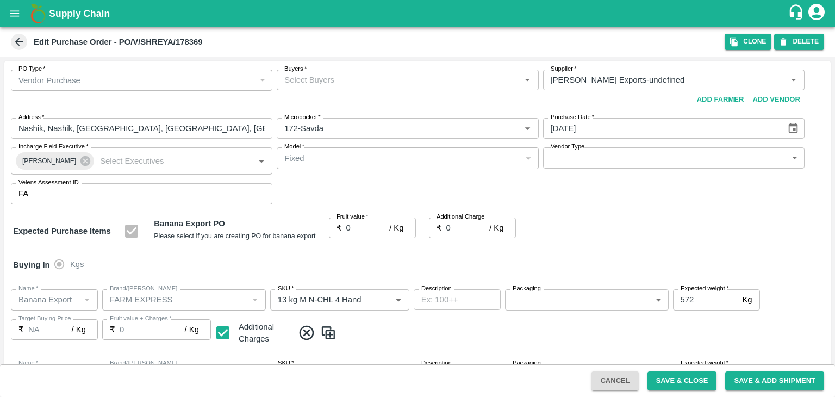
type input "NA"
type input "Banana Export"
type input "FARM EXPRESS"
type input "PHR Kg"
type input "NA"
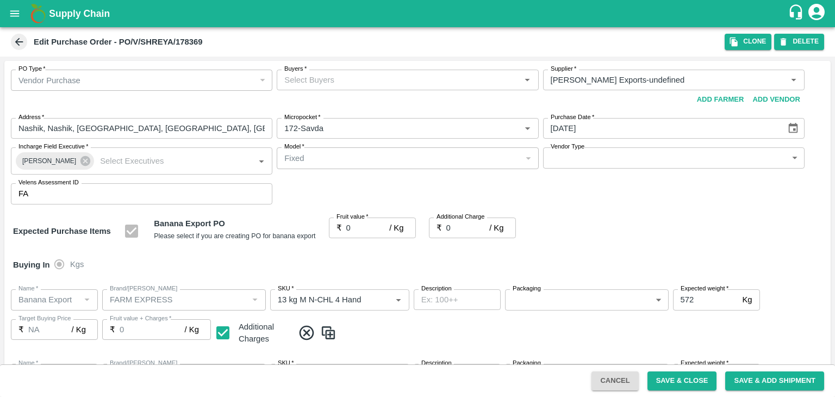
click at [343, 79] on input "Buyers   *" at bounding box center [398, 80] width 237 height 14
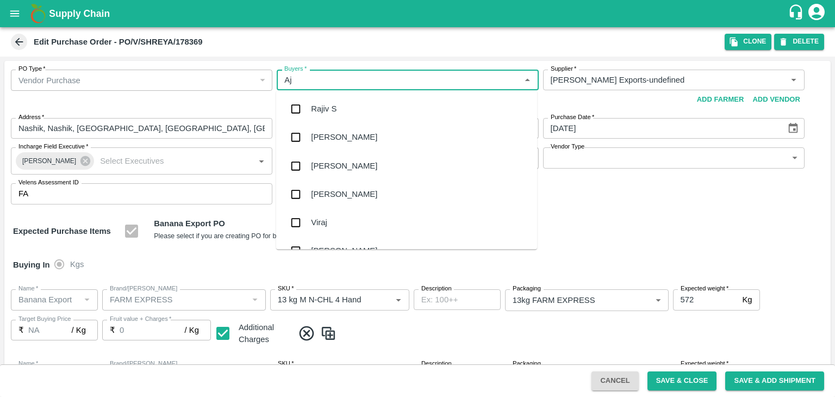
type input "Aji"
click at [339, 141] on div "Ajit Otari" at bounding box center [344, 138] width 66 height 12
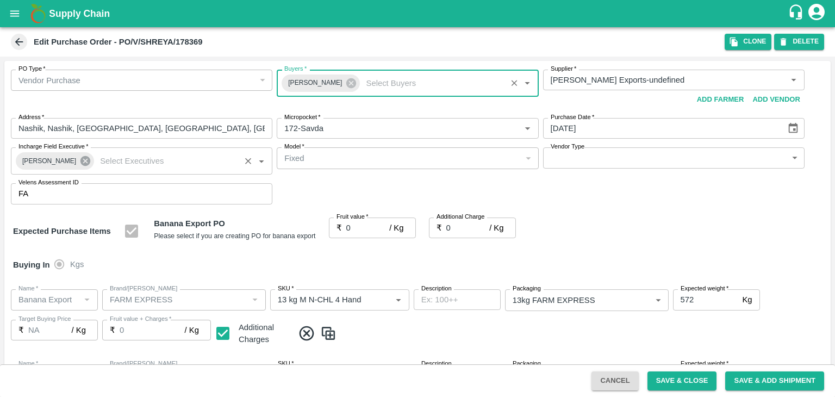
click at [80, 159] on icon at bounding box center [85, 161] width 10 height 10
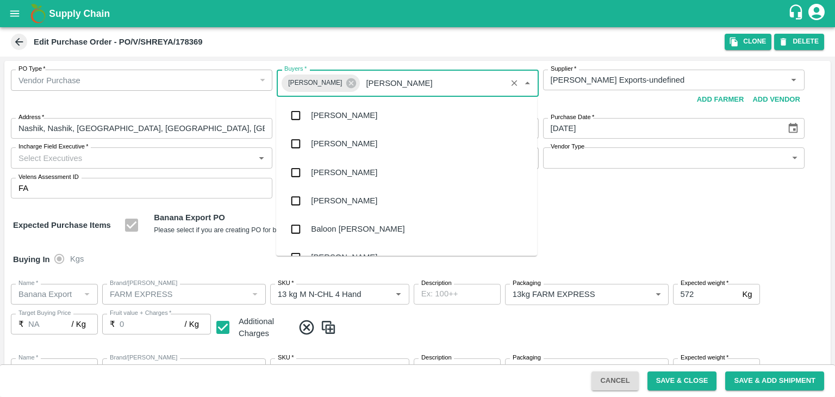
type input "J"
click at [78, 159] on input "Incharge Field Executive   *" at bounding box center [132, 158] width 237 height 14
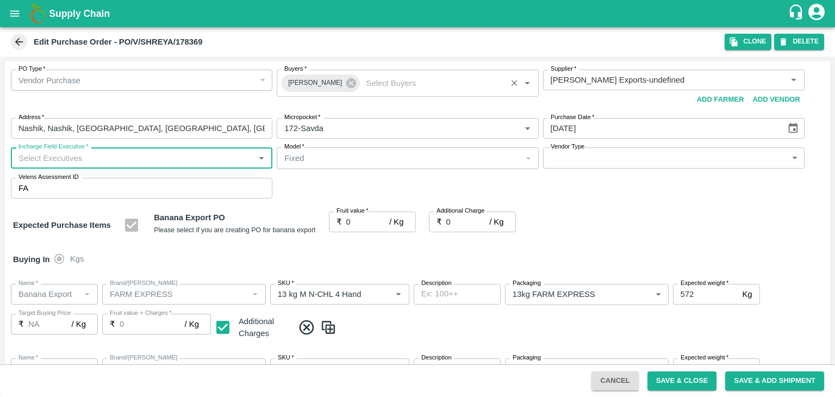
click at [78, 159] on input "Incharge Field Executive   *" at bounding box center [132, 158] width 237 height 14
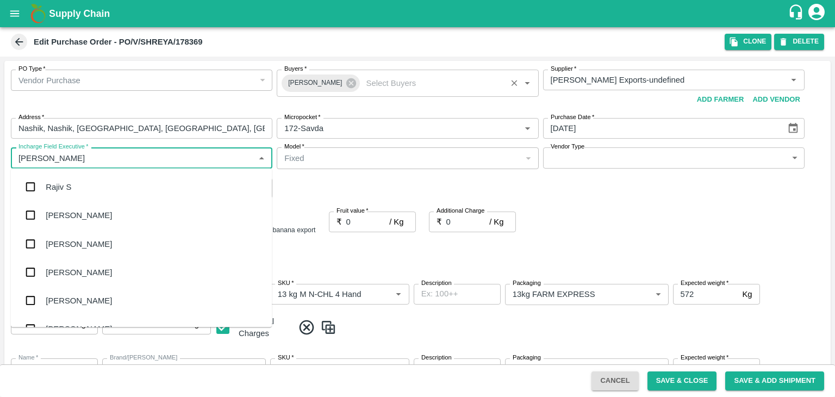
type input "[PERSON_NAME]"
click at [76, 241] on div "jaydip Tale" at bounding box center [65, 243] width 38 height 12
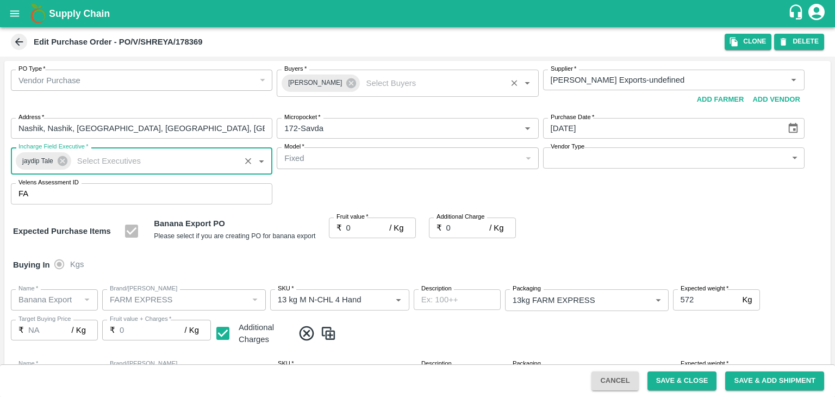
click at [583, 158] on body "Supply Chain Edit Purchase Order - PO/V/SHREYA/178369 Clone DELETE PO Type   * …" at bounding box center [417, 198] width 835 height 397
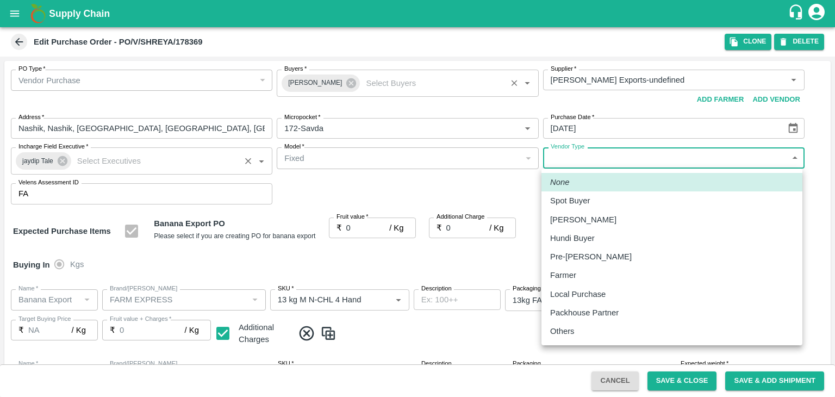
click at [585, 330] on div "Others" at bounding box center [671, 331] width 243 height 12
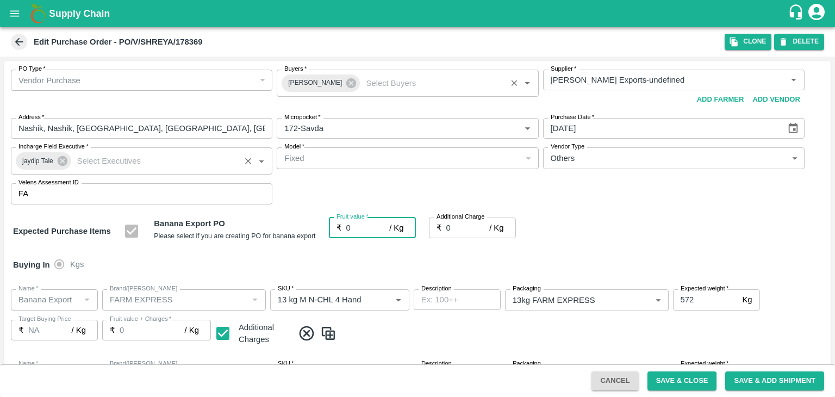
type input "OTHER"
type input "18"
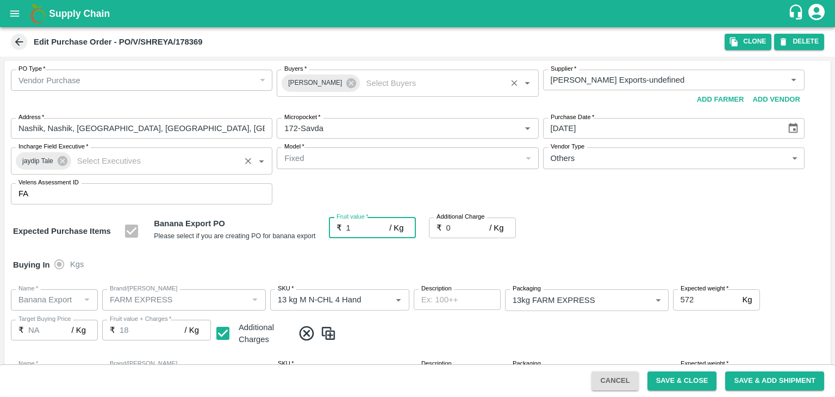
type input "18"
type input "18.5"
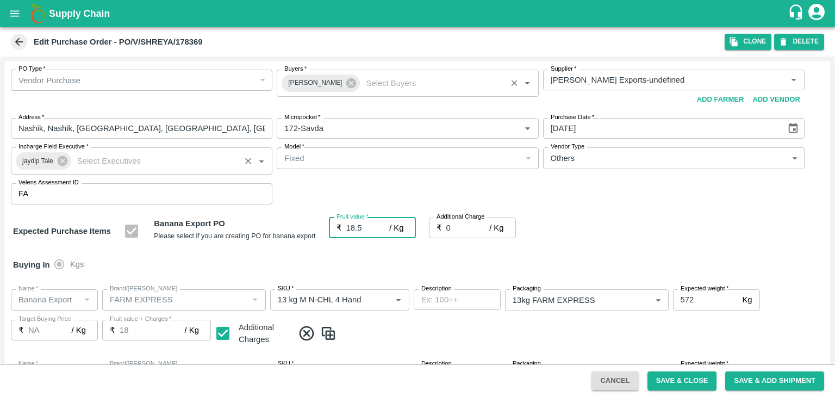
type input "18.5"
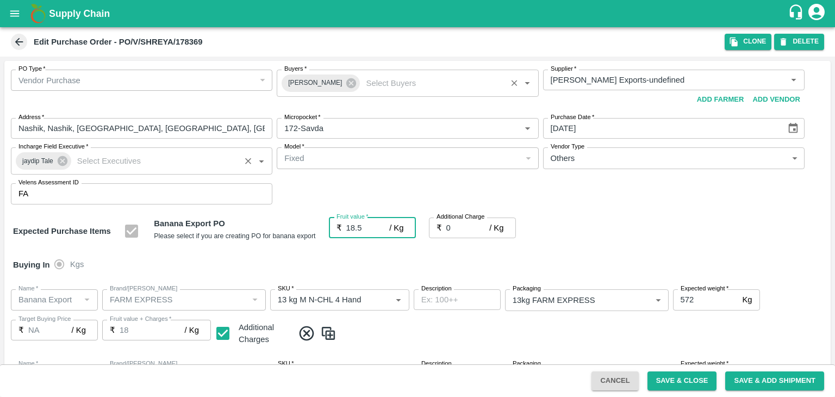
type input "18.5"
type input "2"
type input "20.5"
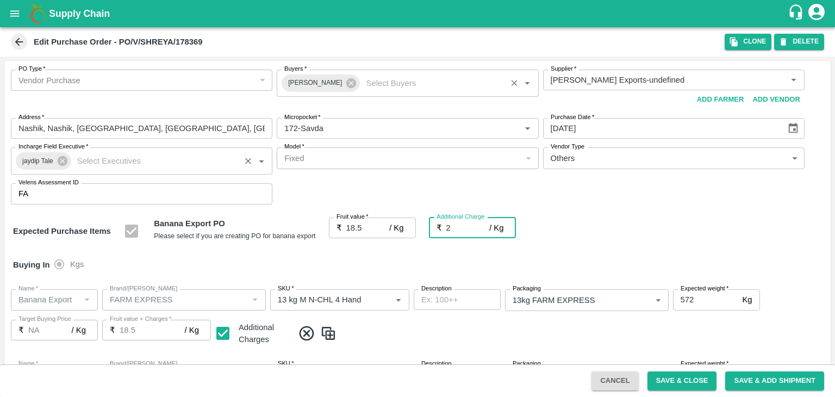
type input "20.5"
type input "2.75"
click at [697, 384] on div at bounding box center [417, 198] width 835 height 397
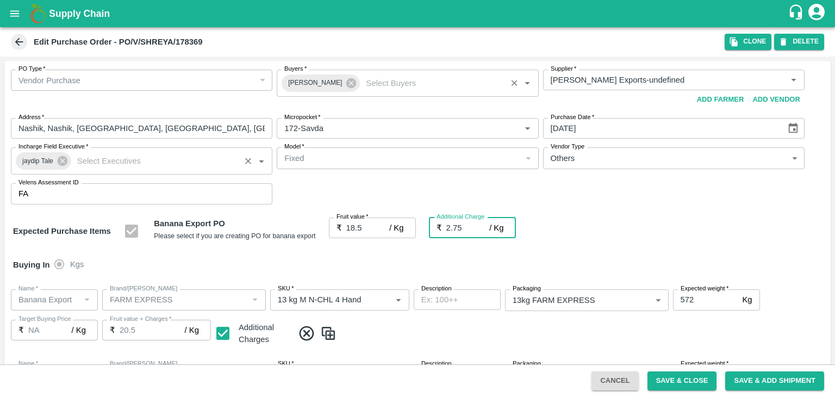
type input "21.25"
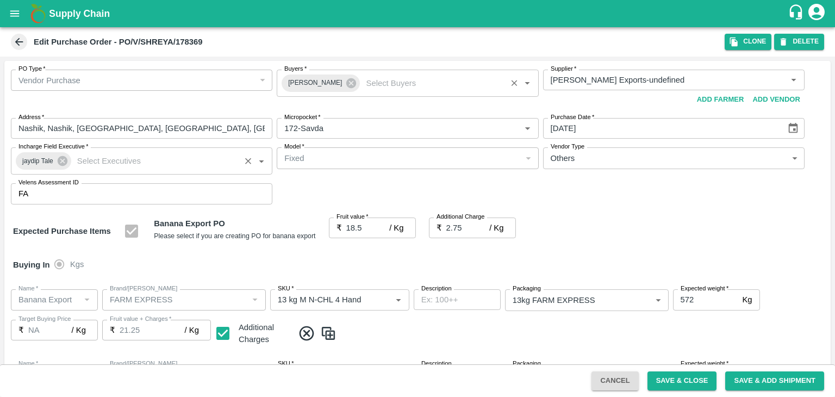
click at [678, 389] on div at bounding box center [417, 198] width 835 height 397
click at [687, 378] on div at bounding box center [417, 198] width 835 height 397
click at [701, 387] on div at bounding box center [417, 198] width 835 height 397
click at [666, 379] on div at bounding box center [417, 198] width 835 height 397
click at [689, 381] on div at bounding box center [417, 198] width 835 height 397
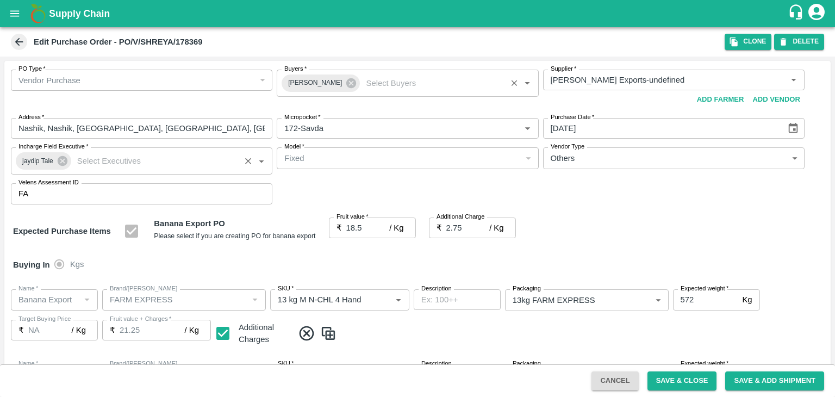
click at [662, 379] on div at bounding box center [417, 198] width 835 height 397
click at [693, 384] on div at bounding box center [417, 198] width 835 height 397
click at [667, 379] on div at bounding box center [417, 198] width 835 height 397
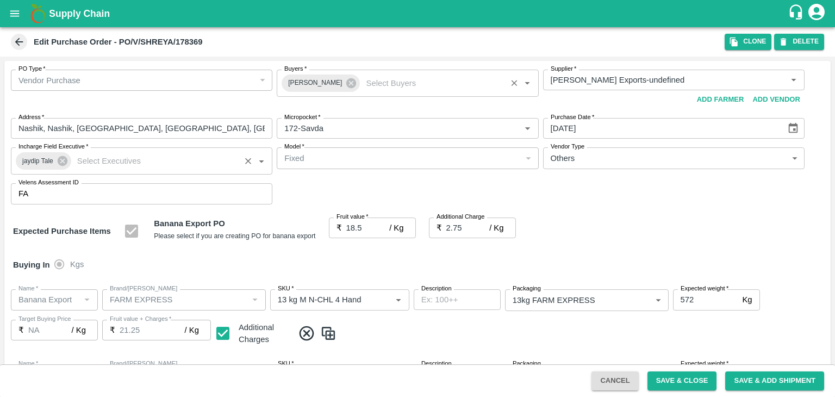
click at [697, 387] on div at bounding box center [417, 198] width 835 height 397
click at [698, 384] on div at bounding box center [417, 198] width 835 height 397
click at [678, 377] on div at bounding box center [417, 198] width 835 height 397
click at [692, 383] on div at bounding box center [417, 198] width 835 height 397
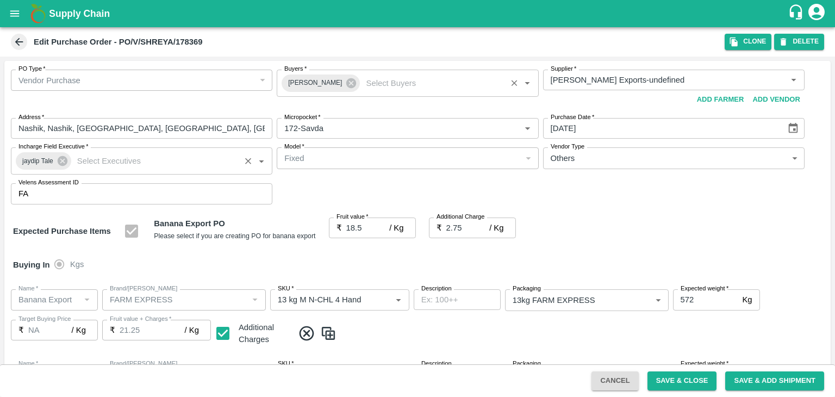
click at [692, 383] on div at bounding box center [417, 198] width 835 height 397
click at [675, 381] on div at bounding box center [417, 198] width 835 height 397
click at [698, 385] on div at bounding box center [417, 198] width 835 height 397
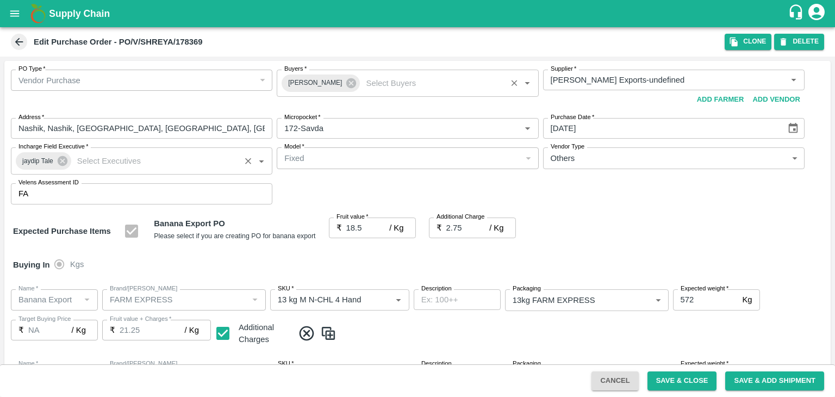
click at [679, 381] on div at bounding box center [417, 198] width 835 height 397
click at [706, 385] on div at bounding box center [417, 198] width 835 height 397
click at [689, 383] on div at bounding box center [417, 198] width 835 height 397
click at [660, 377] on div at bounding box center [417, 198] width 835 height 397
click at [689, 381] on div at bounding box center [417, 198] width 835 height 397
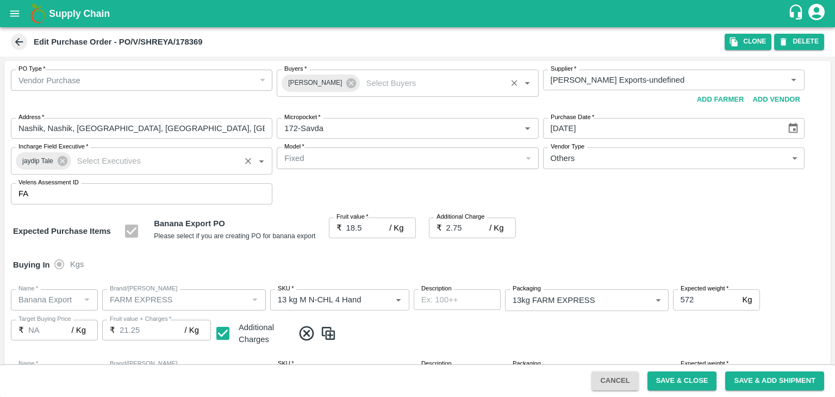
click at [700, 381] on div at bounding box center [417, 198] width 835 height 397
click at [685, 381] on div at bounding box center [417, 198] width 835 height 397
click at [664, 383] on div at bounding box center [417, 198] width 835 height 397
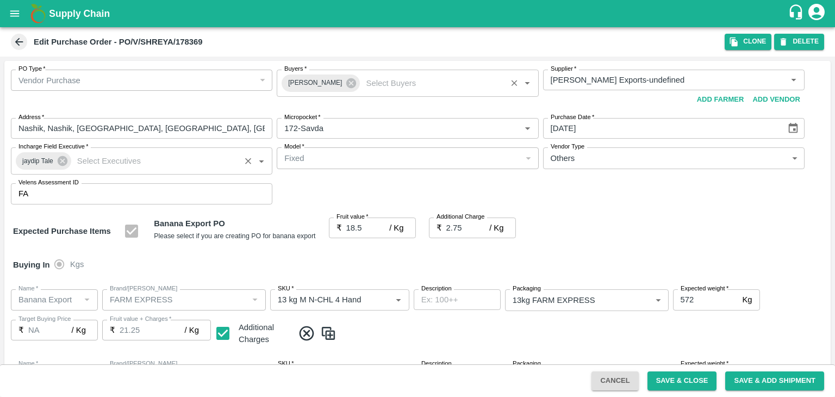
click at [675, 381] on div at bounding box center [417, 198] width 835 height 397
click at [696, 381] on div at bounding box center [417, 198] width 835 height 397
click at [676, 381] on div at bounding box center [417, 198] width 835 height 397
click at [665, 378] on div at bounding box center [417, 198] width 835 height 397
click at [698, 380] on div at bounding box center [417, 198] width 835 height 397
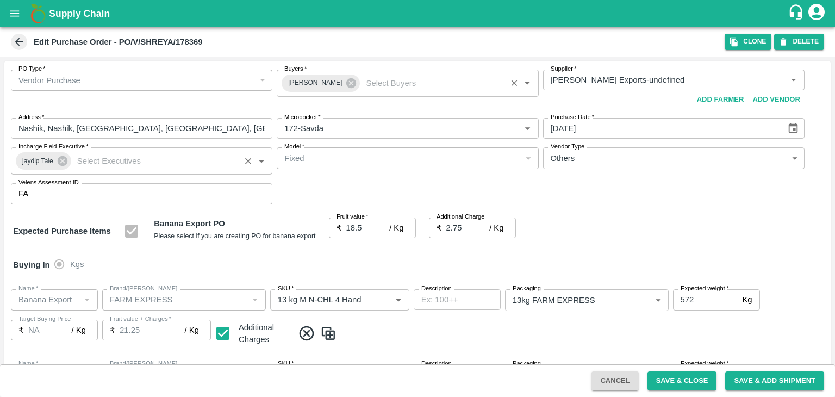
click at [666, 380] on div at bounding box center [417, 198] width 835 height 397
click at [692, 379] on div at bounding box center [417, 198] width 835 height 397
click at [665, 377] on div at bounding box center [417, 198] width 835 height 397
click at [686, 381] on div at bounding box center [417, 198] width 835 height 397
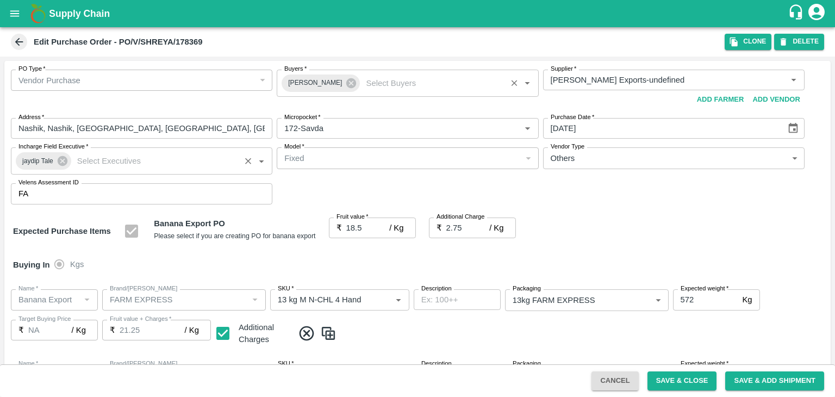
click at [686, 381] on div at bounding box center [417, 198] width 835 height 397
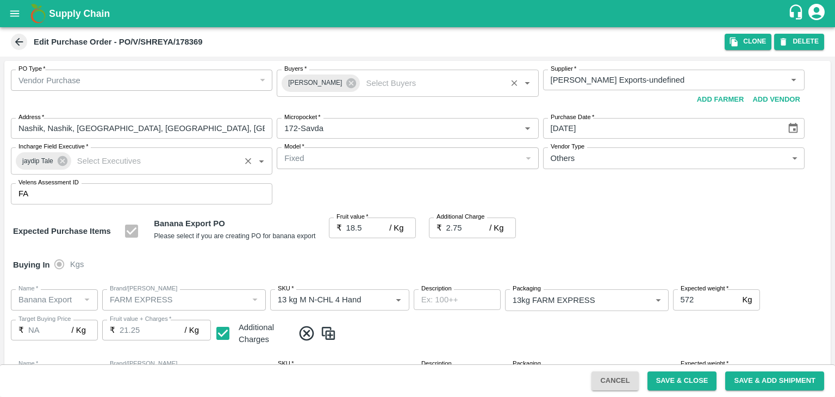
click at [686, 381] on div at bounding box center [417, 198] width 835 height 397
click at [670, 377] on div at bounding box center [417, 198] width 835 height 397
click at [700, 386] on div at bounding box center [417, 198] width 835 height 397
click at [692, 377] on div at bounding box center [417, 198] width 835 height 397
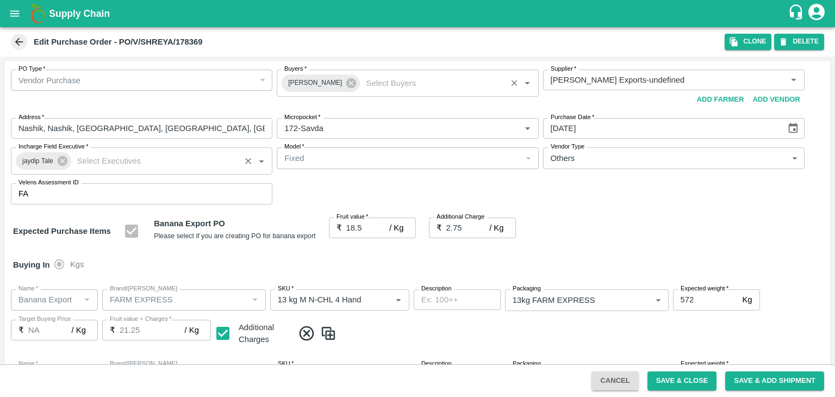
click at [698, 386] on div at bounding box center [417, 198] width 835 height 397
click at [696, 384] on div at bounding box center [417, 198] width 835 height 397
click at [685, 383] on div at bounding box center [417, 198] width 835 height 397
click at [683, 383] on div at bounding box center [417, 198] width 835 height 397
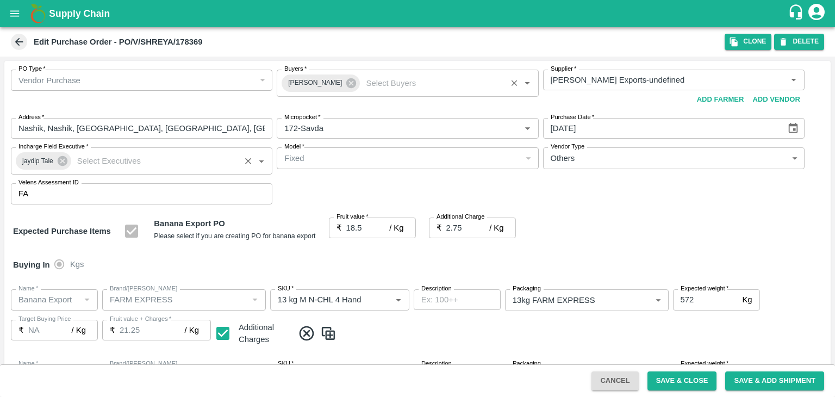
click at [665, 377] on div at bounding box center [417, 198] width 835 height 397
click at [703, 377] on div at bounding box center [417, 198] width 835 height 397
click at [678, 385] on div at bounding box center [417, 198] width 835 height 397
click at [680, 383] on div at bounding box center [417, 198] width 835 height 397
click at [696, 382] on div at bounding box center [417, 198] width 835 height 397
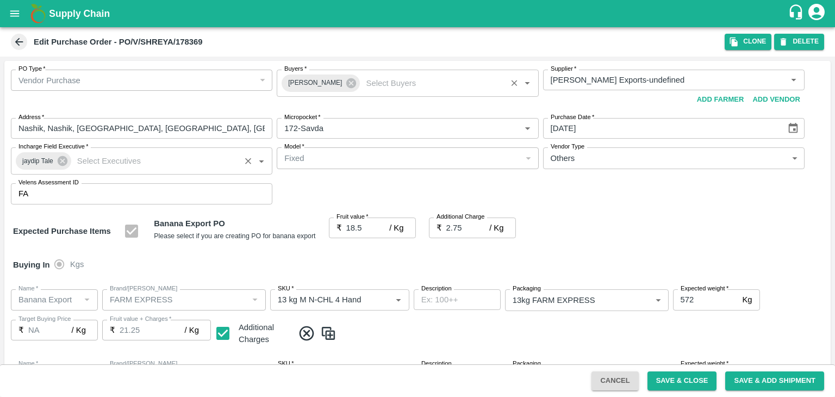
click at [696, 382] on div at bounding box center [417, 198] width 835 height 397
click at [689, 381] on div at bounding box center [417, 198] width 835 height 397
click at [680, 381] on div at bounding box center [417, 198] width 835 height 397
click at [682, 380] on div at bounding box center [417, 198] width 835 height 397
click at [657, 383] on div at bounding box center [417, 198] width 835 height 397
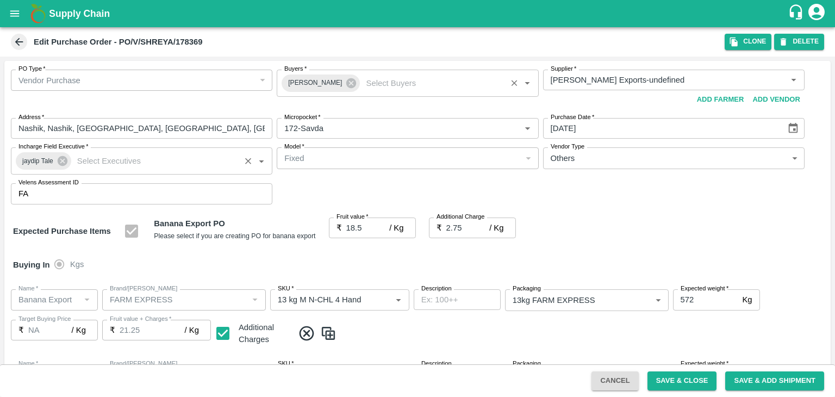
click at [687, 383] on div at bounding box center [417, 198] width 835 height 397
click at [689, 380] on div at bounding box center [417, 198] width 835 height 397
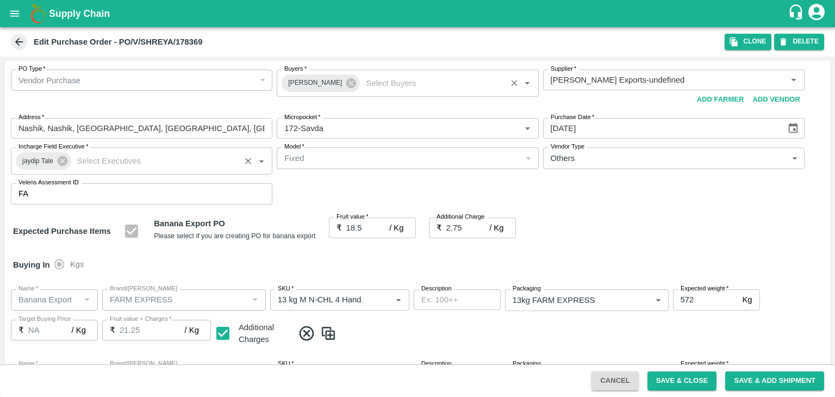
click at [689, 380] on div at bounding box center [417, 198] width 835 height 397
click at [702, 384] on div at bounding box center [417, 198] width 835 height 397
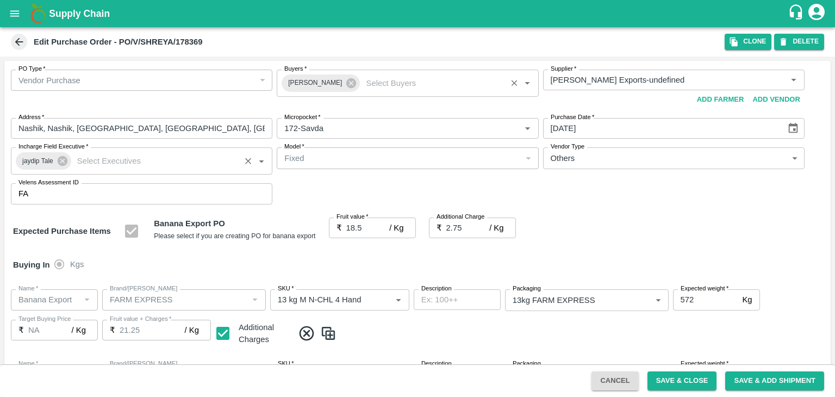
click at [702, 384] on div at bounding box center [417, 198] width 835 height 397
click at [678, 167] on div at bounding box center [417, 198] width 835 height 397
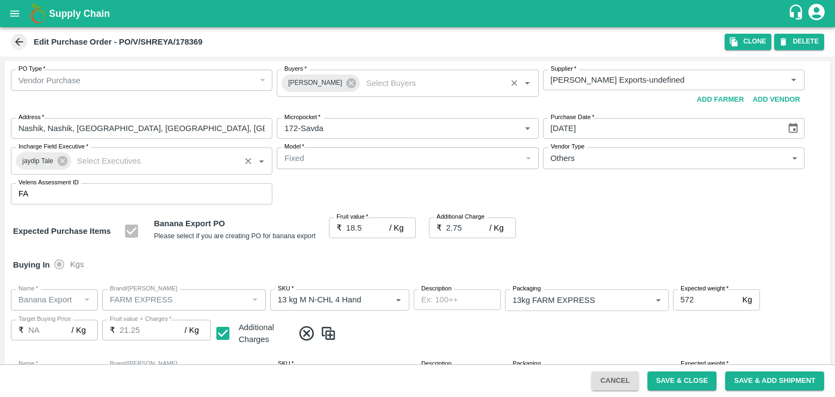
drag, startPoint x: 678, startPoint y: 167, endPoint x: 661, endPoint y: 196, distance: 33.8
click at [661, 196] on div "None Spot Buyer Mandi Loader Hundi Buyer Pre-Booker Farmer Local Purchase Packh…" at bounding box center [417, 198] width 835 height 397
click at [661, 196] on div "Mandi Loader" at bounding box center [671, 196] width 183 height 7
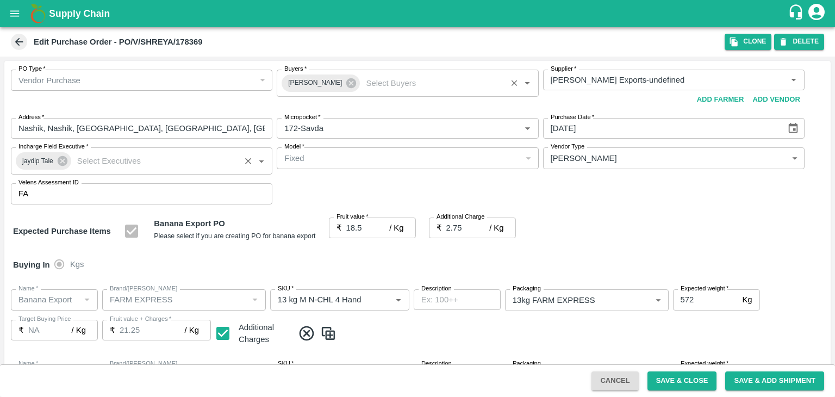
click at [667, 164] on div at bounding box center [417, 198] width 835 height 397
click at [633, 164] on div at bounding box center [417, 198] width 835 height 397
click at [575, 164] on div at bounding box center [417, 198] width 835 height 397
click at [793, 159] on div at bounding box center [417, 198] width 835 height 397
click at [786, 157] on div at bounding box center [417, 198] width 835 height 397
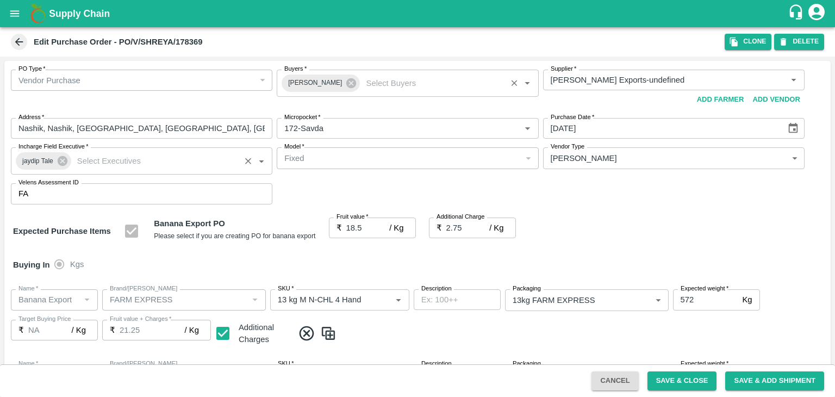
drag, startPoint x: 597, startPoint y: 168, endPoint x: 592, endPoint y: 164, distance: 6.9
click at [592, 164] on div "None Spot Buyer Mandi Loader Hundi Buyer Pre-Booker Farmer Local Purchase Packh…" at bounding box center [417, 198] width 835 height 397
click at [592, 164] on div at bounding box center [417, 198] width 835 height 397
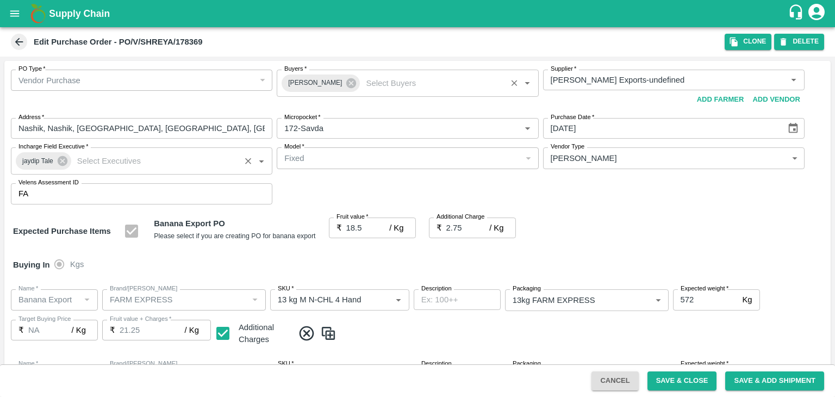
click at [592, 164] on div at bounding box center [417, 198] width 835 height 397
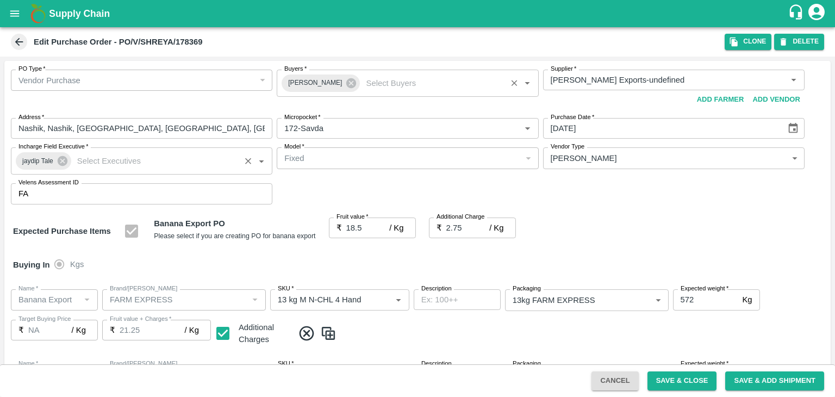
click at [592, 164] on div at bounding box center [417, 198] width 835 height 397
click at [650, 233] on li "Farmer" at bounding box center [672, 228] width 196 height 10
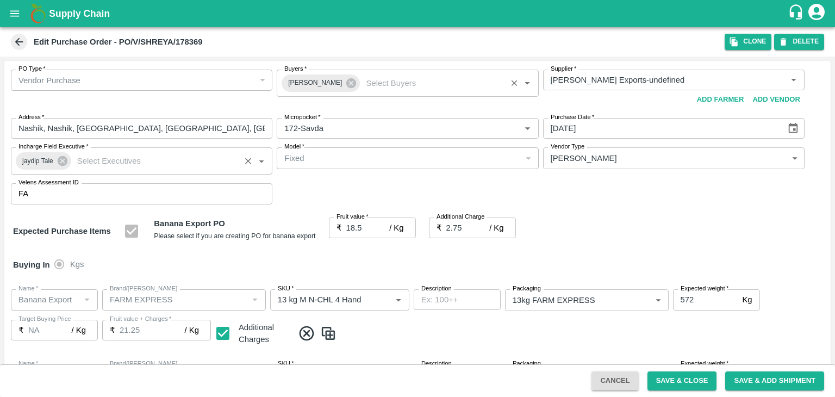
type input "FARMER"
drag, startPoint x: 650, startPoint y: 233, endPoint x: 665, endPoint y: 167, distance: 67.9
click at [665, 167] on div "None Spot Buyer Mandi Loader Hundi Buyer Pre-Booker Farmer Local Purchase Packh…" at bounding box center [417, 198] width 835 height 397
drag, startPoint x: 665, startPoint y: 167, endPoint x: 685, endPoint y: 203, distance: 40.9
click at [681, 162] on div at bounding box center [417, 198] width 835 height 397
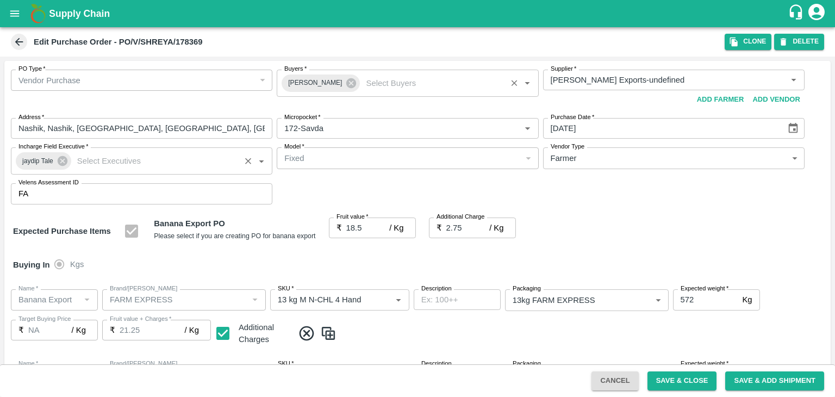
drag, startPoint x: 685, startPoint y: 203, endPoint x: 689, endPoint y: 183, distance: 19.9
click at [688, 216] on div "None Spot Buyer Mandi Loader Hundi Buyer Pre-Booker Farmer Local Purchase Packh…" at bounding box center [417, 198] width 835 height 397
click at [662, 161] on div at bounding box center [417, 198] width 835 height 397
click at [587, 160] on div at bounding box center [417, 198] width 835 height 397
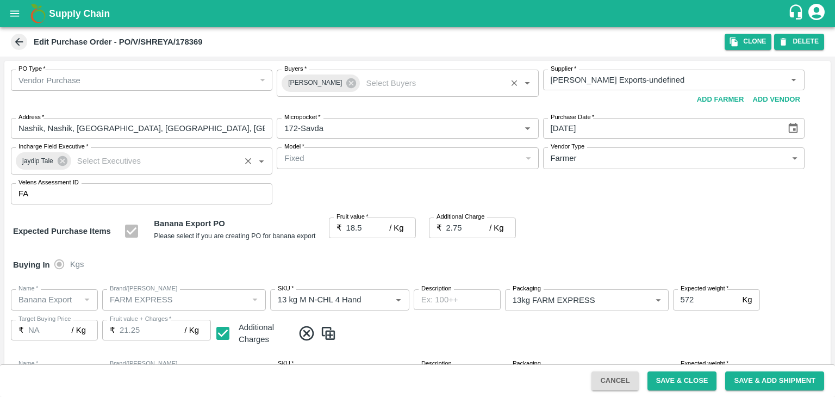
click at [563, 162] on div at bounding box center [417, 198] width 835 height 397
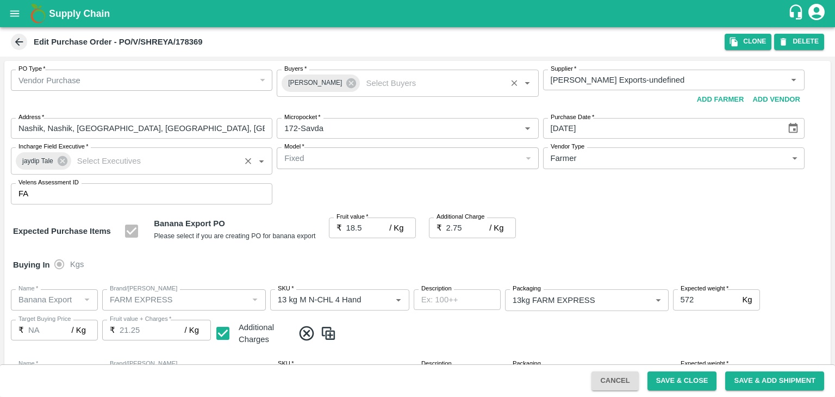
click at [563, 162] on div at bounding box center [417, 198] width 835 height 397
drag, startPoint x: 563, startPoint y: 162, endPoint x: 546, endPoint y: 153, distance: 19.0
click at [546, 153] on div at bounding box center [417, 198] width 835 height 397
click at [560, 158] on div at bounding box center [417, 198] width 835 height 397
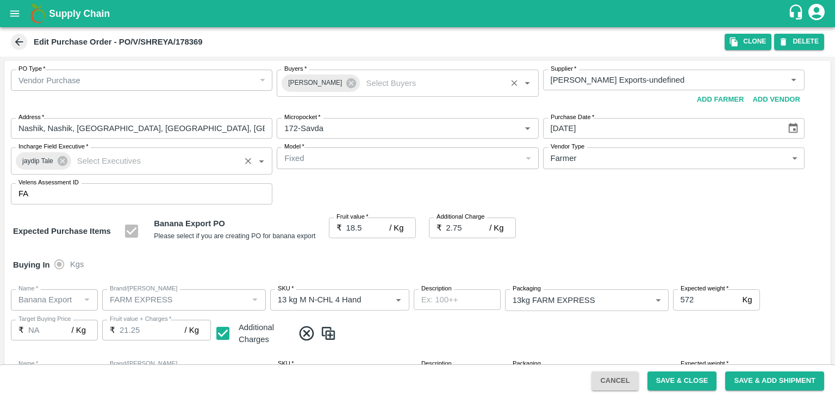
click at [560, 158] on div at bounding box center [417, 198] width 835 height 397
drag, startPoint x: 560, startPoint y: 158, endPoint x: 667, endPoint y: 159, distance: 106.5
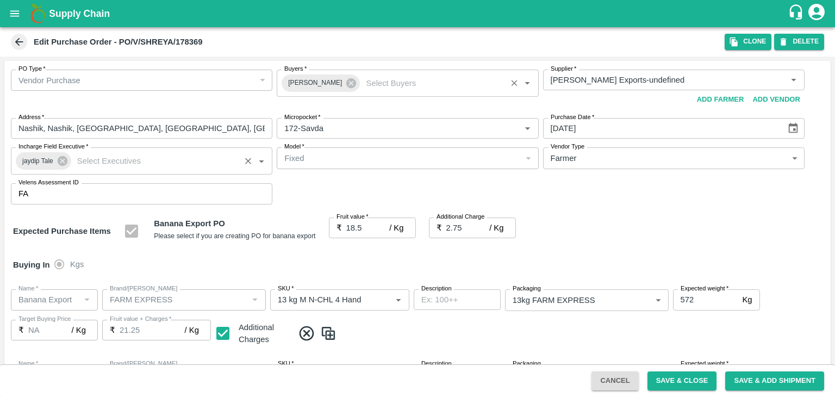
click at [667, 159] on div at bounding box center [417, 198] width 835 height 397
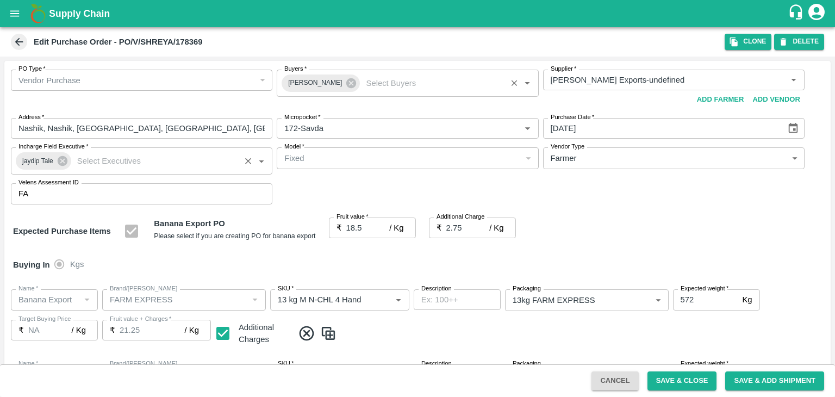
click at [667, 159] on div at bounding box center [417, 198] width 835 height 397
click at [788, 165] on div at bounding box center [417, 198] width 835 height 397
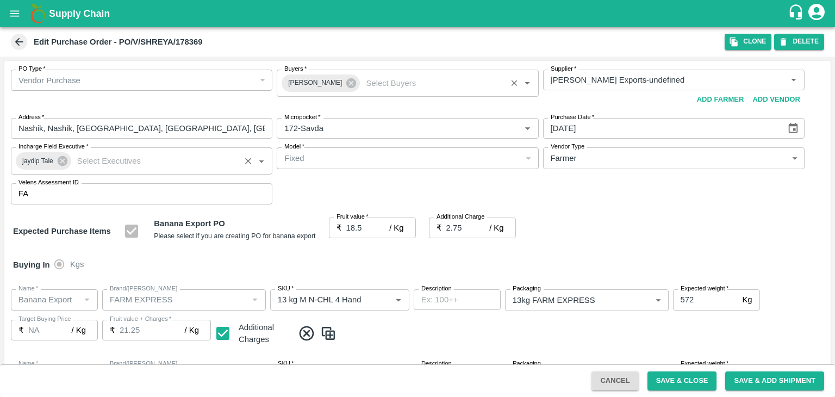
click at [788, 165] on div at bounding box center [417, 198] width 835 height 397
click at [701, 166] on div at bounding box center [417, 198] width 835 height 397
drag, startPoint x: 606, startPoint y: 170, endPoint x: 591, endPoint y: 143, distance: 31.1
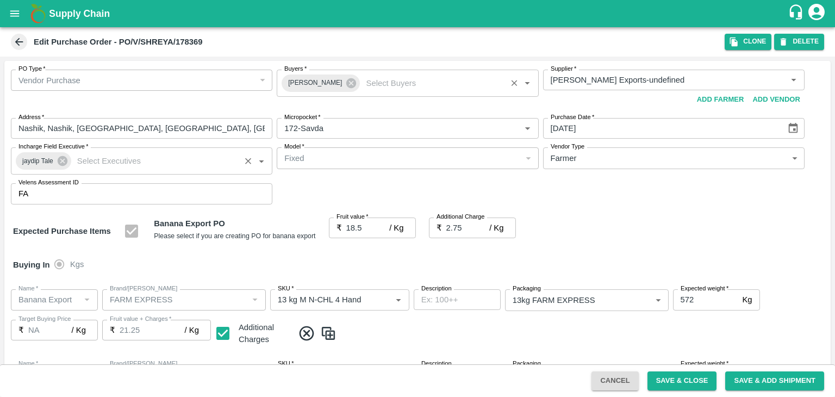
click at [591, 143] on div "None Spot Buyer Mandi Loader Hundi Buyer Pre-Booker Farmer Local Purchase Packh…" at bounding box center [417, 198] width 835 height 397
click at [598, 165] on div at bounding box center [417, 198] width 835 height 397
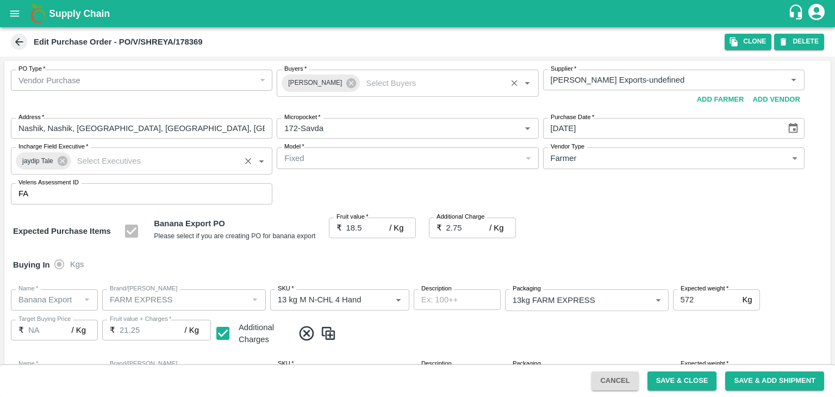
click at [598, 165] on div at bounding box center [417, 198] width 835 height 397
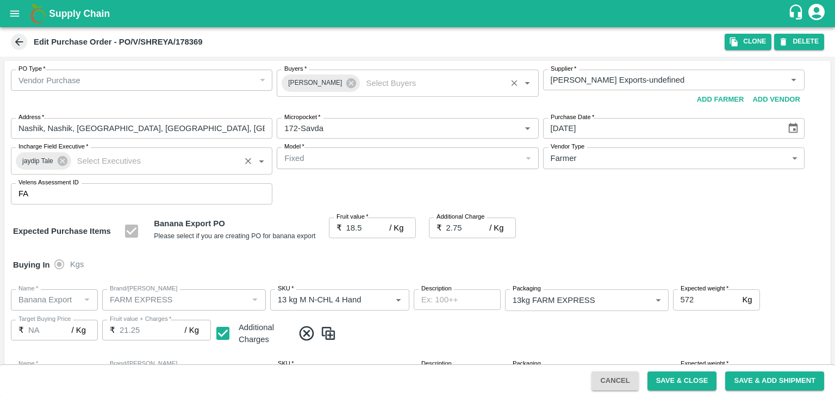
click at [598, 165] on div at bounding box center [417, 198] width 835 height 397
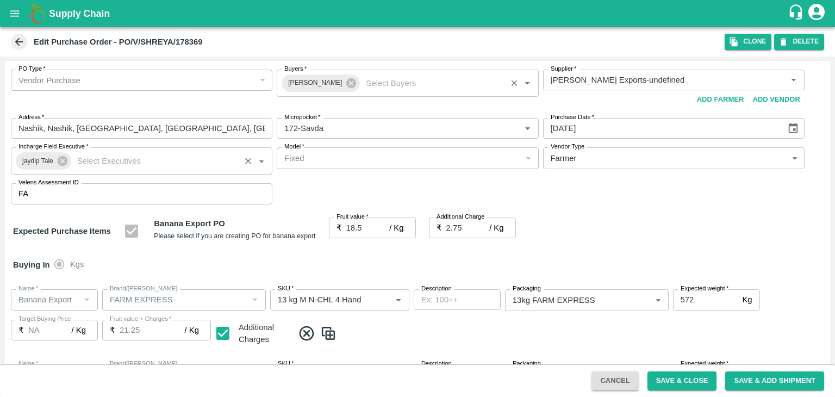
click at [598, 165] on div at bounding box center [417, 198] width 835 height 397
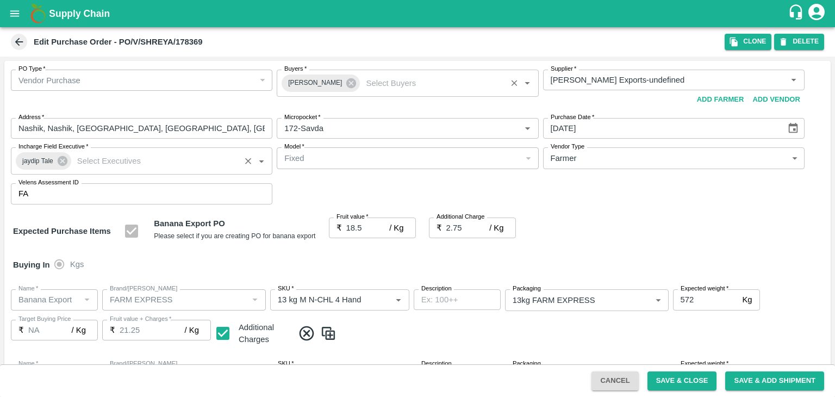
click at [598, 165] on div at bounding box center [417, 198] width 835 height 397
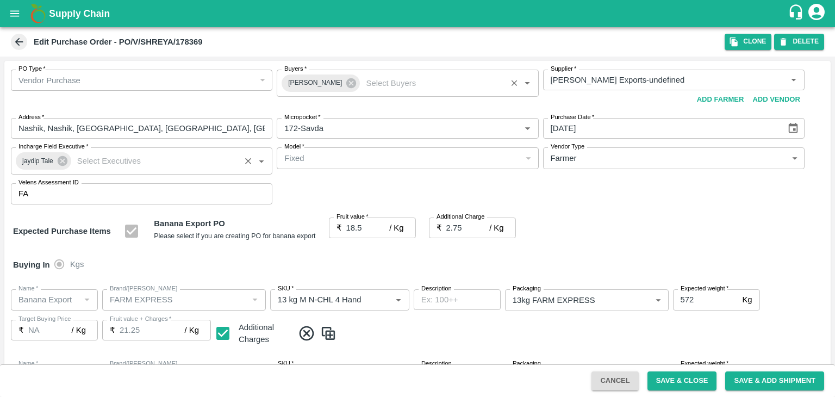
click at [598, 165] on div at bounding box center [417, 198] width 835 height 397
click at [589, 164] on div at bounding box center [417, 198] width 835 height 397
click at [646, 162] on div at bounding box center [417, 198] width 835 height 397
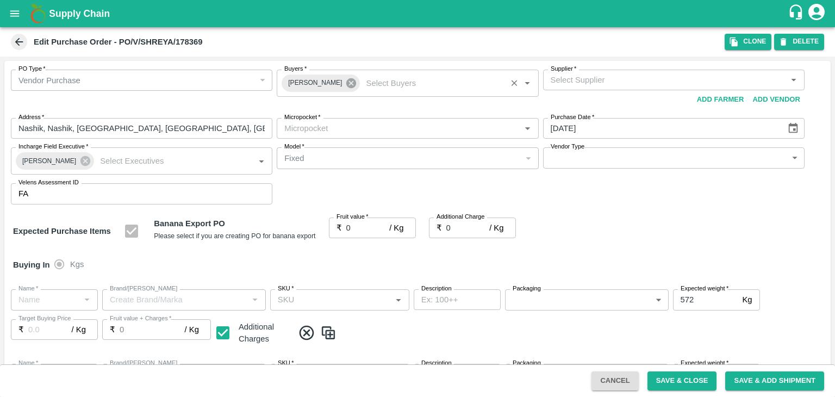
click at [346, 85] on icon at bounding box center [351, 83] width 10 height 10
click at [331, 83] on input "Buyers   *" at bounding box center [398, 80] width 237 height 14
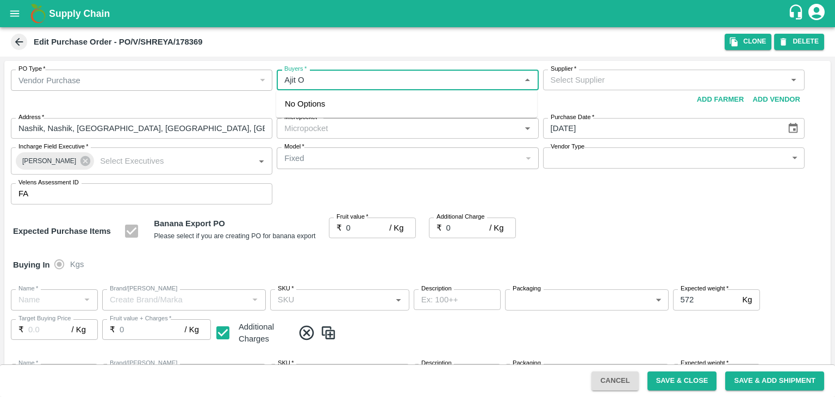
type input "Ajit Ot"
type input "[PERSON_NAME] Exports-undefined"
type input "172-Savda"
type input "Banana Export"
type input "FARM EXPRESS"
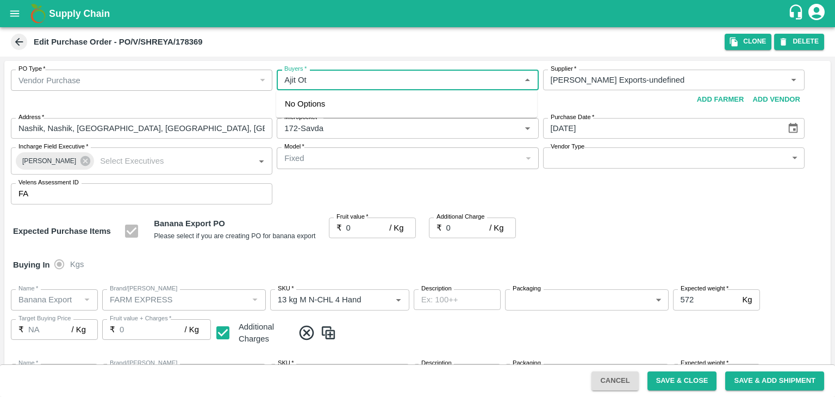
type input "13 kg M N-CHL 4 Hand"
type input "NA"
type input "Banana Export"
type input "FARM EXPRESS"
type input "13 kg M N-CHL 5 Hand"
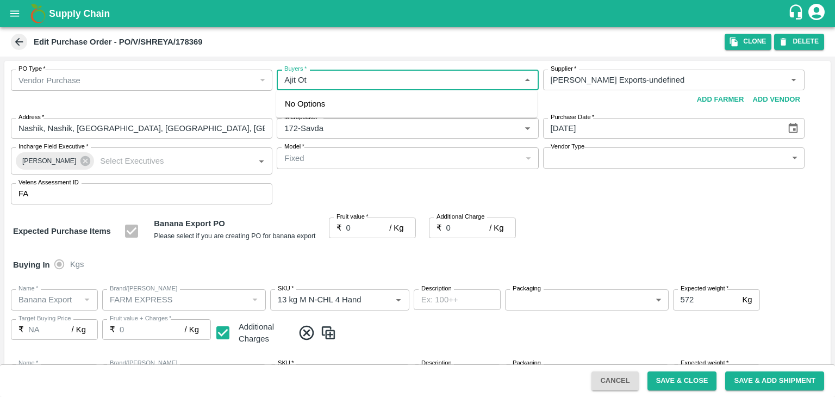
type input "NA"
type input "Banana Export"
type input "FARM EXPRESS"
type input "13 kg M N-CHL 6 Hand"
type input "NA"
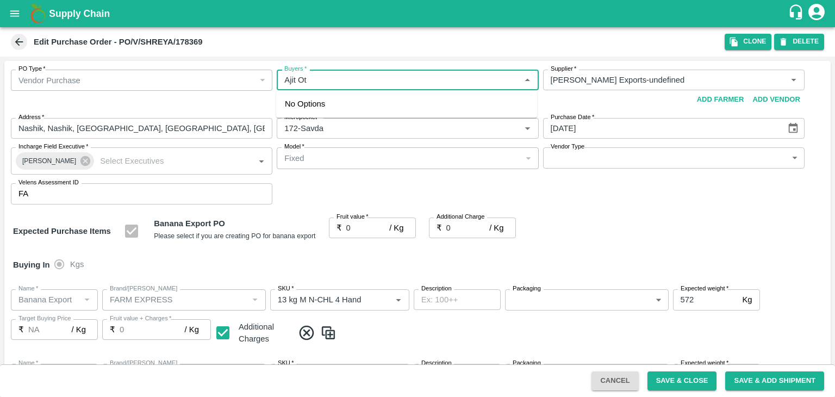
type input "Banana Export"
type input "FARM EXPRESS"
type input "13 kg M N-CHL 8 Hand"
type input "NA"
type input "Banana Export"
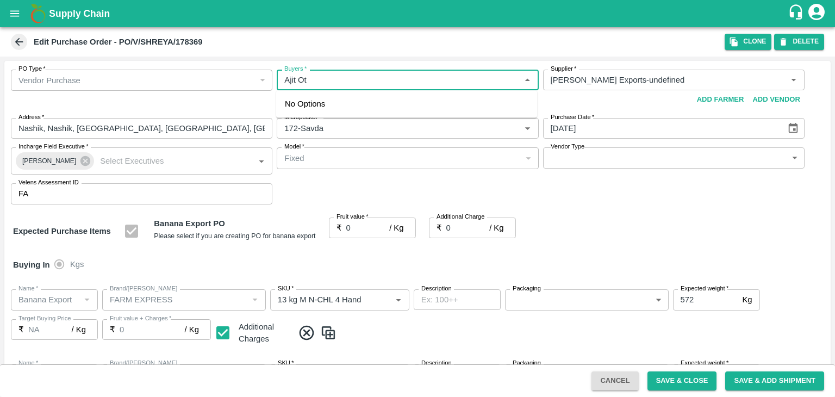
type input "FARM EXPRESS"
type input "13 kg M N-CHL CL"
type input "NA"
type input "Banana Export"
type input "FARM EXPRESS"
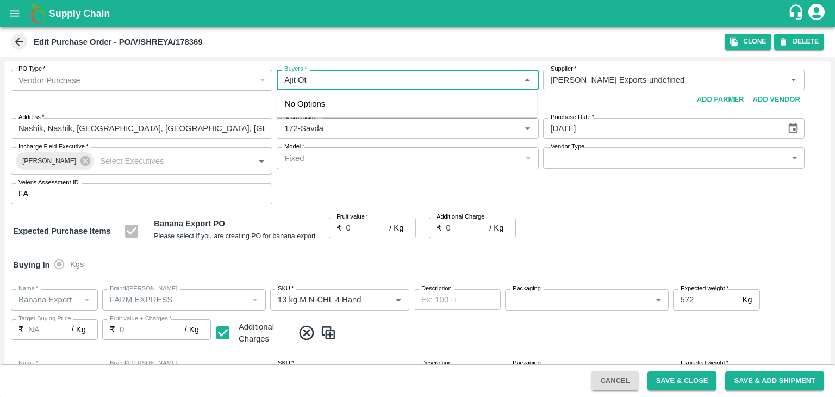
type input "C Class"
type input "NA"
type input "Banana Export"
type input "FARM EXPRESS"
type input "PHR Kg"
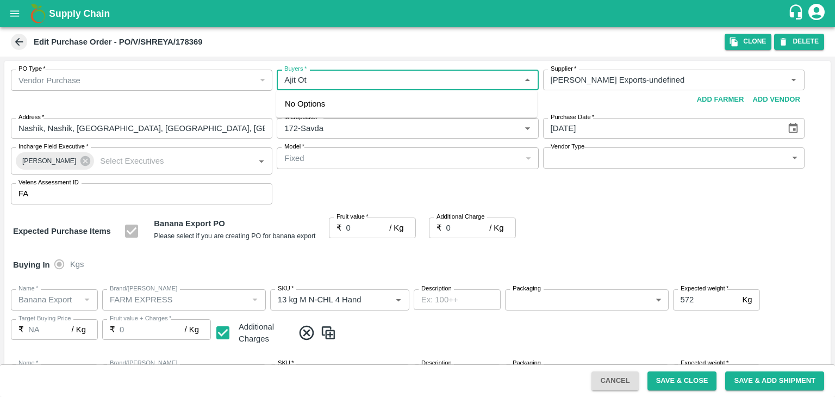
type input "NA"
click at [327, 105] on div "Ajit Otari" at bounding box center [344, 109] width 66 height 12
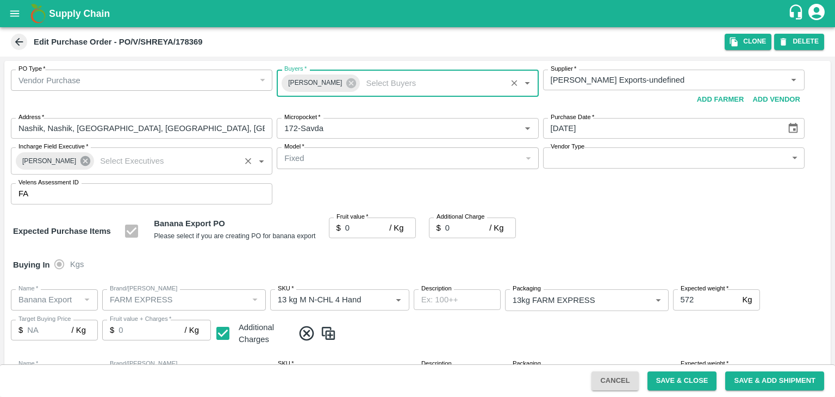
click at [80, 157] on icon at bounding box center [85, 161] width 10 height 10
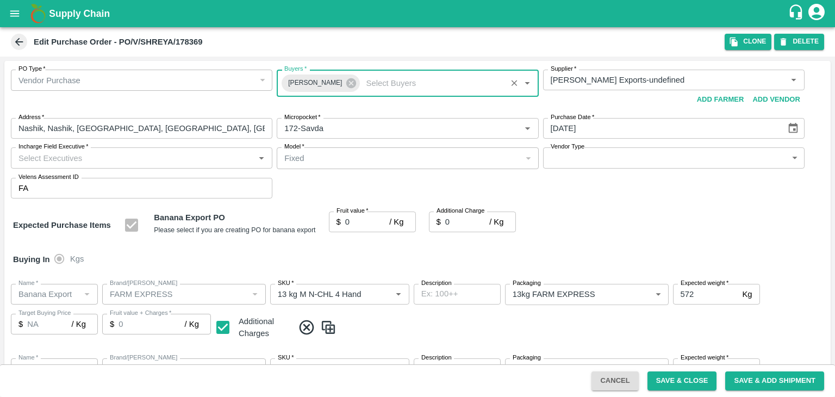
click at [114, 160] on input "Incharge Field Executive   *" at bounding box center [132, 158] width 237 height 14
type input "Jay"
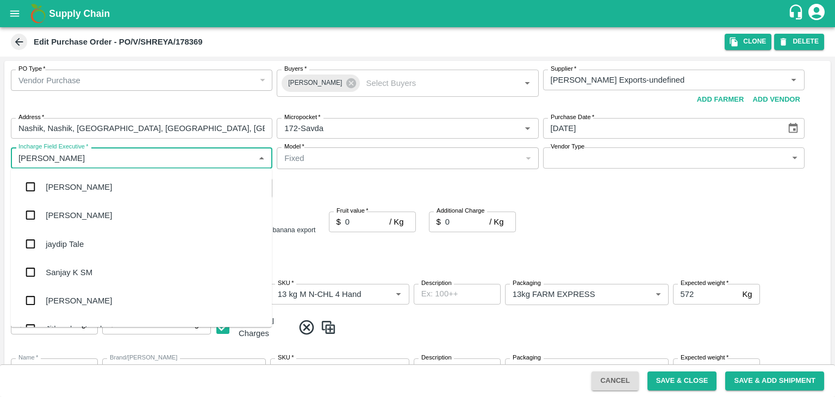
click at [92, 243] on div "jaydip Tale" at bounding box center [141, 243] width 261 height 28
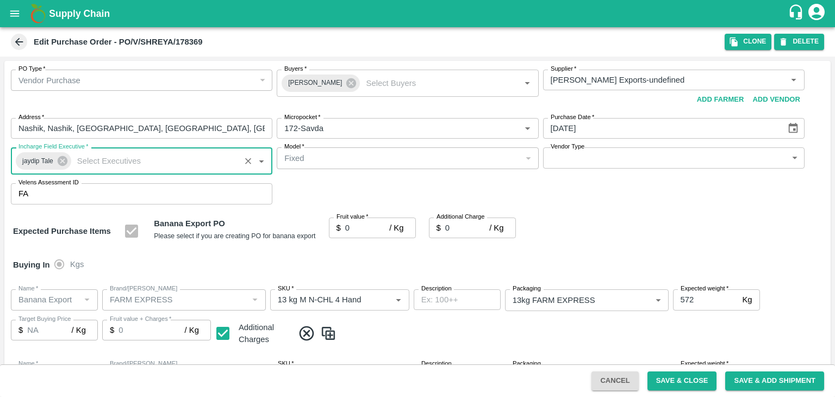
click at [353, 222] on input "0" at bounding box center [367, 227] width 44 height 21
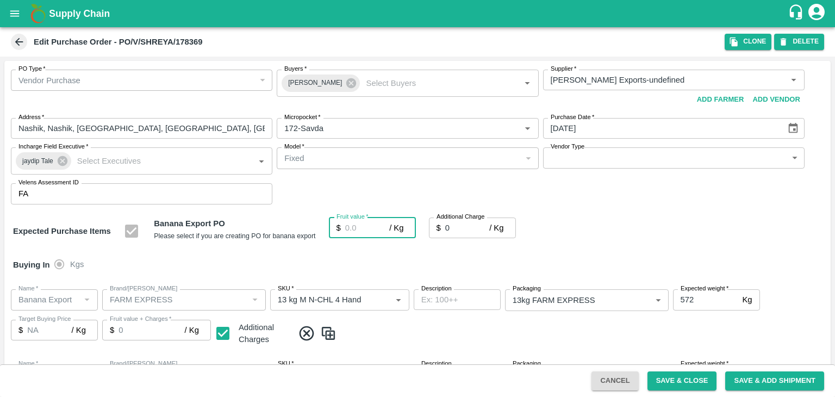
type input "1"
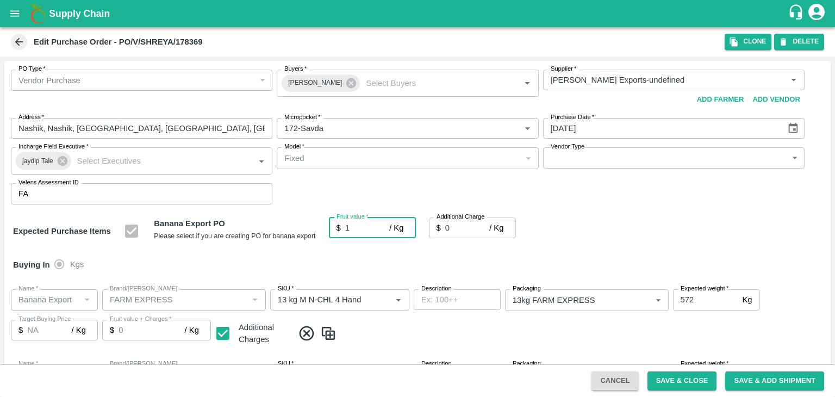
type input "1"
type input "18.5"
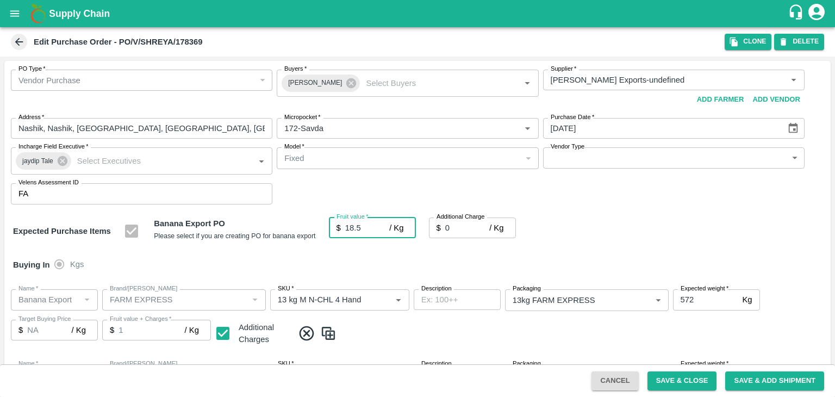
type input "18.5"
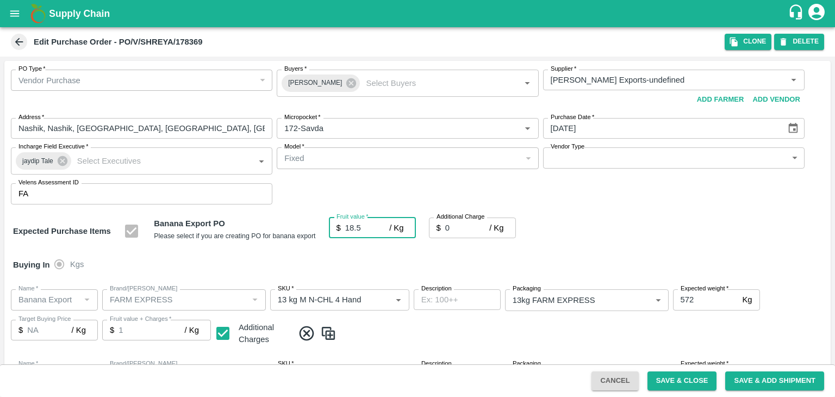
type input "18.5"
type input "2"
type input "20.5"
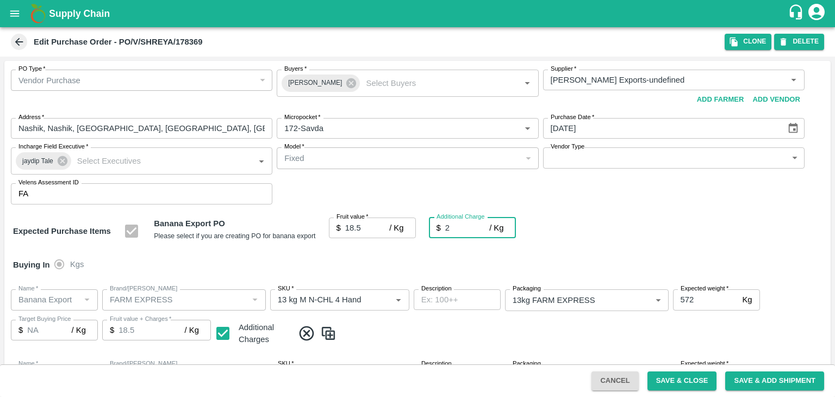
type input "20.5"
type input "2.7"
type input "21.2"
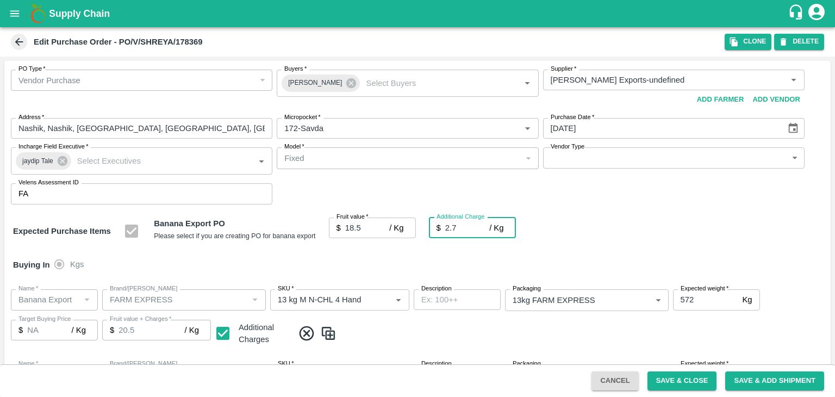
type input "21.2"
type input "2.75"
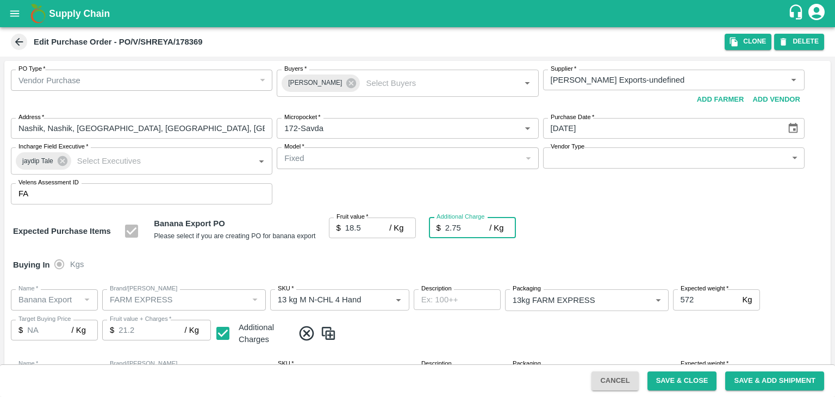
type input "21.25"
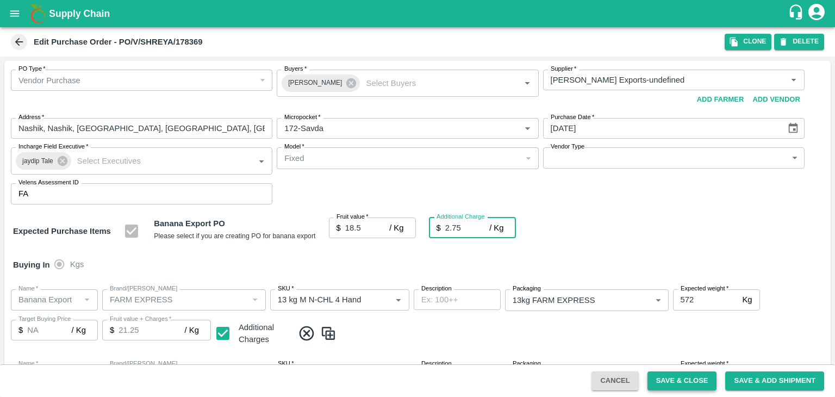
type input "2.75"
click at [676, 380] on button "Save & Close" at bounding box center [682, 380] width 70 height 19
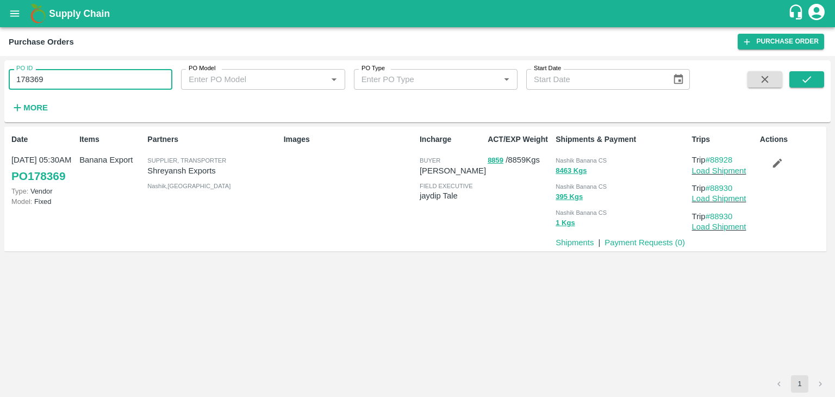
click at [76, 77] on input "178369" at bounding box center [91, 79] width 164 height 21
paste input "text"
type input "178370"
click at [801, 78] on icon "submit" at bounding box center [806, 79] width 12 height 12
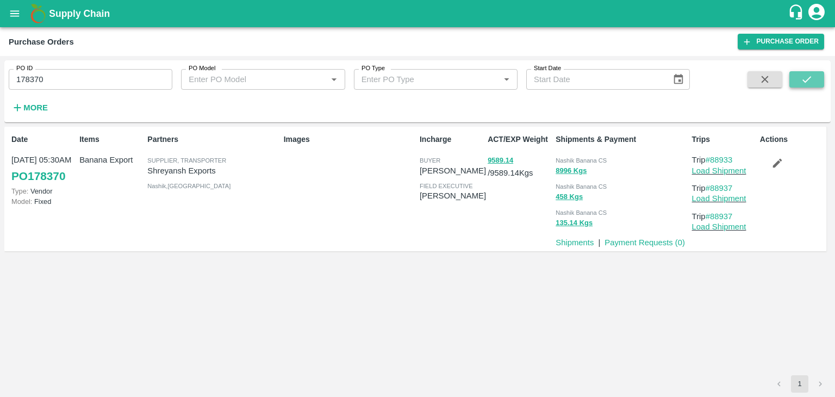
click at [797, 81] on button "submit" at bounding box center [806, 79] width 35 height 16
click at [737, 170] on link "Load Shipment" at bounding box center [719, 170] width 54 height 9
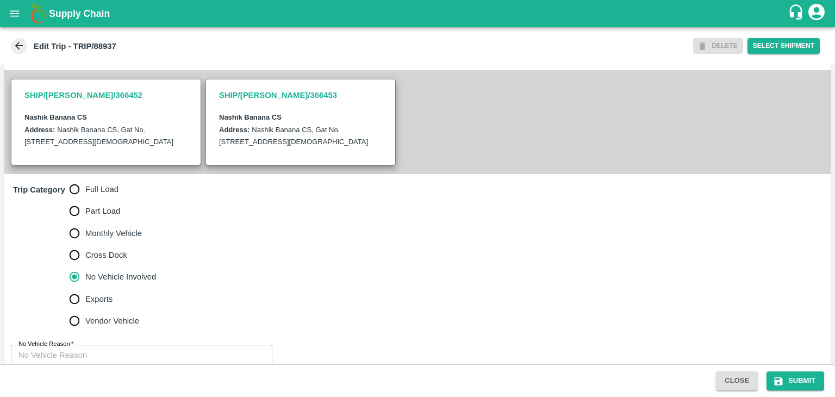
scroll to position [228, 0]
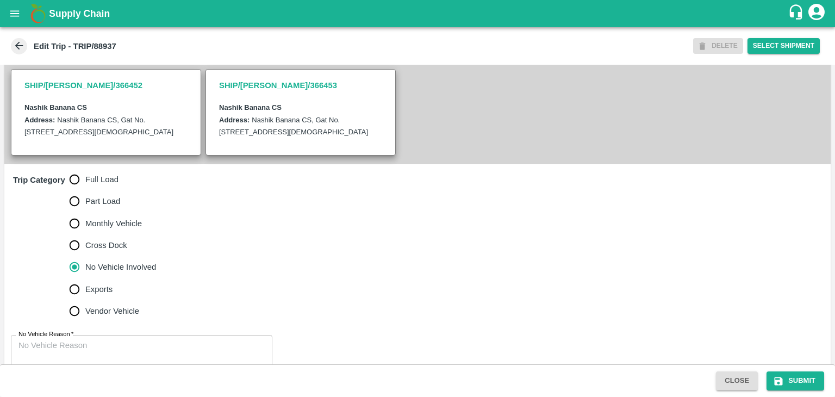
click at [104, 185] on span "Full Load" at bounding box center [101, 179] width 33 height 12
click at [85, 187] on input "Full Load" at bounding box center [75, 179] width 22 height 22
radio input "true"
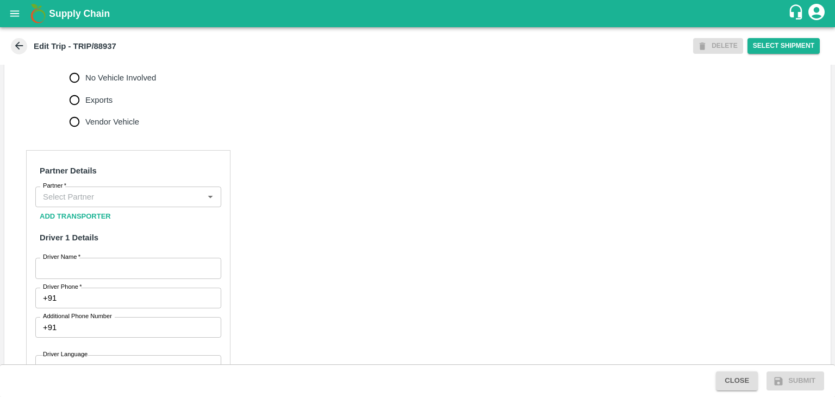
scroll to position [424, 0]
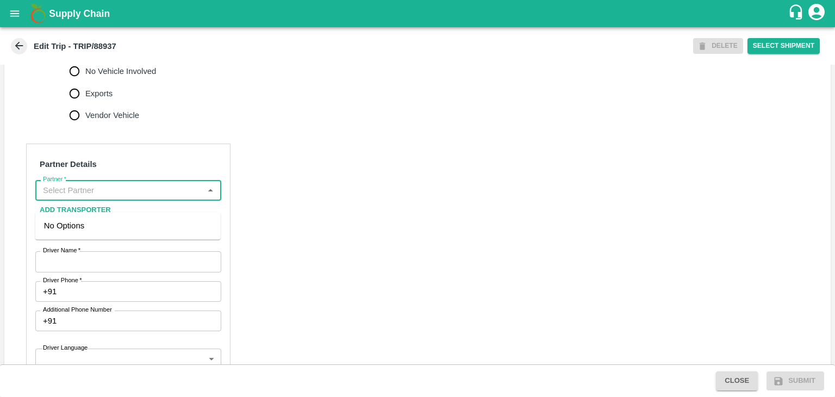
click at [91, 197] on input "Partner   *" at bounding box center [119, 190] width 161 height 14
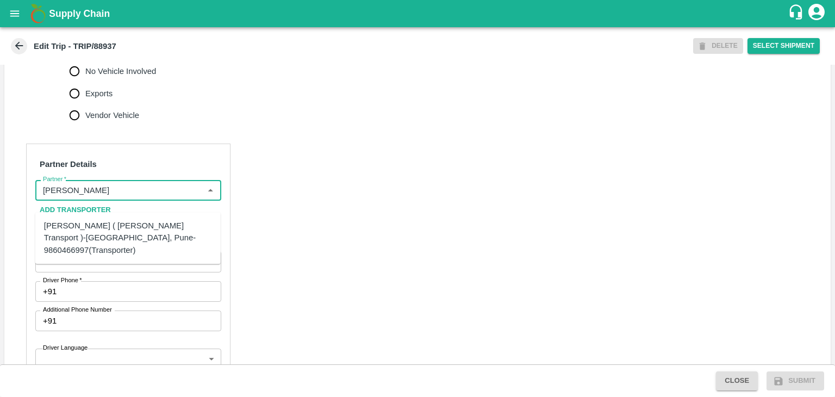
click at [122, 230] on div "[PERSON_NAME] ( [PERSON_NAME] Transport )-[GEOGRAPHIC_DATA], Pune-9860466997(Tr…" at bounding box center [128, 238] width 168 height 36
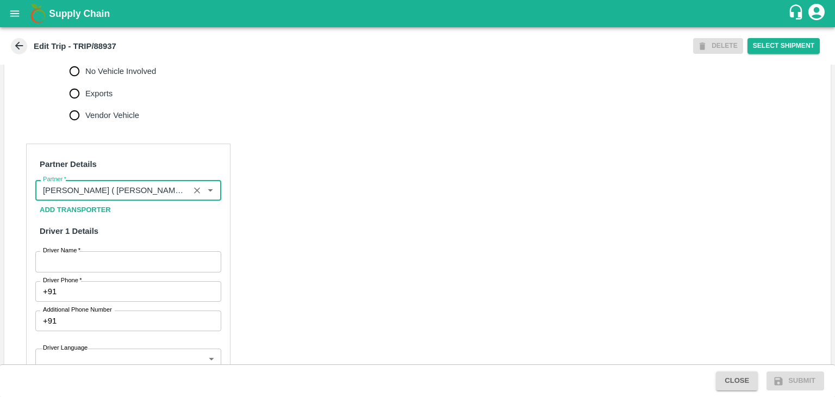
type input "[PERSON_NAME] ( [PERSON_NAME] Transport )-[GEOGRAPHIC_DATA], Pune-9860466997(Tr…"
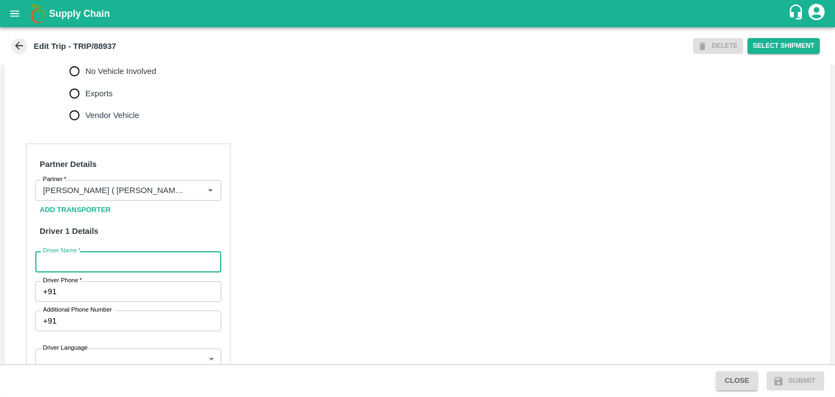
click at [137, 268] on input "Driver Name   *" at bounding box center [128, 261] width 186 height 21
type input "Somnath"
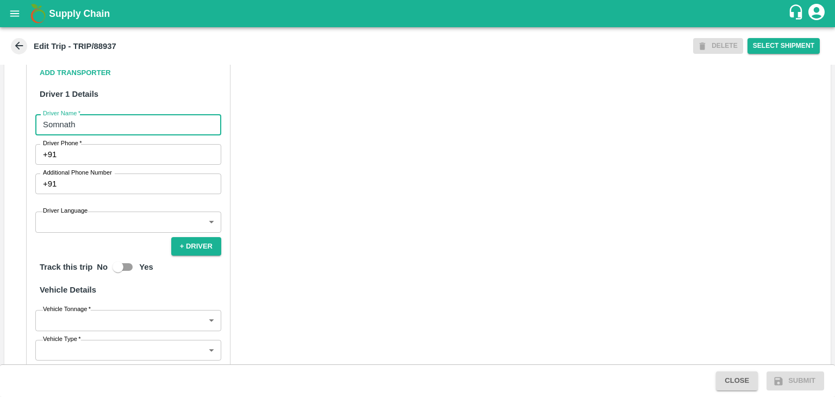
scroll to position [543, 0]
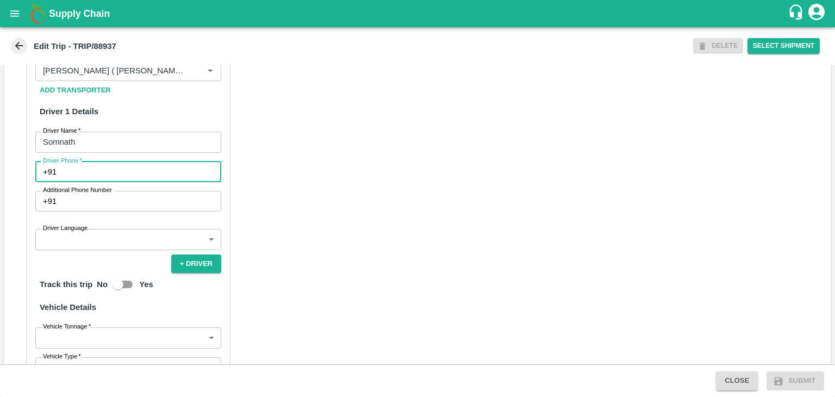
click at [90, 181] on input "Driver Phone   *" at bounding box center [141, 171] width 160 height 21
type input "9975280177"
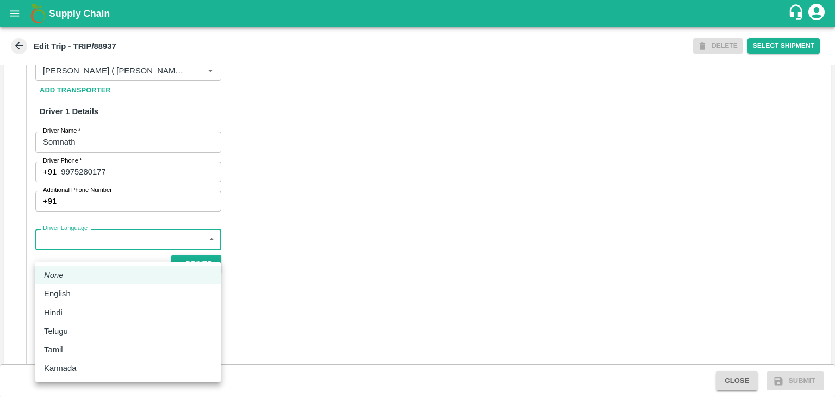
click at [95, 248] on body "Supply Chain Edit Trip - TRIP/88937 DELETE Select Shipment Trip Details Trip Ty…" at bounding box center [417, 198] width 835 height 397
click at [84, 305] on li "Hindi" at bounding box center [127, 312] width 185 height 18
type input "hi"
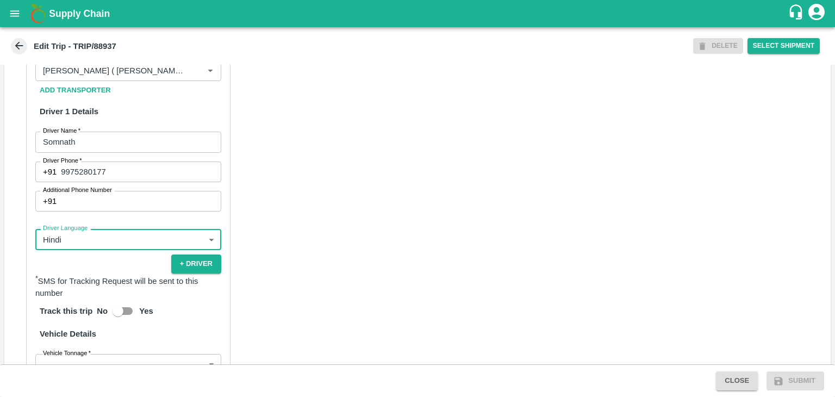
scroll to position [752, 0]
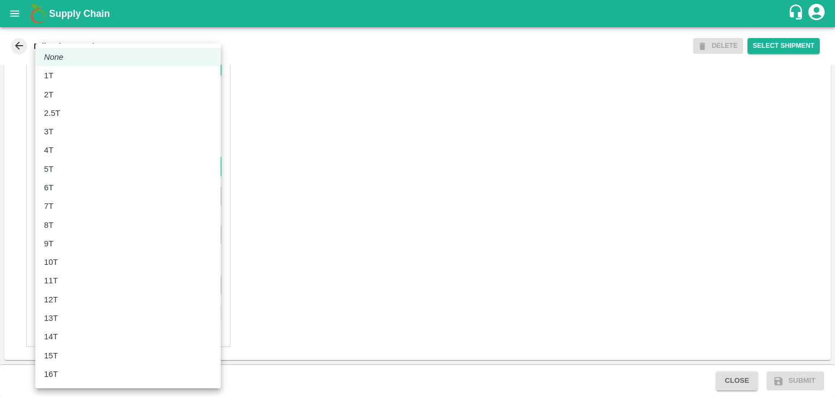
click at [63, 171] on body "Supply Chain Edit Trip - TRIP/88937 DELETE Select Shipment Trip Details Trip Ty…" at bounding box center [417, 198] width 835 height 397
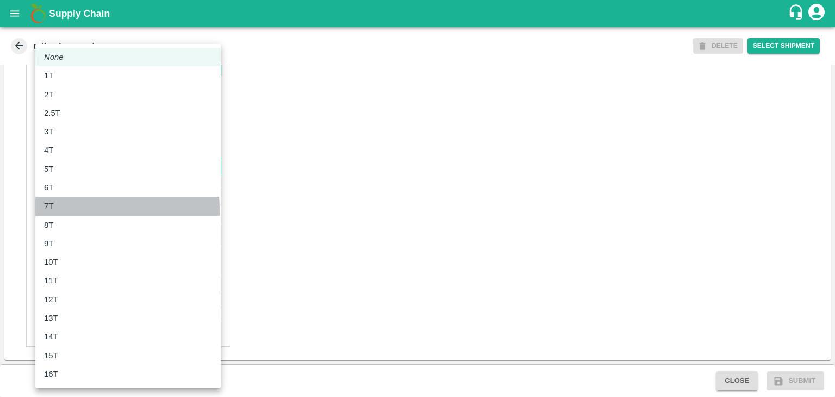
click at [68, 210] on div "7T" at bounding box center [128, 206] width 168 height 12
type input "7000"
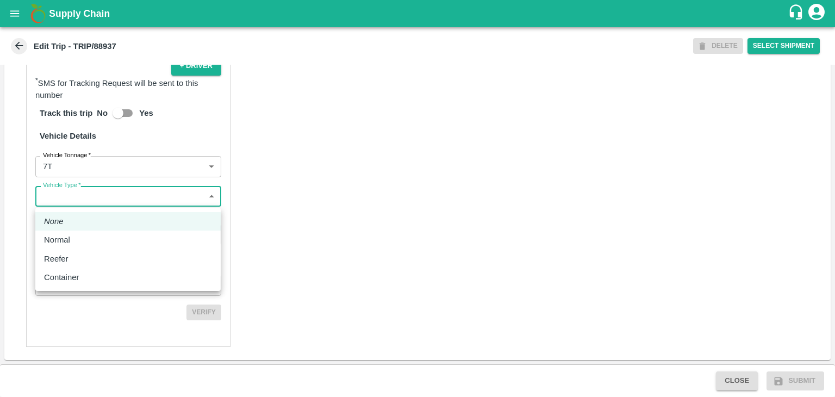
click at [94, 204] on body "Supply Chain Edit Trip - TRIP/88937 DELETE Select Shipment Trip Details Trip Ty…" at bounding box center [417, 198] width 835 height 397
click at [78, 245] on div "Normal" at bounding box center [128, 240] width 168 height 12
type input "Normal"
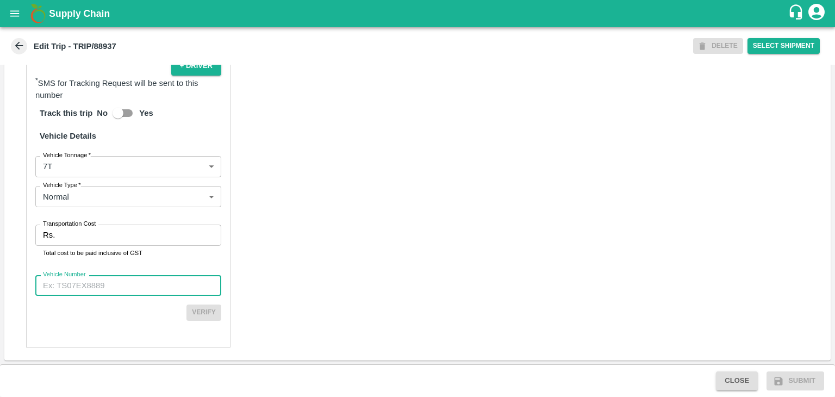
click at [112, 277] on input "Vehicle Number" at bounding box center [128, 285] width 186 height 21
type input "MH42B9581"
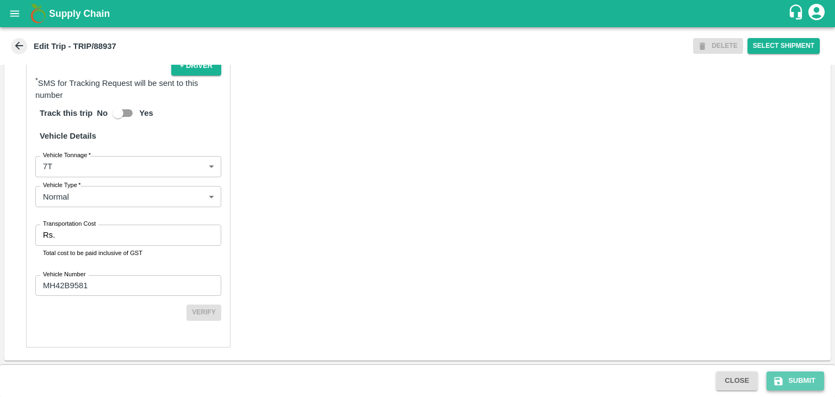
click at [804, 377] on button "Submit" at bounding box center [795, 380] width 58 height 19
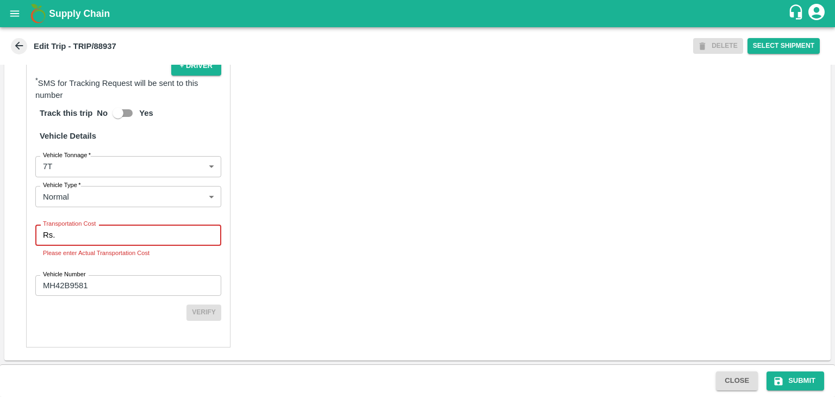
click at [135, 227] on input "Transportation Cost" at bounding box center [140, 234] width 162 height 21
type input "1"
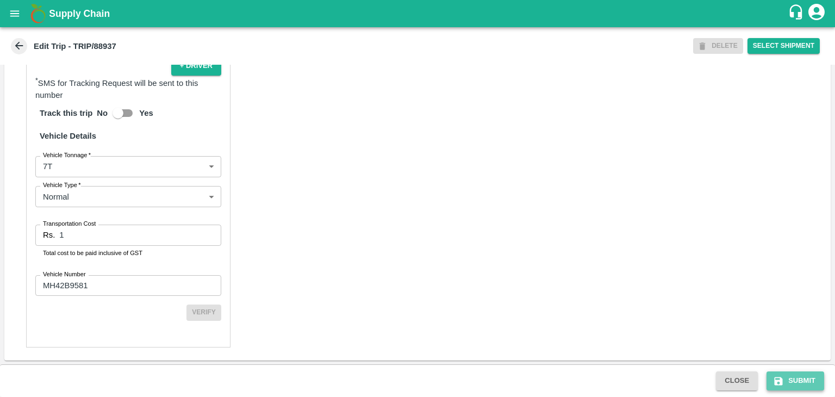
click at [790, 373] on button "Submit" at bounding box center [795, 380] width 58 height 19
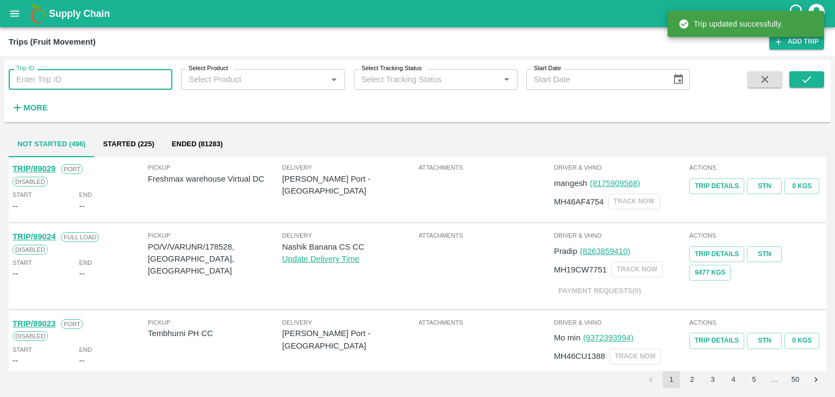
click at [68, 80] on input "Trip ID" at bounding box center [91, 79] width 164 height 21
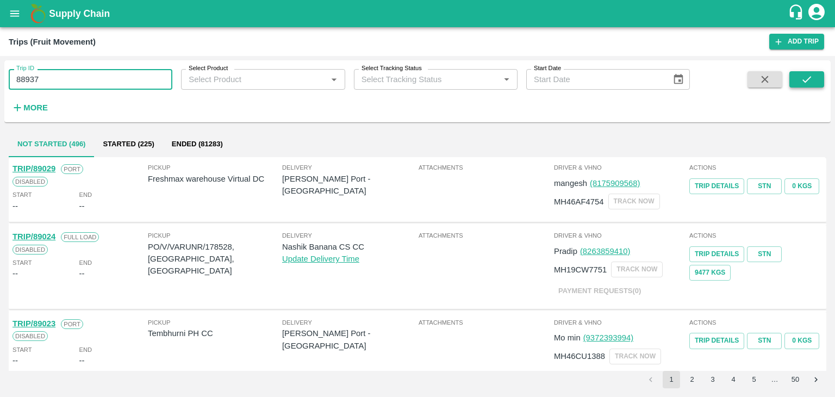
type input "88937"
click at [804, 77] on icon "submit" at bounding box center [806, 79] width 12 height 12
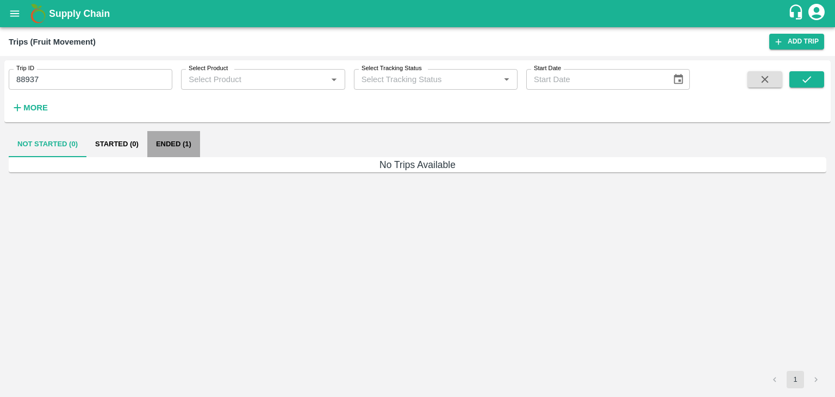
click at [162, 134] on button "Ended (1)" at bounding box center [173, 144] width 53 height 26
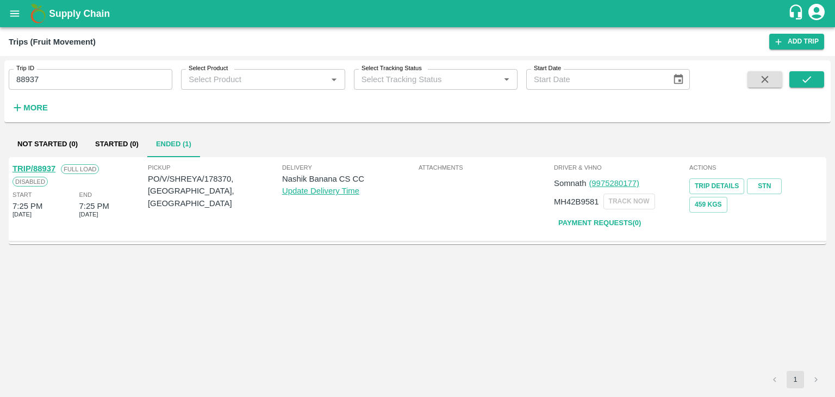
click at [37, 168] on link "TRIP/88937" at bounding box center [33, 168] width 43 height 9
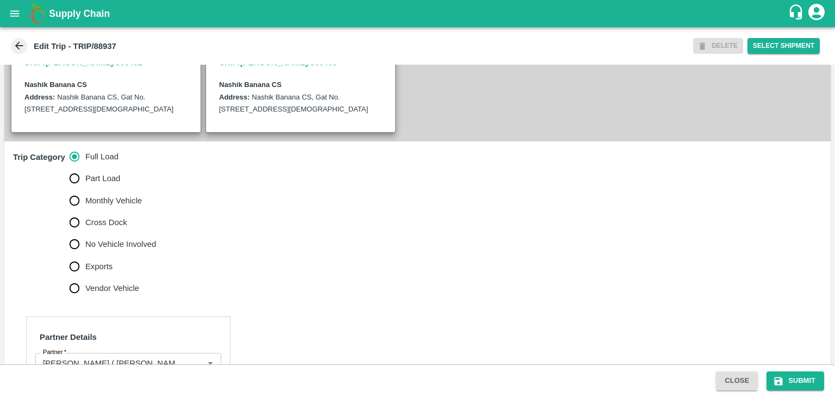
scroll to position [252, 0]
click at [94, 248] on span "No Vehicle Involved" at bounding box center [120, 243] width 71 height 12
click at [85, 248] on input "No Vehicle Involved" at bounding box center [75, 243] width 22 height 22
radio input "true"
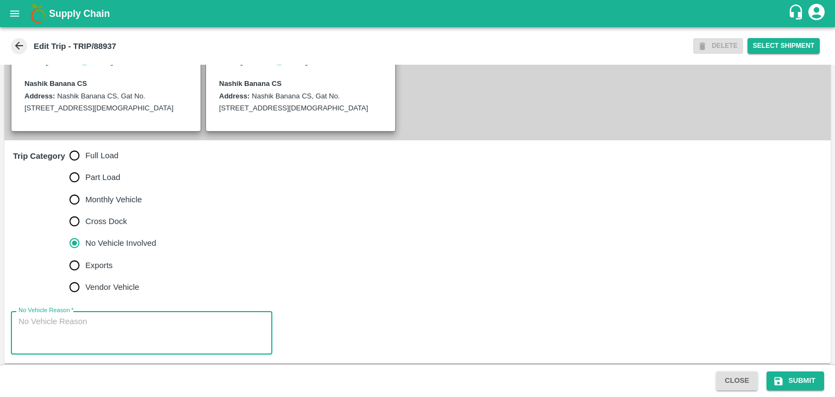
click at [119, 349] on textarea "No Vehicle Reason   *" at bounding box center [141, 333] width 246 height 34
type textarea "Field Dump"
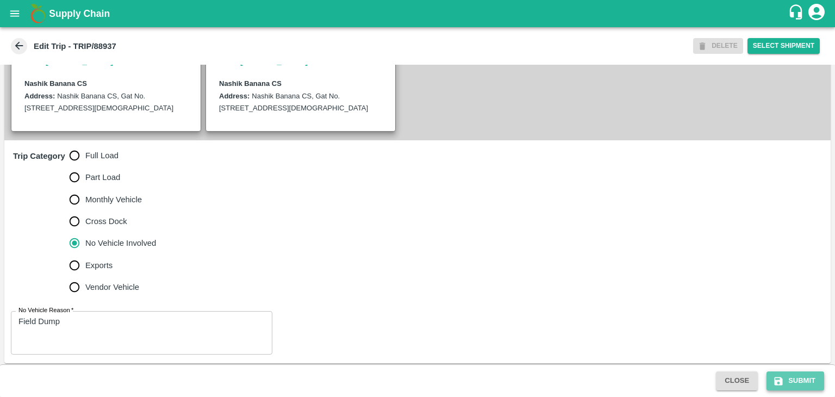
click at [792, 384] on button "Submit" at bounding box center [795, 380] width 58 height 19
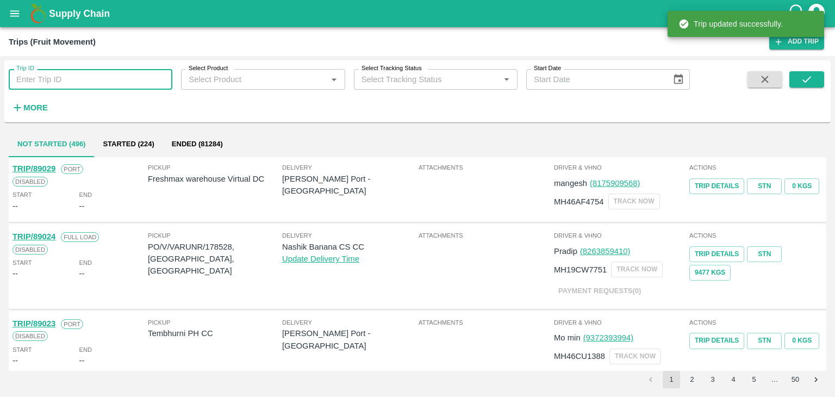
click at [126, 84] on input "Trip ID" at bounding box center [91, 79] width 164 height 21
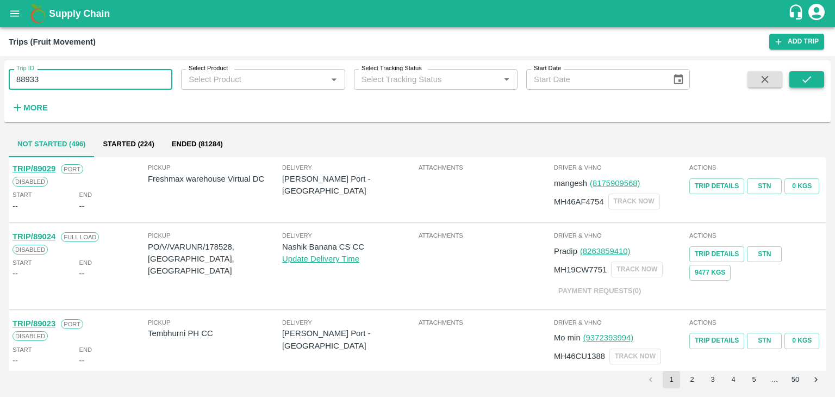
type input "88933"
click at [804, 76] on icon "submit" at bounding box center [806, 79] width 12 height 12
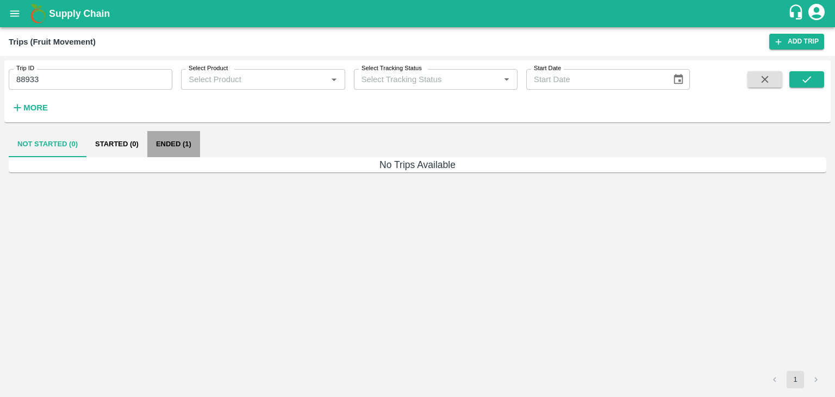
click at [166, 146] on button "Ended (1)" at bounding box center [173, 144] width 53 height 26
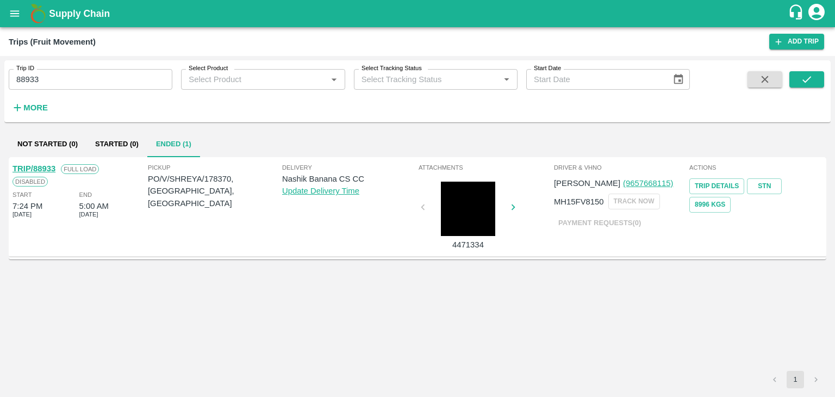
click at [38, 166] on link "TRIP/88933" at bounding box center [33, 168] width 43 height 9
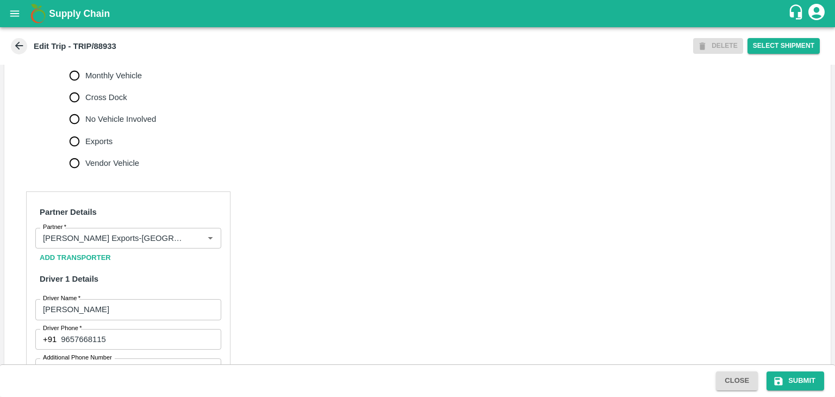
scroll to position [378, 0]
click at [191, 244] on button "Clear" at bounding box center [197, 236] width 15 height 15
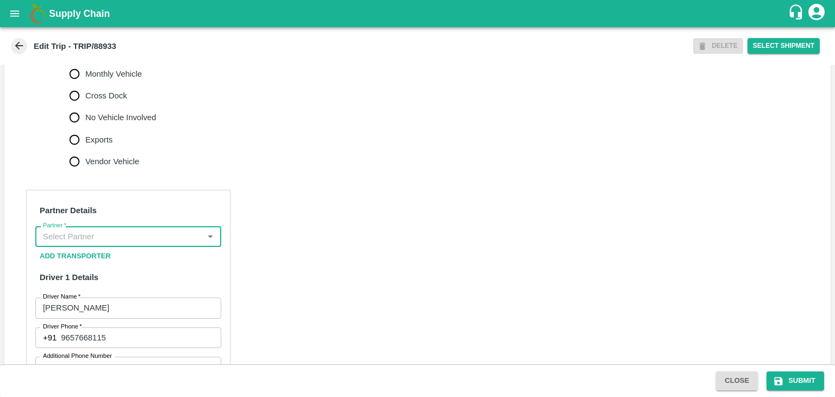
scroll to position [0, 0]
click at [166, 243] on input "Partner   *" at bounding box center [119, 236] width 161 height 14
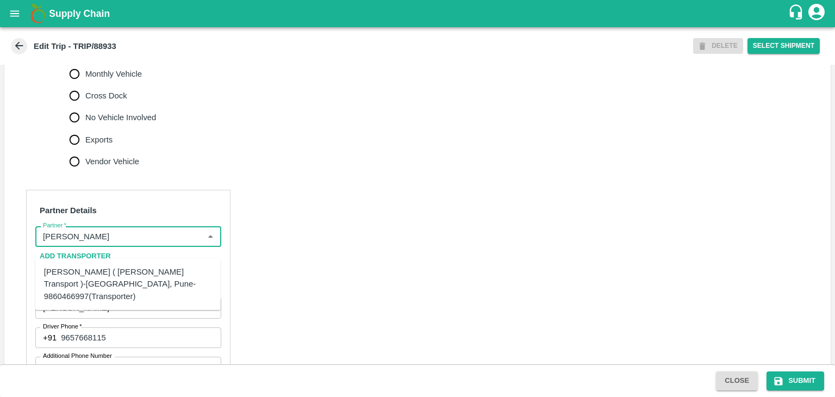
click at [130, 270] on div "[PERSON_NAME] ( [PERSON_NAME] Transport )-[GEOGRAPHIC_DATA], Pune-9860466997(Tr…" at bounding box center [128, 284] width 168 height 36
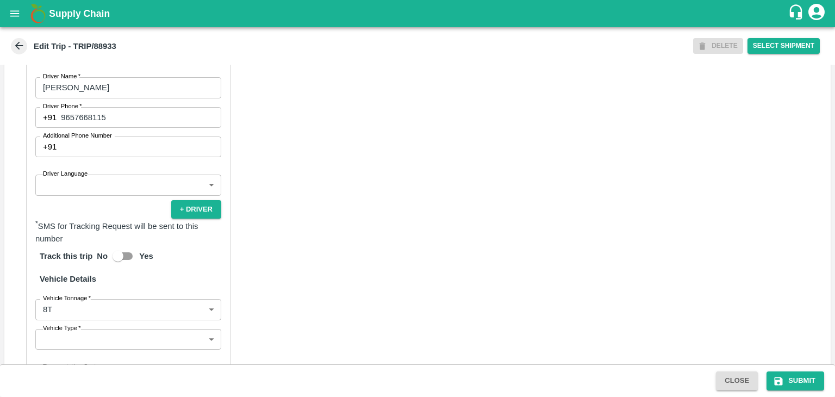
scroll to position [599, 0]
type input "[PERSON_NAME] ( [PERSON_NAME] Transport )-[GEOGRAPHIC_DATA], Pune-9860466997(Tr…"
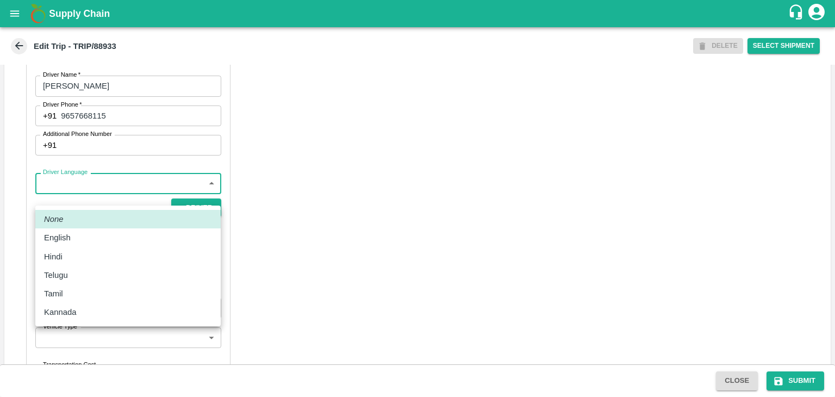
click at [96, 203] on body "Supply Chain Edit Trip - TRIP/88933 DELETE Select Shipment Trip Details Trip Ty…" at bounding box center [417, 198] width 835 height 397
click at [72, 261] on div "Hindi" at bounding box center [128, 257] width 168 height 12
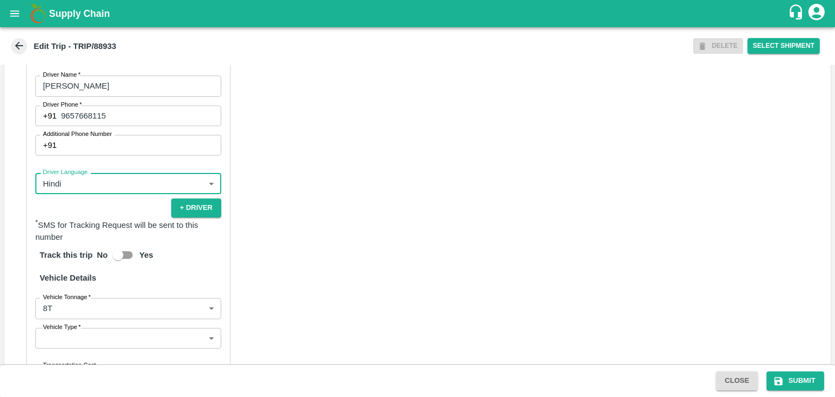
type input "hi"
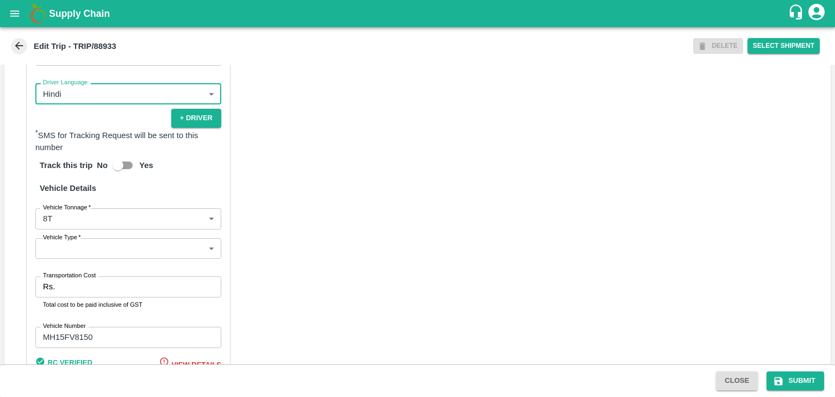
scroll to position [762, 0]
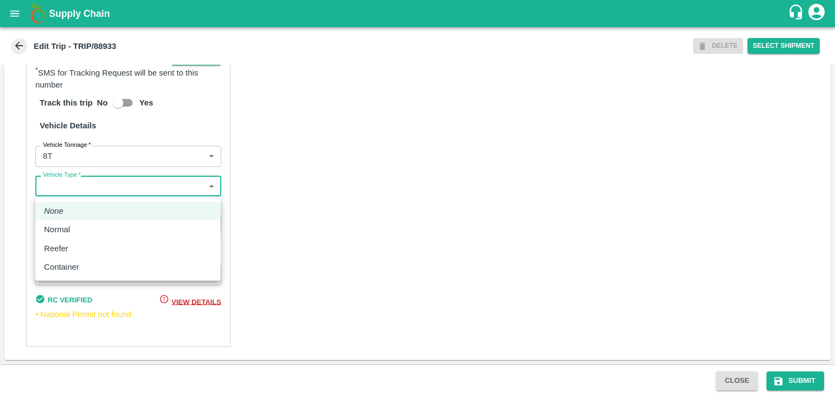
click at [89, 190] on body "Supply Chain Edit Trip - TRIP/88933 DELETE Select Shipment Trip Details Trip Ty…" at bounding box center [417, 198] width 835 height 397
click at [83, 222] on li "Normal" at bounding box center [127, 229] width 185 height 18
type input "Normal"
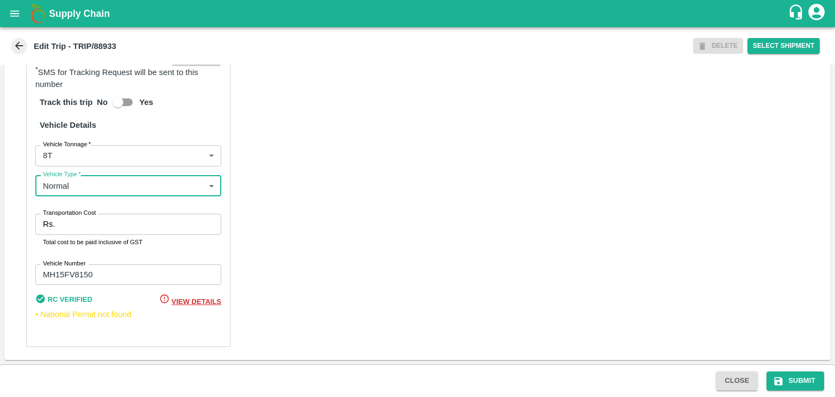
click at [90, 224] on input "Transportation Cost" at bounding box center [140, 224] width 162 height 21
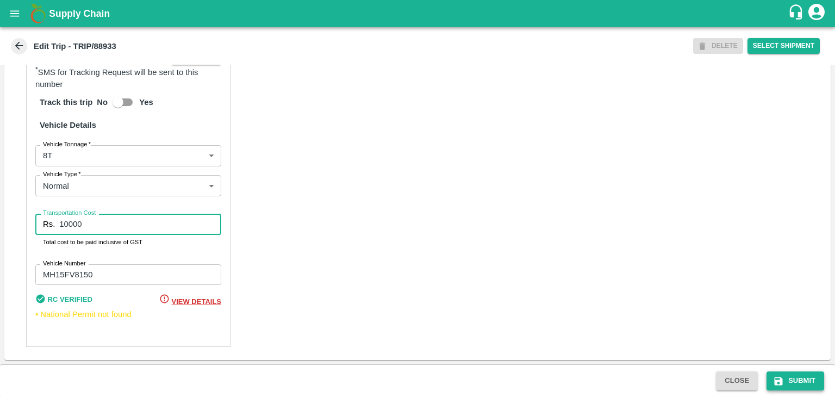
type input "10000"
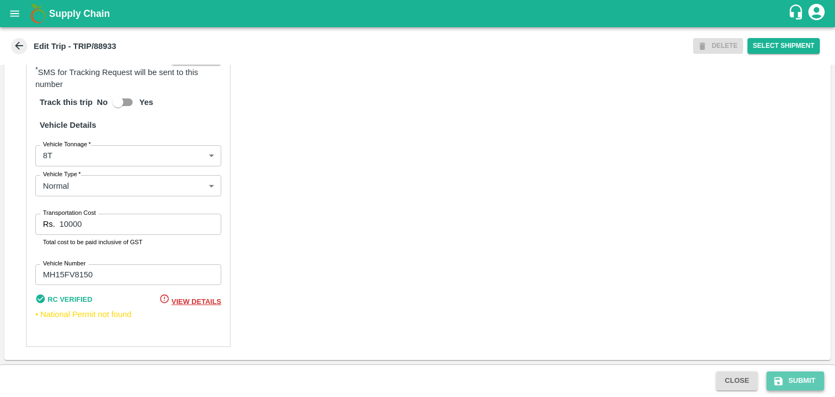
click at [798, 387] on button "Submit" at bounding box center [795, 380] width 58 height 19
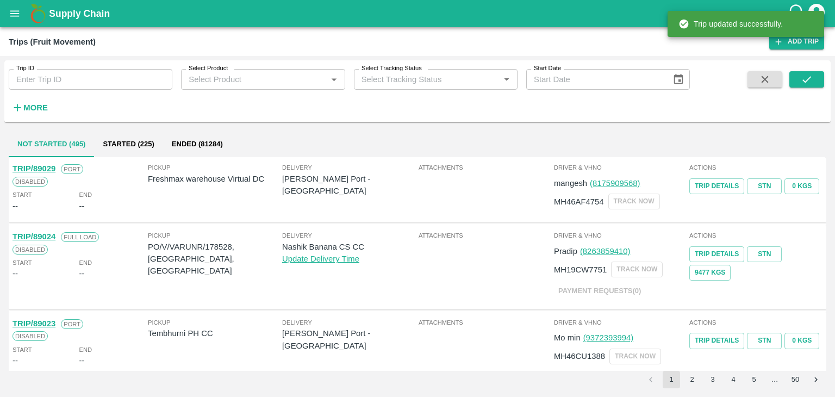
click at [85, 81] on input "Trip ID" at bounding box center [91, 79] width 164 height 21
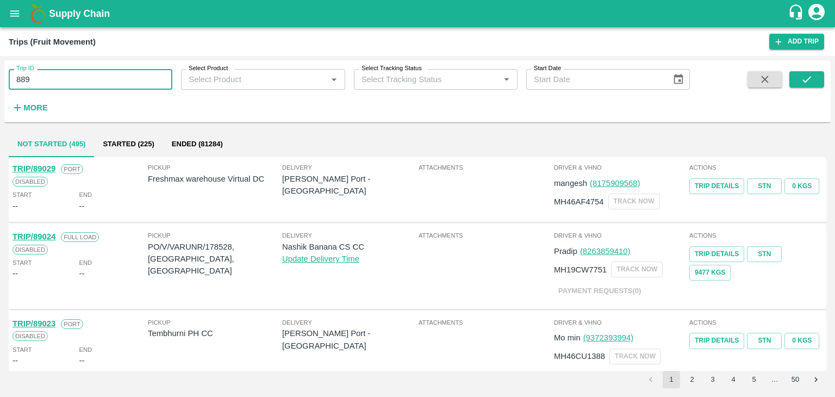
click at [99, 83] on input "889" at bounding box center [91, 79] width 164 height 21
type input "88942"
click at [818, 84] on button "submit" at bounding box center [806, 79] width 35 height 16
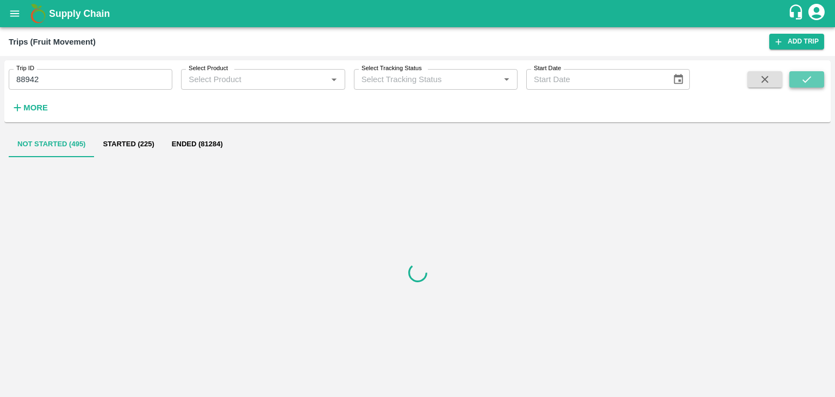
click at [818, 84] on button "submit" at bounding box center [806, 79] width 35 height 16
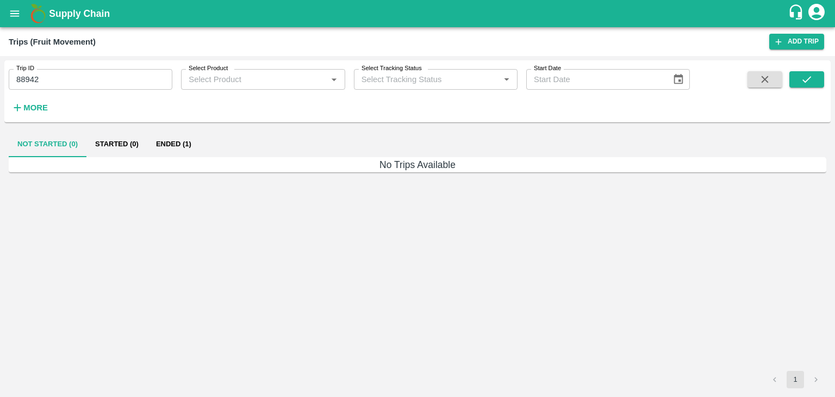
click at [174, 145] on button "Ended (1)" at bounding box center [173, 144] width 53 height 26
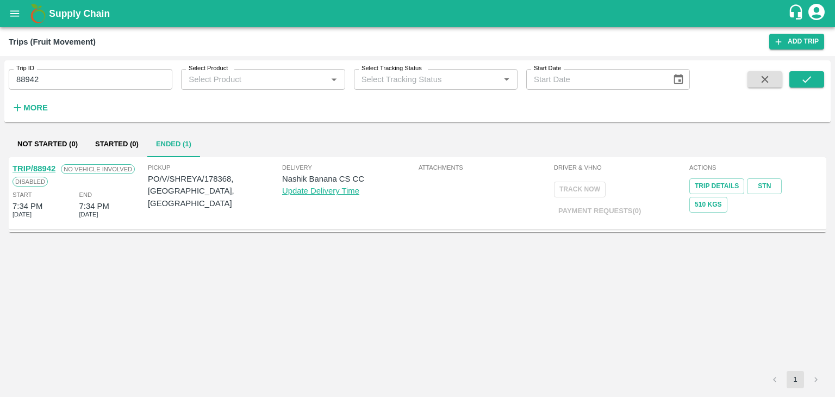
click at [35, 167] on link "TRIP/88942" at bounding box center [33, 168] width 43 height 9
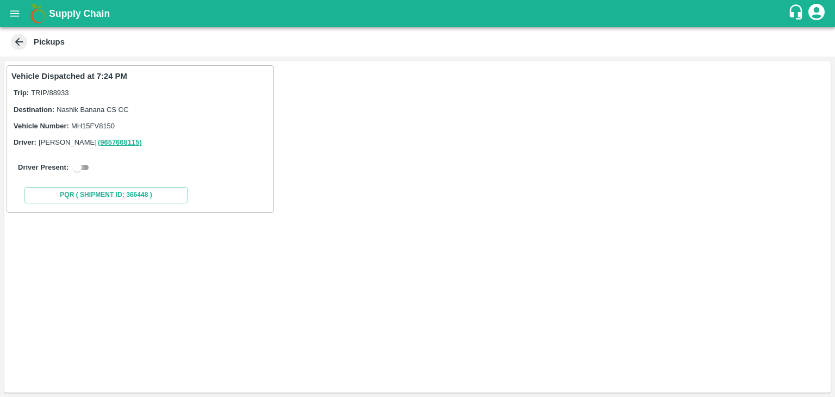
click at [86, 167] on input "checkbox" at bounding box center [77, 167] width 39 height 13
checkbox input "true"
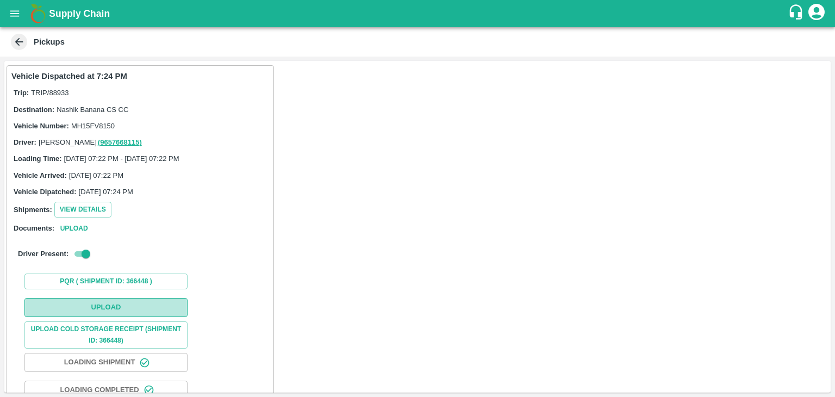
click at [132, 303] on button "Upload" at bounding box center [105, 307] width 163 height 19
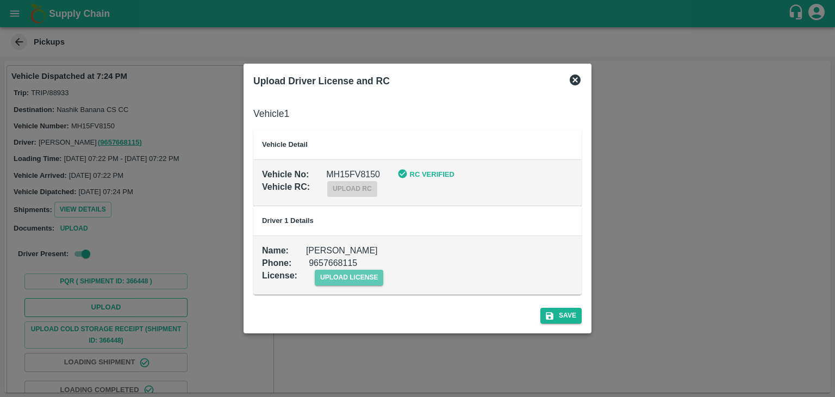
click at [369, 278] on span "upload license" at bounding box center [349, 278] width 69 height 16
click at [0, 0] on input "upload license" at bounding box center [0, 0] width 0 height 0
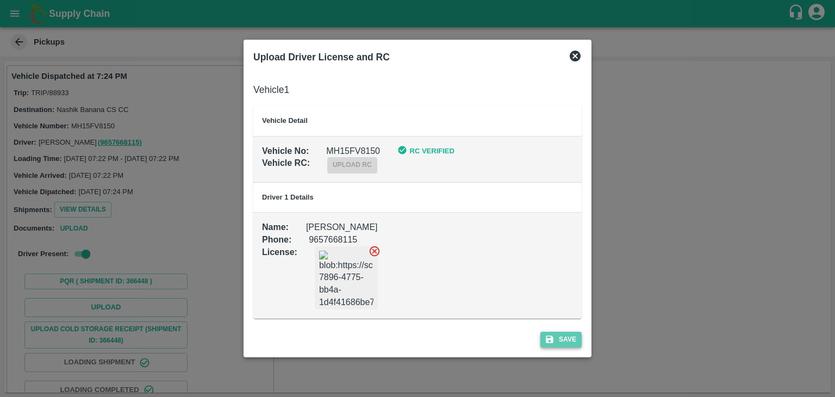
click at [561, 341] on button "Save" at bounding box center [560, 339] width 41 height 16
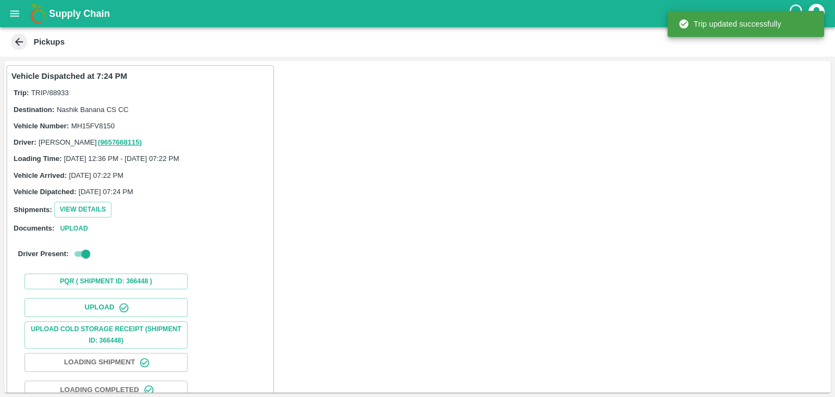
scroll to position [114, 0]
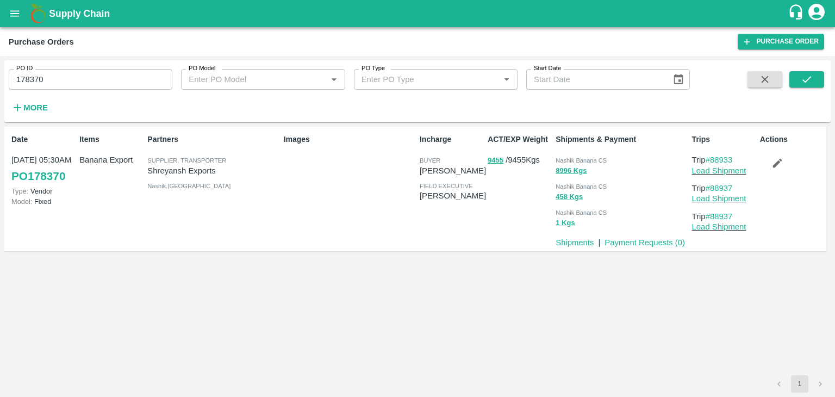
drag, startPoint x: 0, startPoint y: 0, endPoint x: 775, endPoint y: 161, distance: 792.0
click at [775, 161] on icon "button" at bounding box center [777, 163] width 12 height 12
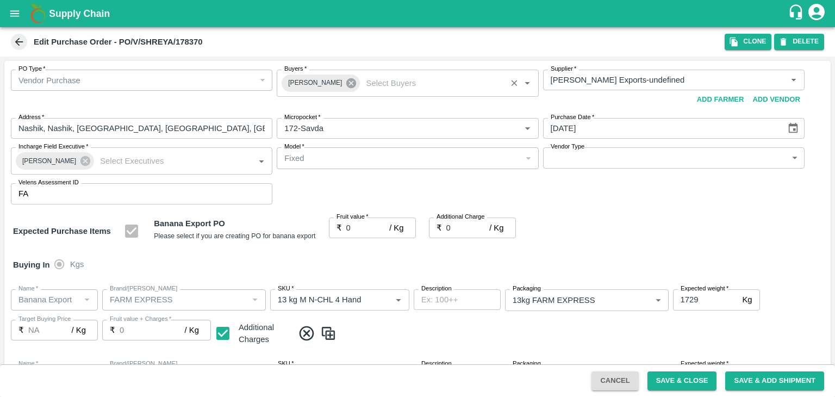
click at [346, 78] on icon at bounding box center [351, 83] width 12 height 12
click at [333, 79] on input "Buyers   *" at bounding box center [398, 80] width 237 height 14
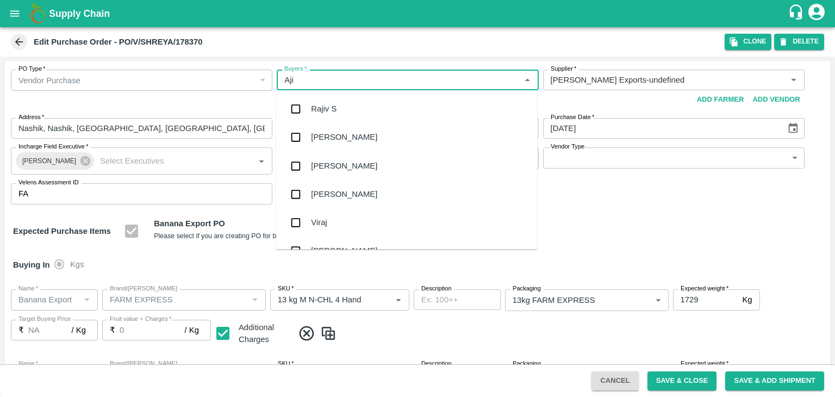
type input "Ajit"
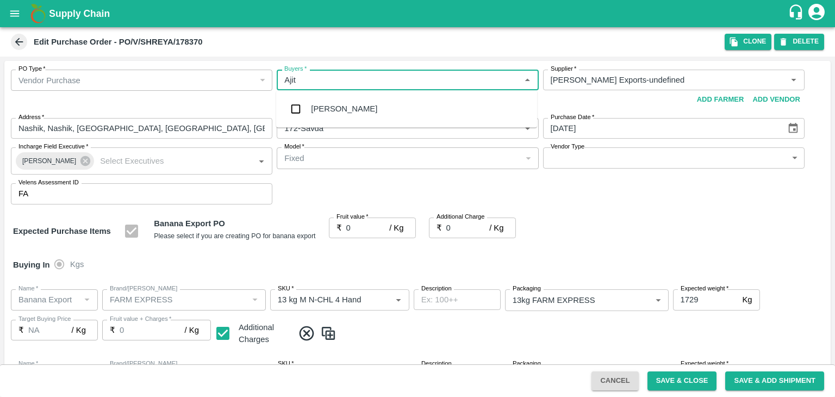
click at [342, 105] on div "[PERSON_NAME]" at bounding box center [406, 109] width 261 height 28
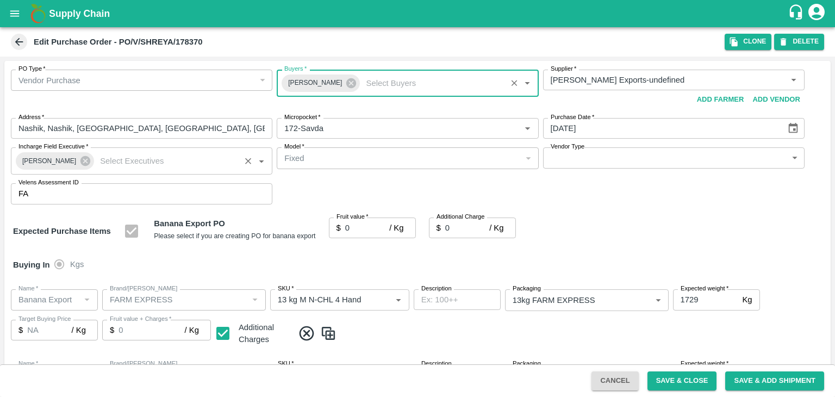
click at [80, 163] on icon at bounding box center [85, 161] width 12 height 12
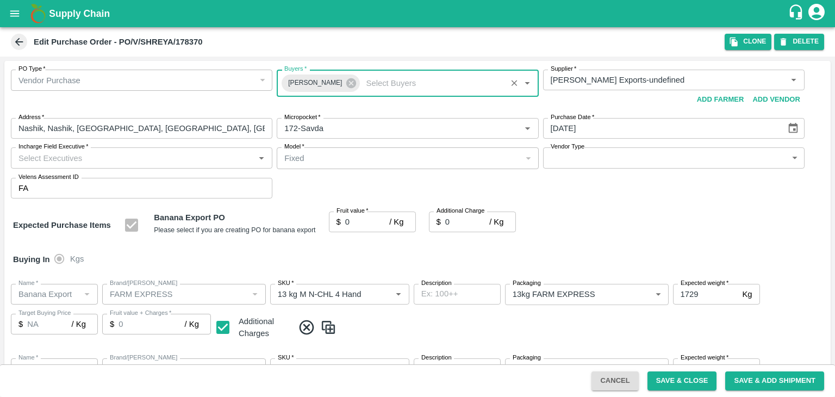
click at [123, 155] on input "Incharge Field Executive   *" at bounding box center [132, 158] width 237 height 14
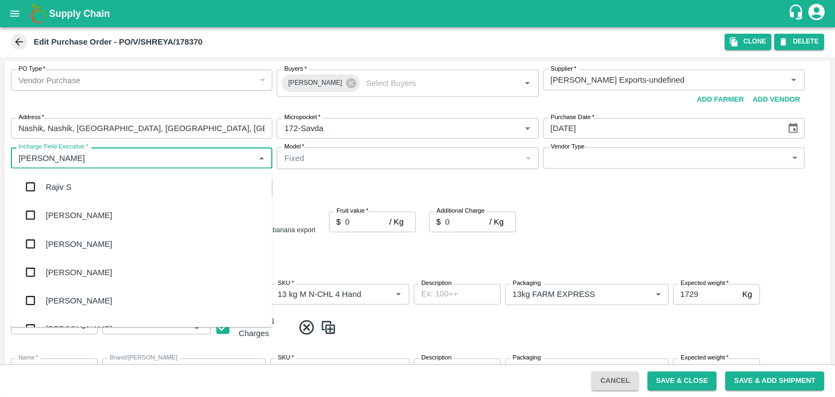
type input "[PERSON_NAME]"
click at [82, 242] on div "jaydip Tale" at bounding box center [65, 243] width 38 height 12
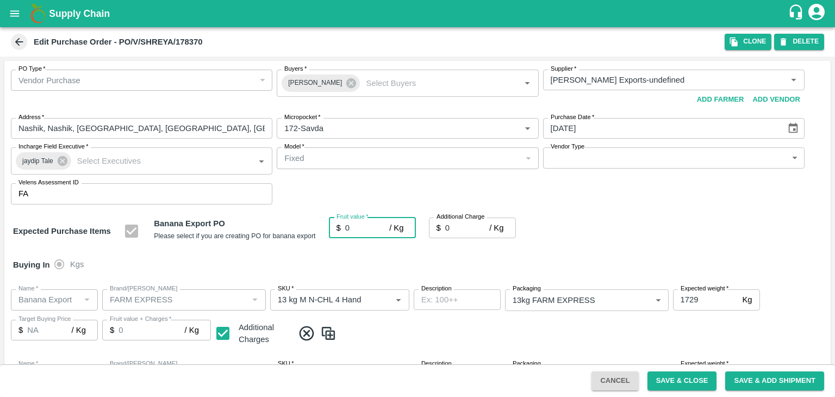
click at [365, 228] on input "0" at bounding box center [367, 227] width 44 height 21
type input "1"
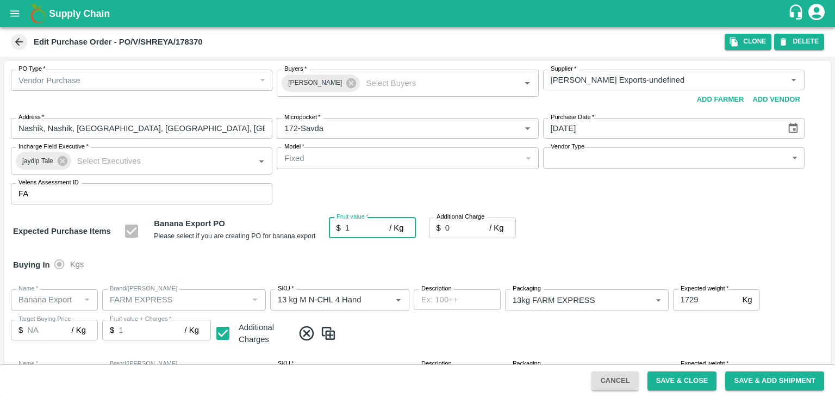
type input "1"
type input "18.5"
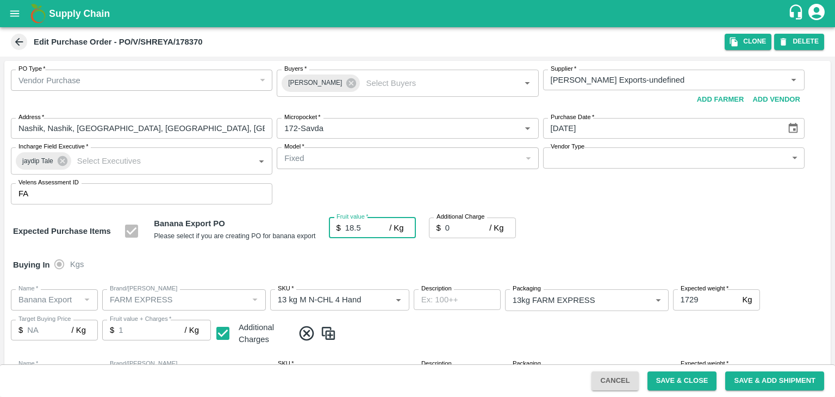
type input "18.5"
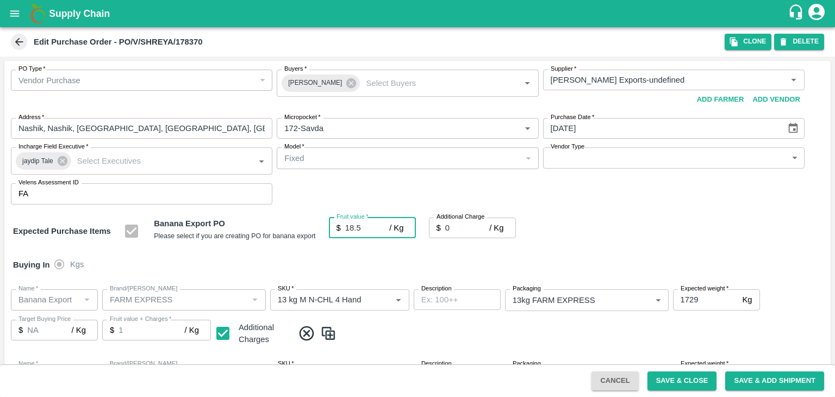
type input "18.5"
type input "2"
type input "20.5"
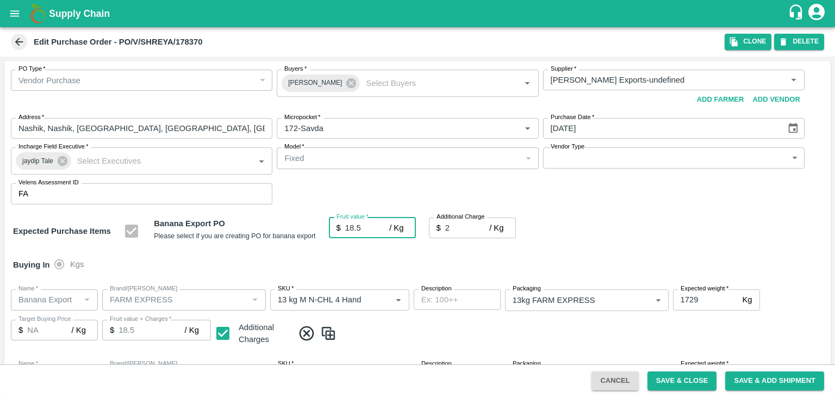
type input "20.5"
type input "2.7"
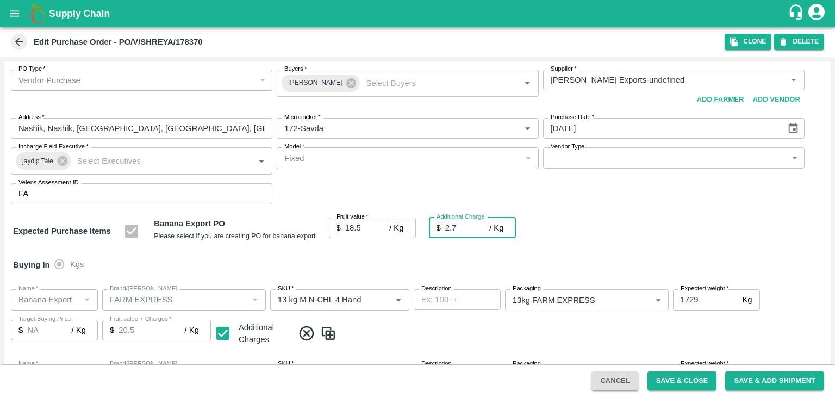
type input "21.2"
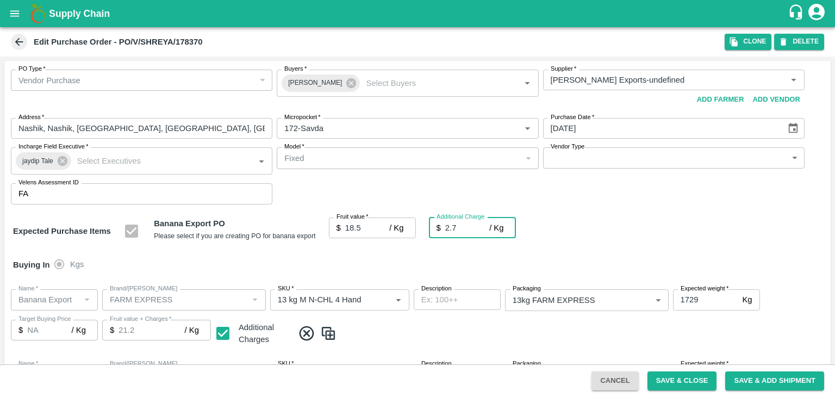
type input "2.75"
type input "21.25"
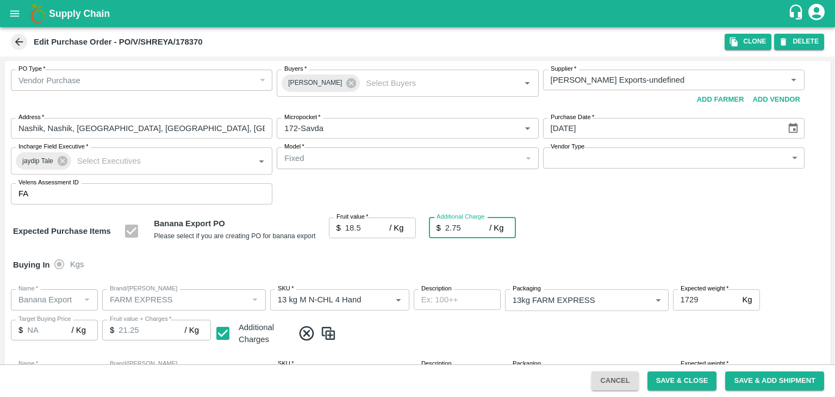
type input "21.25"
type input "2.75"
click at [686, 381] on button "Save & Close" at bounding box center [682, 380] width 70 height 19
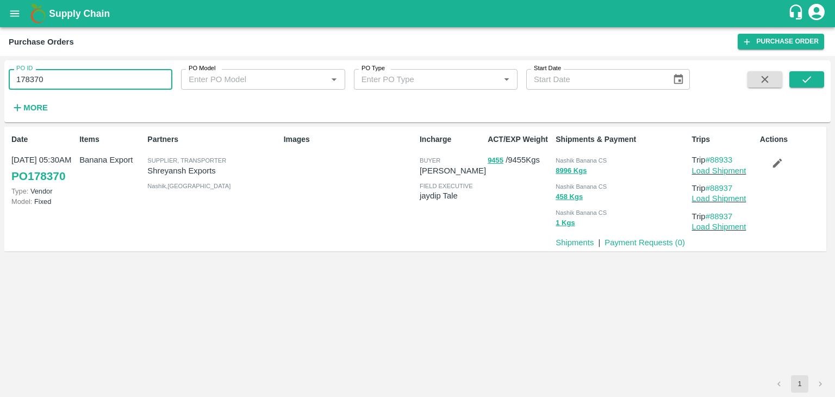
click at [70, 78] on input "178370" at bounding box center [91, 79] width 164 height 21
paste input "text"
type input "178368"
click at [809, 83] on icon "submit" at bounding box center [806, 79] width 12 height 12
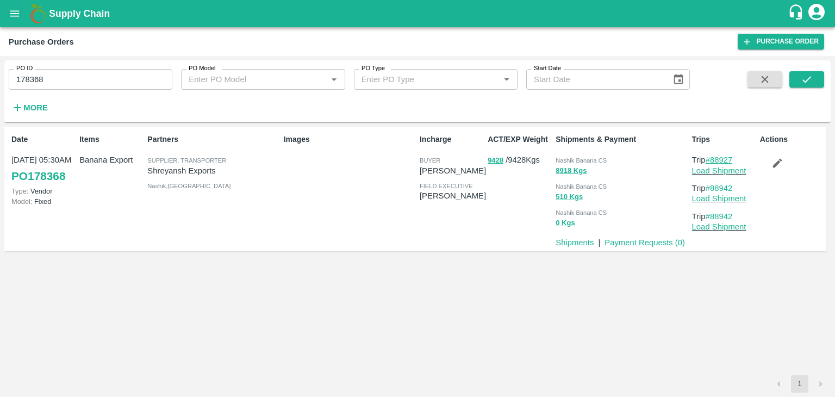
click at [721, 161] on link "#88927" at bounding box center [718, 159] width 27 height 9
click at [814, 78] on button "submit" at bounding box center [806, 79] width 35 height 16
click at [735, 174] on link "Load Shipment" at bounding box center [719, 170] width 54 height 9
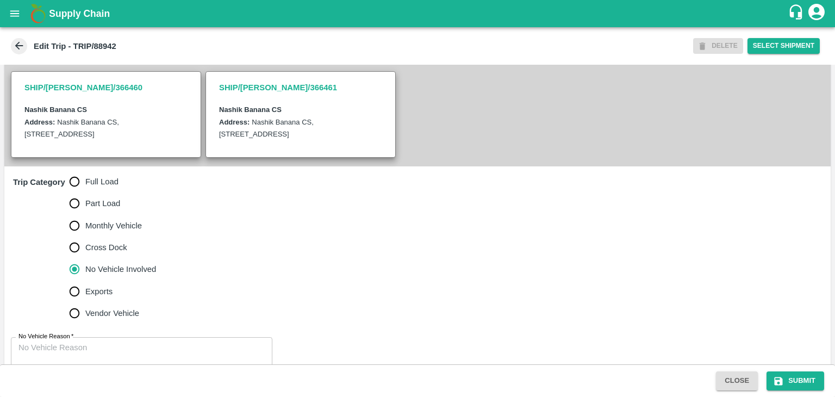
scroll to position [267, 0]
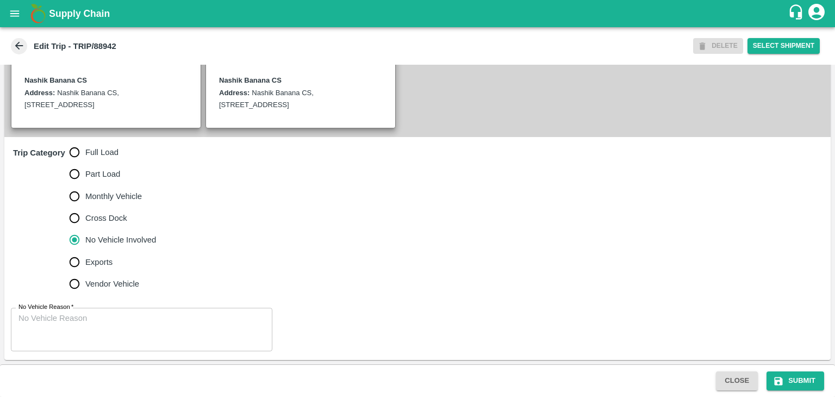
click at [107, 155] on span "Full Load" at bounding box center [101, 152] width 33 height 12
click at [85, 155] on input "Full Load" at bounding box center [75, 152] width 22 height 22
radio input "true"
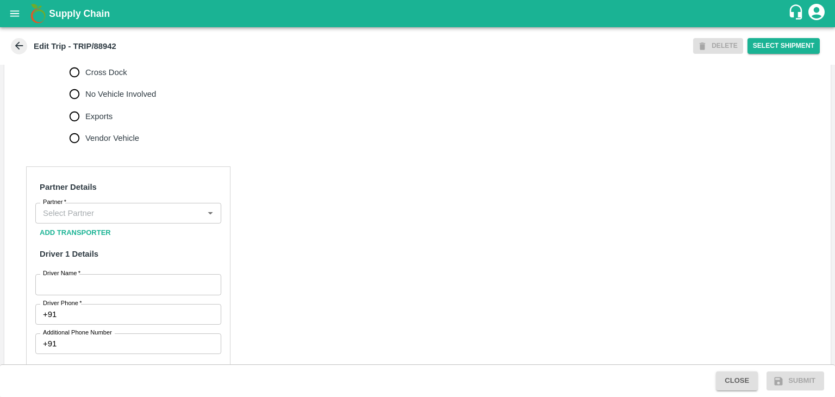
scroll to position [402, 0]
click at [118, 220] on input "Partner   *" at bounding box center [119, 212] width 161 height 14
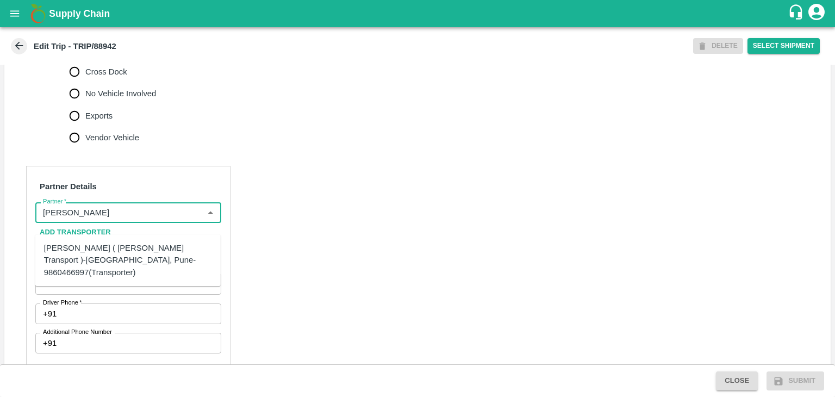
drag, startPoint x: 113, startPoint y: 235, endPoint x: 111, endPoint y: 247, distance: 12.7
click at [111, 247] on ul "[PERSON_NAME] ( [PERSON_NAME] Transport )-[GEOGRAPHIC_DATA], Pune-9860466997(Tr…" at bounding box center [127, 260] width 185 height 52
click at [111, 247] on div "[PERSON_NAME] ( [PERSON_NAME] Transport )-[GEOGRAPHIC_DATA], Pune-9860466997(Tr…" at bounding box center [128, 260] width 168 height 36
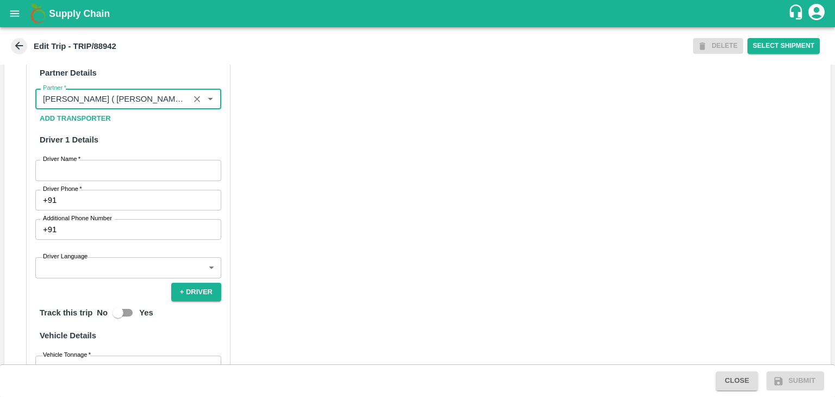
scroll to position [536, 0]
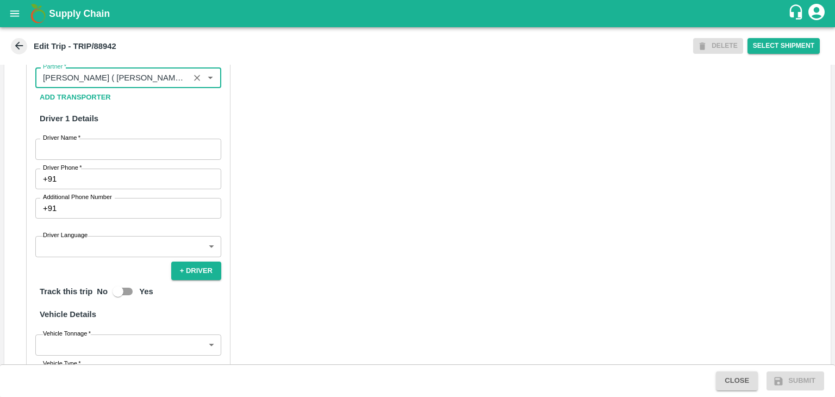
type input "[PERSON_NAME] ( [PERSON_NAME] Transport )-[GEOGRAPHIC_DATA], Pune-9860466997(Tr…"
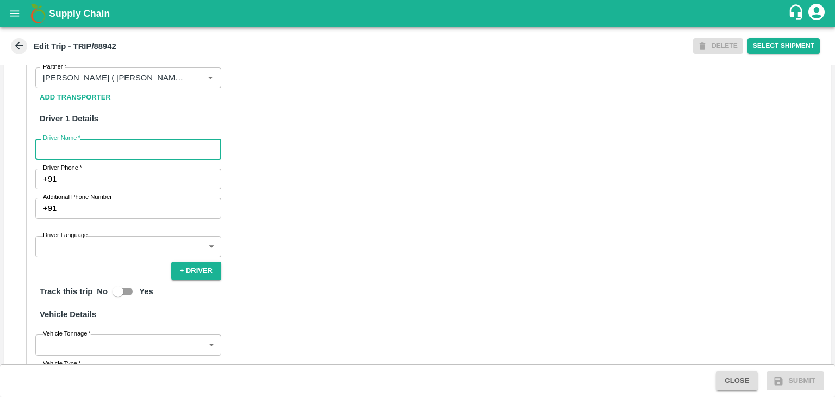
click at [74, 159] on input "Driver Name   *" at bounding box center [128, 149] width 186 height 21
type input "Godase"
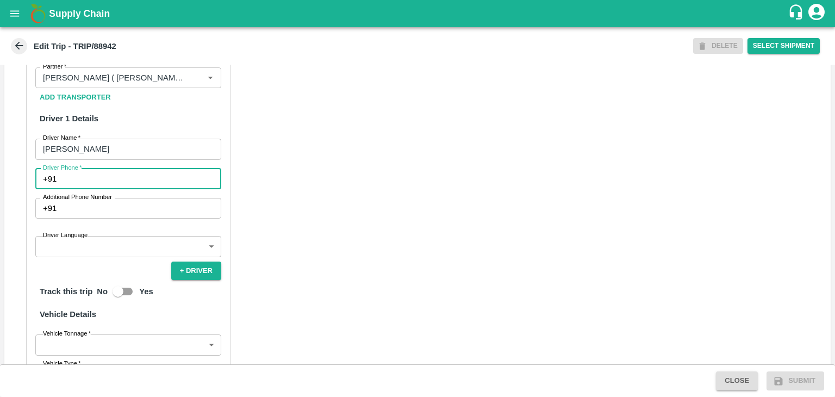
click at [107, 189] on input "Driver Phone   *" at bounding box center [141, 178] width 160 height 21
type input "9975280177"
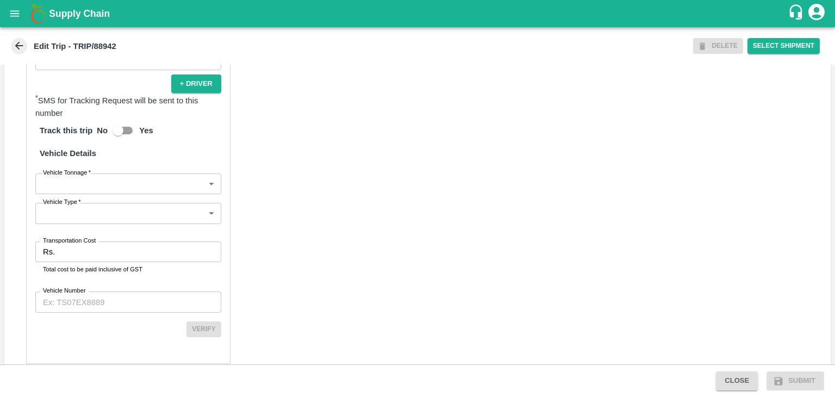
scroll to position [726, 0]
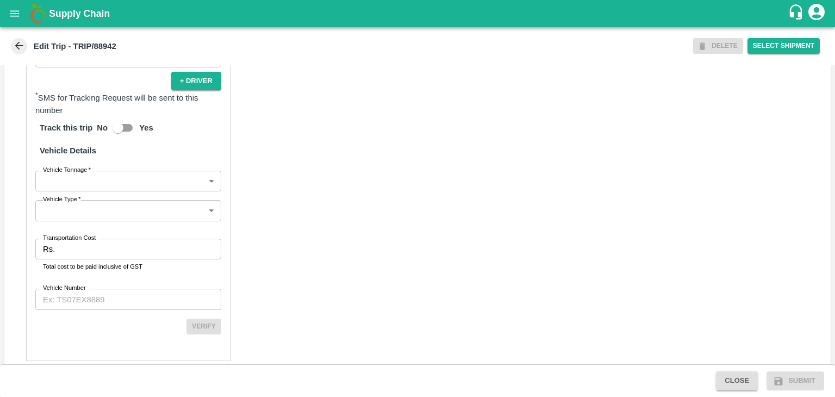
click at [118, 185] on body "Supply Chain Edit Trip - TRIP/88942 DELETE Select Shipment Trip Details Trip Ty…" at bounding box center [417, 198] width 835 height 397
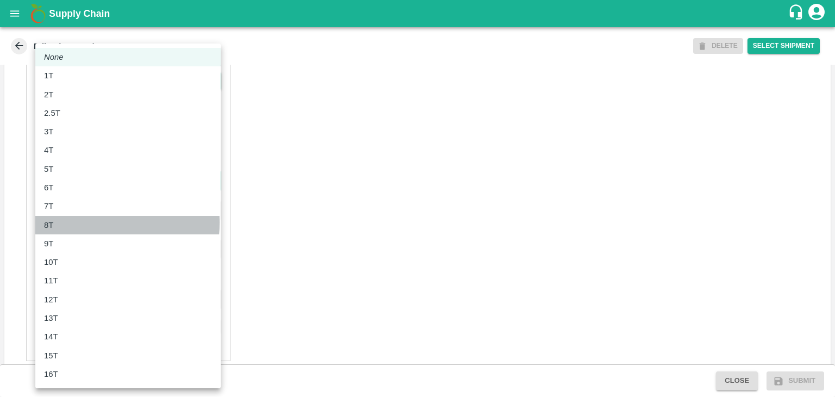
click at [77, 223] on div "8T" at bounding box center [128, 225] width 168 height 12
type input "8000"
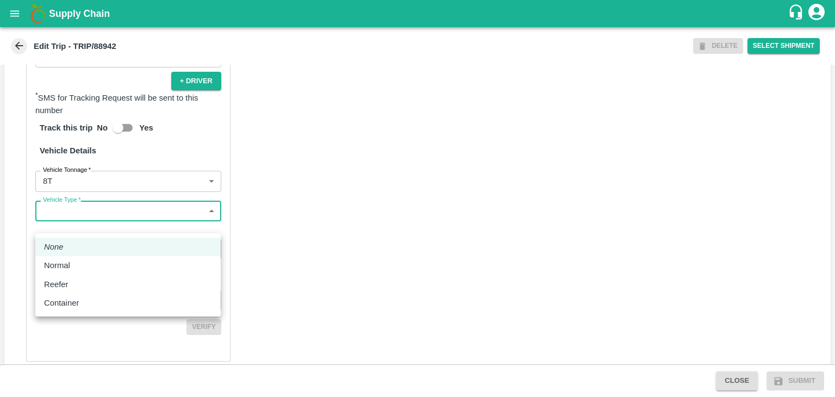
click at [95, 223] on body "Supply Chain Edit Trip - TRIP/88942 DELETE Select Shipment Trip Details Trip Ty…" at bounding box center [417, 198] width 835 height 397
click at [78, 272] on li "Normal" at bounding box center [127, 265] width 185 height 18
type input "Normal"
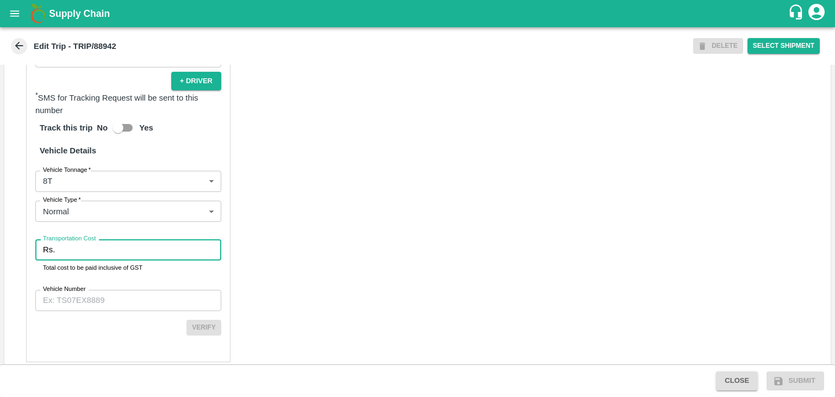
click at [105, 260] on input "Transportation Cost" at bounding box center [140, 249] width 162 height 21
type input "1"
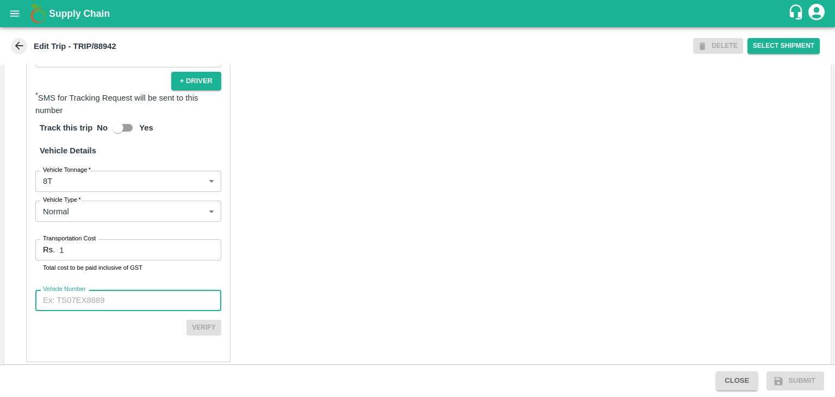
click at [137, 303] on input "Vehicle Number" at bounding box center [128, 300] width 186 height 21
type input "MH45T6060"
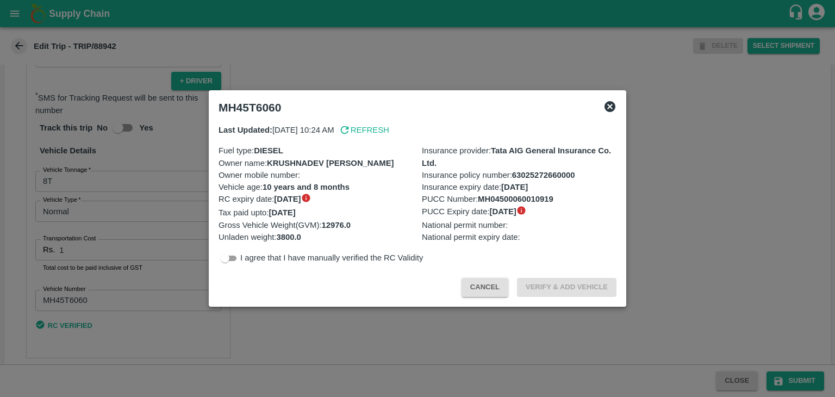
click at [793, 385] on div at bounding box center [417, 198] width 835 height 397
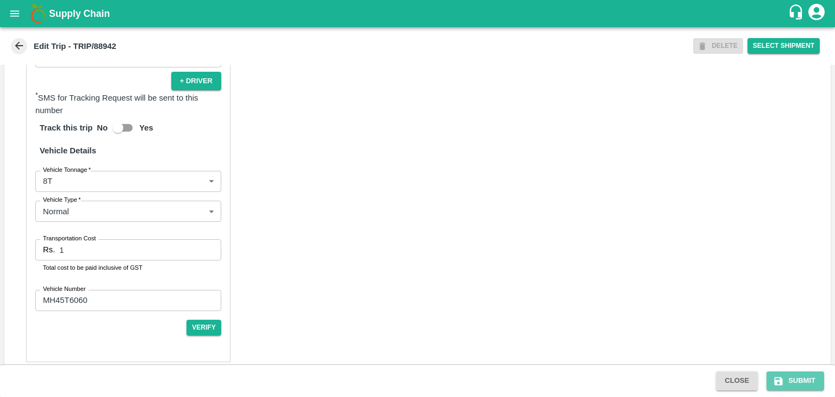
click at [793, 385] on button "Submit" at bounding box center [795, 380] width 58 height 19
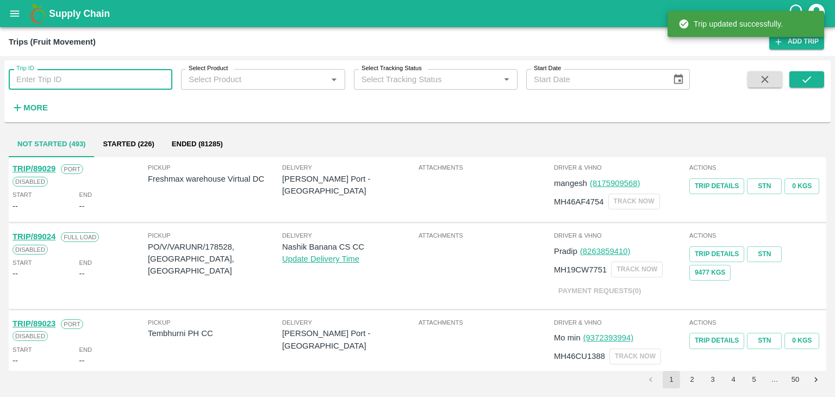
click at [95, 70] on input "Trip ID" at bounding box center [91, 79] width 164 height 21
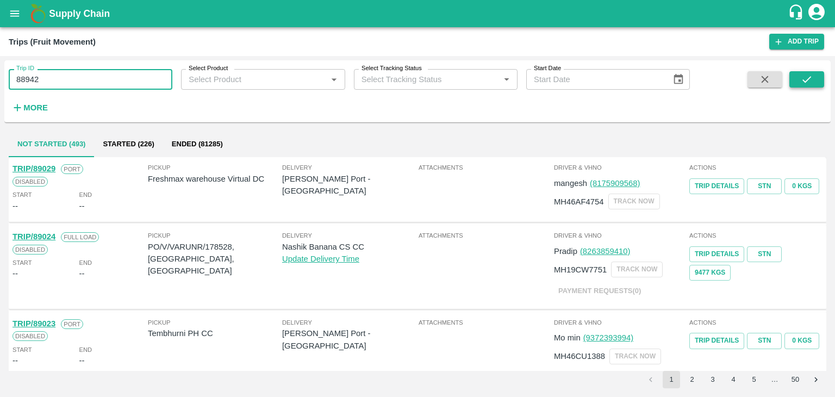
type input "88942"
click at [800, 84] on icon "submit" at bounding box center [806, 79] width 12 height 12
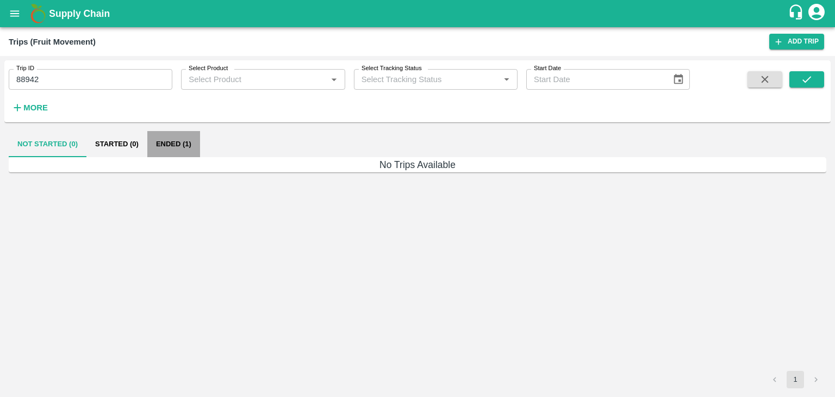
click at [185, 141] on button "Ended (1)" at bounding box center [173, 144] width 53 height 26
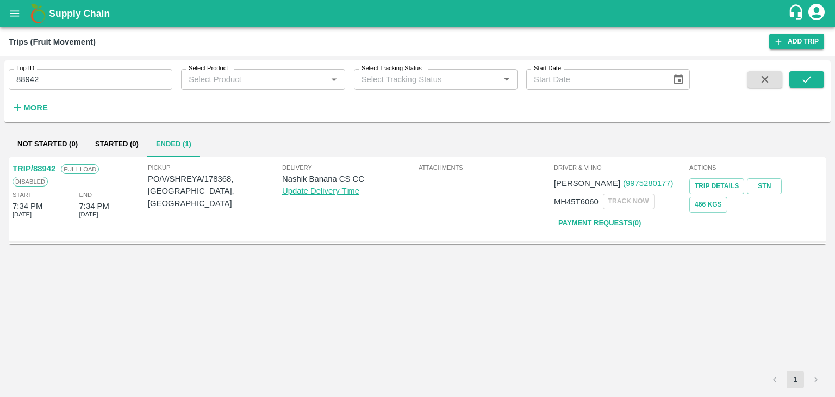
click at [39, 166] on link "TRIP/88942" at bounding box center [33, 168] width 43 height 9
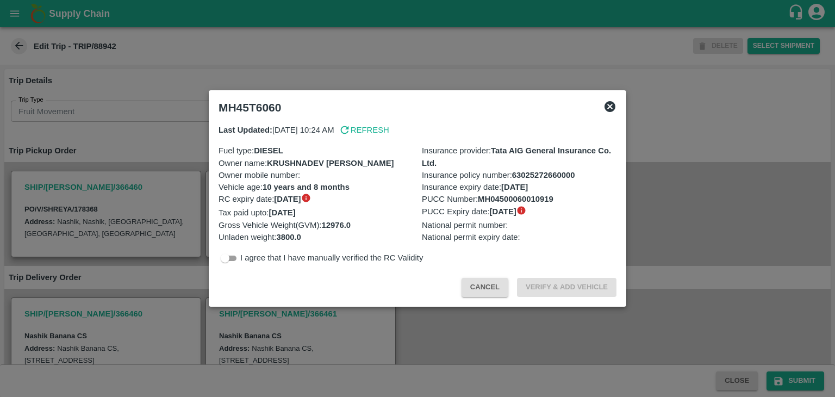
click at [633, 336] on div at bounding box center [417, 198] width 835 height 397
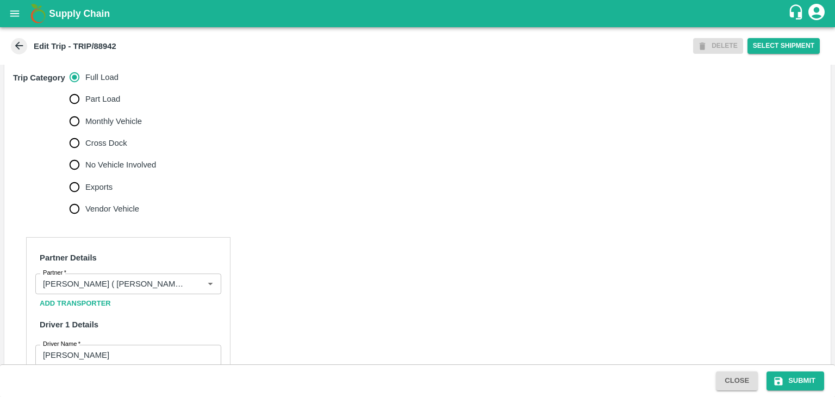
scroll to position [334, 0]
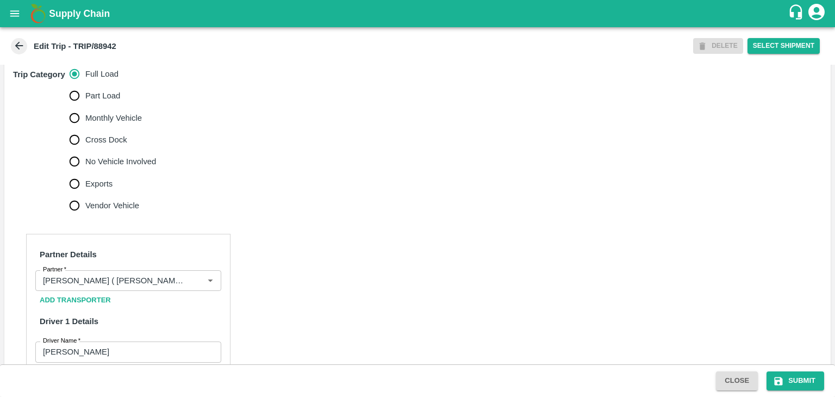
click at [137, 166] on span "No Vehicle Involved" at bounding box center [120, 161] width 71 height 12
click at [85, 166] on input "No Vehicle Involved" at bounding box center [75, 162] width 22 height 22
radio input "true"
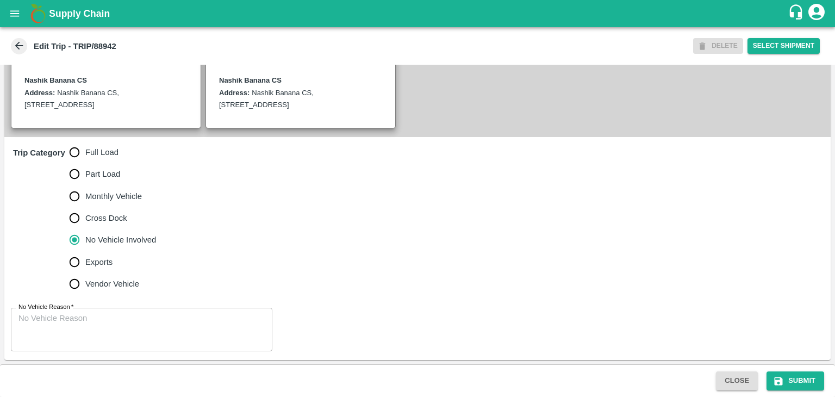
scroll to position [267, 0]
click at [184, 348] on div "x No Vehicle Reason" at bounding box center [141, 329] width 261 height 43
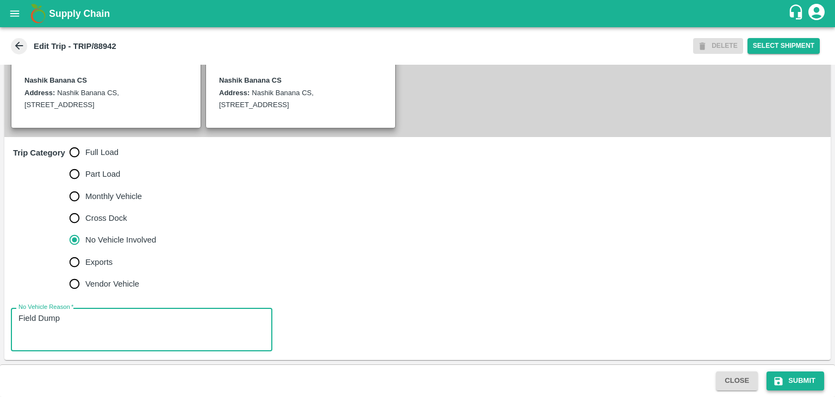
type textarea "Field Dump"
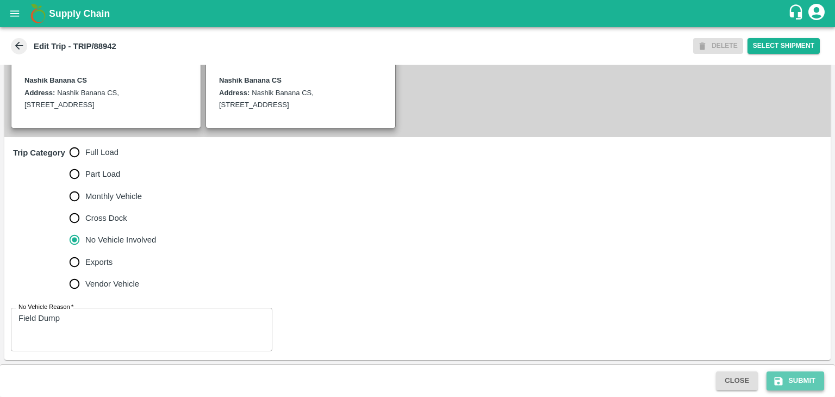
click at [797, 374] on button "Submit" at bounding box center [795, 380] width 58 height 19
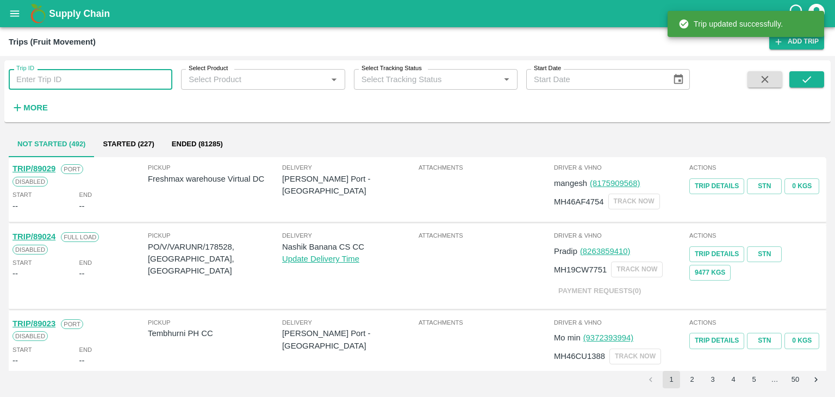
click at [91, 74] on input "Trip ID" at bounding box center [91, 79] width 164 height 21
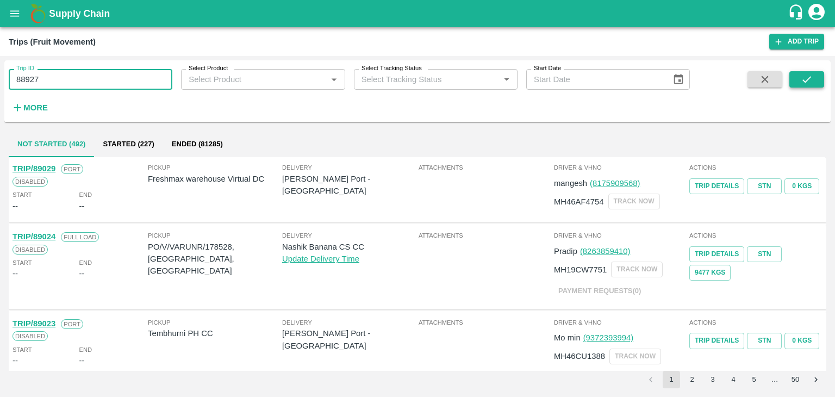
type input "88927"
click at [813, 73] on button "submit" at bounding box center [806, 79] width 35 height 16
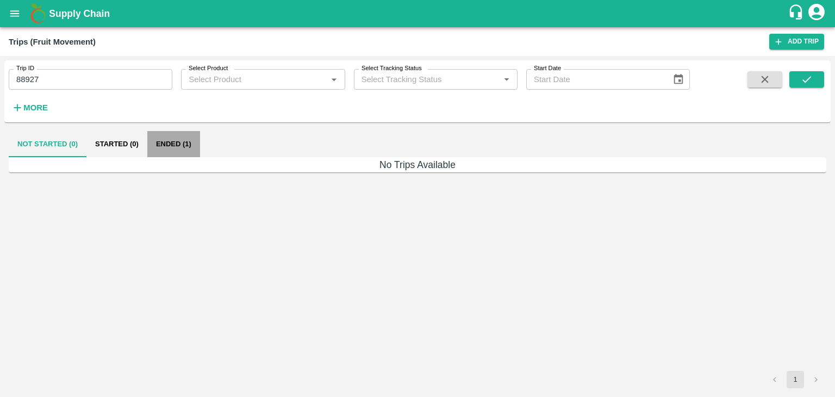
click at [192, 145] on button "Ended (1)" at bounding box center [173, 144] width 53 height 26
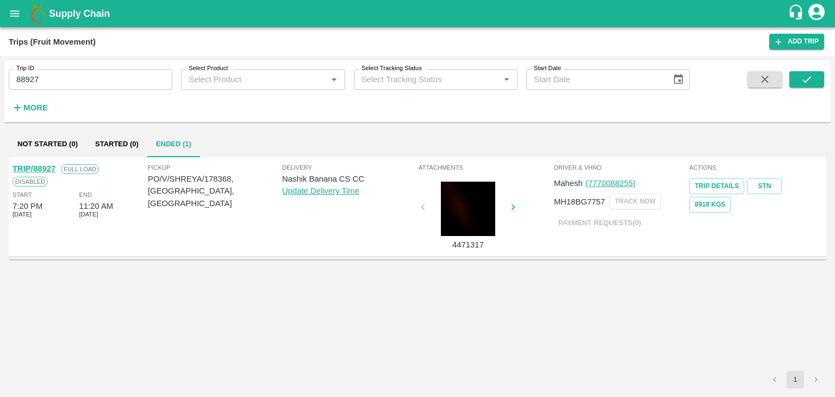
click at [37, 164] on link "TRIP/88927" at bounding box center [33, 168] width 43 height 9
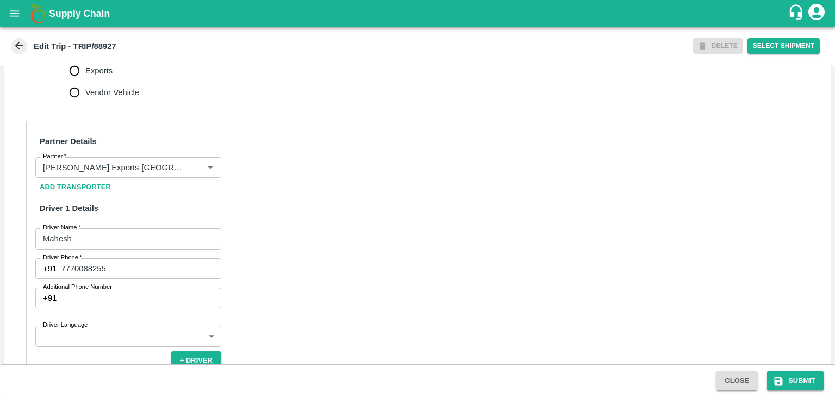
scroll to position [461, 0]
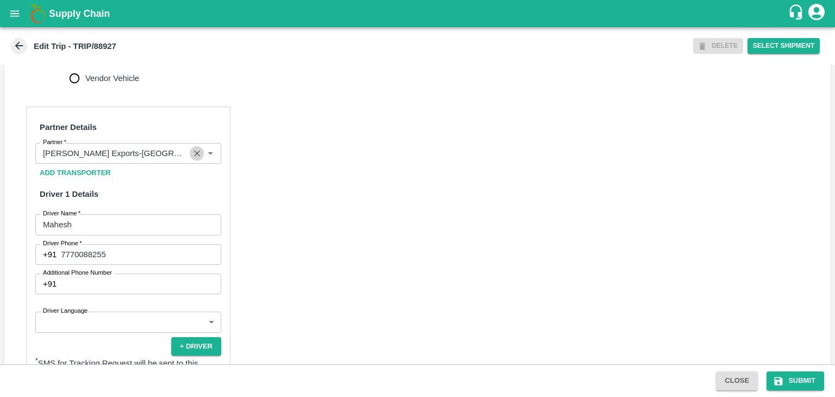
click at [194, 159] on icon "Clear" at bounding box center [197, 153] width 10 height 10
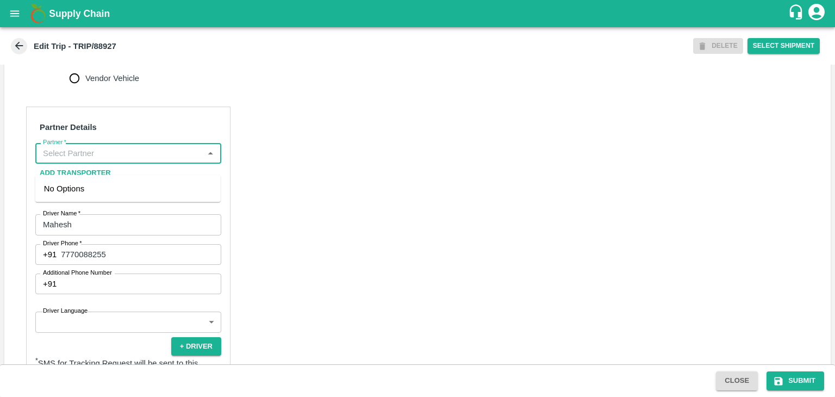
click at [167, 160] on input "Partner   *" at bounding box center [119, 153] width 161 height 14
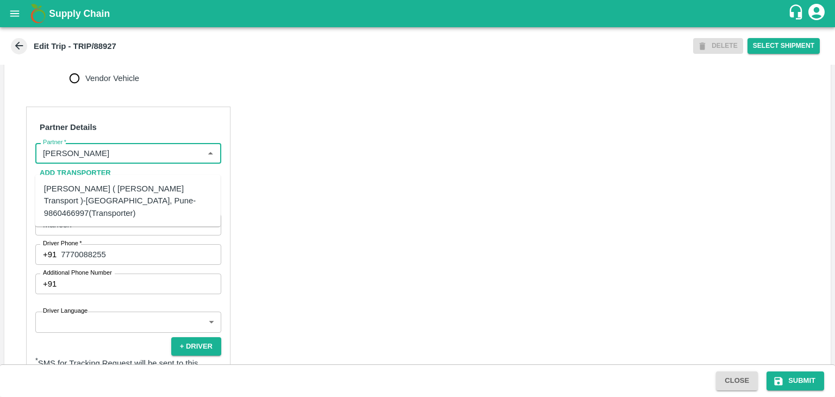
click at [109, 187] on div "[PERSON_NAME] ( [PERSON_NAME] Transport )-[GEOGRAPHIC_DATA], Pune-9860466997(Tr…" at bounding box center [128, 201] width 168 height 36
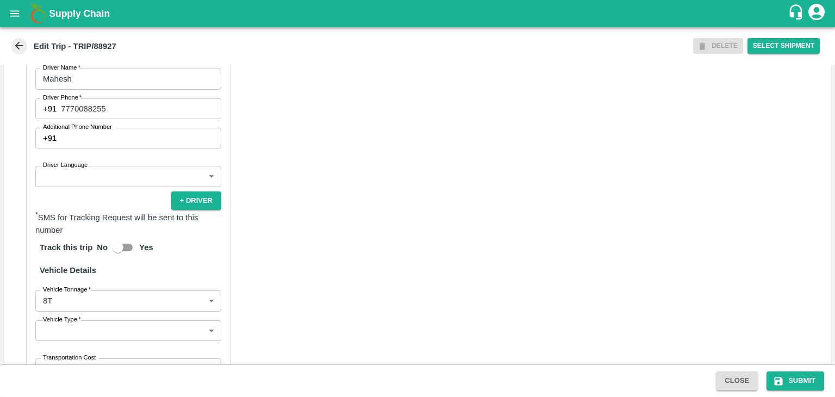
scroll to position [608, 0]
type input "[PERSON_NAME] ( [PERSON_NAME] Transport )-[GEOGRAPHIC_DATA], Pune-9860466997(Tr…"
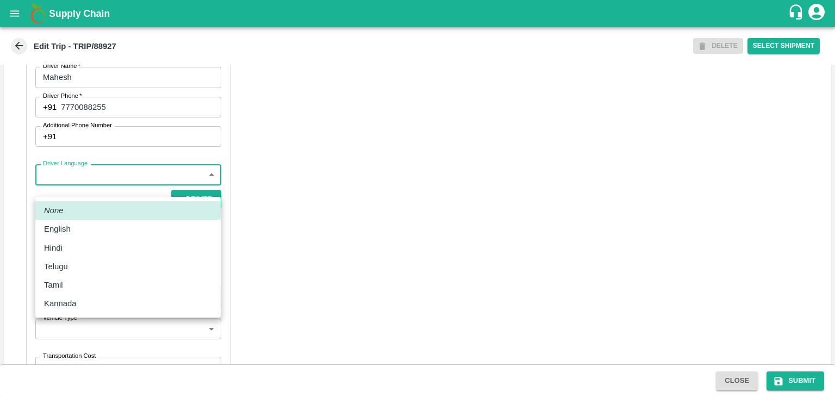
click at [54, 189] on body "Supply Chain Edit Trip - TRIP/88927 DELETE Select Shipment Trip Details Trip Ty…" at bounding box center [417, 198] width 835 height 397
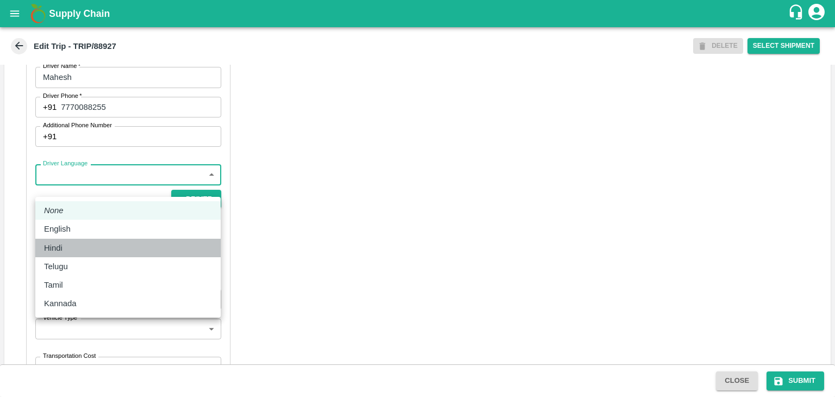
click at [66, 249] on div "Hindi" at bounding box center [56, 248] width 24 height 12
type input "hi"
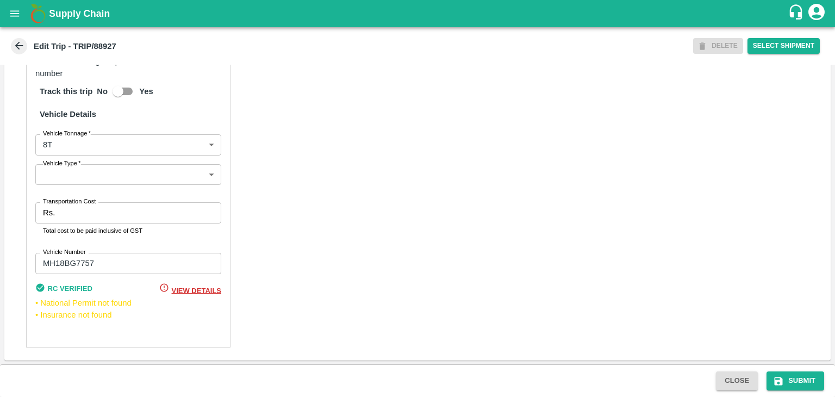
scroll to position [769, 0]
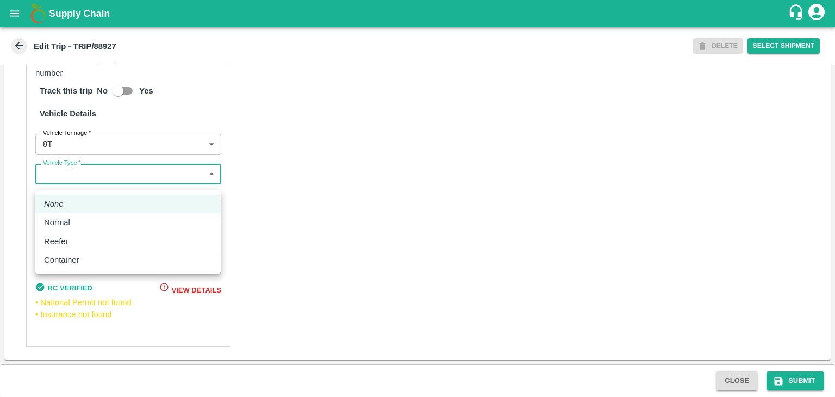
click at [59, 180] on body "Supply Chain Edit Trip - TRIP/88927 DELETE Select Shipment Trip Details Trip Ty…" at bounding box center [417, 198] width 835 height 397
click at [73, 227] on div "Normal" at bounding box center [60, 222] width 32 height 12
type input "Normal"
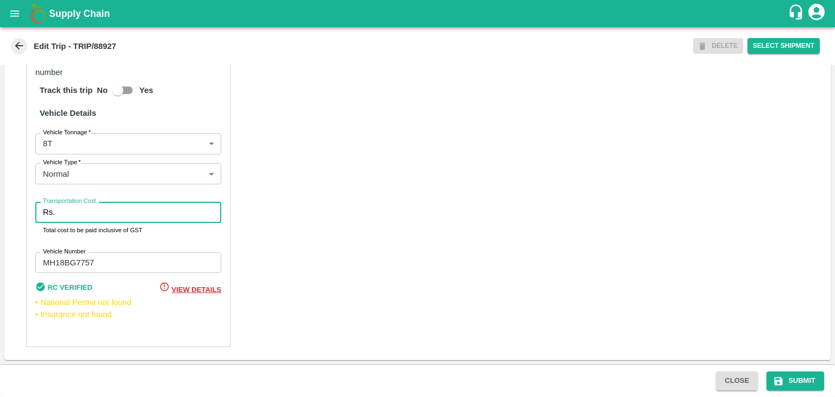
click at [99, 222] on input "Transportation Cost" at bounding box center [140, 212] width 162 height 21
type input "10000"
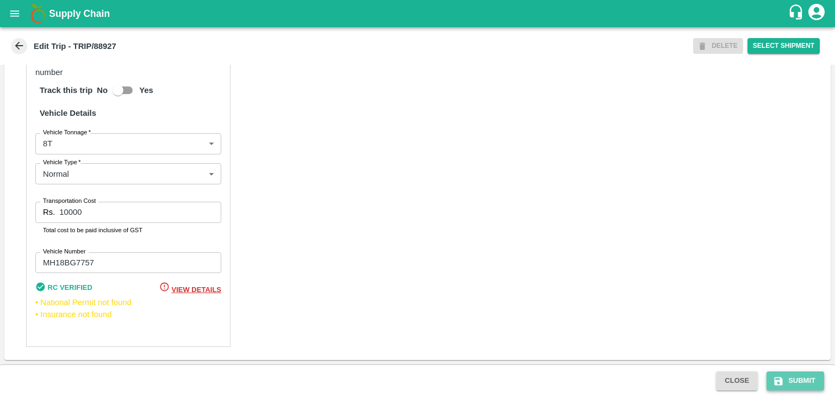
click at [805, 387] on button "Submit" at bounding box center [795, 380] width 58 height 19
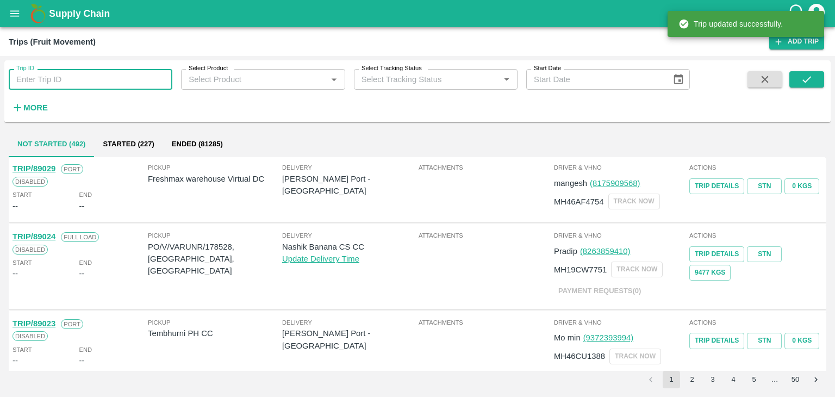
click at [114, 85] on input "Trip ID" at bounding box center [91, 79] width 164 height 21
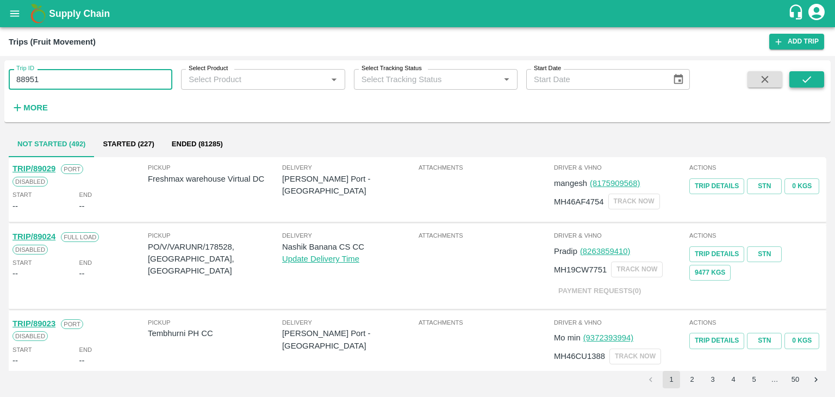
type input "88951"
click at [807, 86] on button "submit" at bounding box center [806, 79] width 35 height 16
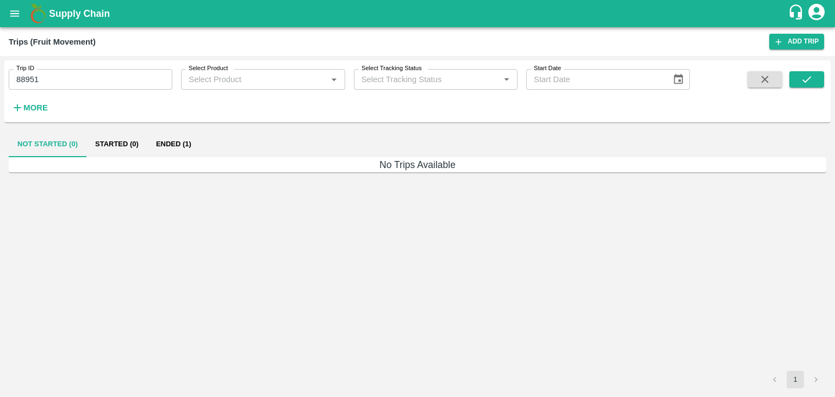
click at [170, 143] on button "Ended (1)" at bounding box center [173, 144] width 53 height 26
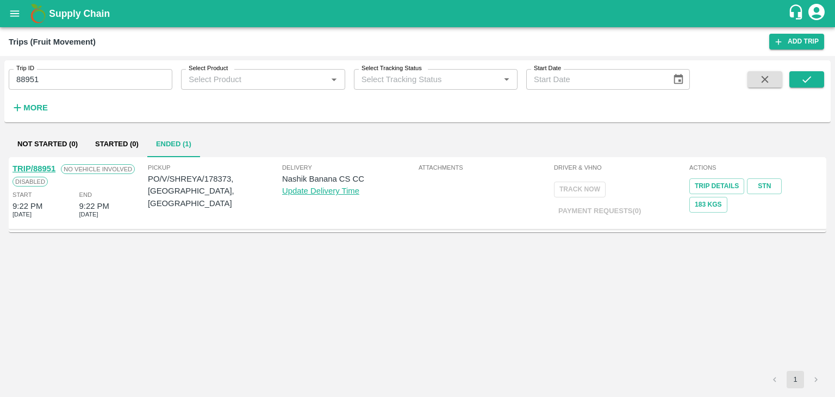
click at [39, 164] on link "TRIP/88951" at bounding box center [33, 168] width 43 height 9
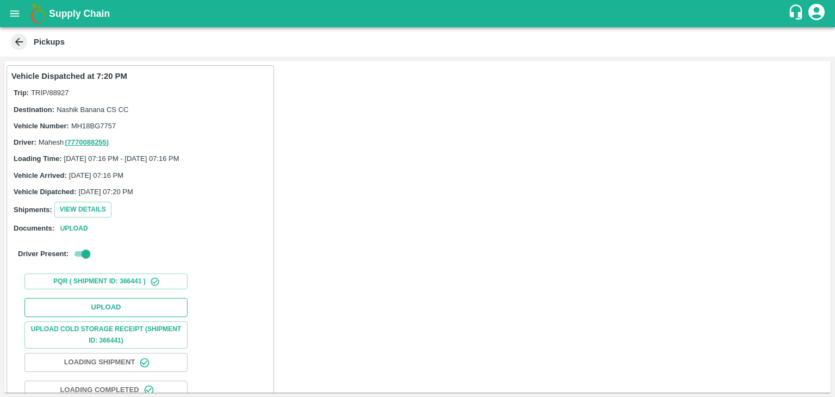
click at [133, 304] on button "Upload" at bounding box center [105, 307] width 163 height 19
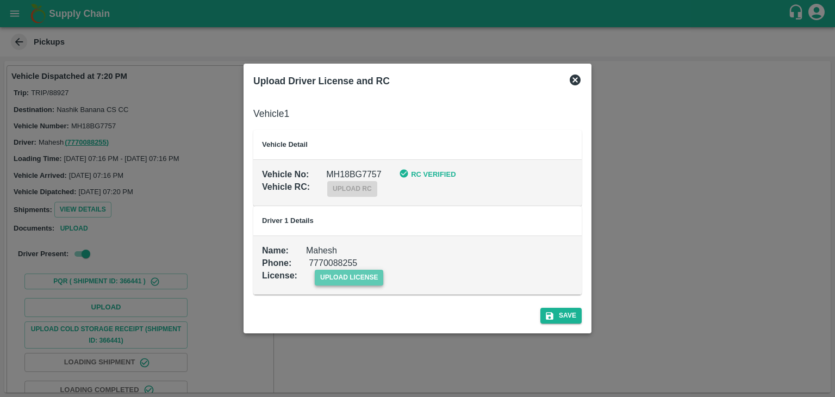
click at [360, 278] on span "upload license" at bounding box center [349, 278] width 69 height 16
click at [0, 0] on input "upload license" at bounding box center [0, 0] width 0 height 0
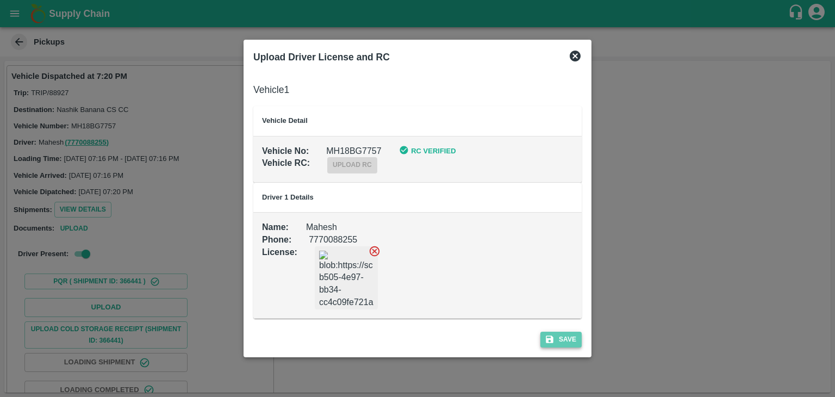
click at [568, 337] on button "Save" at bounding box center [560, 339] width 41 height 16
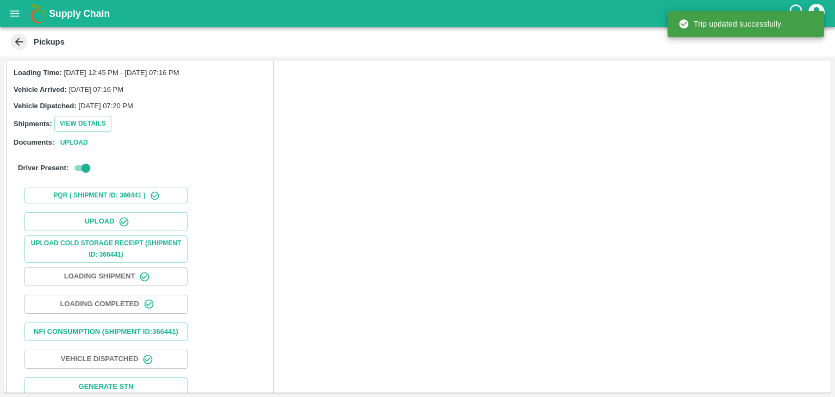
scroll to position [114, 0]
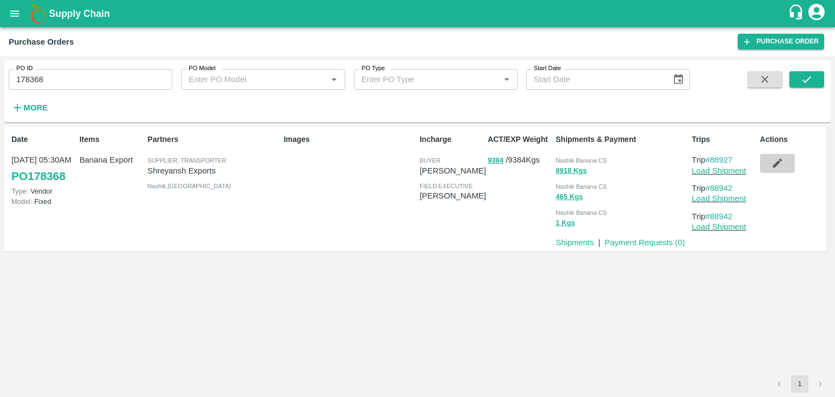
click at [772, 161] on icon "button" at bounding box center [777, 163] width 12 height 12
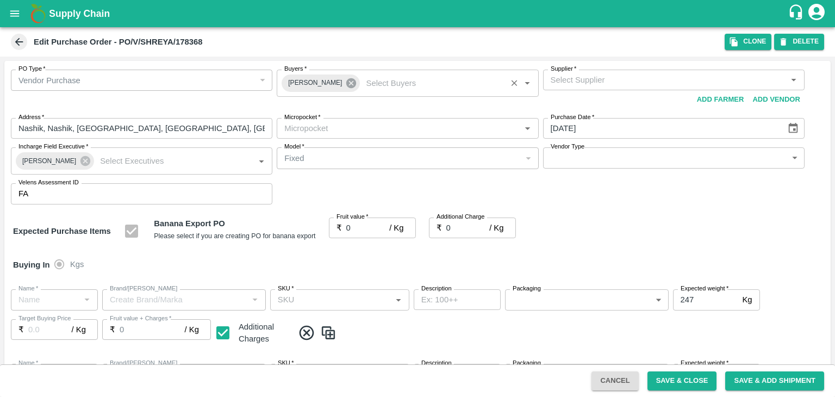
drag, startPoint x: 772, startPoint y: 161, endPoint x: 341, endPoint y: 81, distance: 437.7
click at [341, 81] on div "PO Type   * Vendor Purchase 2 PO Type Buyers   * [PERSON_NAME] Buyers   * Suppl…" at bounding box center [417, 137] width 826 height 152
click at [346, 81] on icon at bounding box center [351, 83] width 10 height 10
click at [368, 86] on input "Buyers   *" at bounding box center [398, 80] width 237 height 14
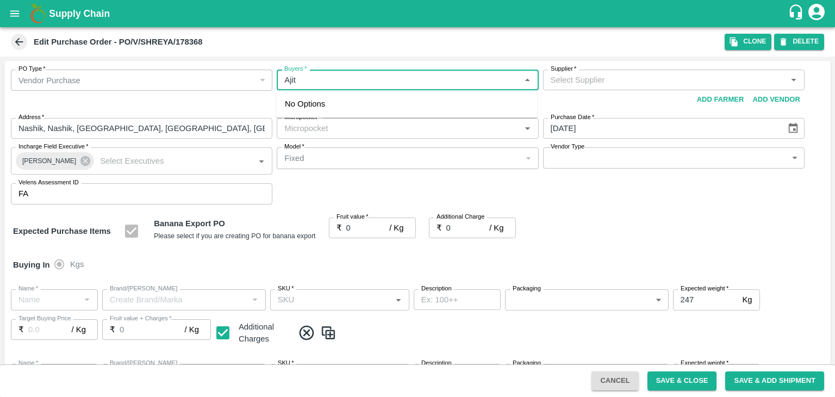
type input "Ajit o"
type input "[PERSON_NAME] Exports-undefined"
type input "172-Savda"
type input "Banana Export"
type input "FRESH X"
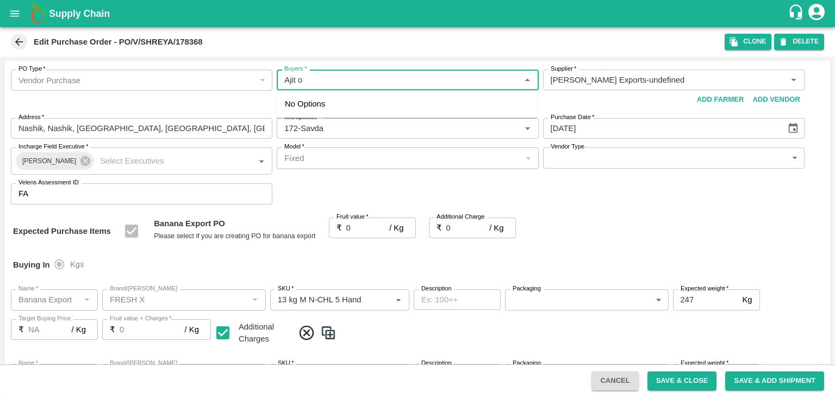
type input "13 kg M N-CHL 5 Hand"
type input "NA"
type input "Banana Export"
type input "FRESH X"
type input "13 kg M N-CHL 6 Hand"
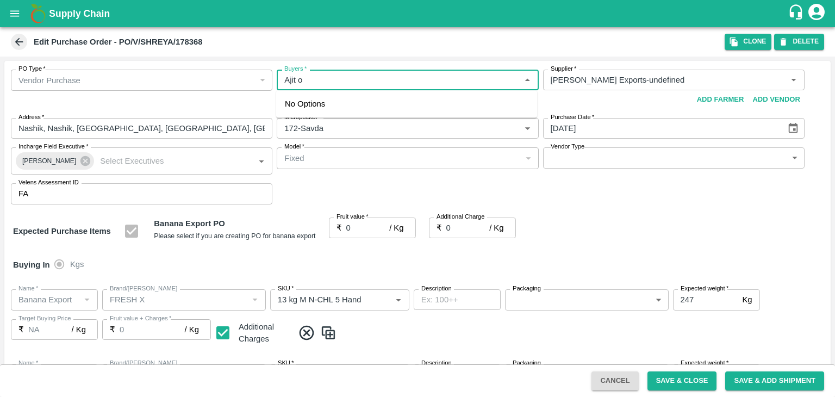
type input "NA"
type input "Banana Export"
type input "FRESH X"
type input "13 kg M N-CHL 8 Hand"
type input "NA"
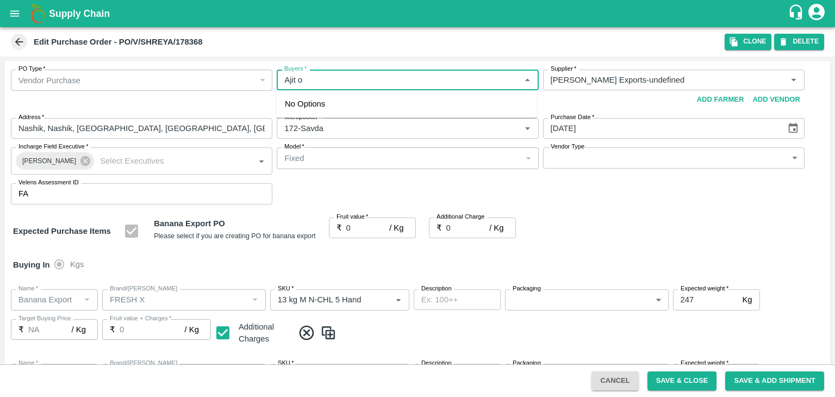
type input "Banana Export"
type input "FRESH X"
type input "13 kg M N-CHL CL"
type input "NA"
type input "Banana Export"
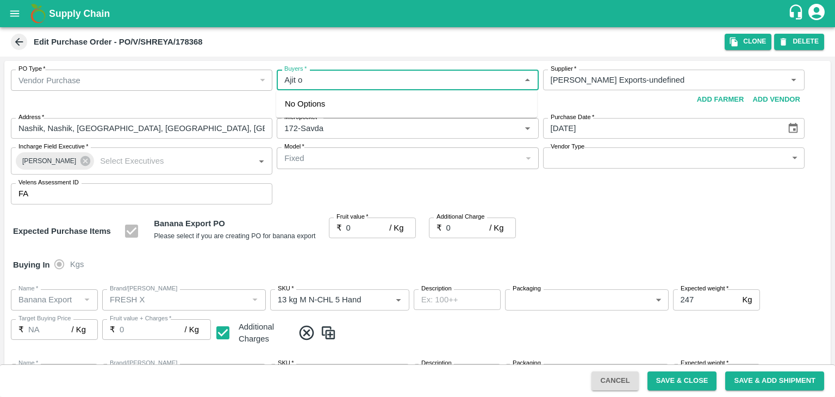
type input "FRESH X"
type input "C Class"
type input "NA"
type input "Banana Export"
type input "FRESH X"
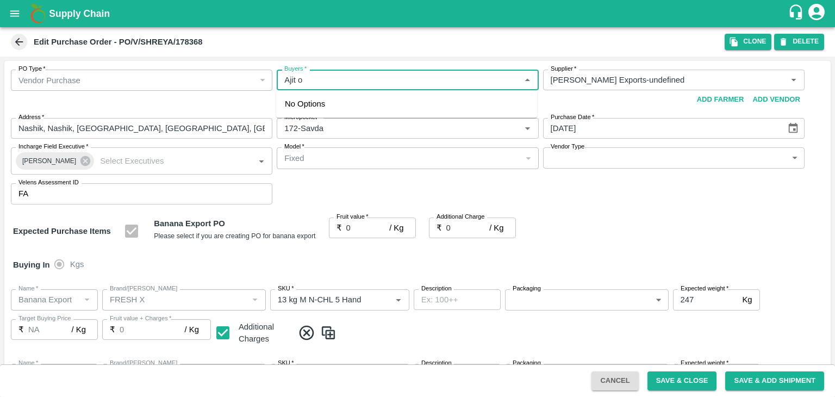
type input "PHR Kg"
type input "NA"
click at [324, 110] on div "[PERSON_NAME]" at bounding box center [344, 109] width 66 height 12
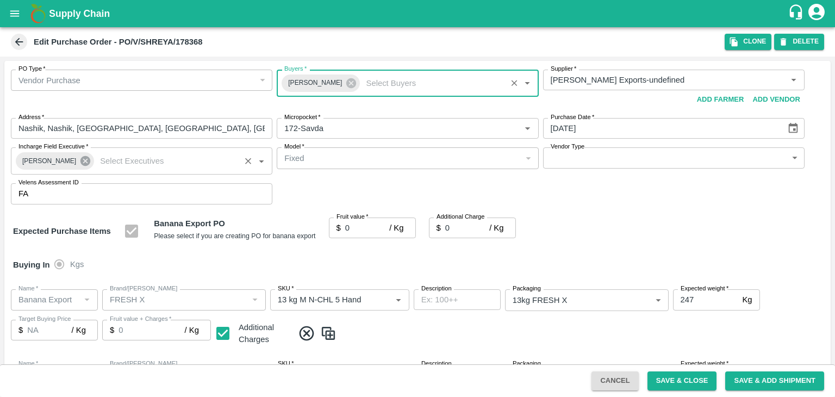
click at [82, 158] on icon at bounding box center [85, 161] width 10 height 10
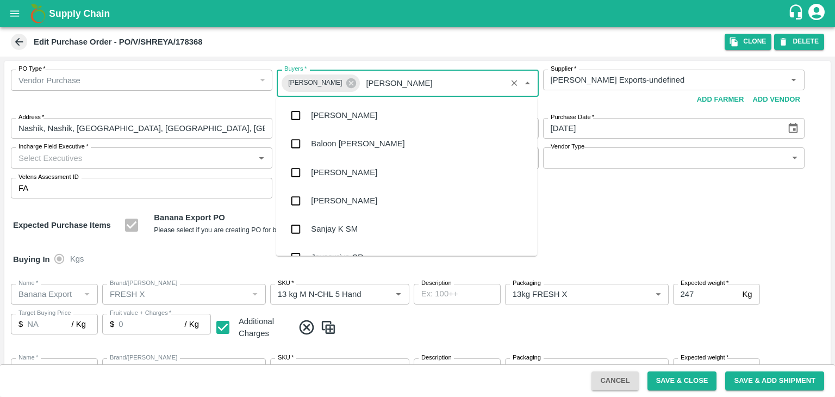
type input "J"
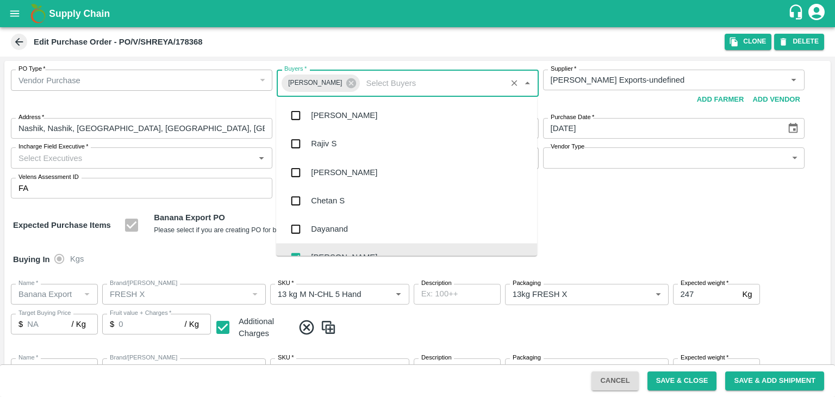
checkbox input "false"
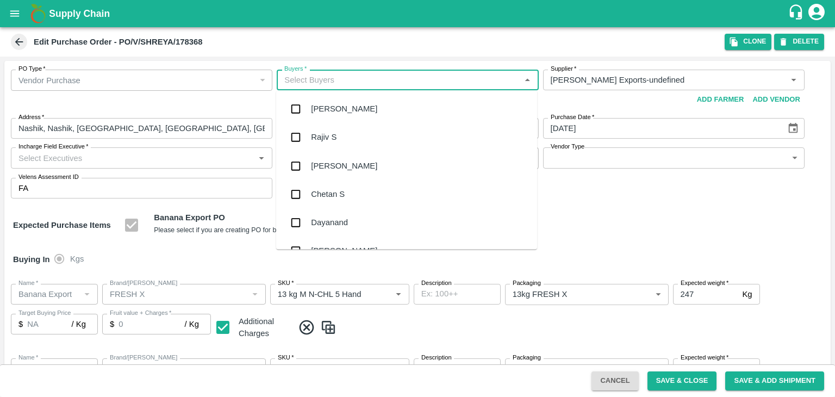
scroll to position [15, 0]
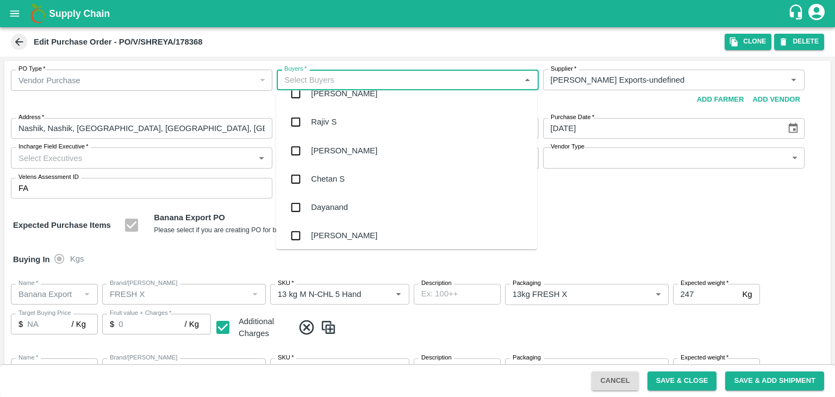
click at [326, 230] on div "[PERSON_NAME]" at bounding box center [344, 236] width 66 height 12
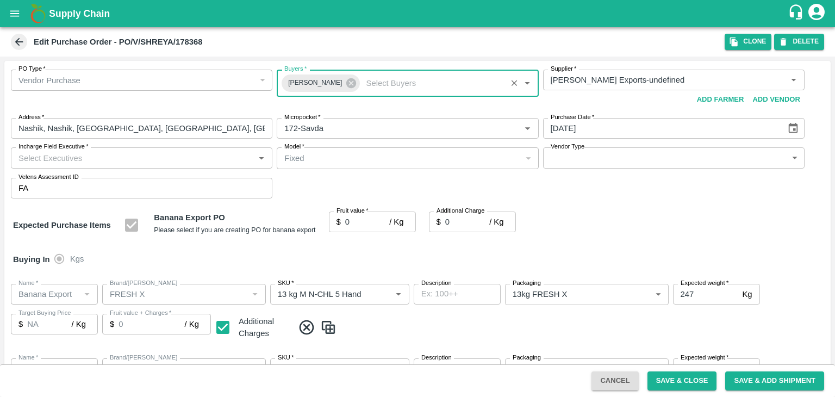
click at [76, 155] on input "Incharge Field Executive   *" at bounding box center [132, 158] width 237 height 14
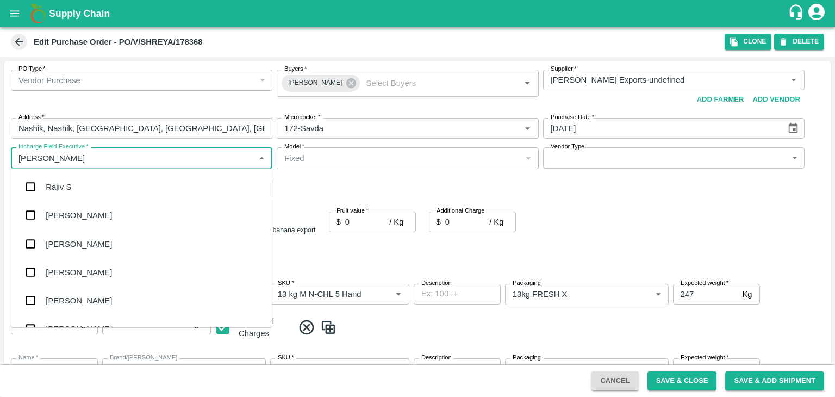
type input "[PERSON_NAME]"
click at [85, 248] on div "jaydip Tale" at bounding box center [141, 243] width 261 height 28
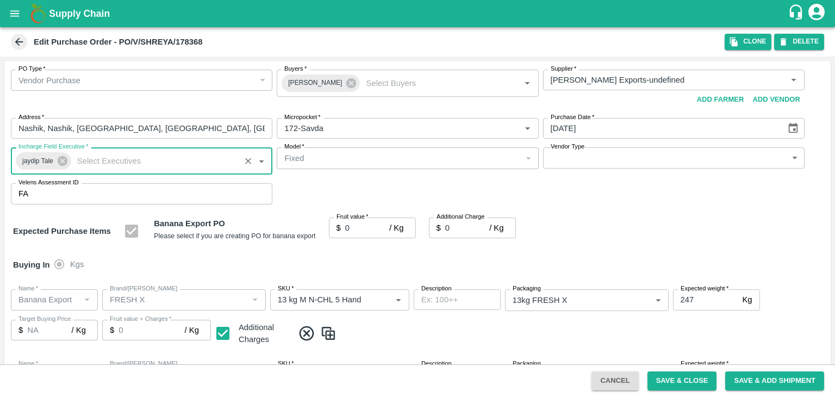
click at [365, 231] on input "0" at bounding box center [367, 227] width 44 height 21
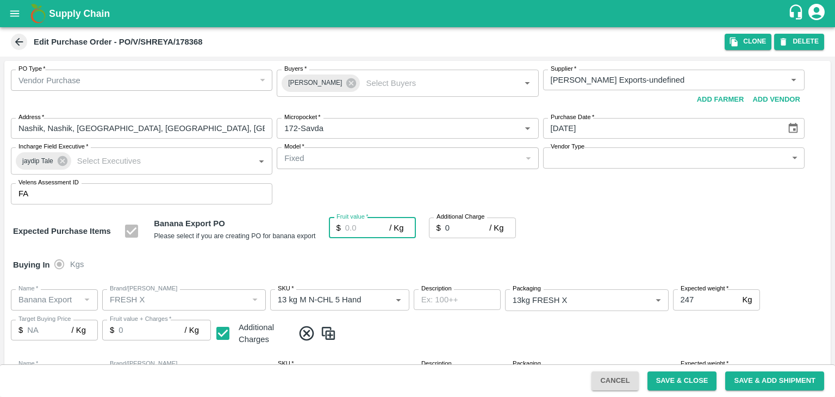
type input "1"
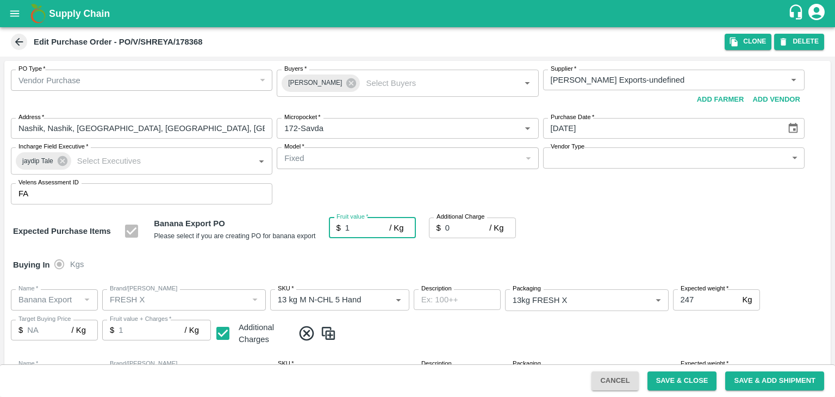
type input "1"
type input "18.5"
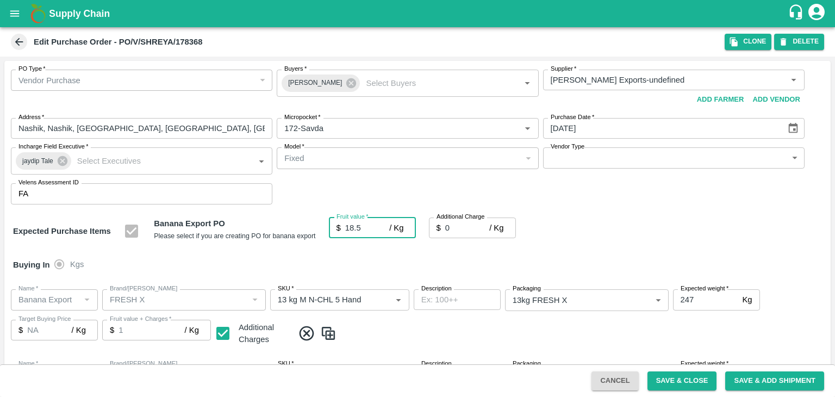
type input "18.5"
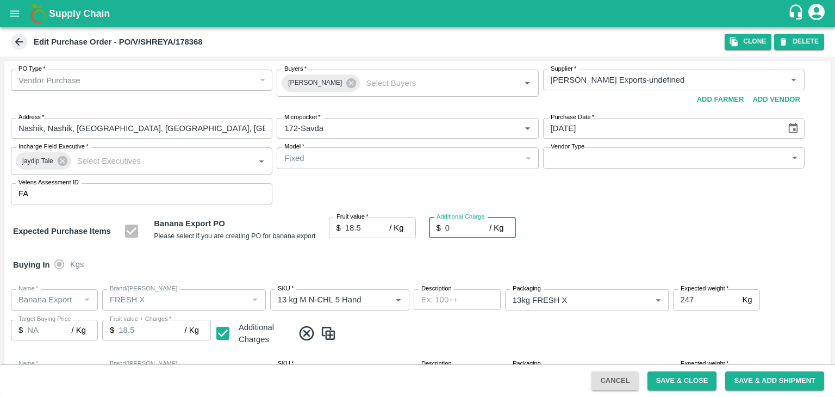
type input "2"
type input "20.5"
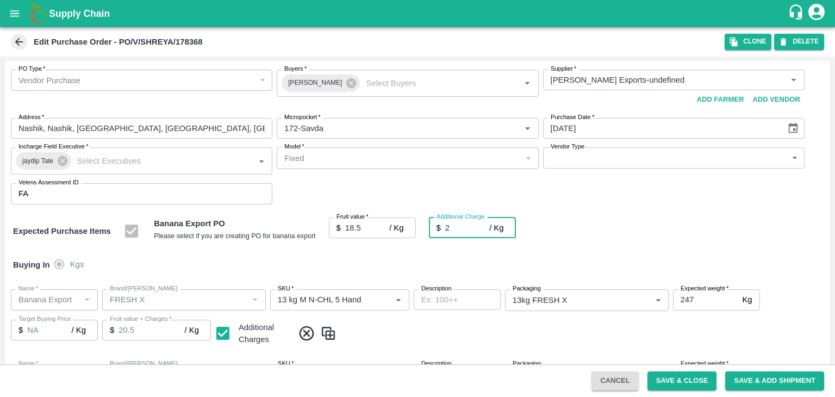
type input "2.7"
type input "21.2"
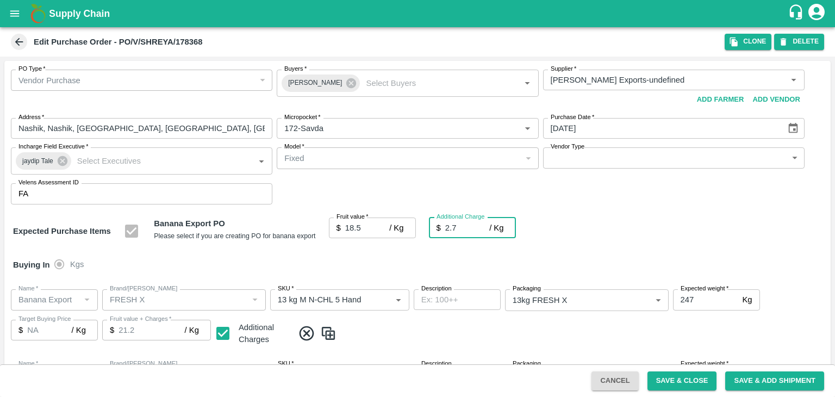
type input "2.75"
type input "21.25"
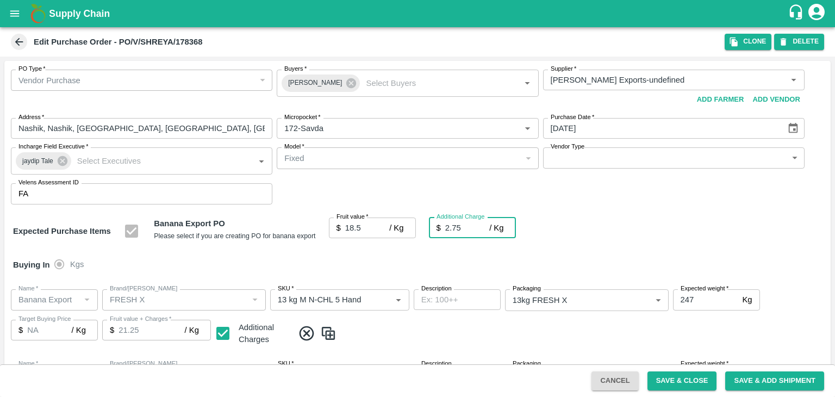
type input "2.75"
click at [703, 378] on button "Save & Close" at bounding box center [682, 380] width 70 height 19
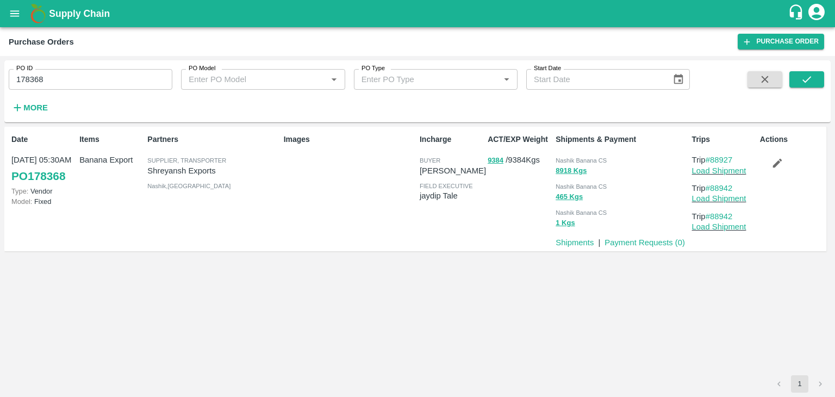
click at [111, 73] on input "178368" at bounding box center [91, 79] width 164 height 21
paste input "text"
type input "178373"
click at [785, 86] on span at bounding box center [764, 93] width 43 height 45
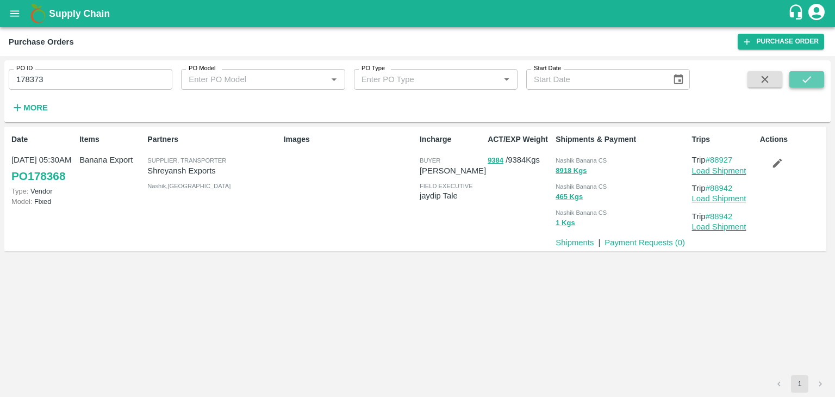
click at [807, 80] on icon "submit" at bounding box center [806, 79] width 9 height 7
click at [812, 83] on button "submit" at bounding box center [806, 79] width 35 height 16
click at [716, 173] on link "Load Shipment" at bounding box center [719, 170] width 54 height 9
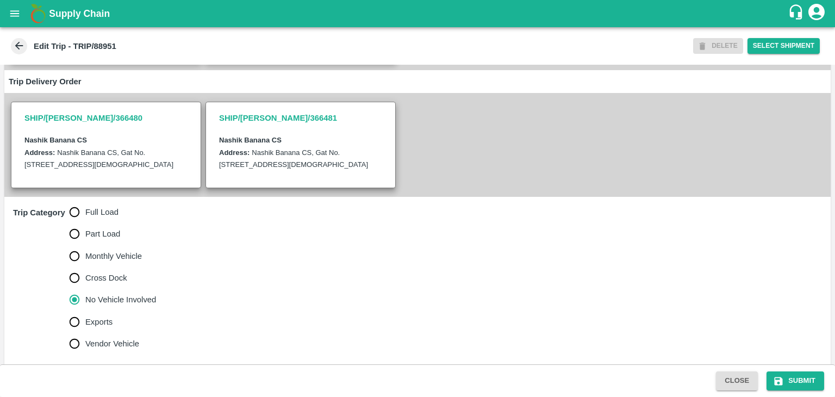
scroll to position [200, 0]
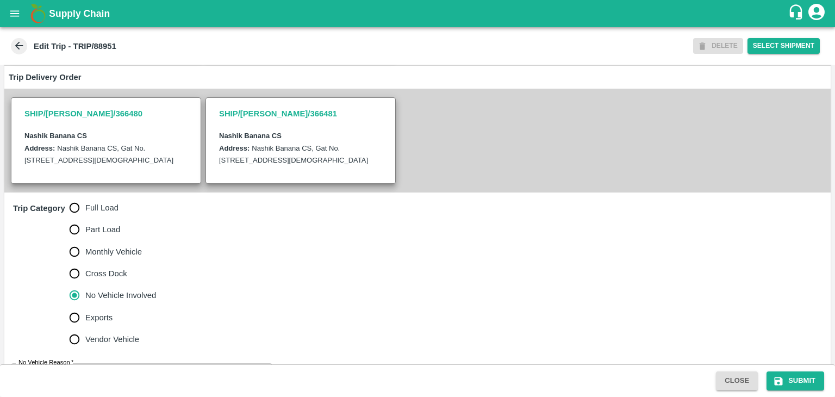
click at [102, 214] on span "Full Load" at bounding box center [101, 208] width 33 height 12
click at [85, 217] on input "Full Load" at bounding box center [75, 208] width 22 height 22
radio input "true"
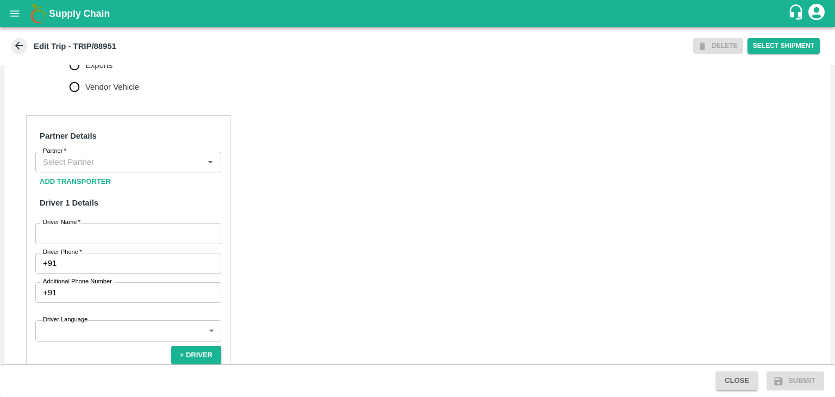
scroll to position [454, 0]
click at [98, 167] on input "Partner   *" at bounding box center [119, 160] width 161 height 14
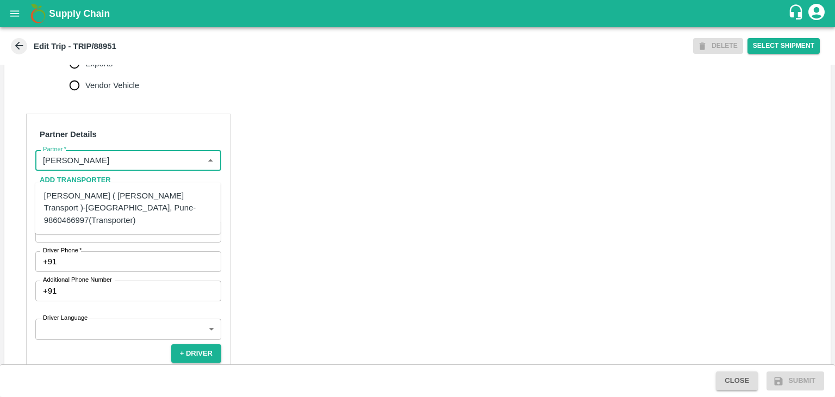
click at [109, 203] on div "[PERSON_NAME] ( [PERSON_NAME] Transport )-[GEOGRAPHIC_DATA], Pune-9860466997(Tr…" at bounding box center [128, 208] width 168 height 36
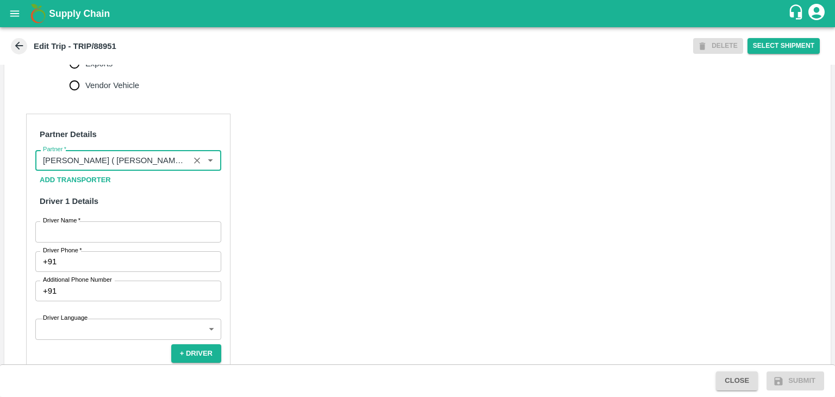
type input "[PERSON_NAME] ( [PERSON_NAME] Transport )-[GEOGRAPHIC_DATA], Pune-9860466997(Tr…"
click at [126, 240] on input "Driver Name   *" at bounding box center [128, 231] width 186 height 21
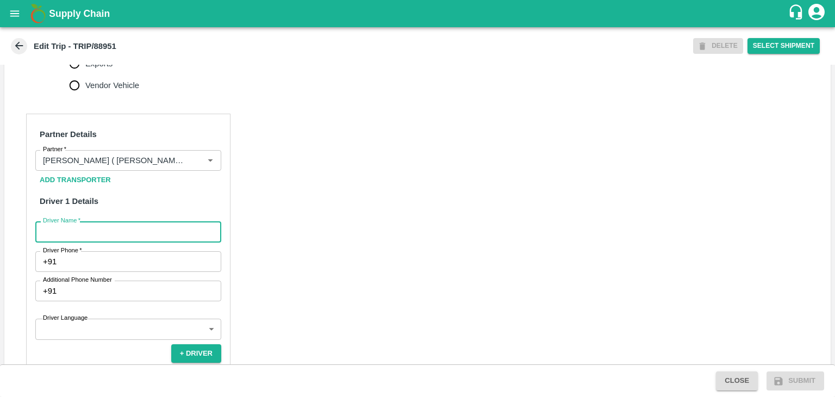
type input "[PERSON_NAME]"
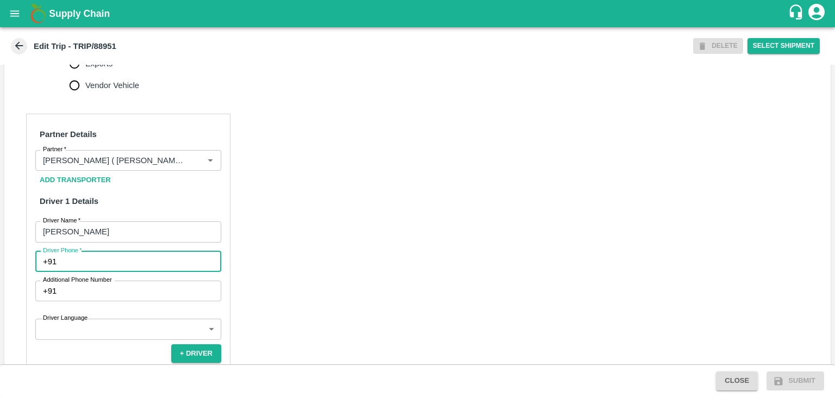
click at [119, 272] on input "Driver Phone   *" at bounding box center [141, 261] width 160 height 21
type input "7098605555"
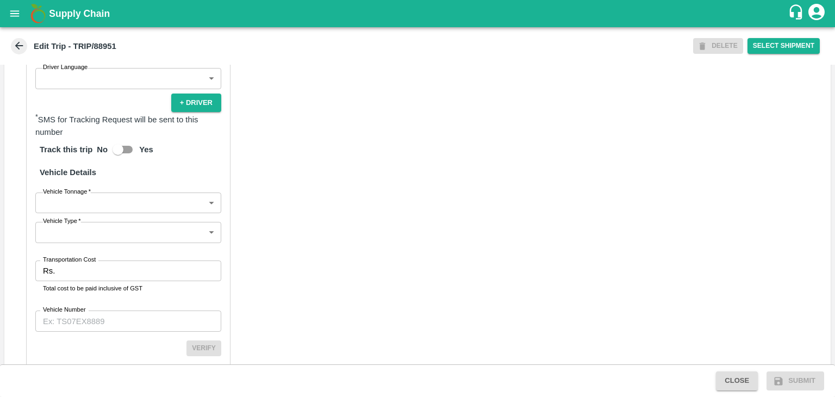
scroll to position [706, 0]
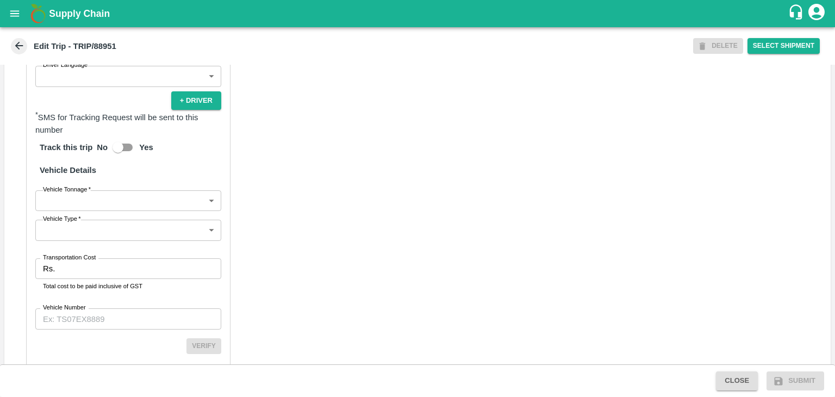
click at [80, 214] on body "Supply Chain Edit Trip - TRIP/88951 DELETE Select Shipment Trip Details Trip Ty…" at bounding box center [417, 198] width 835 height 397
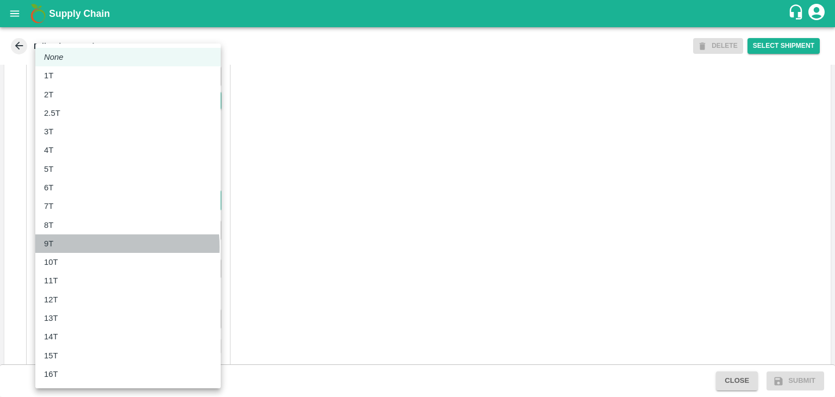
click at [75, 247] on div "9T" at bounding box center [128, 243] width 168 height 12
type input "9000"
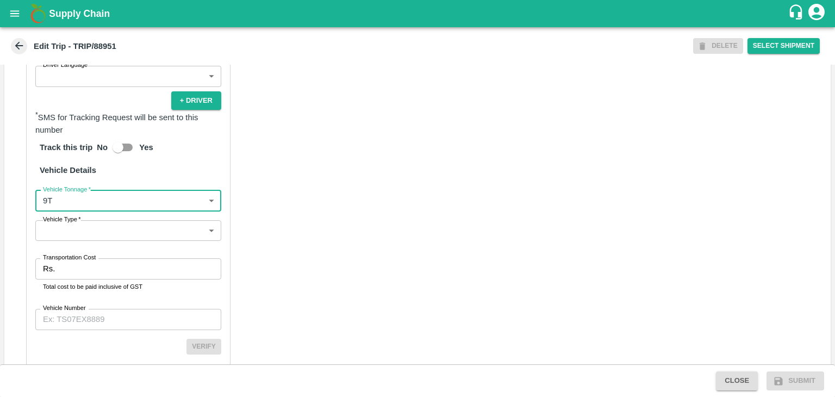
click at [91, 244] on body "Supply Chain Edit Trip - TRIP/88951 DELETE Select Shipment Trip Details Trip Ty…" at bounding box center [417, 198] width 835 height 397
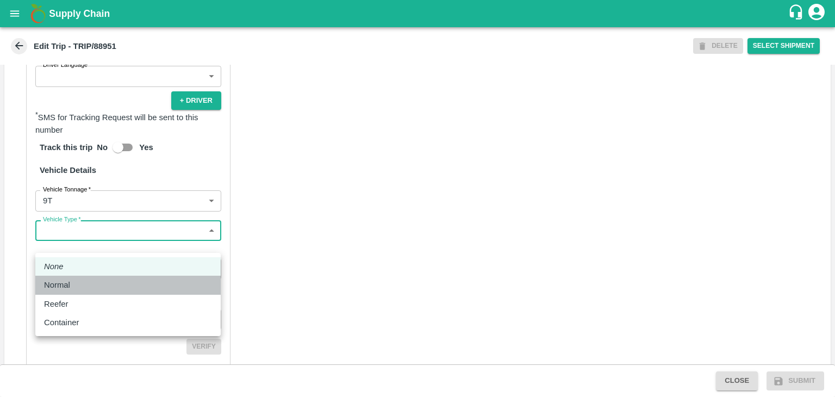
click at [85, 278] on li "Normal" at bounding box center [127, 285] width 185 height 18
type input "Normal"
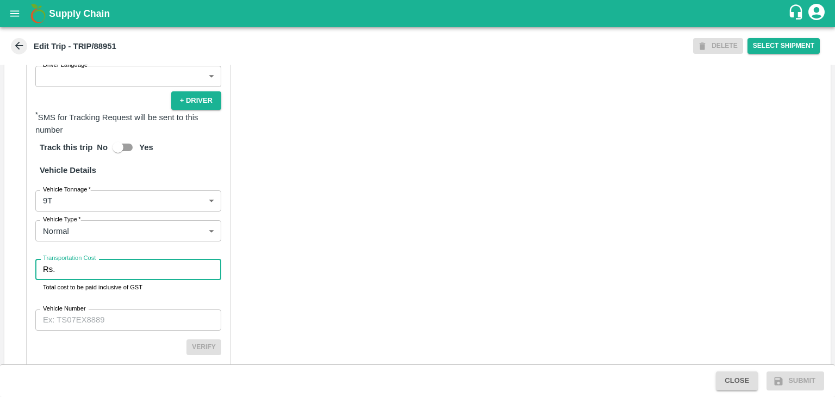
click at [97, 279] on input "Transportation Cost" at bounding box center [140, 269] width 162 height 21
type input "1"
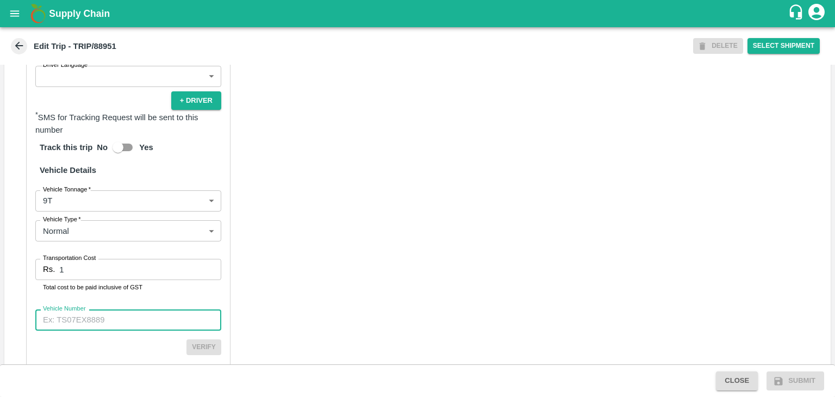
click at [133, 330] on input "Vehicle Number" at bounding box center [128, 319] width 186 height 21
type input "MH45T6060"
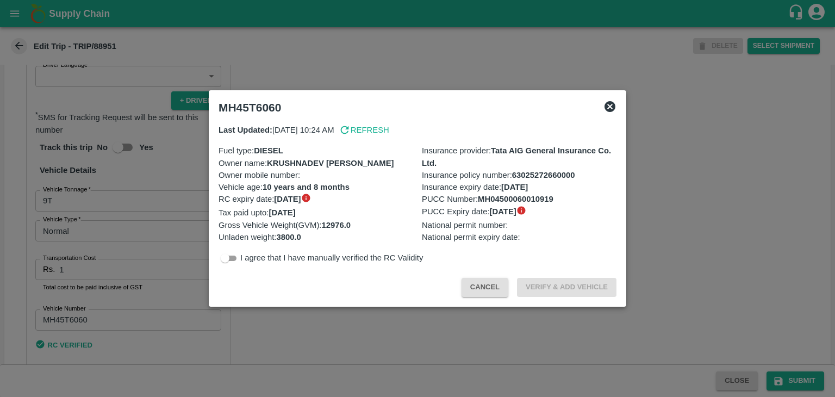
click at [798, 374] on div at bounding box center [417, 198] width 835 height 397
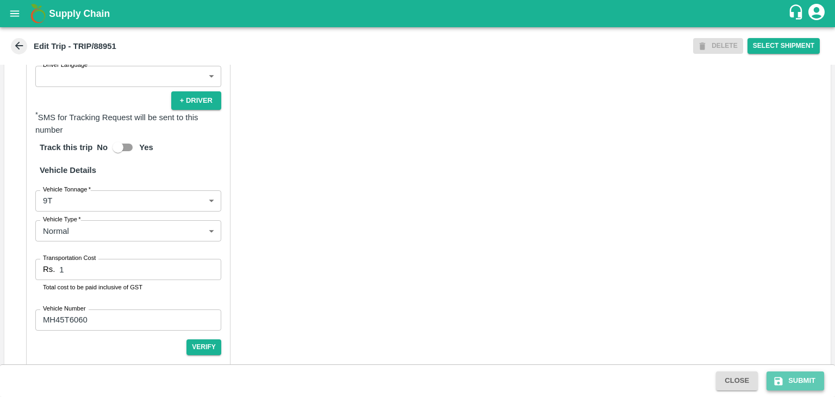
click at [805, 381] on button "Submit" at bounding box center [795, 380] width 58 height 19
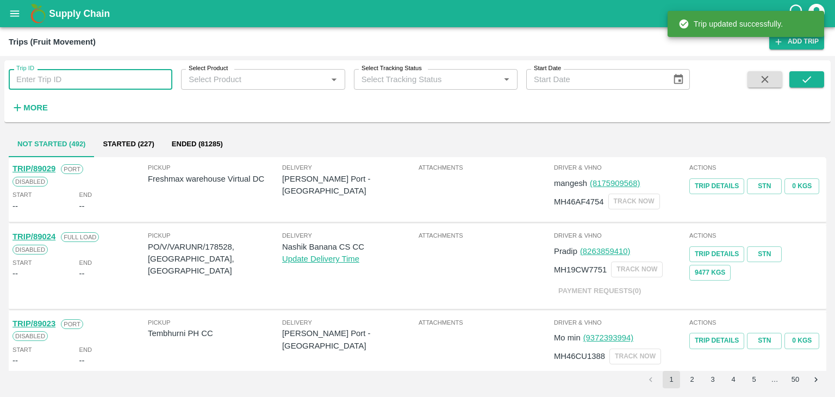
click at [66, 87] on input "Trip ID" at bounding box center [91, 79] width 164 height 21
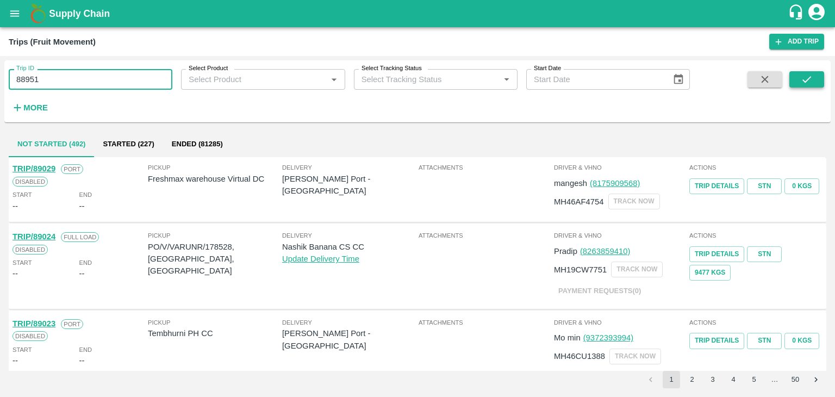
type input "88951"
click at [798, 78] on button "submit" at bounding box center [806, 79] width 35 height 16
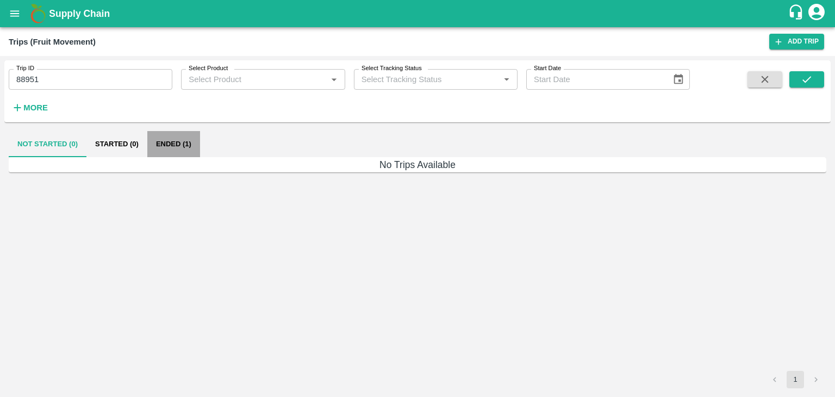
click at [182, 152] on button "Ended (1)" at bounding box center [173, 144] width 53 height 26
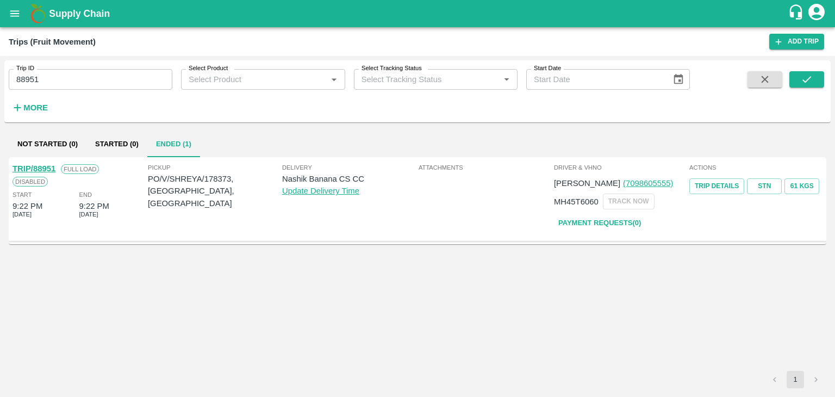
click at [43, 162] on div "TRIP/88951 Full Load Disabled Start 9:22 PM [DATE] End 9:22 PM [DATE]" at bounding box center [78, 199] width 135 height 78
click at [31, 166] on link "TRIP/88951" at bounding box center [33, 168] width 43 height 9
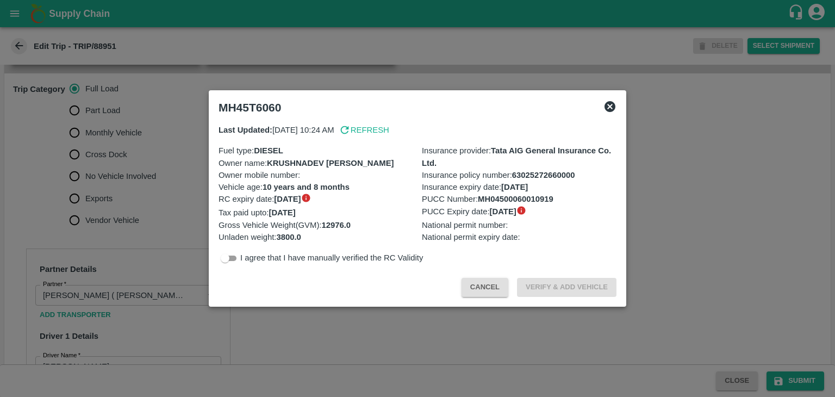
scroll to position [320, 0]
click at [165, 194] on div at bounding box center [417, 198] width 835 height 397
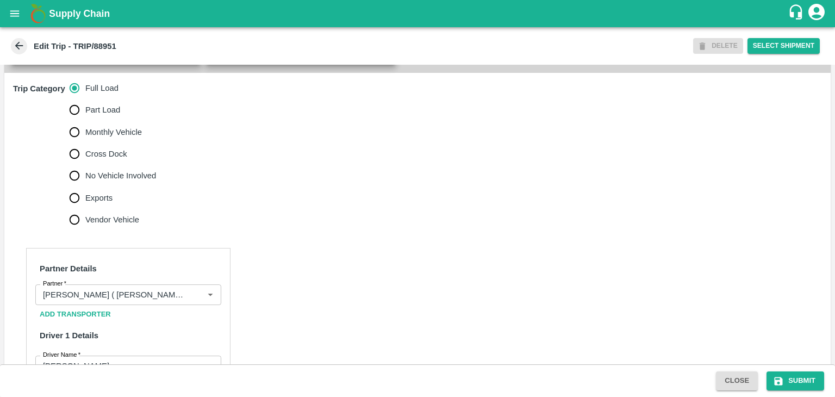
click at [129, 182] on span "No Vehicle Involved" at bounding box center [120, 176] width 71 height 12
click at [85, 186] on input "No Vehicle Involved" at bounding box center [75, 176] width 22 height 22
radio input "true"
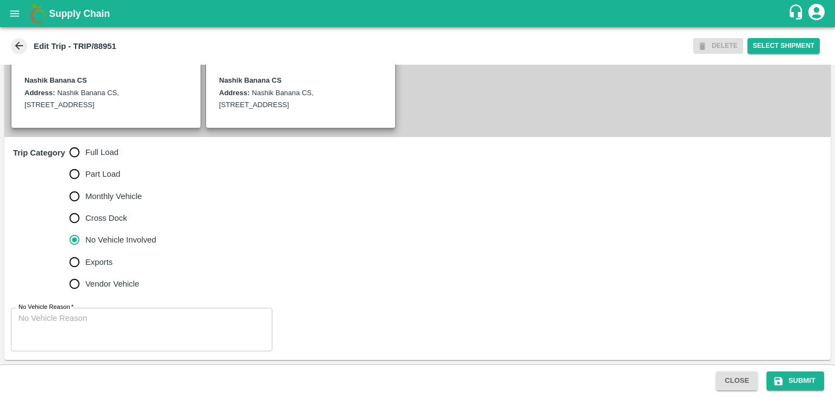
scroll to position [267, 0]
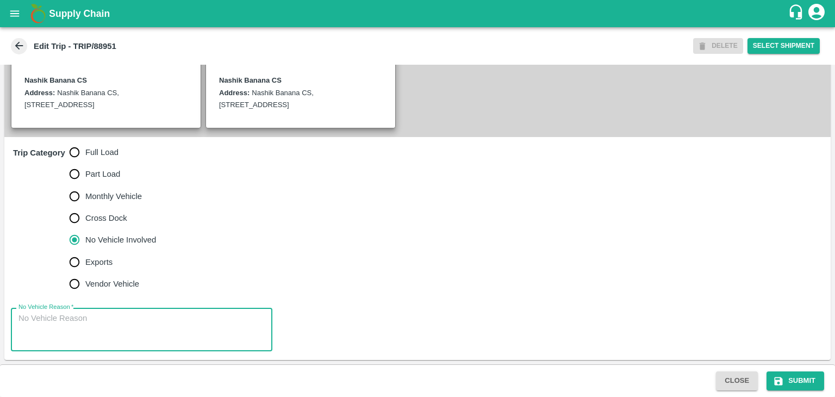
click at [143, 321] on textarea "No Vehicle Reason   *" at bounding box center [141, 329] width 246 height 34
type textarea "Field Dump"
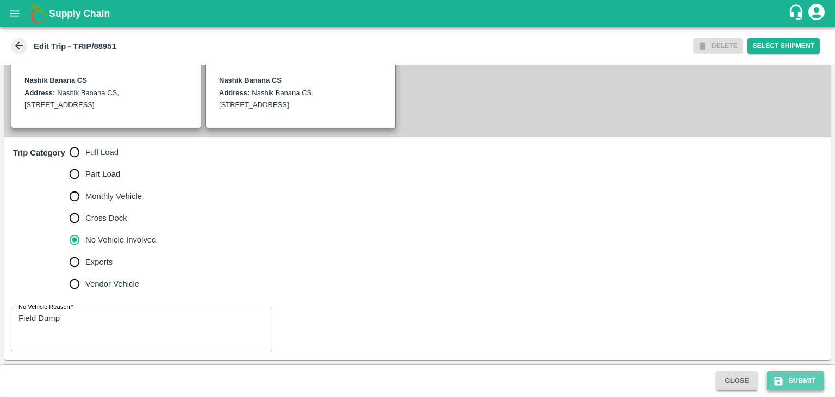
click at [793, 372] on button "Submit" at bounding box center [795, 380] width 58 height 19
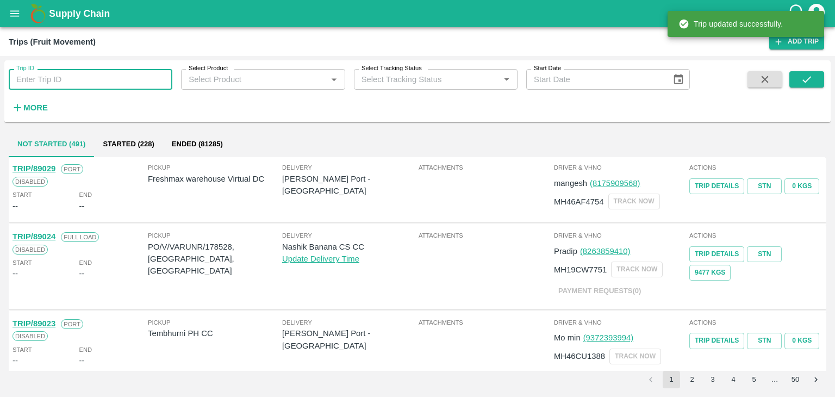
click at [107, 77] on input "Trip ID" at bounding box center [91, 79] width 164 height 21
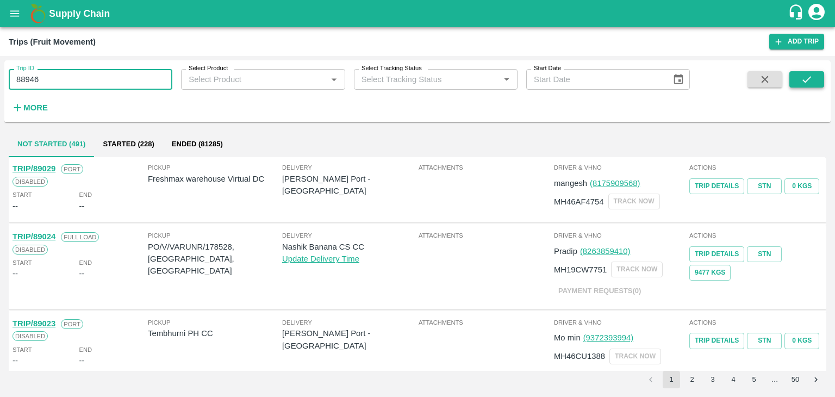
type input "88946"
click at [790, 77] on button "submit" at bounding box center [806, 79] width 35 height 16
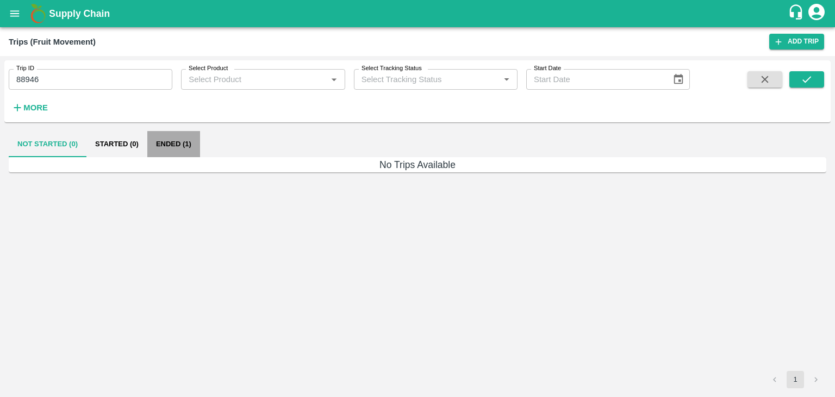
click at [193, 142] on button "Ended (1)" at bounding box center [173, 144] width 53 height 26
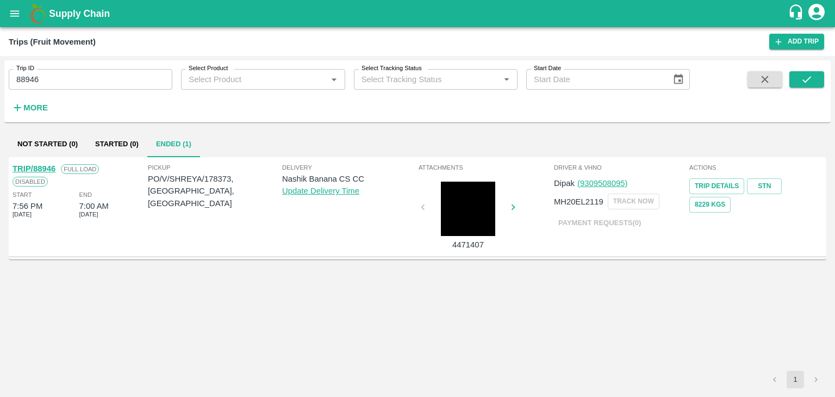
click at [41, 165] on link "TRIP/88946" at bounding box center [33, 168] width 43 height 9
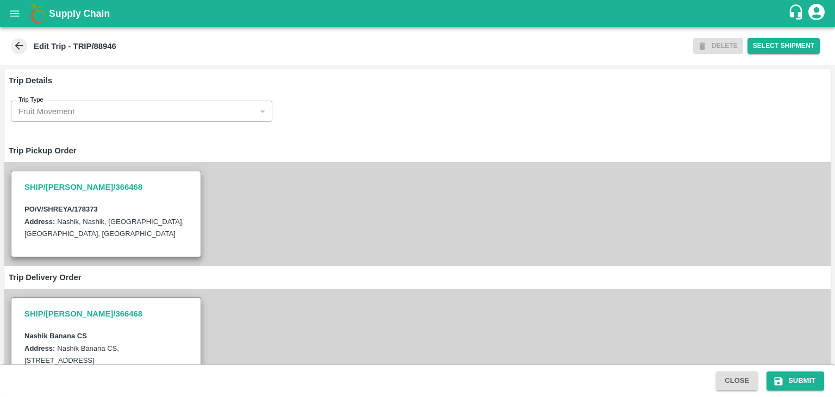
type input "[PERSON_NAME] Exports-[GEOGRAPHIC_DATA], Nashik-91584 65669(Supplier, Transport…"
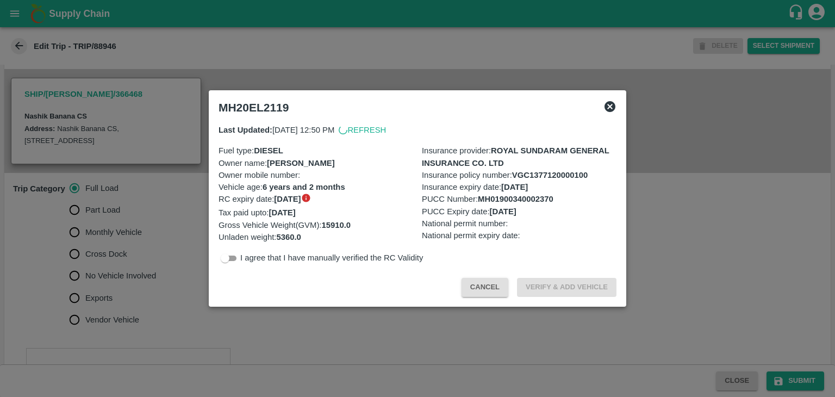
scroll to position [222, 0]
click at [322, 312] on div at bounding box center [417, 198] width 835 height 397
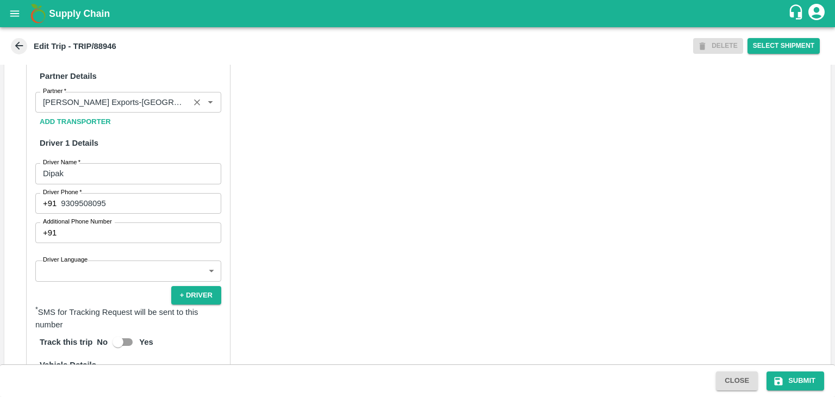
scroll to position [511, 0]
click at [192, 109] on icon "Clear" at bounding box center [197, 103] width 10 height 10
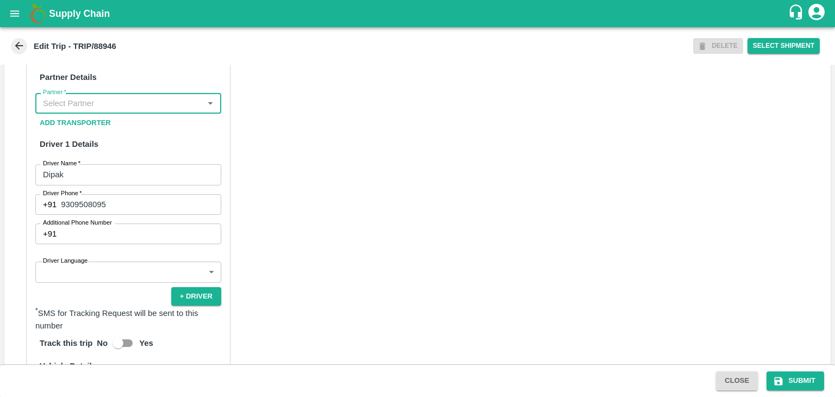
scroll to position [0, 0]
click at [185, 110] on input "Partner   *" at bounding box center [119, 103] width 161 height 14
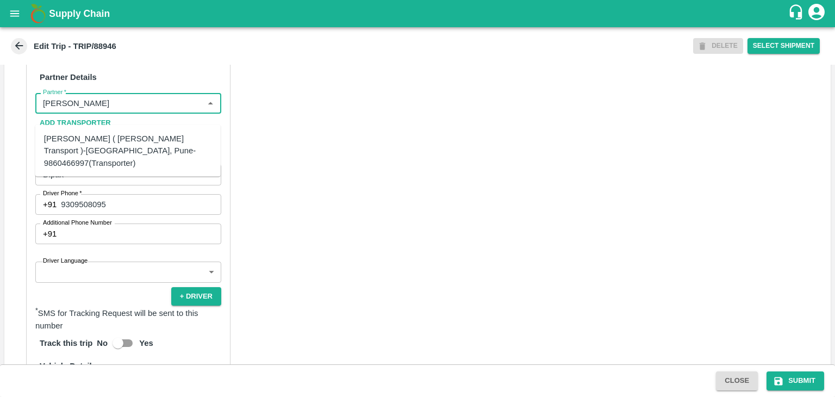
click at [118, 141] on div "Nitin Rasal ( Bhairavnath Transport )-Deulgaon, Pune-9860466997(Transporter)" at bounding box center [128, 151] width 168 height 36
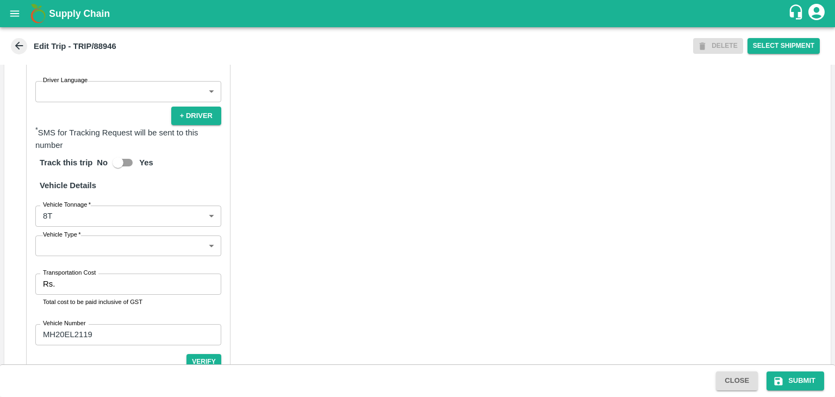
scroll to position [752, 0]
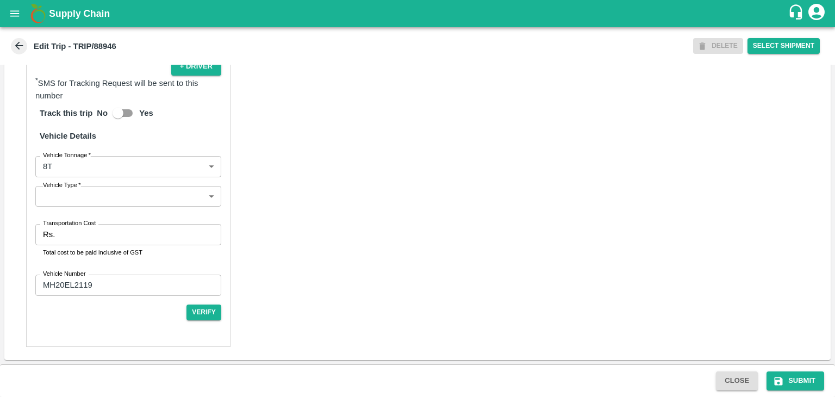
type input "Nitin Rasal ( Bhairavnath Transport )-Deulgaon, Pune-9860466997(Transporter)"
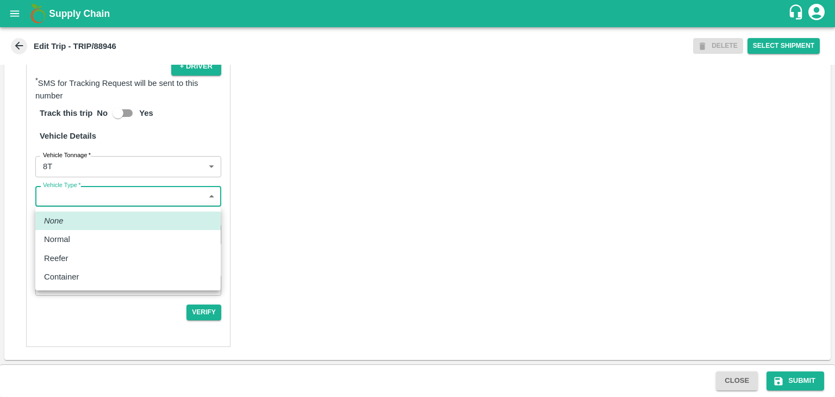
drag, startPoint x: 73, startPoint y: 193, endPoint x: 78, endPoint y: 238, distance: 45.4
click at [78, 238] on body "Supply Chain Edit Trip - TRIP/88946 DELETE Select Shipment Trip Details Trip Ty…" at bounding box center [417, 198] width 835 height 397
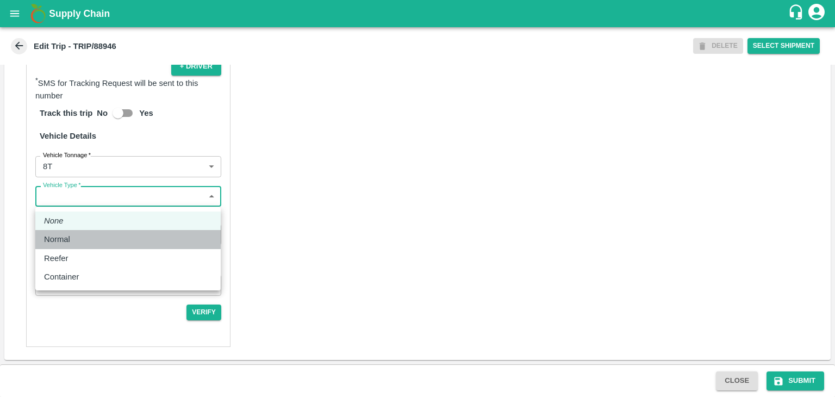
click at [78, 238] on div "Normal" at bounding box center [128, 239] width 168 height 12
type input "Normal"
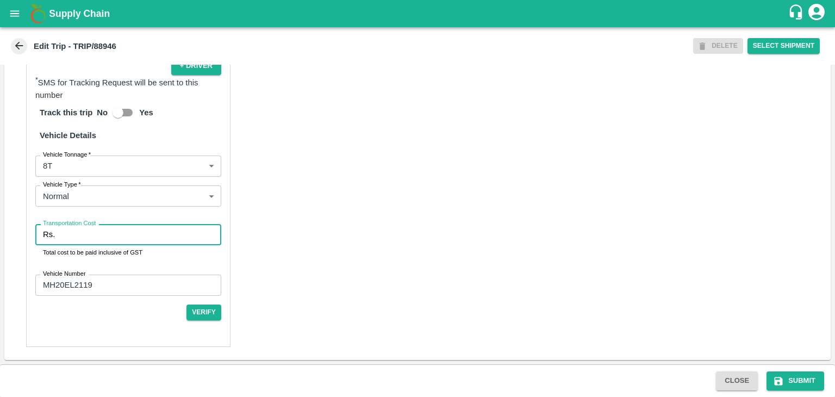
click at [98, 235] on input "Transportation Cost" at bounding box center [140, 234] width 162 height 21
type input "10000"
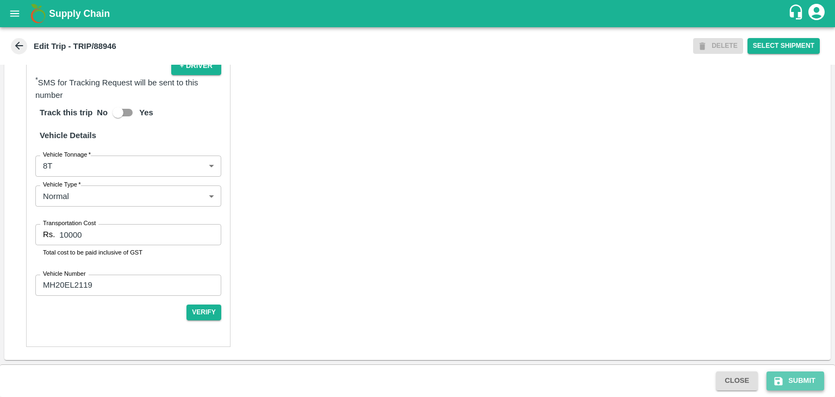
click at [780, 379] on icon "submit" at bounding box center [778, 381] width 8 height 8
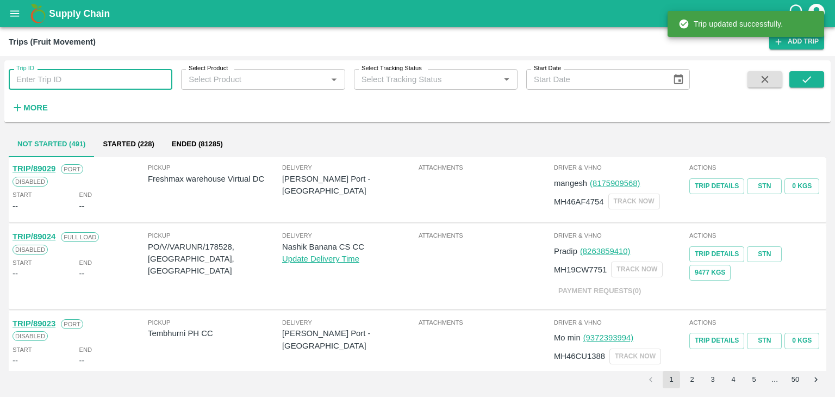
click at [123, 74] on input "Trip ID" at bounding box center [91, 79] width 164 height 21
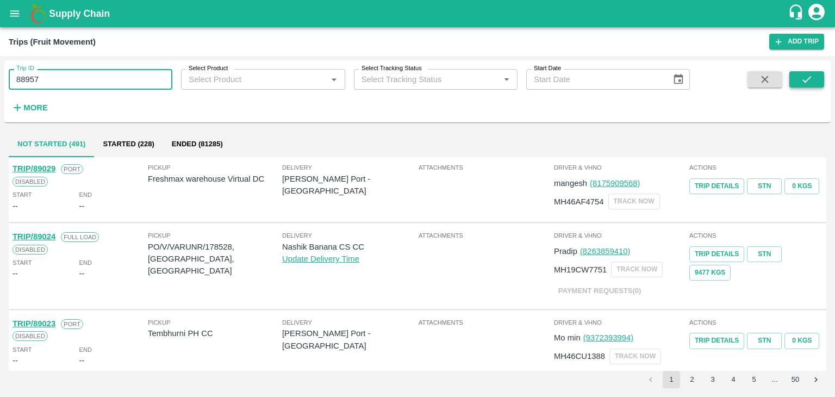
type input "88957"
click at [817, 77] on button "submit" at bounding box center [806, 79] width 35 height 16
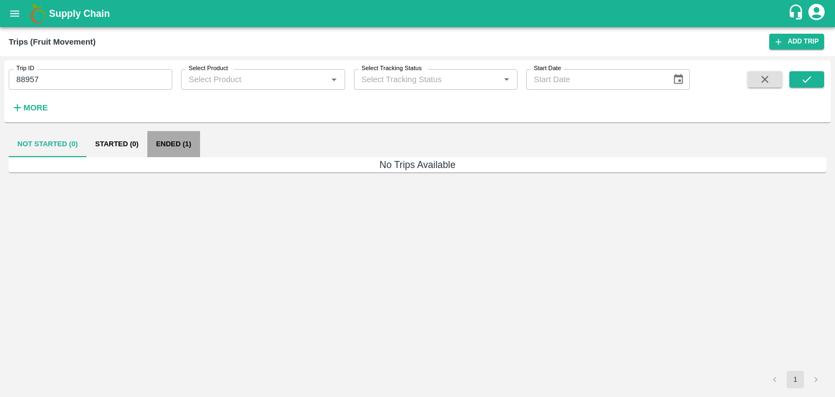
click at [182, 143] on button "Ended (1)" at bounding box center [173, 144] width 53 height 26
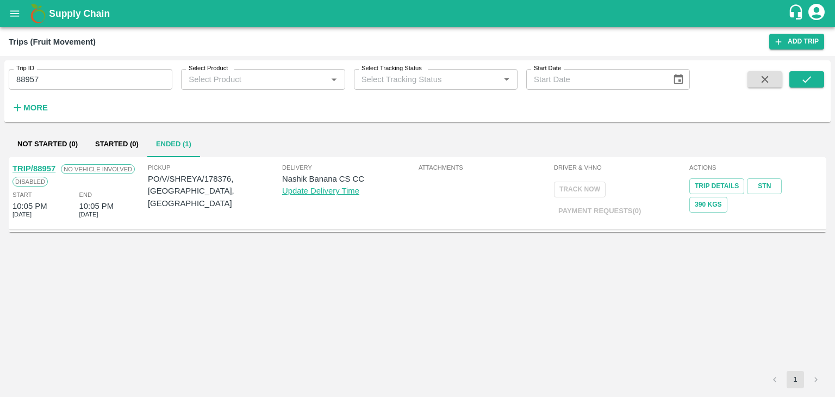
click at [35, 163] on div "TRIP/88957" at bounding box center [33, 168] width 43 height 12
click at [39, 165] on link "TRIP/88957" at bounding box center [33, 168] width 43 height 9
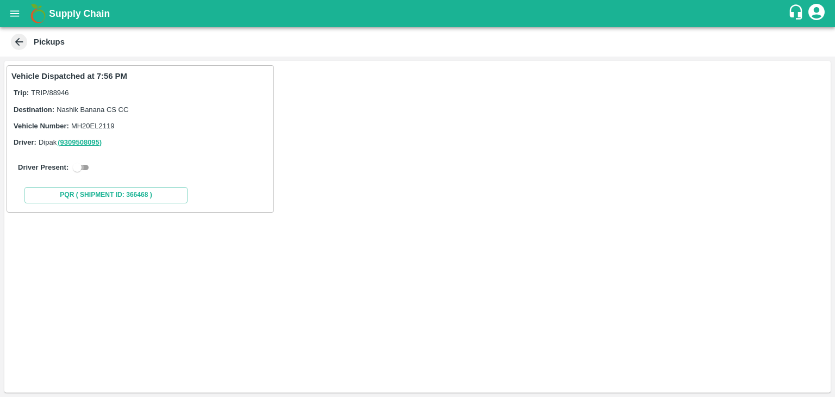
click at [80, 171] on input "checkbox" at bounding box center [77, 167] width 39 height 13
checkbox input "true"
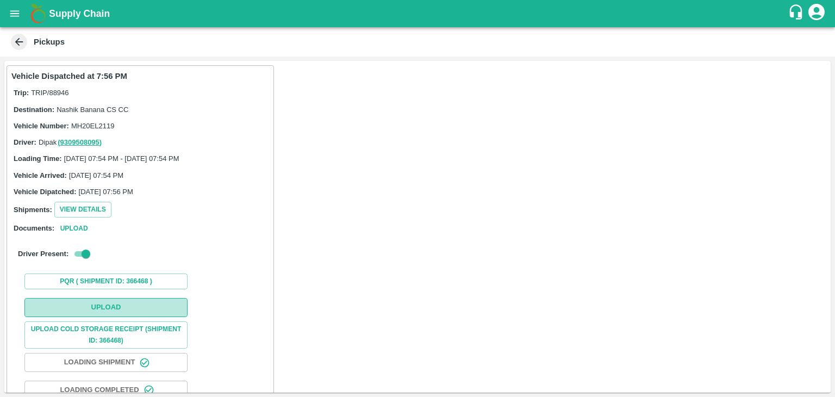
click at [96, 308] on button "Upload" at bounding box center [105, 307] width 163 height 19
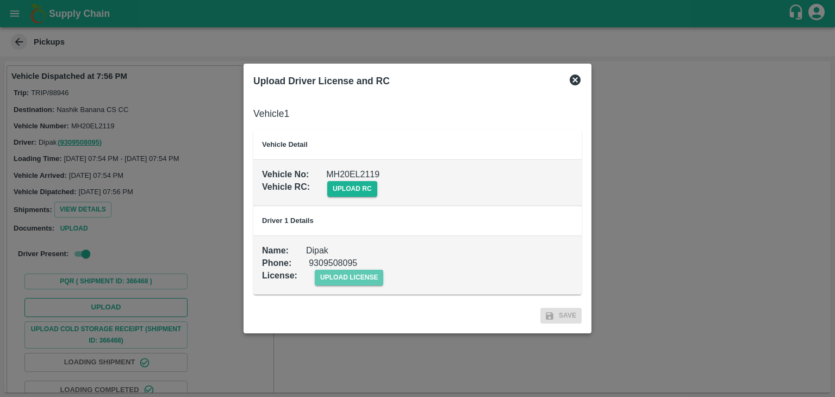
click at [359, 271] on span "upload license" at bounding box center [349, 278] width 69 height 16
click at [0, 0] on input "upload license" at bounding box center [0, 0] width 0 height 0
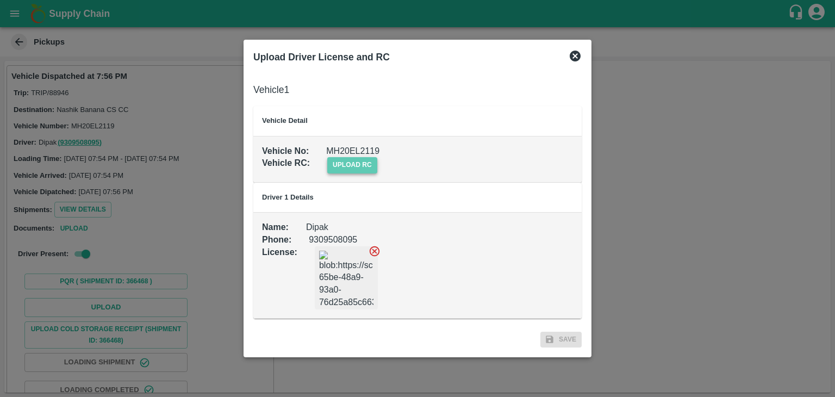
click at [350, 166] on span "upload rc" at bounding box center [352, 165] width 50 height 16
click at [0, 0] on input "upload rc" at bounding box center [0, 0] width 0 height 0
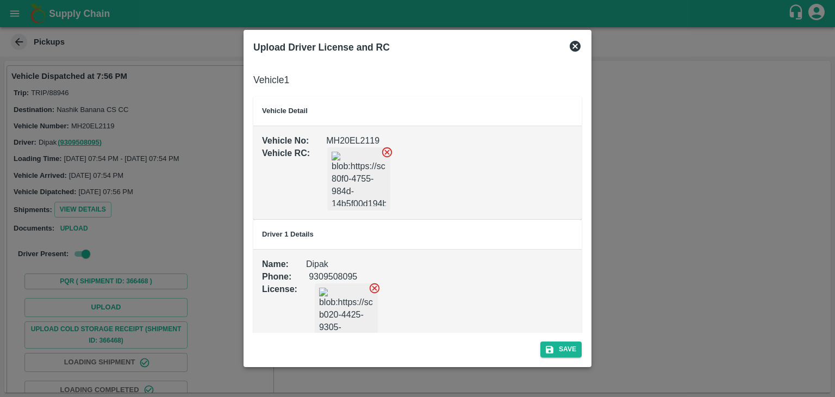
click at [536, 348] on div "Save" at bounding box center [417, 347] width 337 height 29
click at [555, 350] on button "Save" at bounding box center [560, 349] width 41 height 16
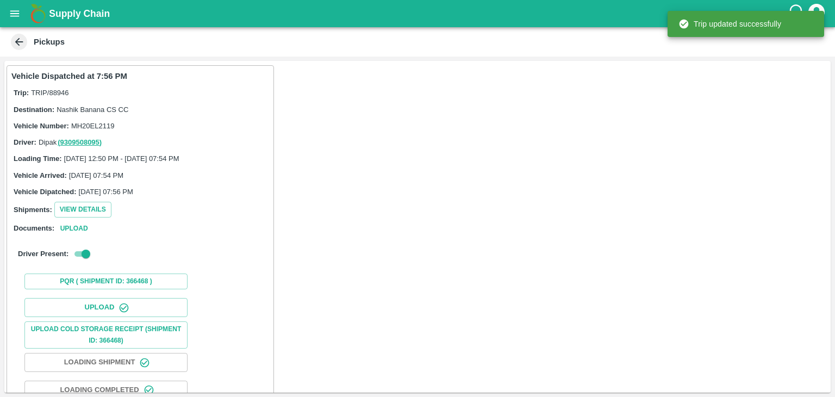
scroll to position [74, 0]
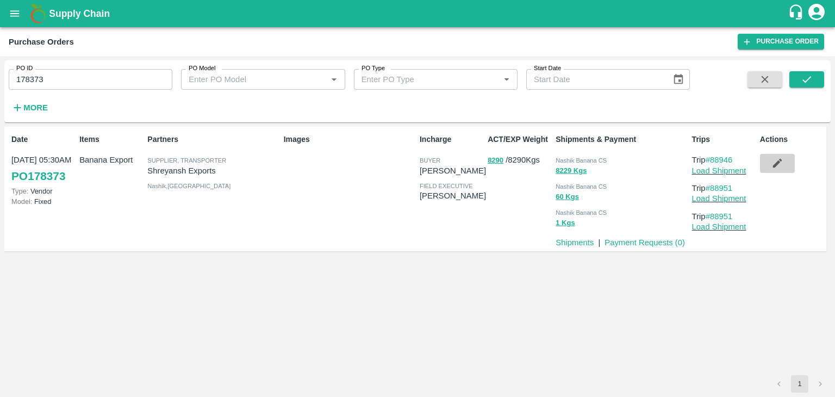
click at [780, 165] on icon "button" at bounding box center [777, 163] width 12 height 12
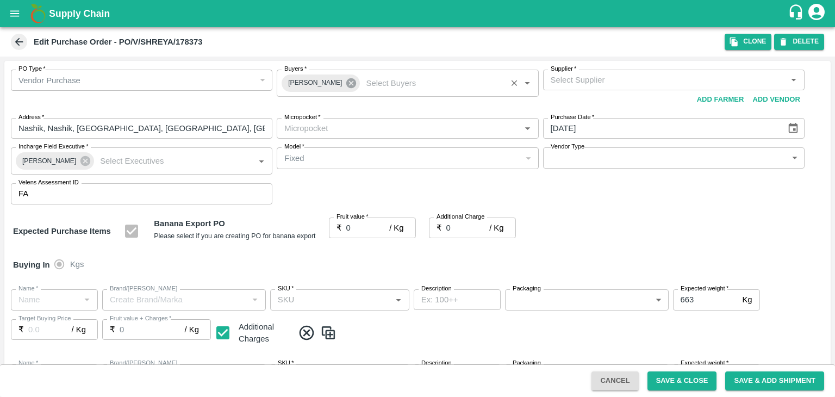
click at [346, 85] on icon at bounding box center [351, 83] width 12 height 12
click at [339, 82] on input "Buyers   *" at bounding box center [398, 80] width 237 height 14
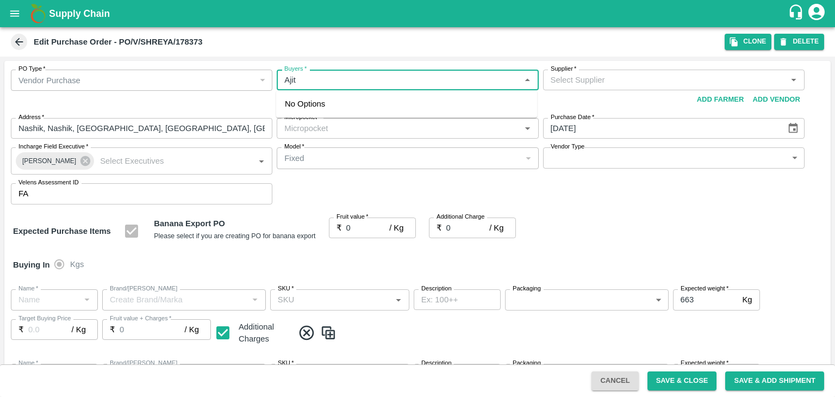
type input "Ajit O"
type input "[PERSON_NAME] Exports-undefined"
type input "172-Savda"
type input "Banana Export"
type input "FARM EXPRESS"
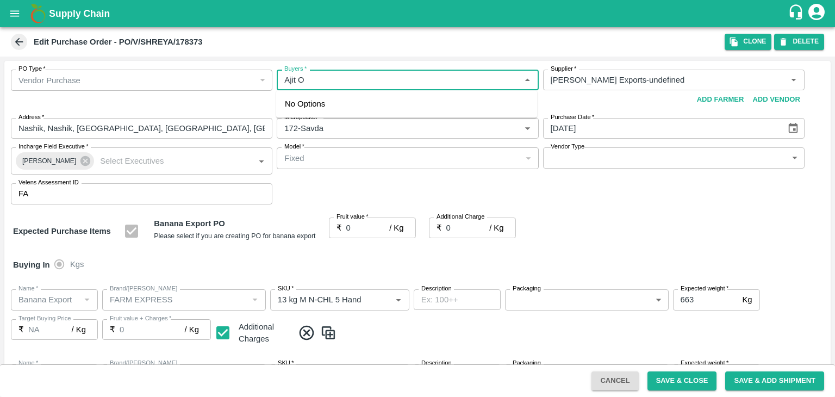
type input "13 kg M N-CHL 5 Hand"
type input "NA"
type input "Banana Export"
type input "FARM EXPRESS"
type input "13 kg M N-CHL 6 Hand"
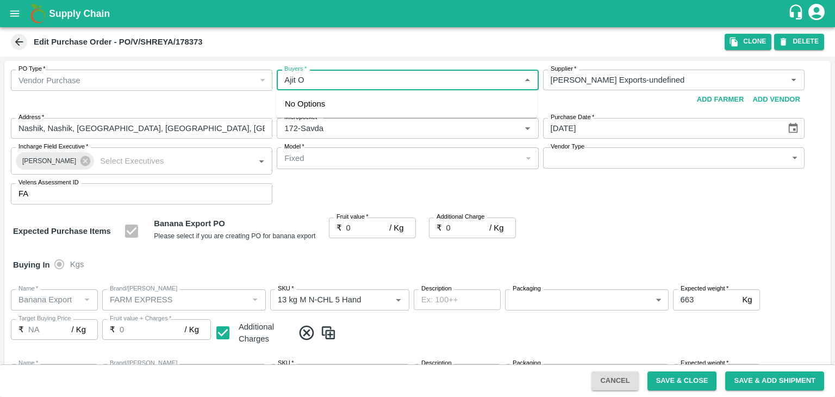
type input "NA"
type input "Banana Export"
type input "FARM EXPRESS"
type input "13 kg M N-CHL 8 Hand"
type input "NA"
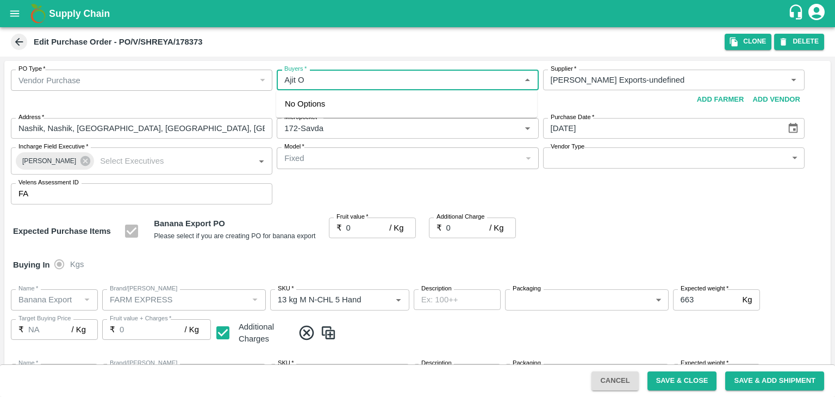
type input "Banana Export"
type input "FARM EXPRESS"
type input "13 kg M N-CHL CL"
type input "NA"
type input "Banana Export"
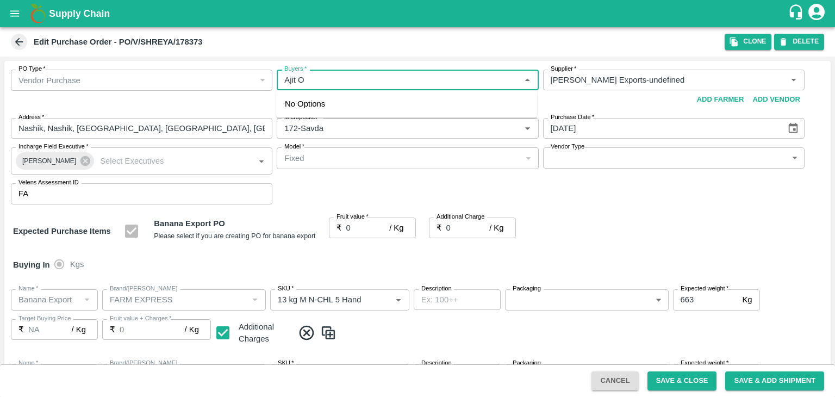
type input "FRESH X"
type input "13 kg M N-CHL 5 Hand"
type input "NA"
type input "Banana Export"
type input "FRESH X"
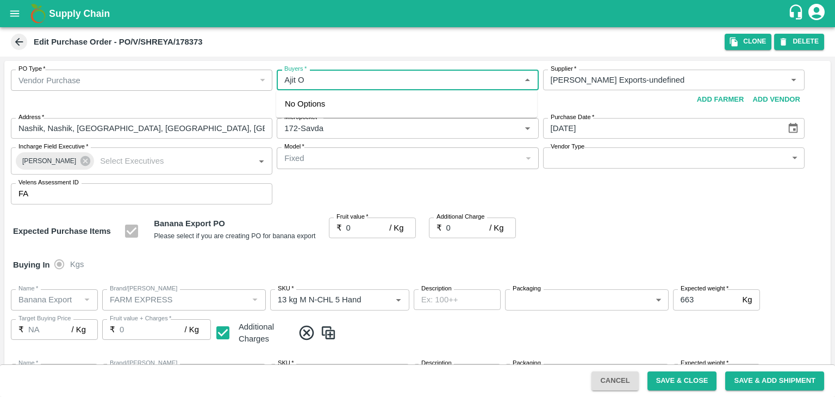
type input "13 kg M N-CHL 6 Hand"
type input "NA"
type input "Banana Export"
type input "FRESH X"
type input "13 kg M N-CHL 8 Hand"
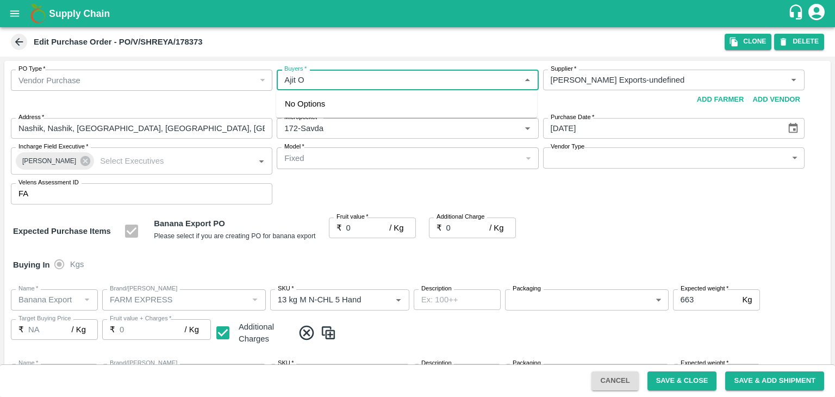
type input "NA"
type input "Banana Export"
type input "FARM EXPRESS"
type input "C Class"
type input "NA"
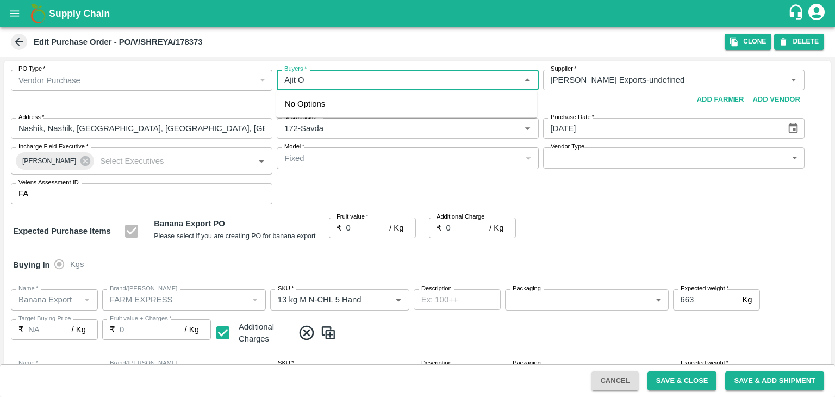
type input "Banana Export"
type input "FARM EXPRESS"
type input "PHR Kg"
type input "NA"
click at [330, 104] on div "[PERSON_NAME]" at bounding box center [344, 109] width 66 height 12
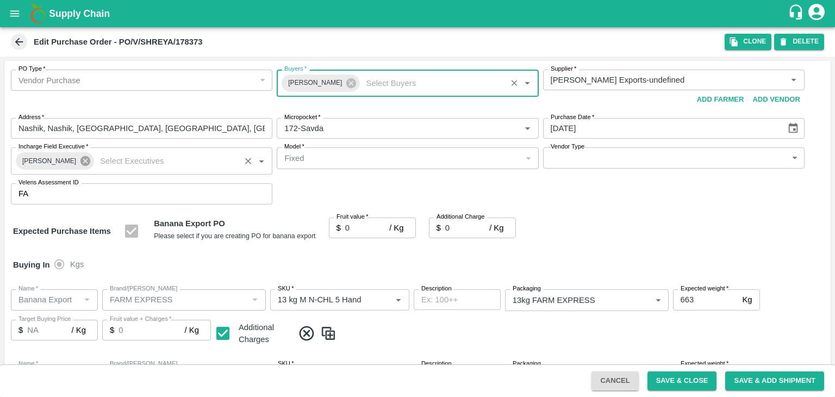
click at [80, 158] on icon at bounding box center [85, 161] width 10 height 10
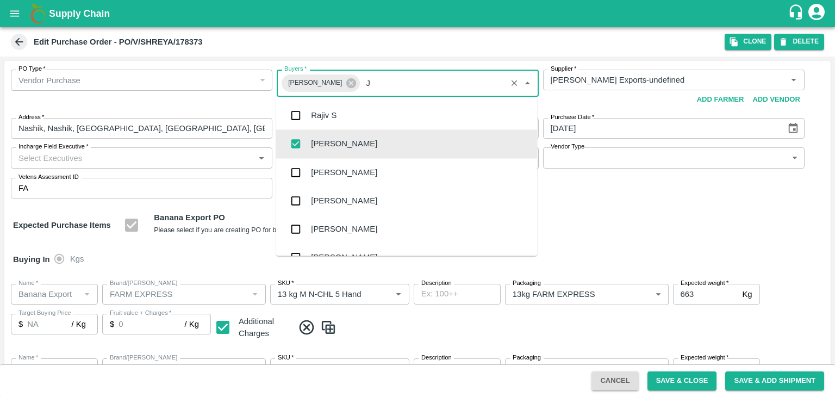
type input "J"
click at [78, 158] on input "Incharge Field Executive   *" at bounding box center [132, 158] width 237 height 14
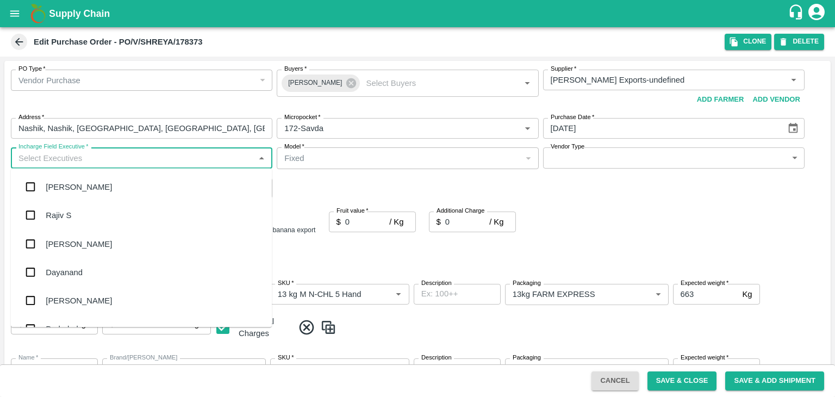
click at [102, 156] on input "Incharge Field Executive   *" at bounding box center [132, 158] width 237 height 14
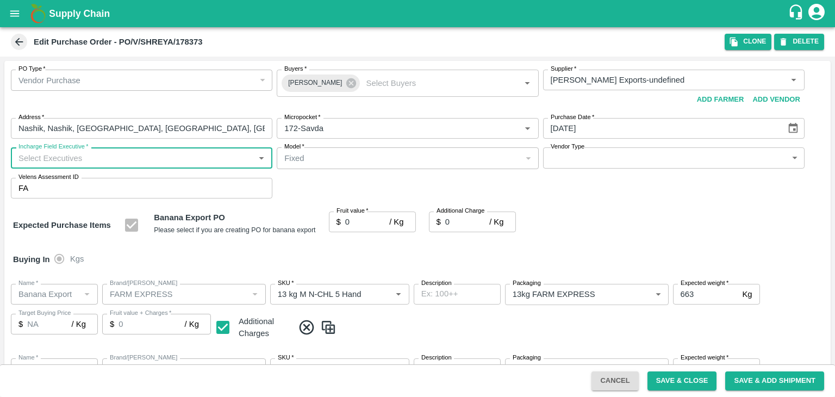
click at [102, 156] on input "Incharge Field Executive   *" at bounding box center [132, 158] width 237 height 14
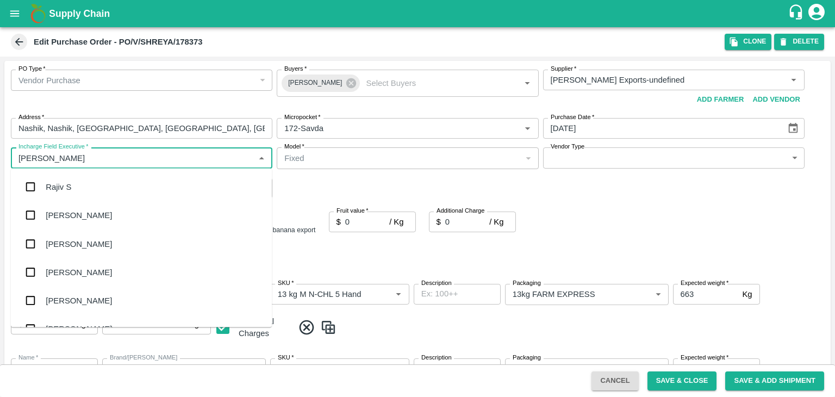
type input "[PERSON_NAME]"
click at [83, 248] on div "jaydip Tale" at bounding box center [65, 243] width 38 height 12
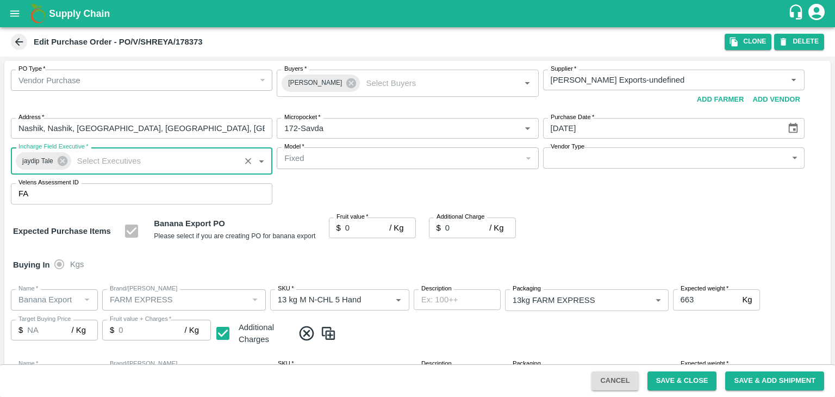
click at [361, 228] on input "0" at bounding box center [367, 227] width 44 height 21
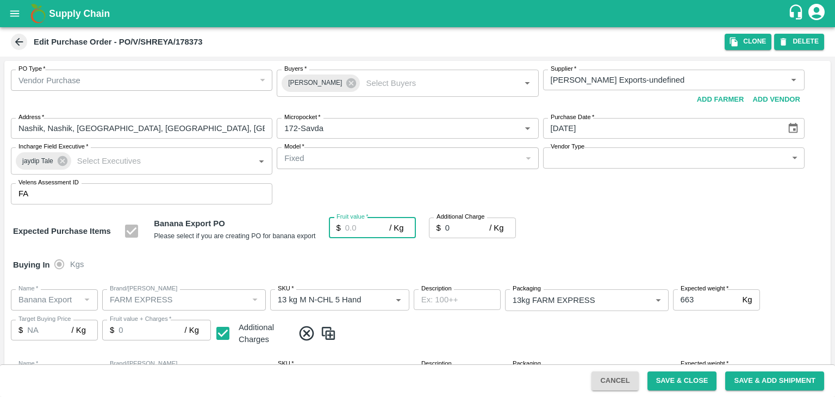
type input "1"
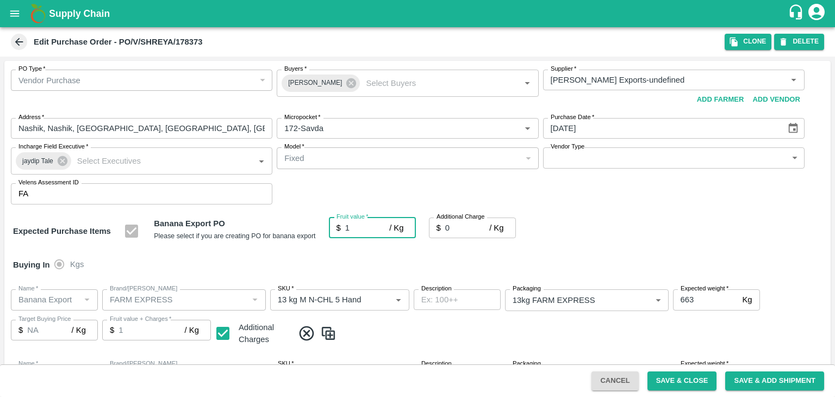
type input "1"
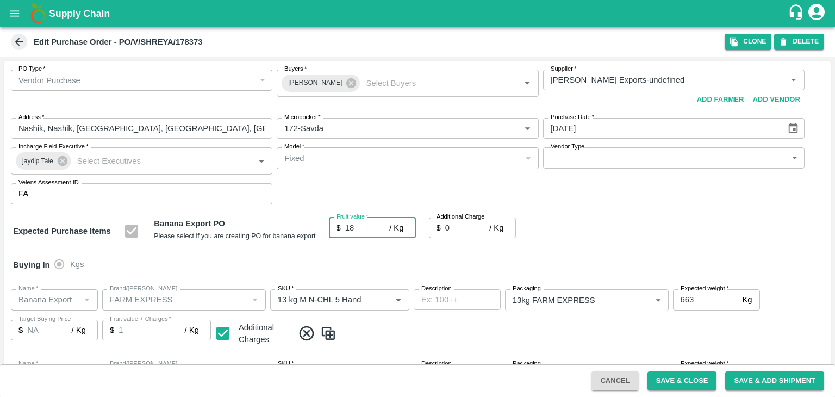
type input "18.5"
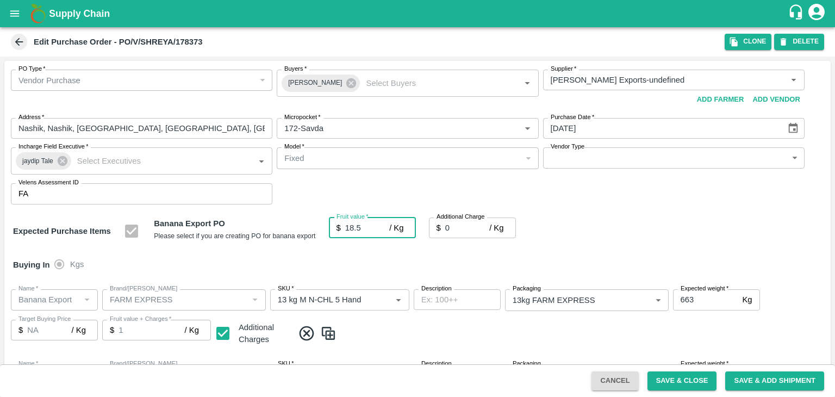
type input "18.5"
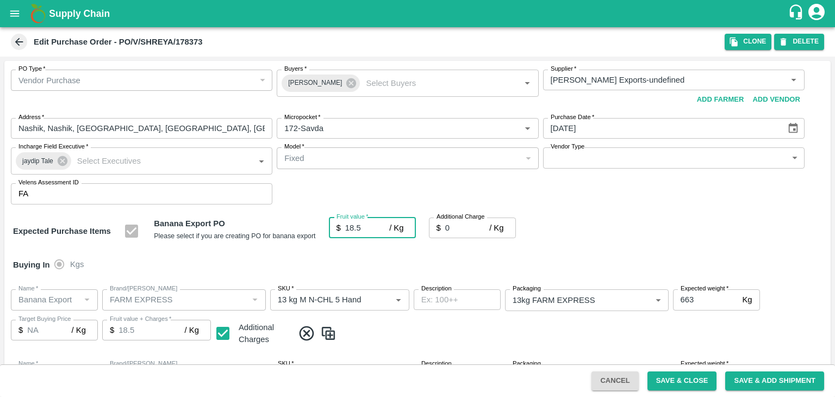
type input "18.5"
type input "2"
type input "20.5"
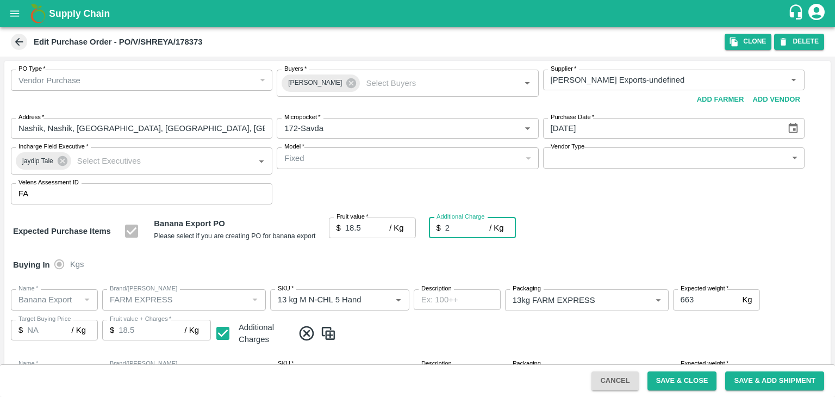
type input "20.5"
type input "2.7"
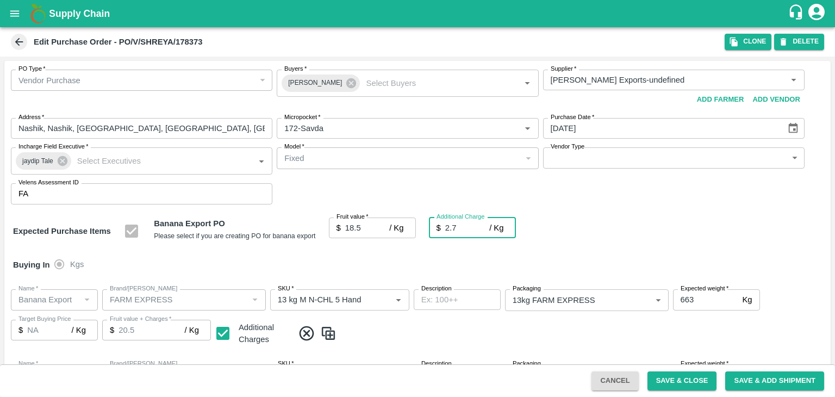
type input "21.2"
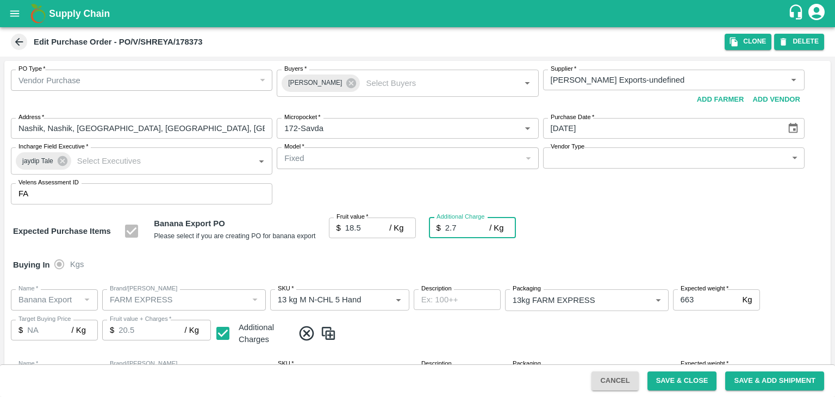
type input "21.2"
type input "2.75"
type input "21.25"
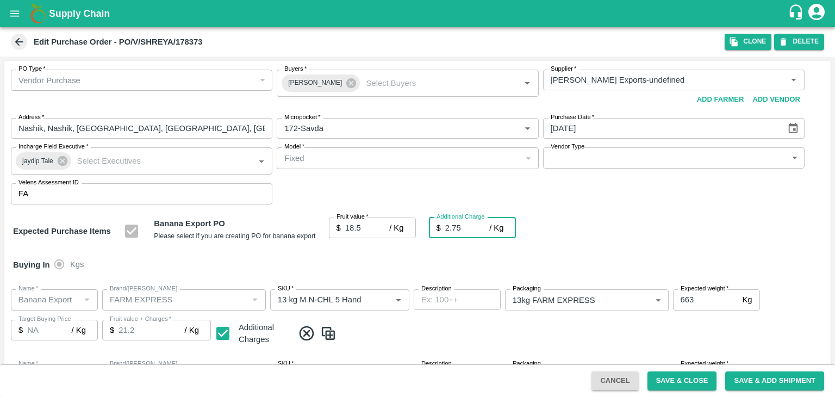
type input "21.25"
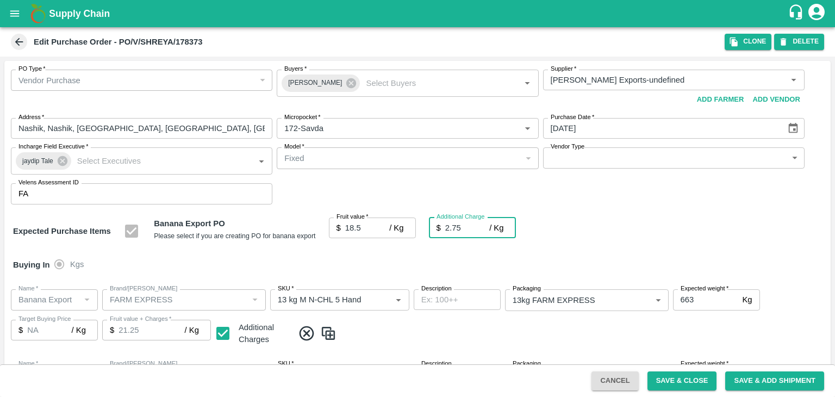
type input "2.75"
click at [683, 383] on button "Save & Close" at bounding box center [682, 380] width 70 height 19
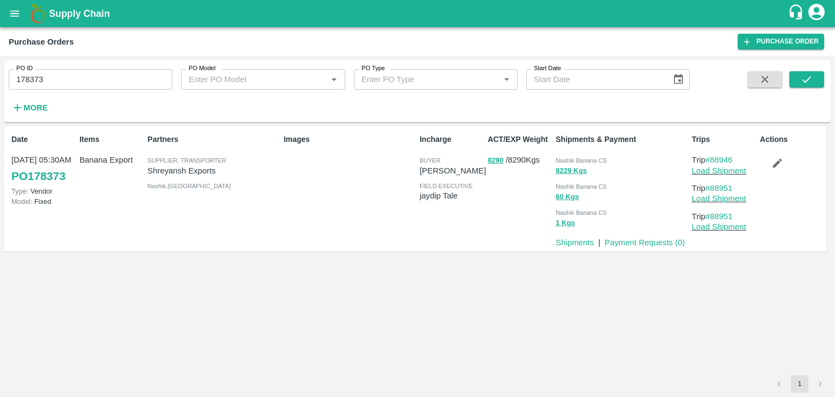
click at [107, 83] on input "178373" at bounding box center [91, 79] width 164 height 21
paste input "text"
type input "178376"
click at [798, 77] on button "submit" at bounding box center [806, 79] width 35 height 16
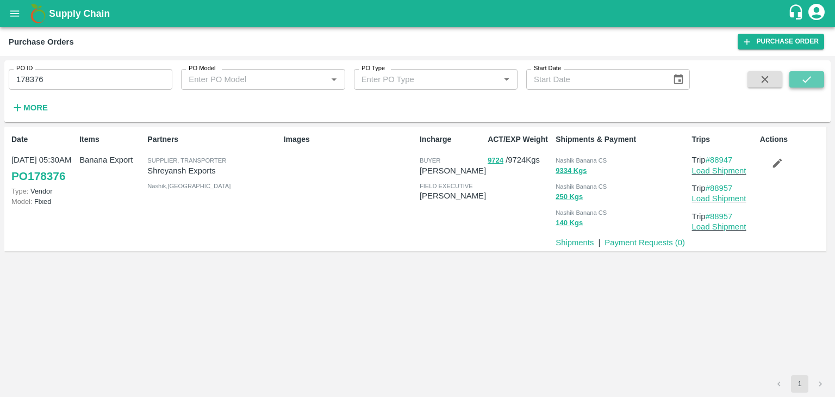
click at [806, 75] on icon "submit" at bounding box center [806, 79] width 12 height 12
click at [742, 172] on link "Load Shipment" at bounding box center [719, 170] width 54 height 9
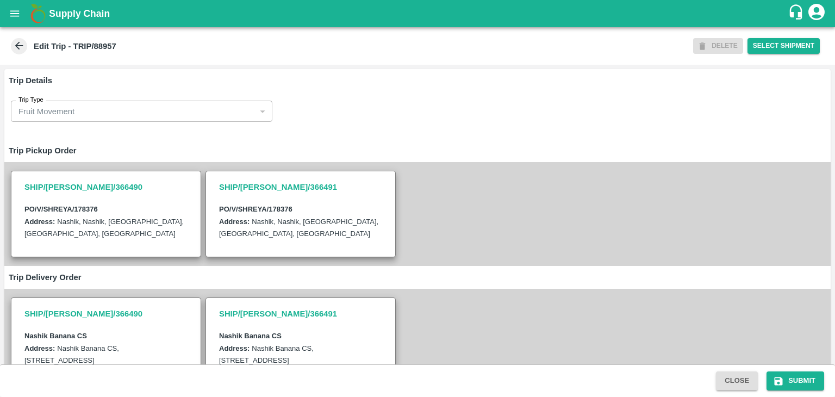
scroll to position [267, 0]
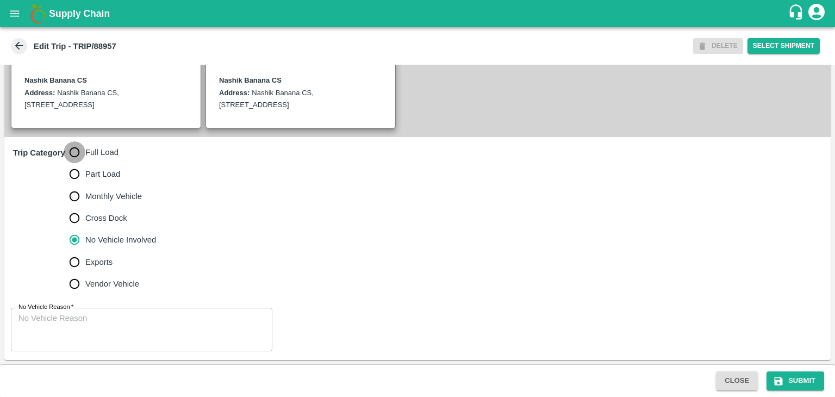
click at [82, 145] on input "Full Load" at bounding box center [75, 152] width 22 height 22
radio input "true"
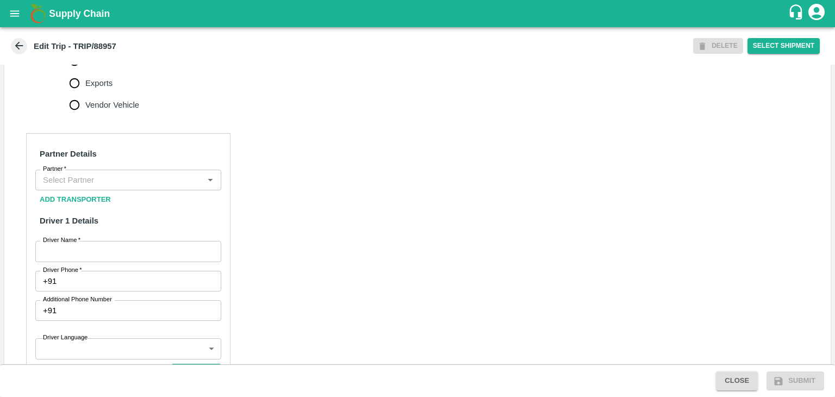
scroll to position [436, 0]
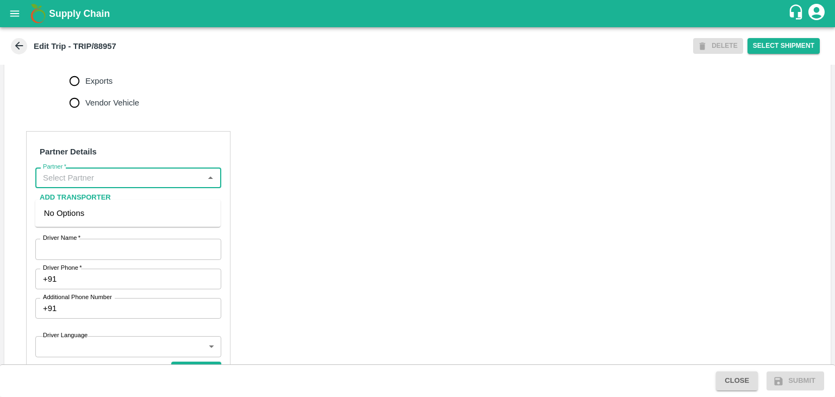
click at [133, 185] on input "Partner   *" at bounding box center [119, 178] width 161 height 14
type input "i"
click at [122, 217] on div "[PERSON_NAME] ( [PERSON_NAME] Transport )-[GEOGRAPHIC_DATA], Pune-9860466997(Tr…" at bounding box center [128, 225] width 168 height 36
type input "[PERSON_NAME] ( [PERSON_NAME] Transport )-[GEOGRAPHIC_DATA], Pune-9860466997(Tr…"
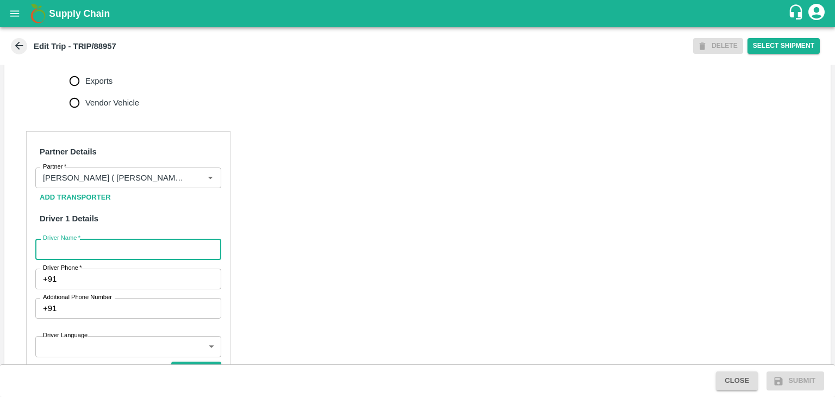
click at [115, 259] on input "Driver Name   *" at bounding box center [128, 249] width 186 height 21
type input "Somnath"
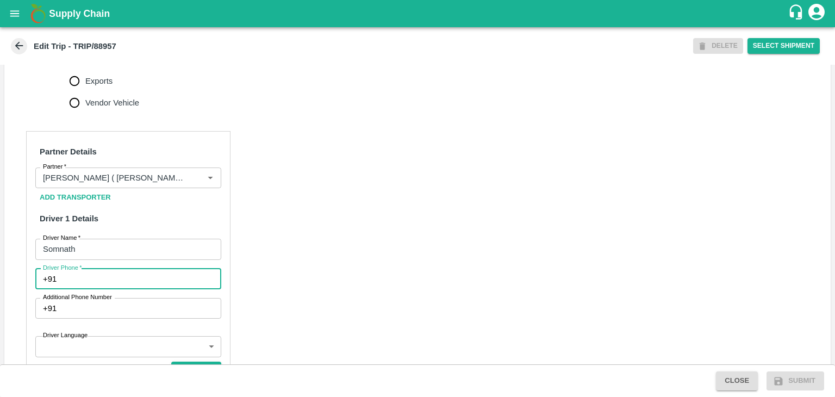
click at [143, 289] on input "Driver Phone   *" at bounding box center [141, 278] width 160 height 21
type input "9307659688"
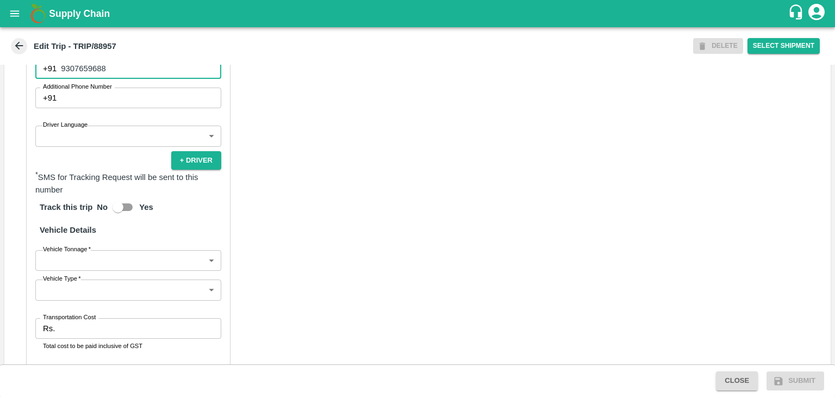
scroll to position [647, 0]
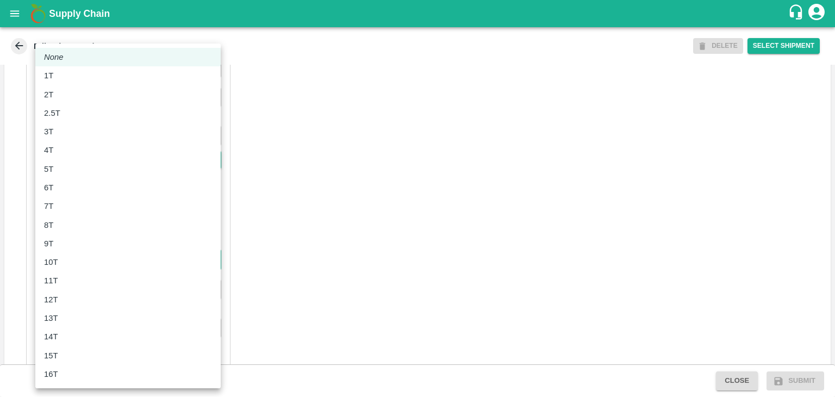
click at [86, 275] on body "Supply Chain Edit Trip - TRIP/88957 DELETE Select Shipment Trip Details Trip Ty…" at bounding box center [417, 198] width 835 height 397
click at [63, 228] on div "8T" at bounding box center [128, 225] width 168 height 12
type input "8000"
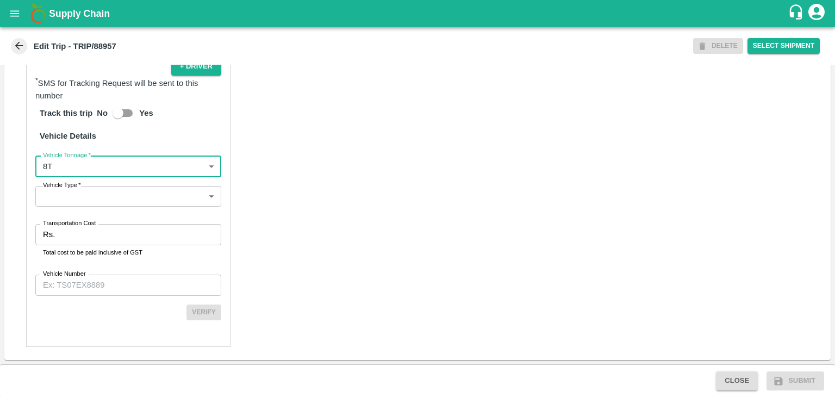
scroll to position [752, 0]
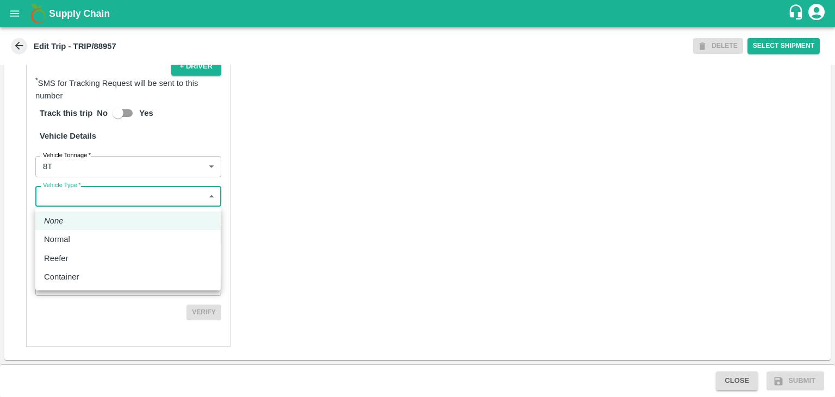
click at [85, 197] on body "Supply Chain Edit Trip - TRIP/88957 DELETE Select Shipment Trip Details Trip Ty…" at bounding box center [417, 198] width 835 height 397
click at [82, 234] on div "Normal" at bounding box center [128, 239] width 168 height 12
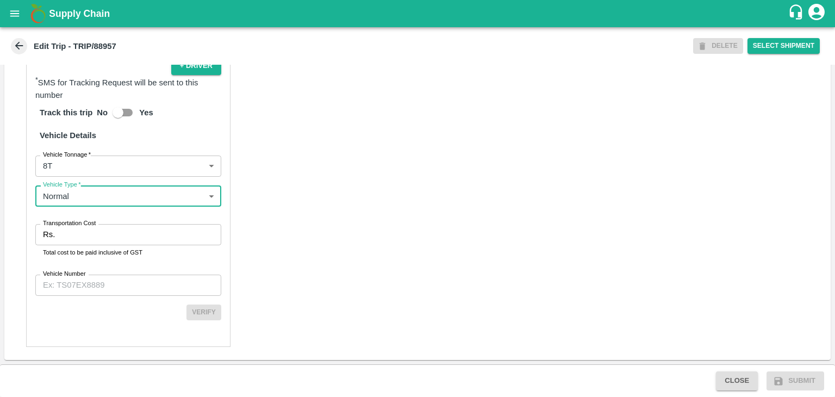
type input "Normal"
click at [92, 235] on input "Transportation Cost" at bounding box center [140, 234] width 162 height 21
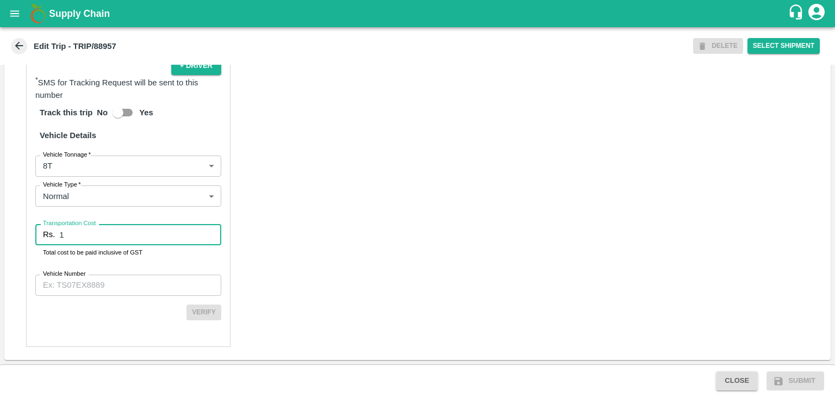
type input "1"
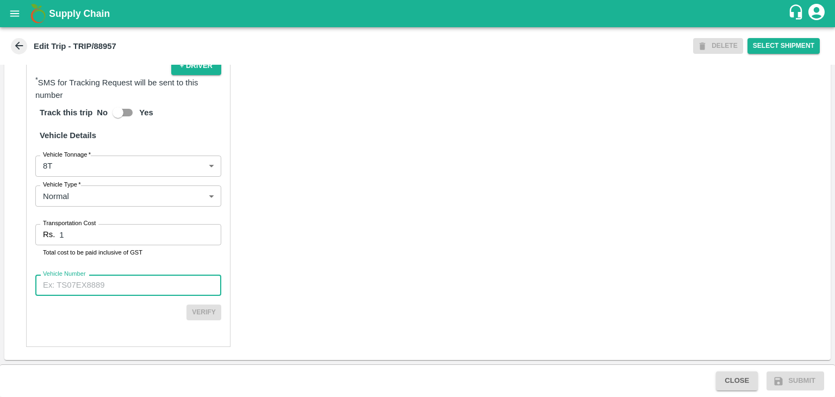
click at [140, 277] on input "Vehicle Number" at bounding box center [128, 284] width 186 height 21
type input "MH42B9581"
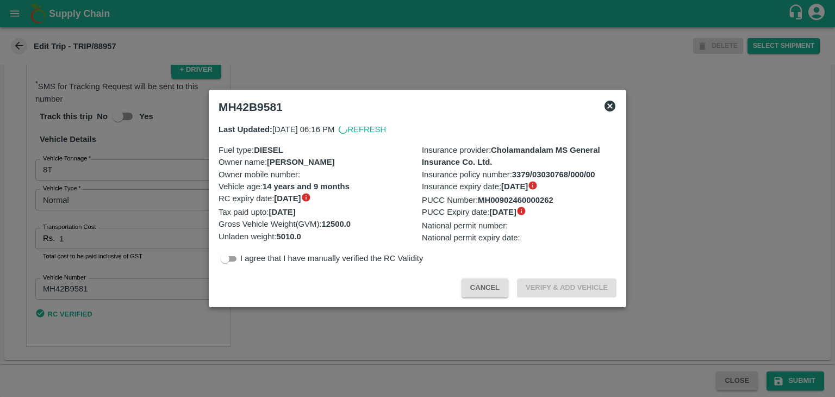
scroll to position [749, 0]
click at [791, 379] on div at bounding box center [417, 198] width 835 height 397
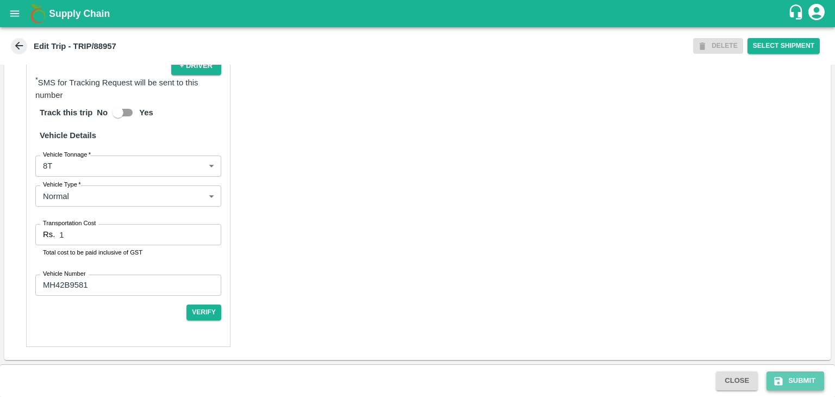
click at [805, 381] on button "Submit" at bounding box center [795, 380] width 58 height 19
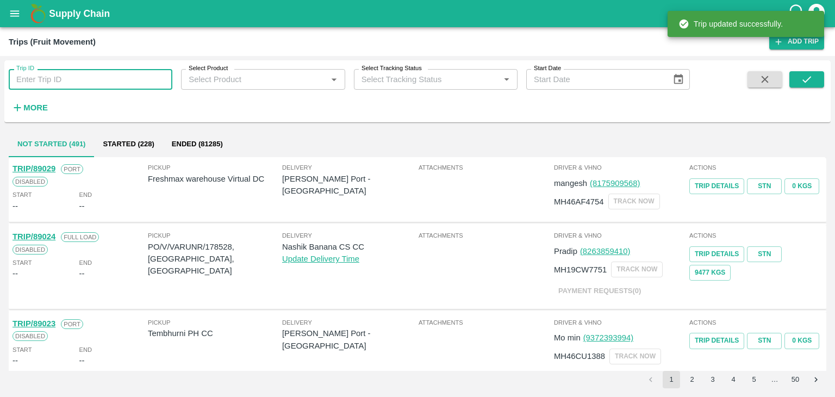
click at [120, 81] on input "Trip ID" at bounding box center [91, 79] width 164 height 21
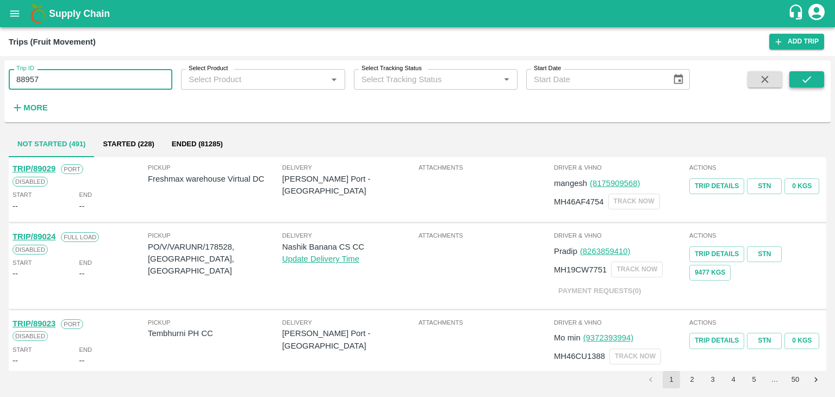
type input "88957"
click at [821, 79] on button "submit" at bounding box center [806, 79] width 35 height 16
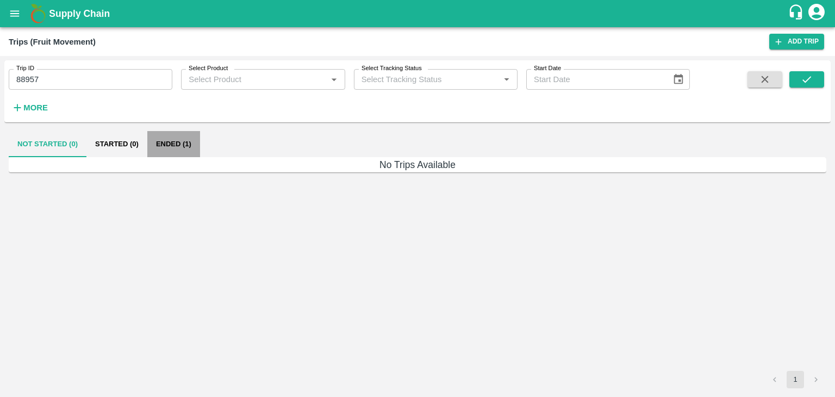
click at [167, 145] on button "Ended (1)" at bounding box center [173, 144] width 53 height 26
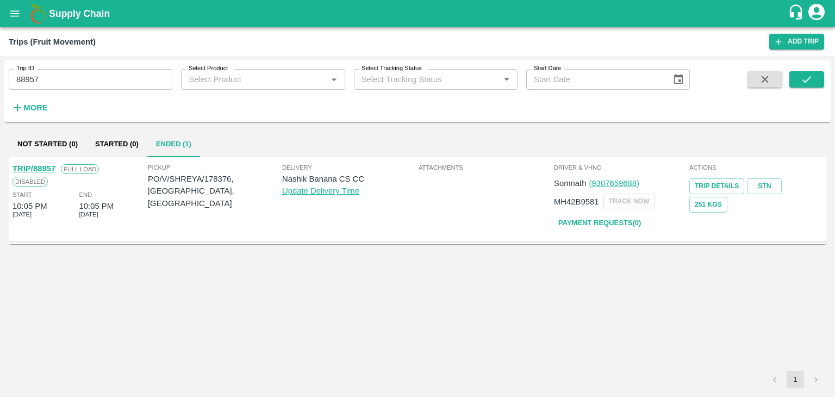
click at [34, 166] on link "TRIP/88957" at bounding box center [33, 168] width 43 height 9
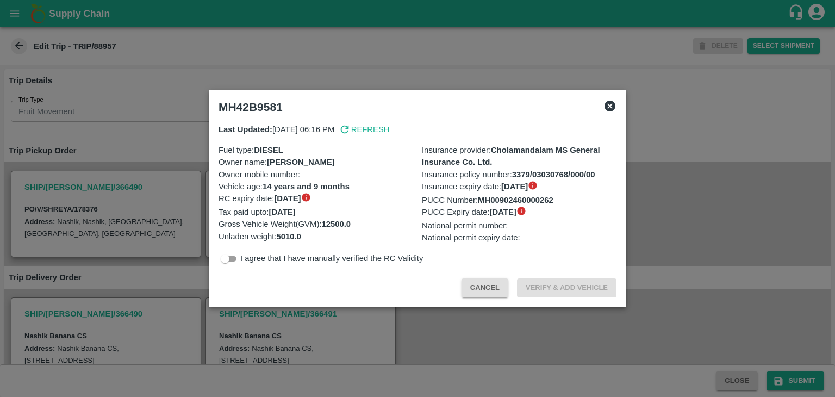
click at [180, 265] on div at bounding box center [417, 198] width 835 height 397
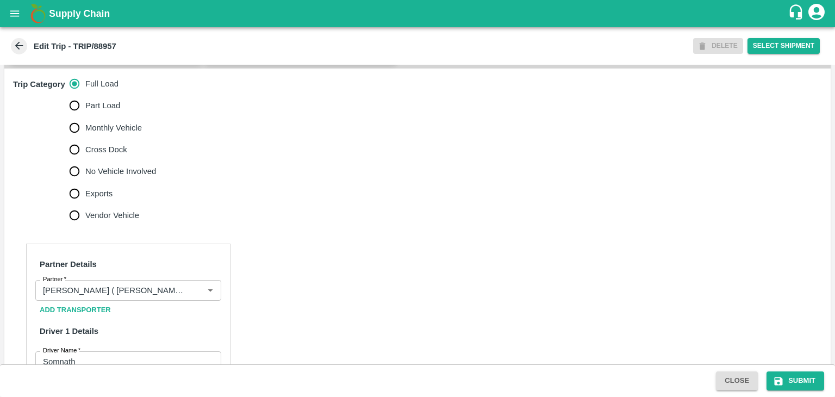
click at [86, 173] on label "No Vehicle Involved" at bounding box center [110, 171] width 93 height 22
click at [85, 173] on input "No Vehicle Involved" at bounding box center [75, 171] width 22 height 22
radio input "true"
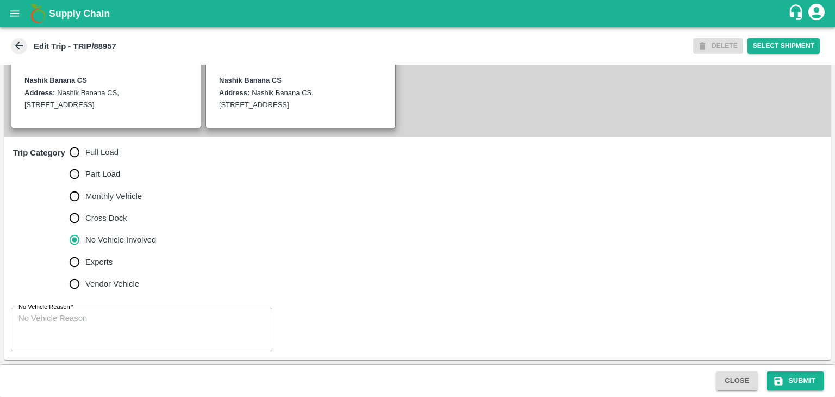
drag, startPoint x: 122, startPoint y: 304, endPoint x: 131, endPoint y: 323, distance: 20.9
click at [131, 323] on div "No Vehicle Reason   * x No Vehicle Reason" at bounding box center [417, 329] width 826 height 61
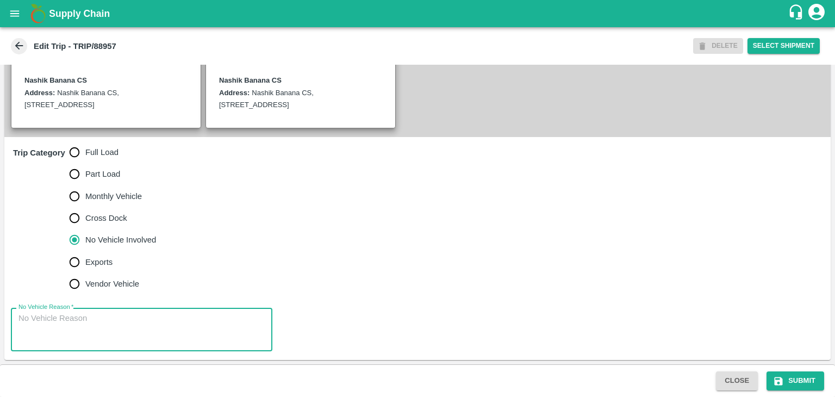
click at [131, 323] on textarea "No Vehicle Reason   *" at bounding box center [141, 329] width 246 height 34
type textarea "Field Dump"
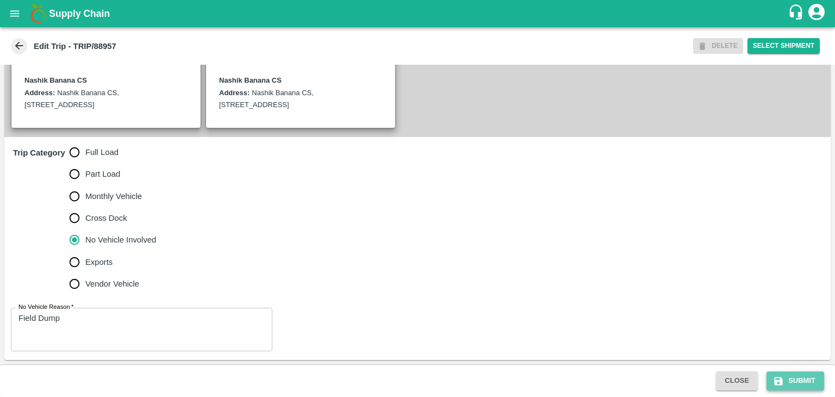
click at [819, 385] on button "Submit" at bounding box center [795, 380] width 58 height 19
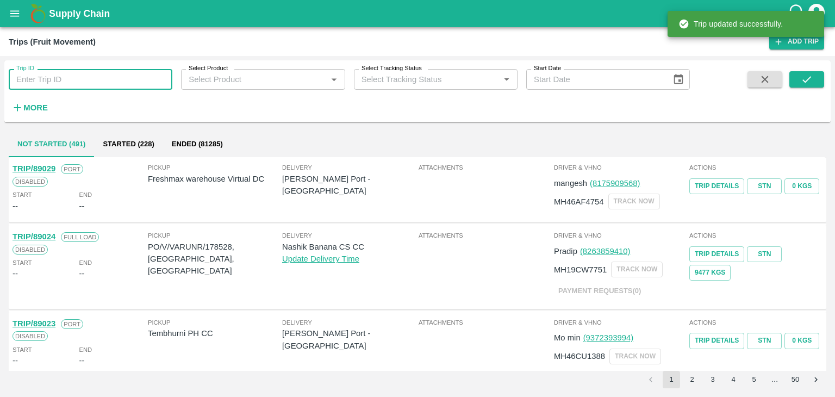
click at [100, 72] on input "Trip ID" at bounding box center [91, 79] width 164 height 21
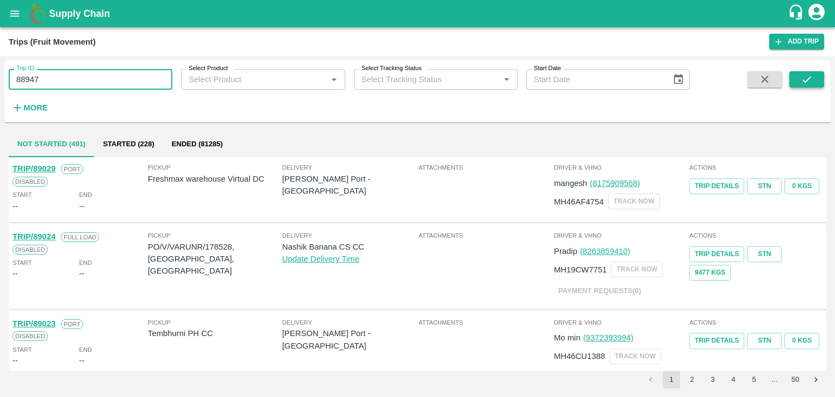
type input "88947"
click at [796, 74] on button "submit" at bounding box center [806, 79] width 35 height 16
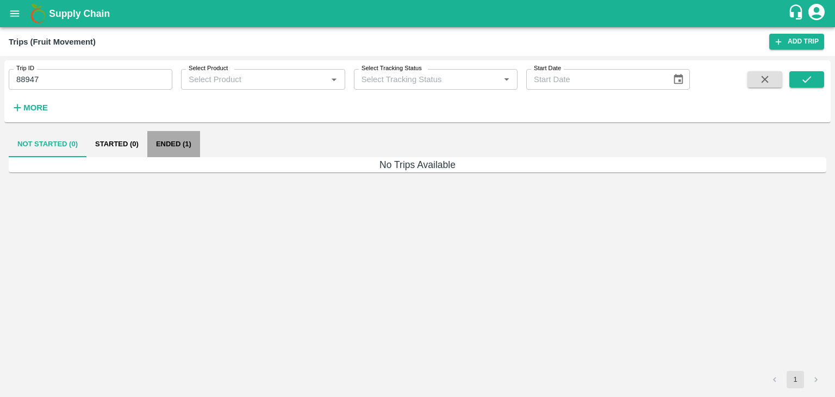
click at [183, 139] on button "Ended (1)" at bounding box center [173, 144] width 53 height 26
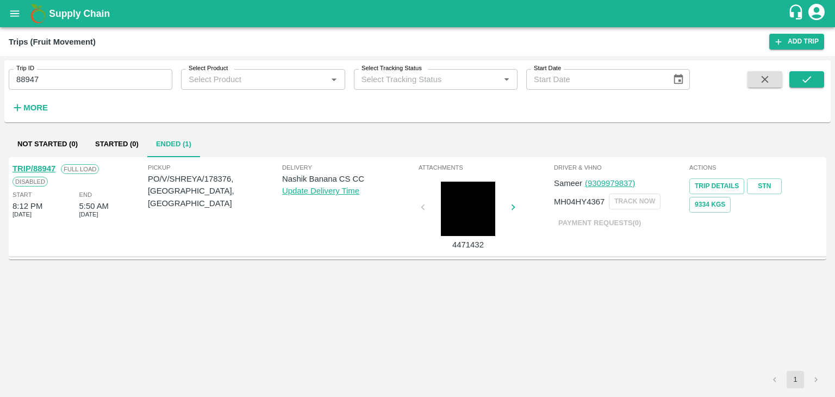
click at [41, 167] on link "TRIP/88947" at bounding box center [33, 168] width 43 height 9
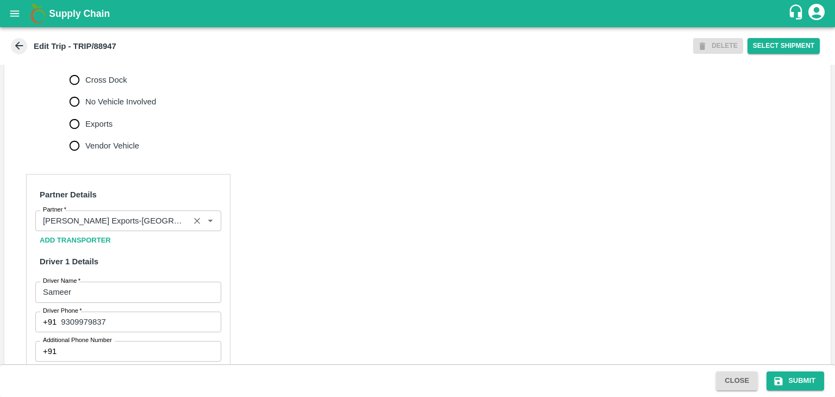
scroll to position [393, 0]
click at [192, 226] on icon "Clear" at bounding box center [197, 221] width 10 height 10
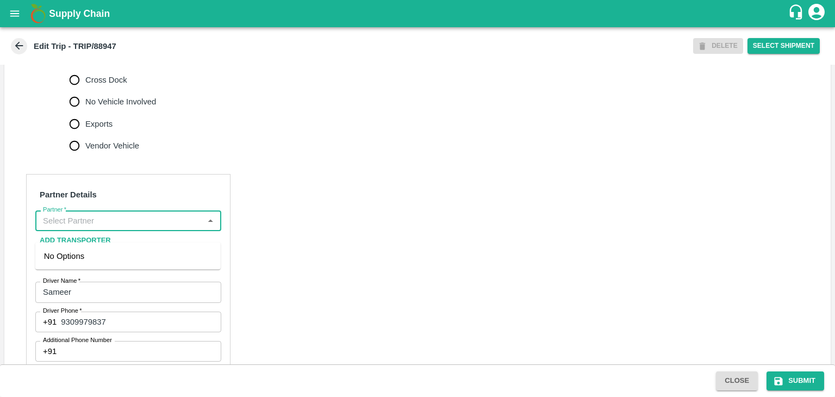
click at [180, 228] on input "Partner   *" at bounding box center [119, 221] width 161 height 14
click at [135, 258] on div "Nitin Rasal ( Bhairavnath Transport )-Deulgaon, Pune-9860466997(Transporter)" at bounding box center [128, 268] width 168 height 36
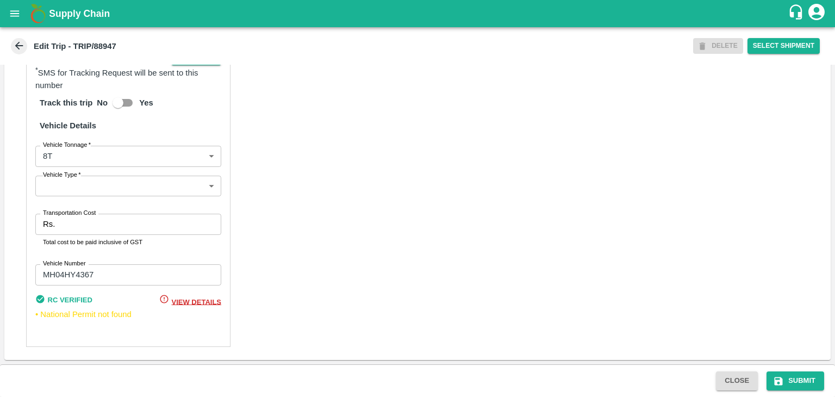
scroll to position [762, 0]
type input "Nitin Rasal ( Bhairavnath Transport )-Deulgaon, Pune-9860466997(Transporter)"
click at [85, 190] on body "Supply Chain Edit Trip - TRIP/88947 DELETE Select Shipment Trip Details Trip Ty…" at bounding box center [417, 198] width 835 height 397
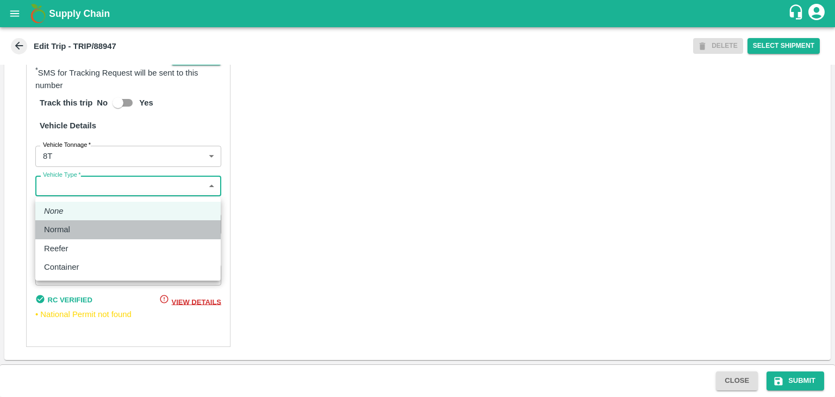
click at [85, 233] on div "Normal" at bounding box center [128, 229] width 168 height 12
type input "Normal"
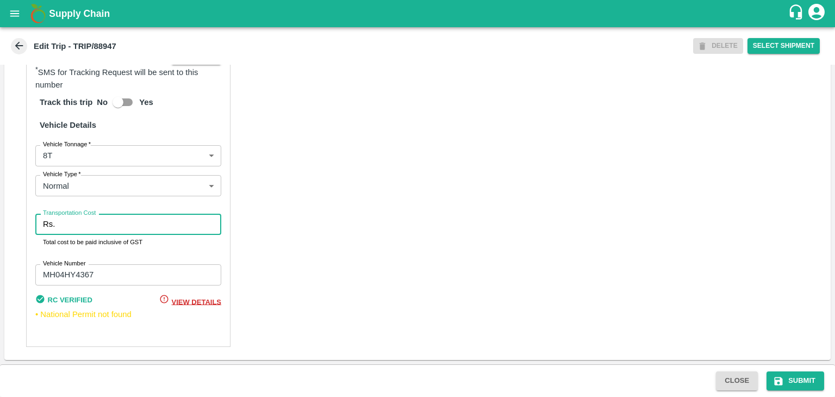
click at [101, 229] on input "Transportation Cost" at bounding box center [140, 224] width 162 height 21
type input "10000"
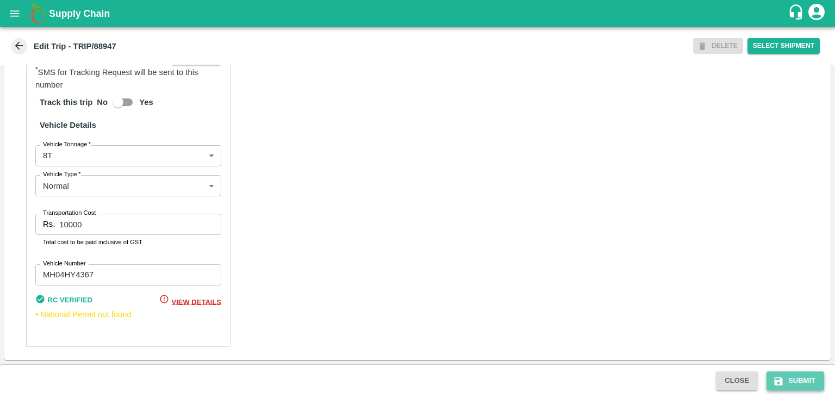
click at [813, 377] on button "Submit" at bounding box center [795, 380] width 58 height 19
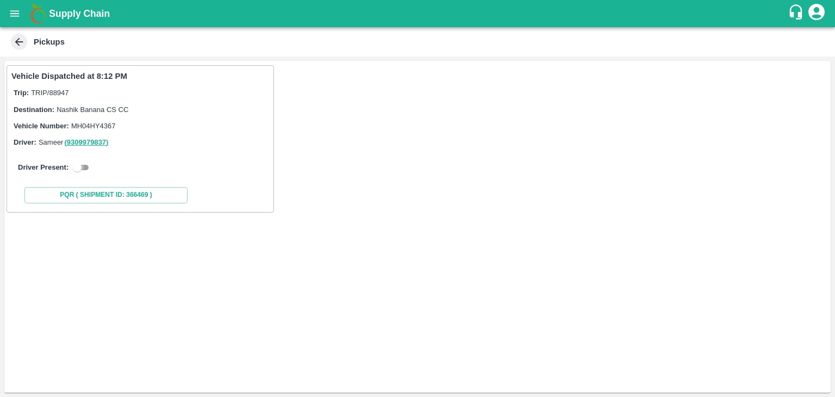
click at [83, 170] on input "checkbox" at bounding box center [77, 167] width 39 height 13
checkbox input "true"
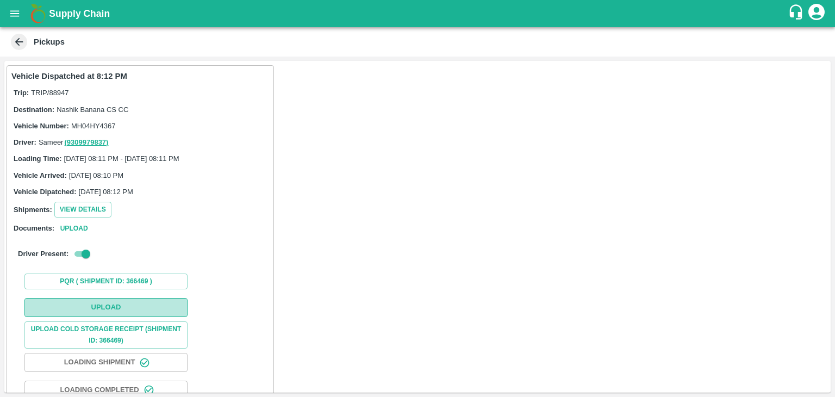
click at [133, 301] on button "Upload" at bounding box center [105, 307] width 163 height 19
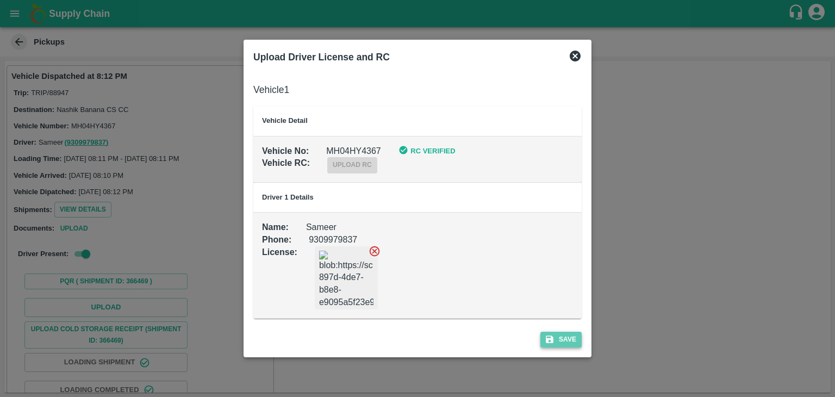
click at [567, 337] on button "Save" at bounding box center [560, 339] width 41 height 16
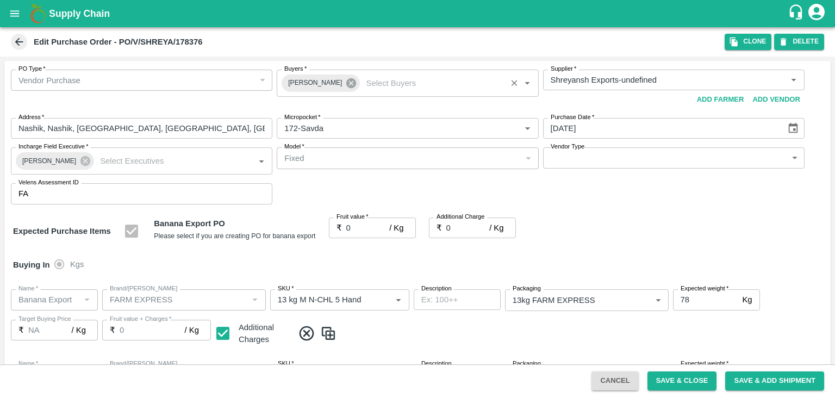
click at [346, 82] on icon at bounding box center [351, 83] width 10 height 10
click at [367, 78] on input "Buyers   *" at bounding box center [398, 80] width 237 height 14
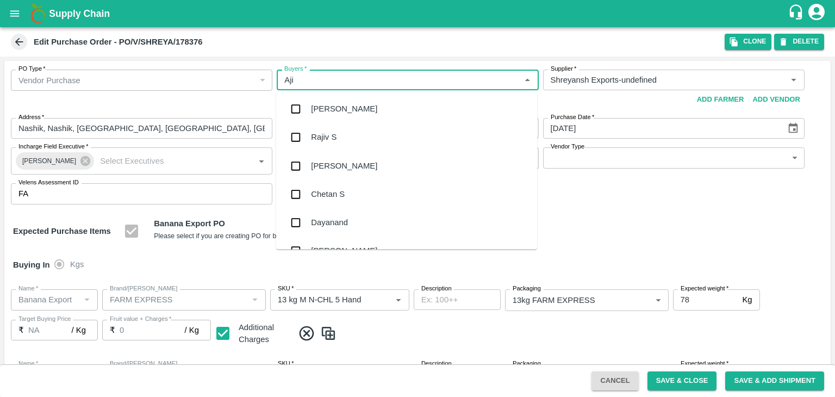
type input "Ajit"
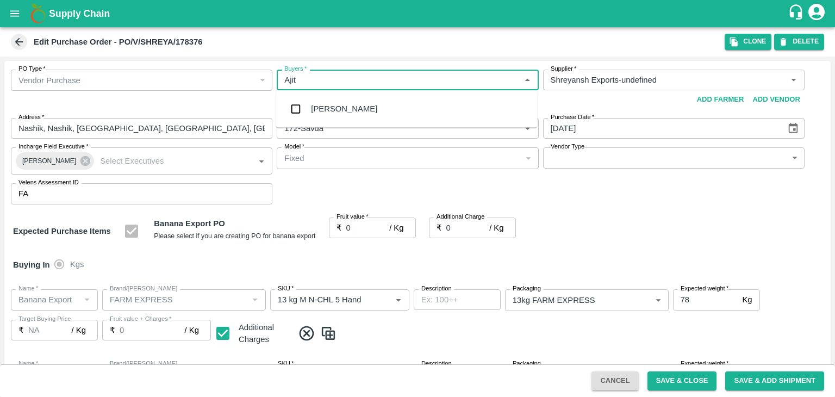
click at [333, 109] on div "[PERSON_NAME]" at bounding box center [344, 109] width 66 height 12
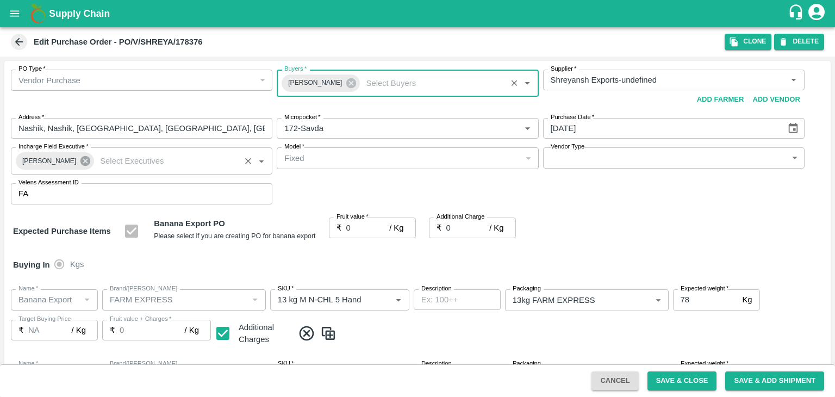
click at [80, 159] on icon at bounding box center [85, 161] width 10 height 10
click at [96, 159] on input "Incharge Field Executive   *" at bounding box center [166, 161] width 141 height 14
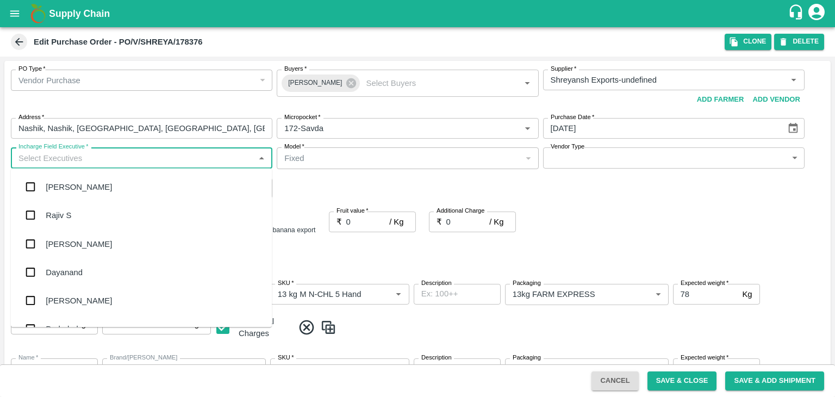
click at [92, 157] on input "Incharge Field Executive   *" at bounding box center [132, 158] width 237 height 14
type input "[PERSON_NAME]"
click at [77, 245] on div "jaydip Tale" at bounding box center [65, 243] width 38 height 12
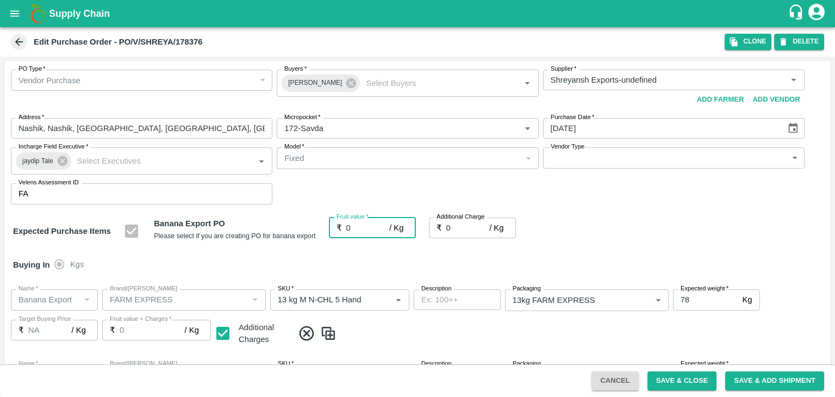
click at [356, 233] on input "0" at bounding box center [367, 227] width 43 height 21
type input "18.5"
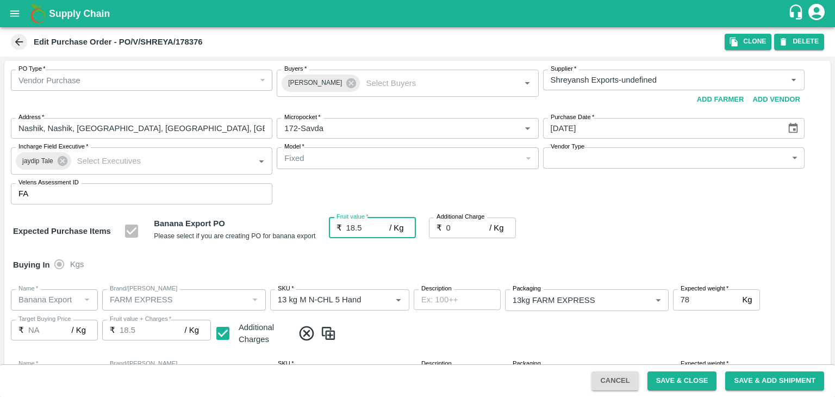
type input "18.5"
type input "2"
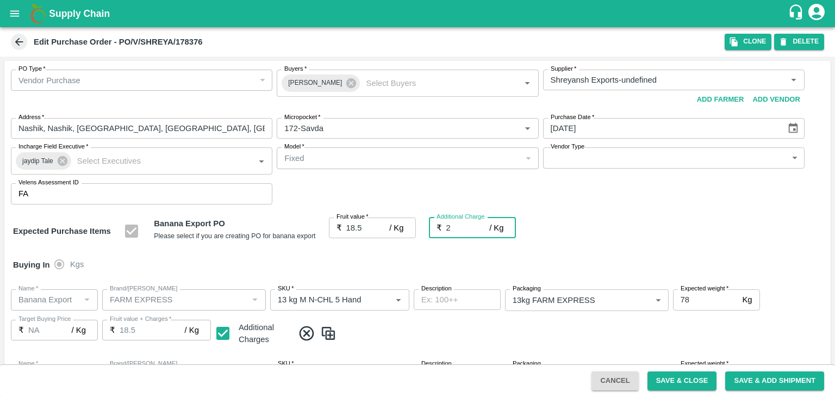
type input "20.5"
type input "2.75"
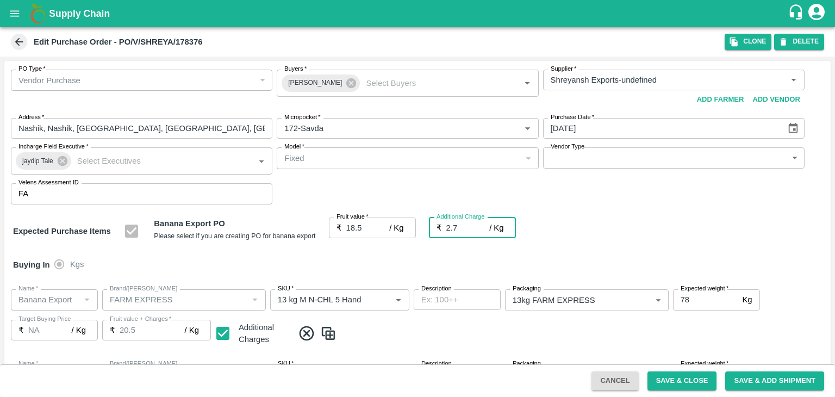
type input "21.25"
type input "2.75"
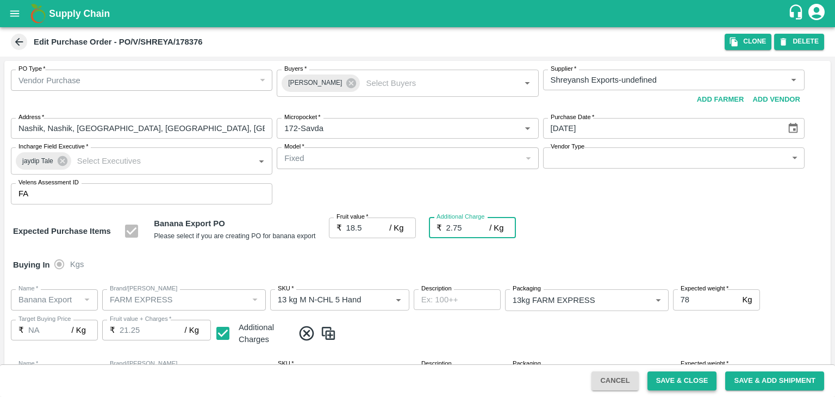
click at [681, 379] on button "Save & Close" at bounding box center [682, 380] width 70 height 19
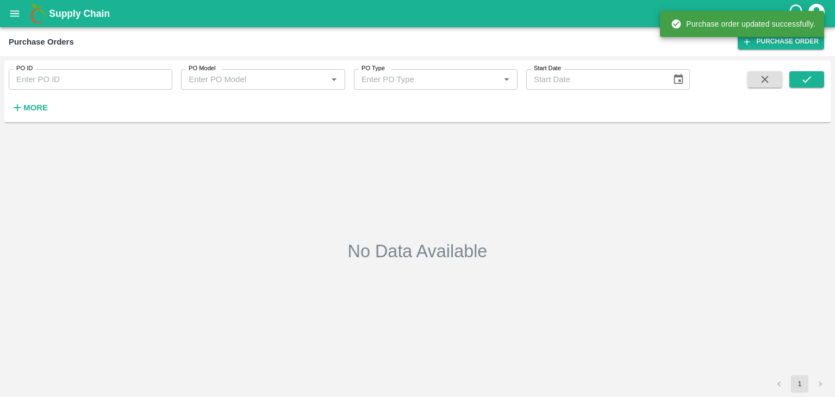
type input "178376"
